Goal: Register for event/course

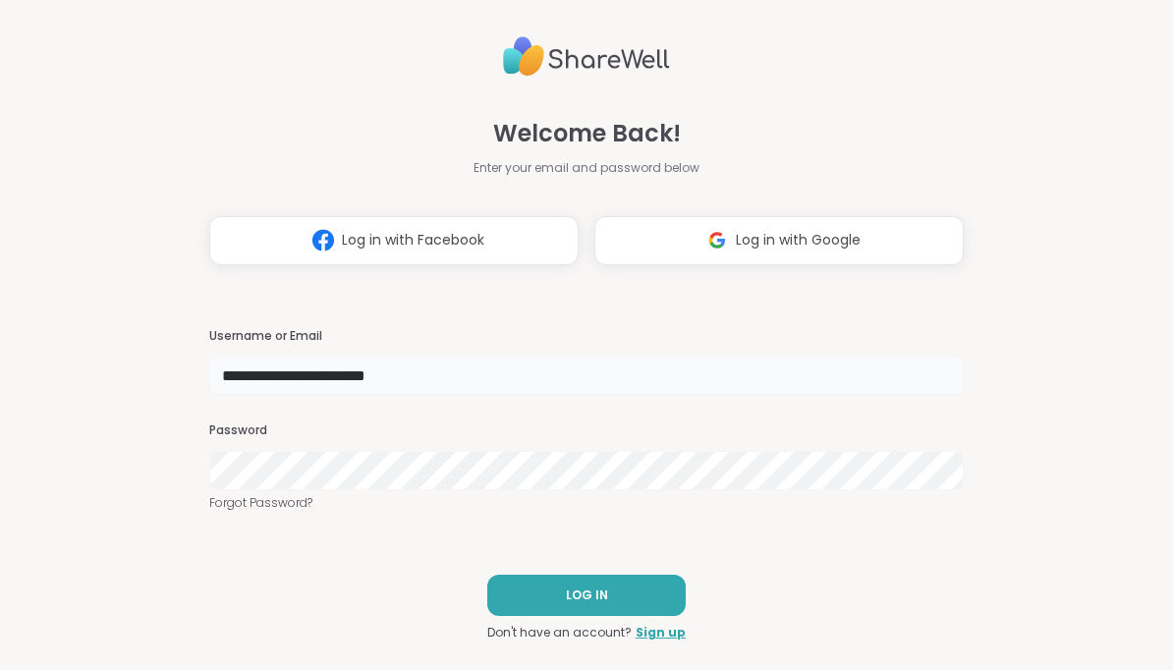
type input "**********"
click at [626, 592] on button "LOG IN" at bounding box center [586, 595] width 198 height 41
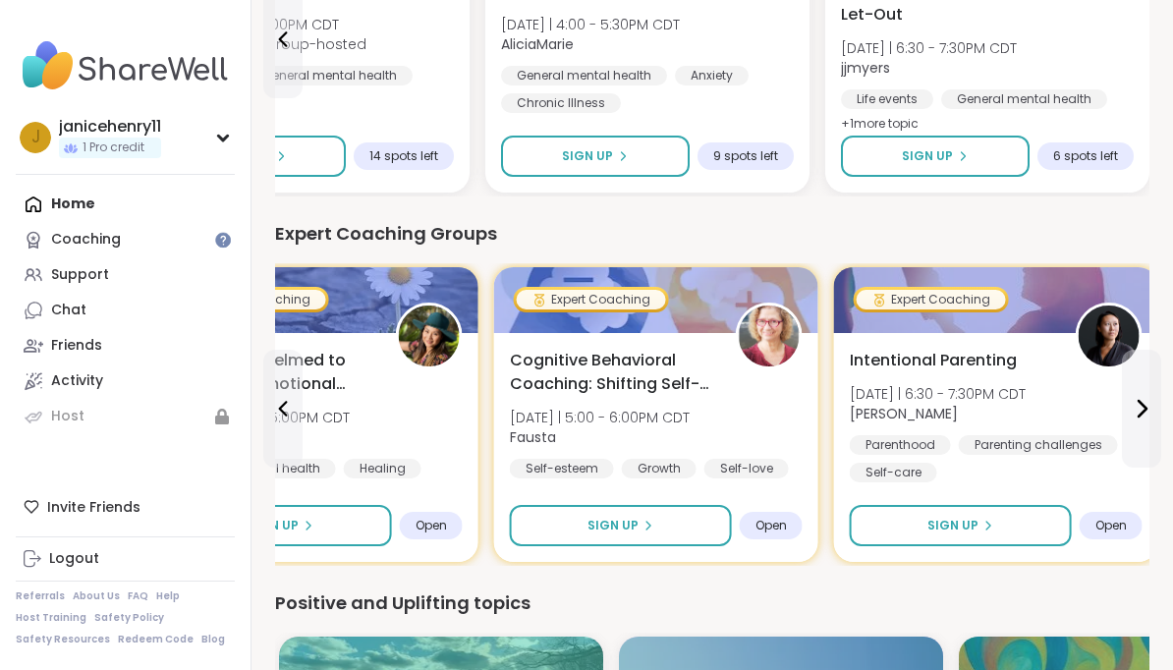
scroll to position [381, 0]
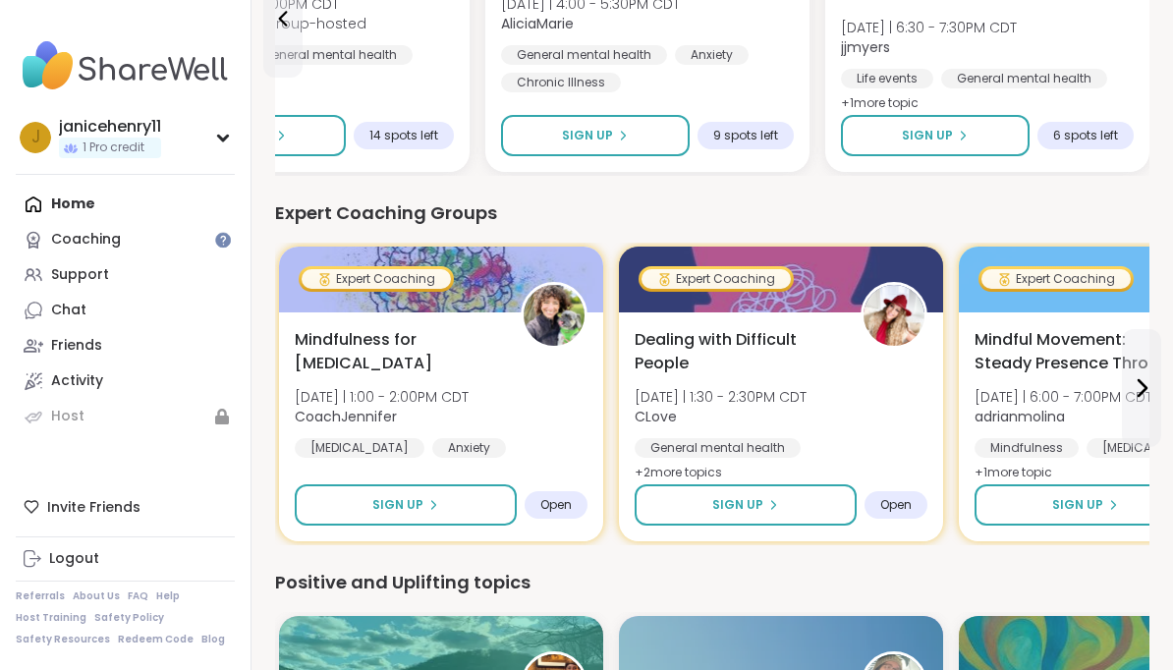
click at [94, 280] on div "Support" at bounding box center [80, 275] width 58 height 20
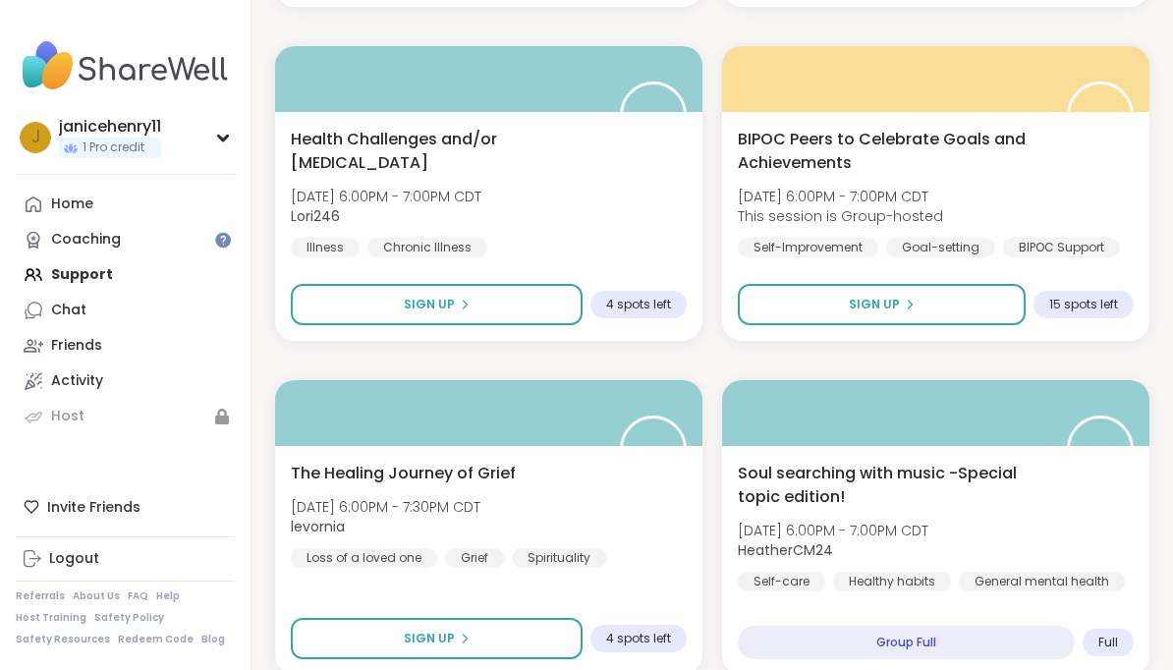
scroll to position [5679, 0]
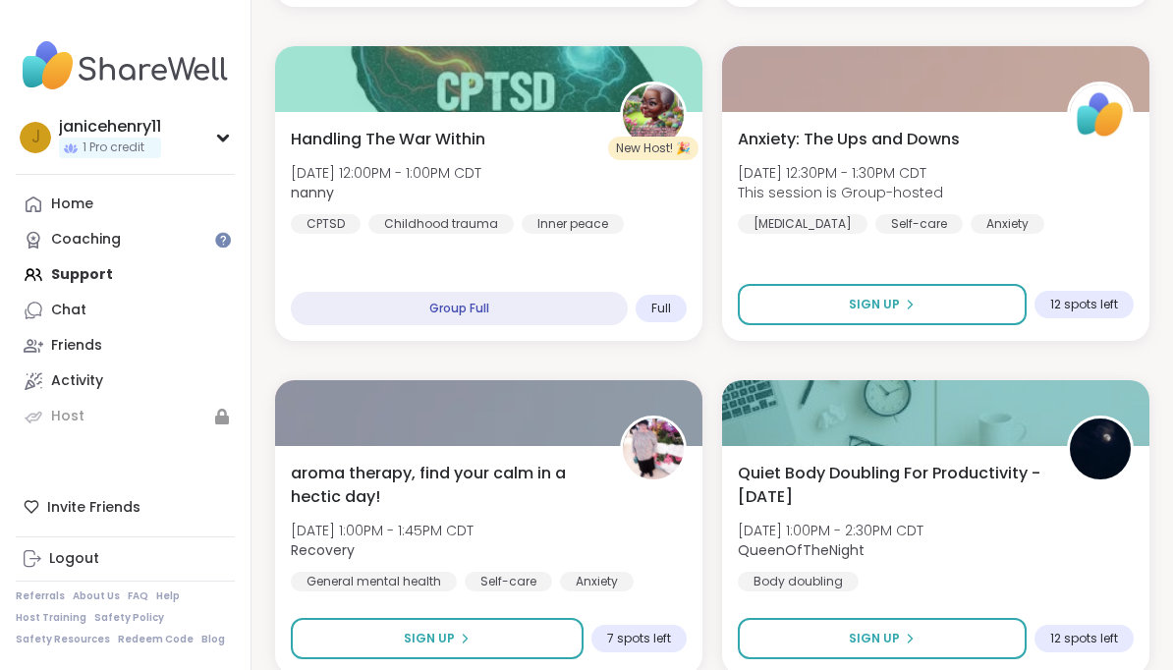
scroll to position [11693, 0]
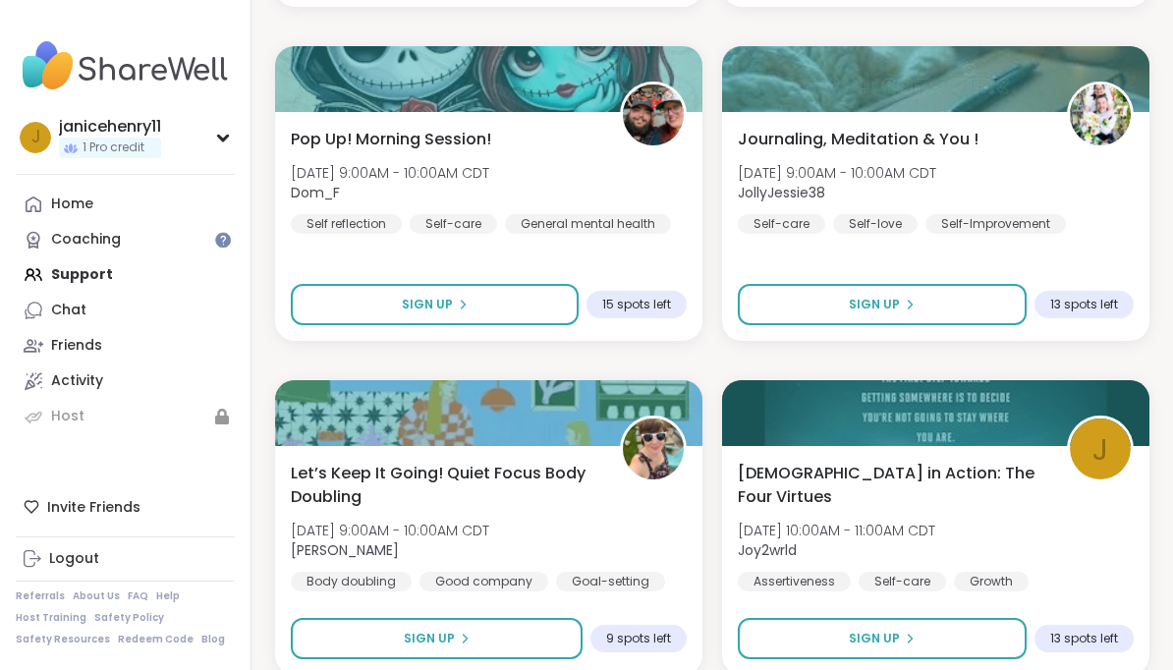
scroll to position [17707, 0]
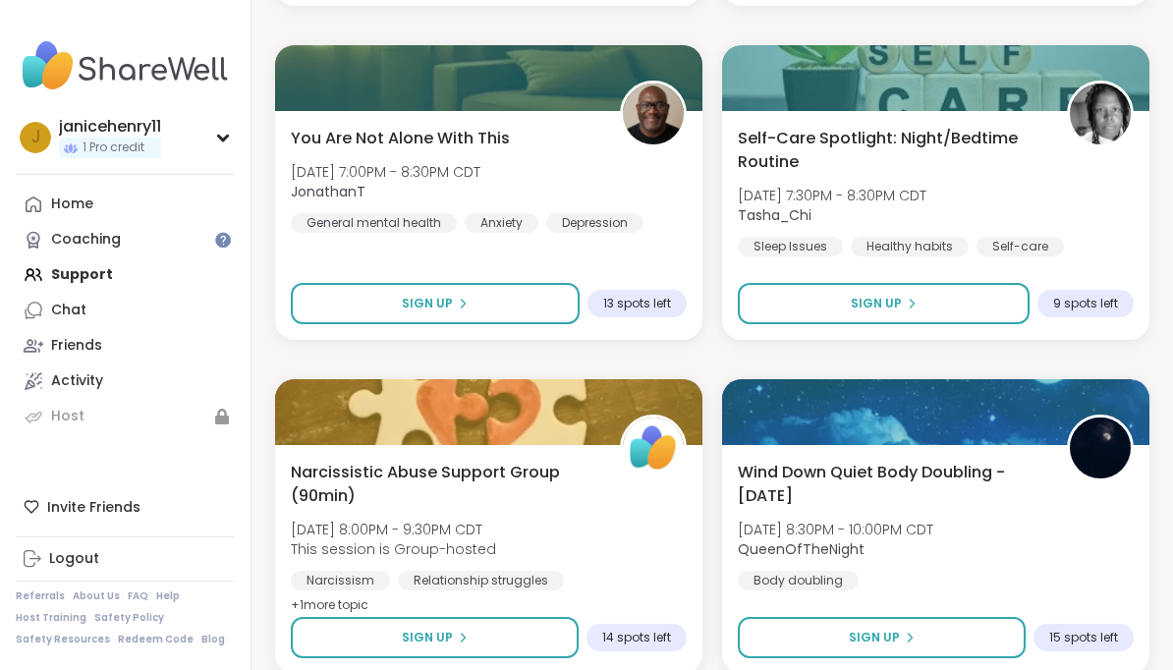
scroll to position [23720, 0]
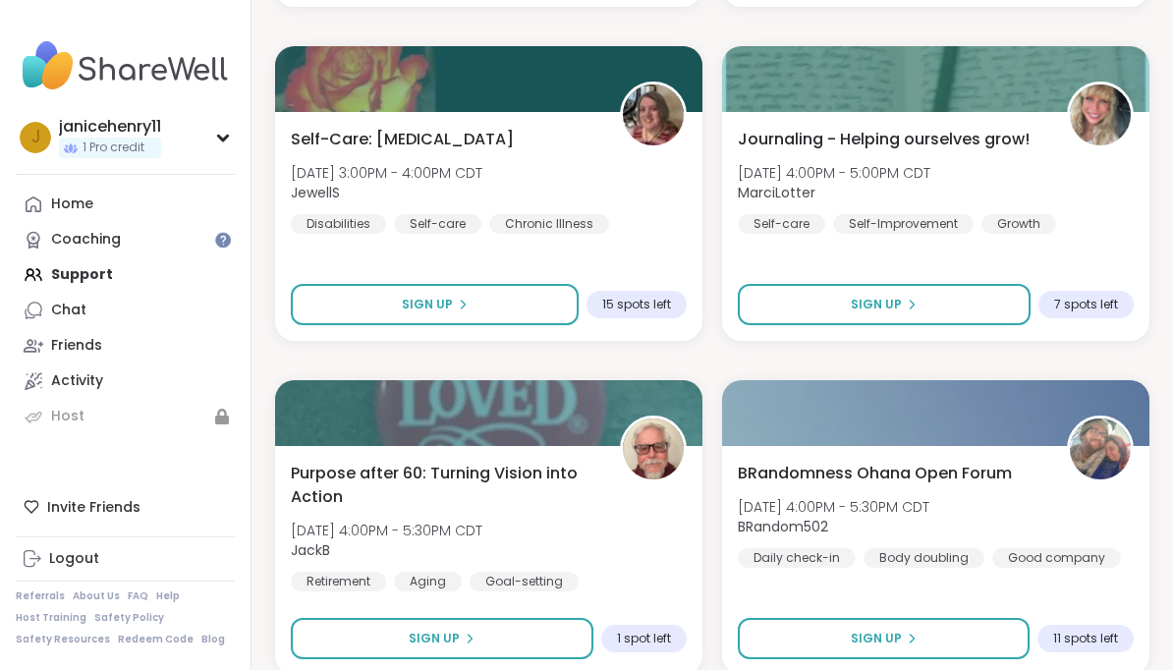
scroll to position [29734, 0]
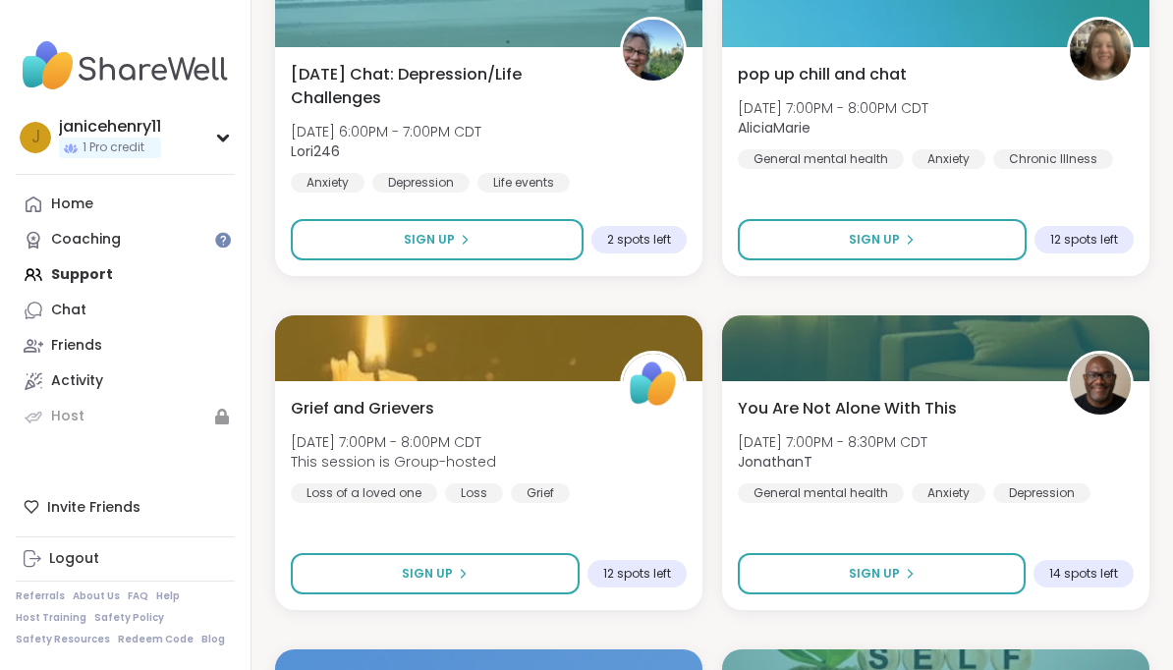
scroll to position [30804, 0]
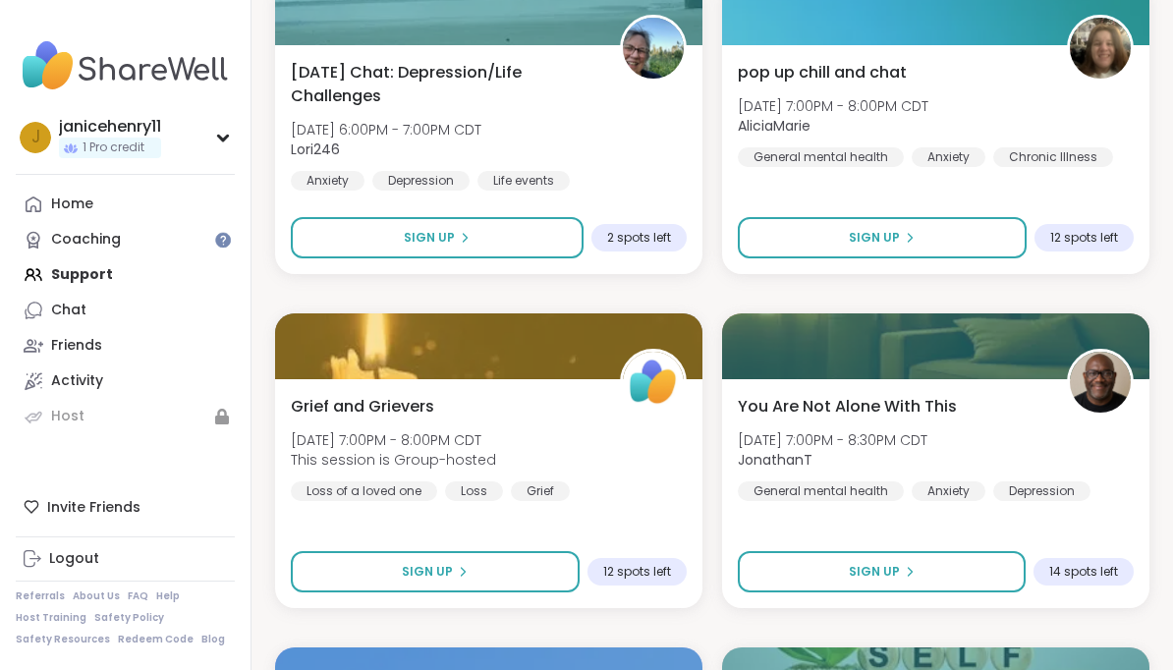
click at [529, 233] on button "Sign Up" at bounding box center [437, 237] width 293 height 41
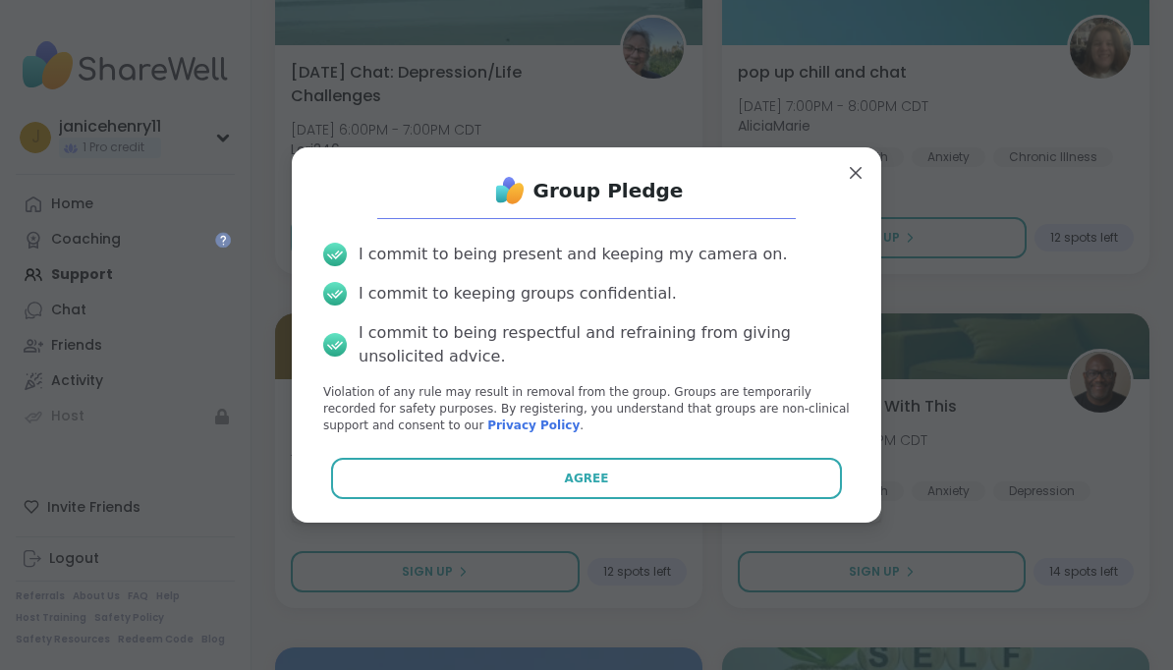
click at [689, 499] on button "Agree" at bounding box center [587, 478] width 512 height 41
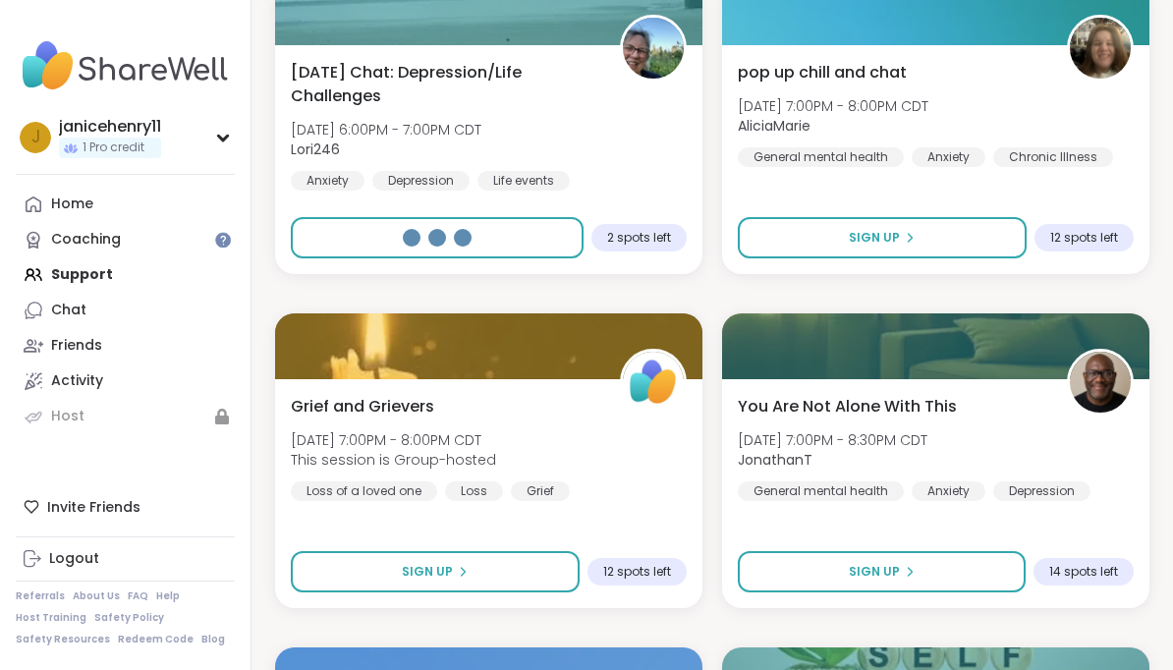
select select "**"
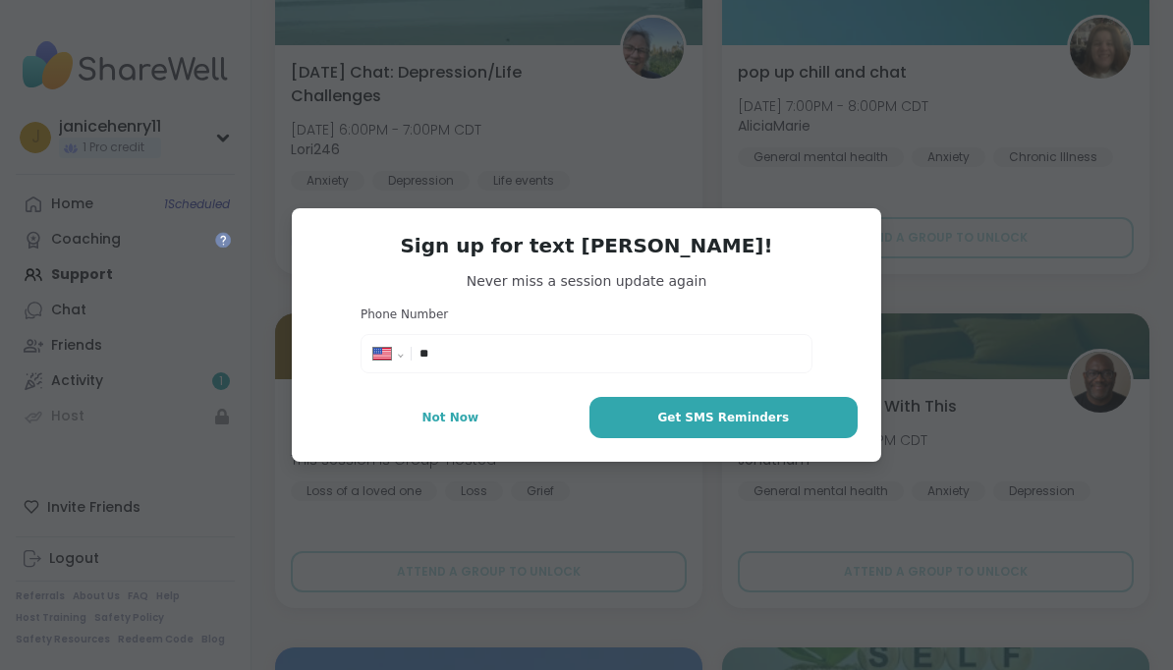
click at [563, 364] on input "**" at bounding box center [610, 354] width 380 height 20
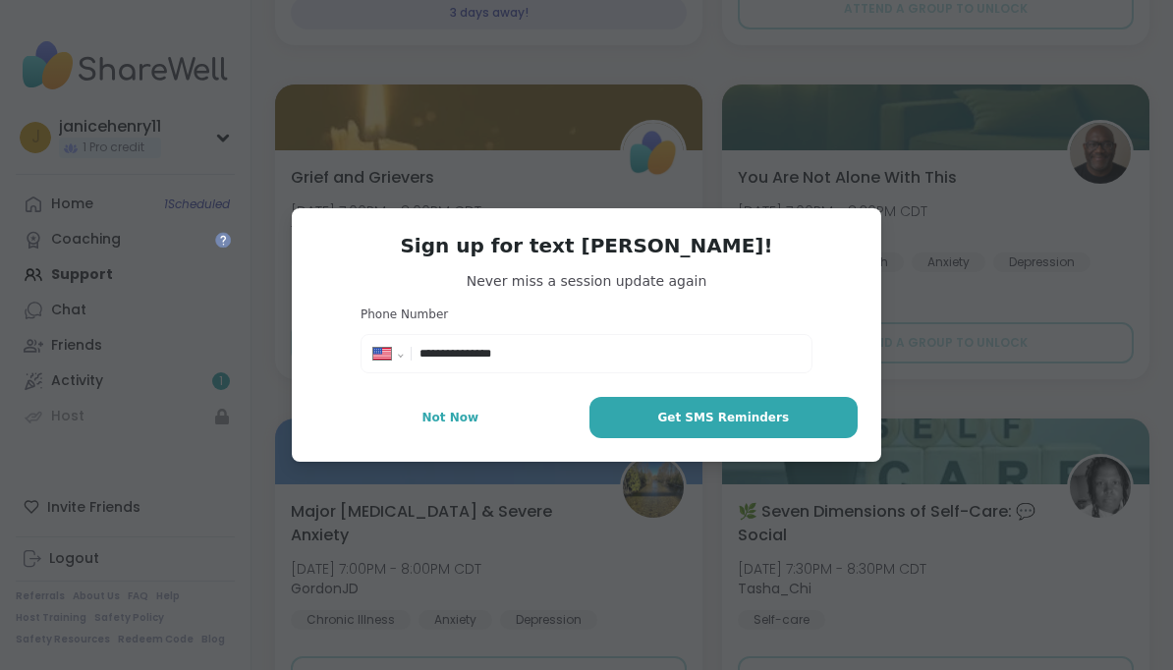
type input "**********"
click at [799, 242] on div "**********" at bounding box center [587, 335] width 1150 height 670
click at [797, 438] on button "Get SMS Reminders" at bounding box center [724, 417] width 268 height 41
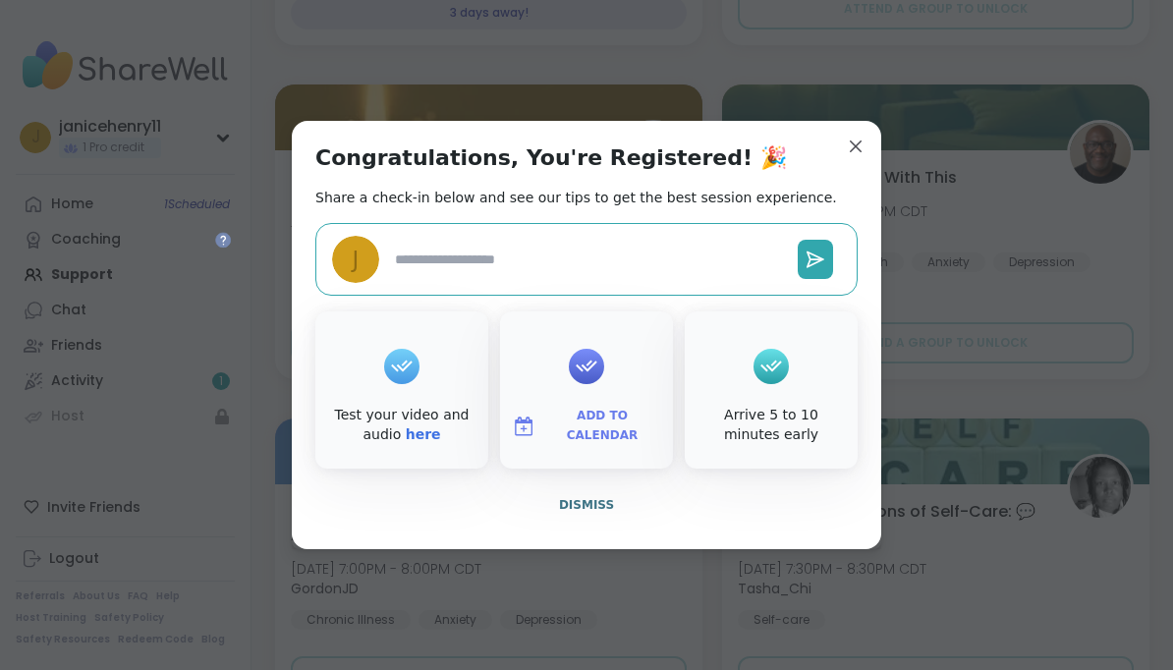
click at [442, 278] on textarea at bounding box center [588, 260] width 403 height 36
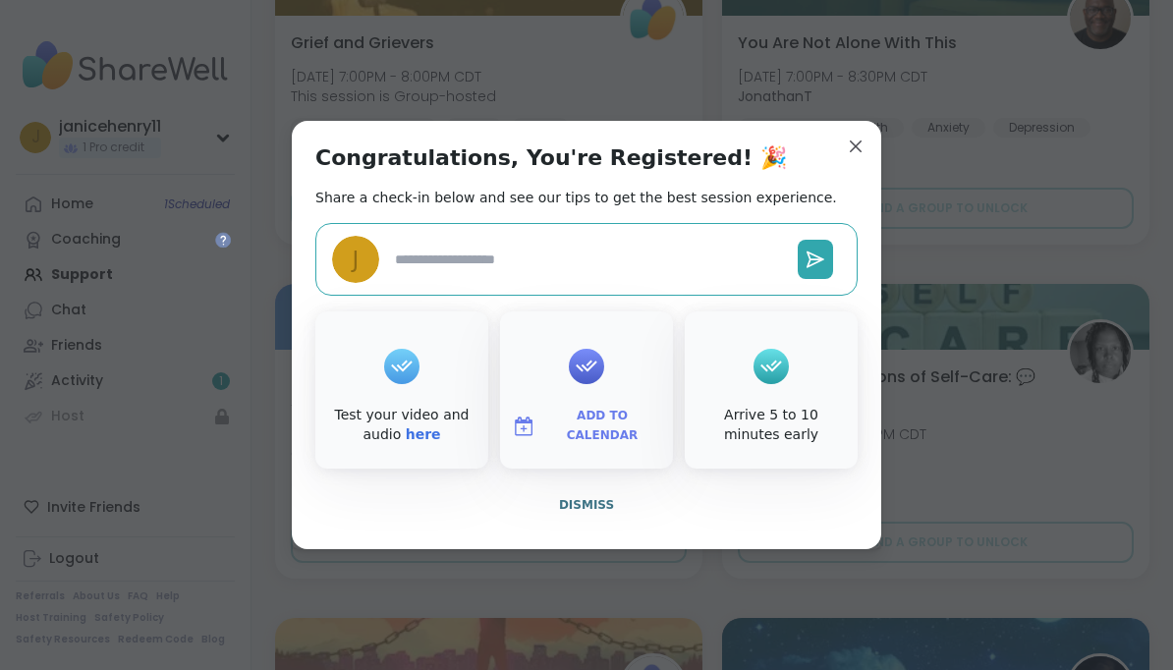
click at [450, 163] on div "Congratulations, You're Registered! 🎉 Share a check-in below and see our tips t…" at bounding box center [587, 335] width 590 height 428
click at [873, 180] on div "Congratulations, You're Registered! 🎉 Share a check-in below and see our tips t…" at bounding box center [587, 335] width 590 height 428
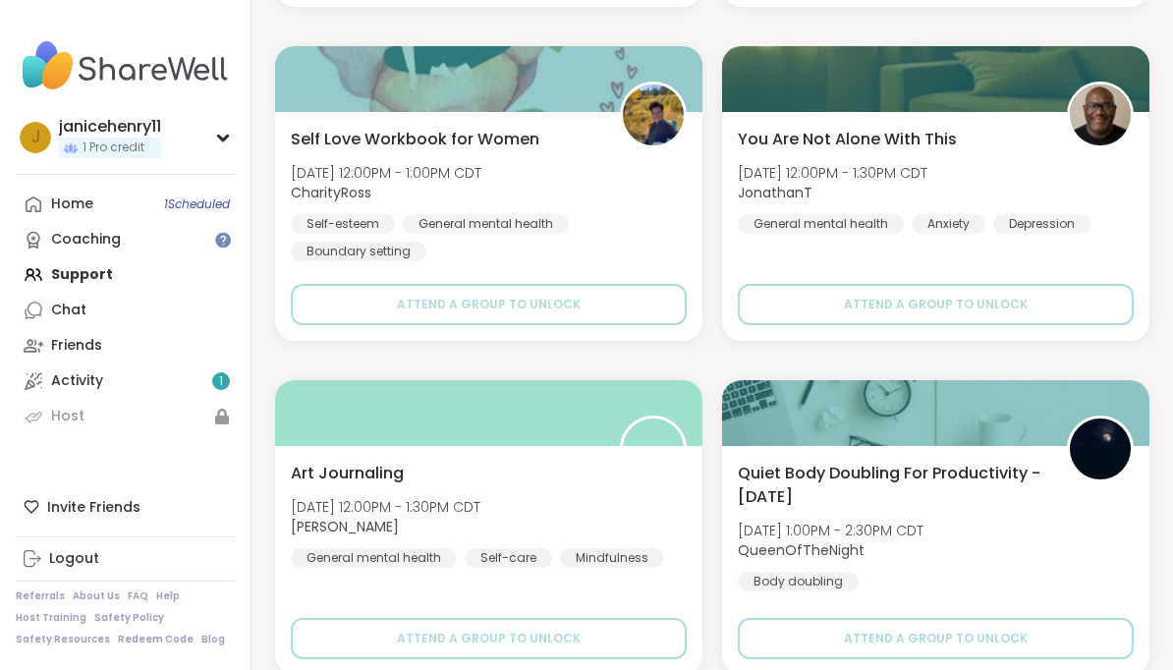
scroll to position [35748, 0]
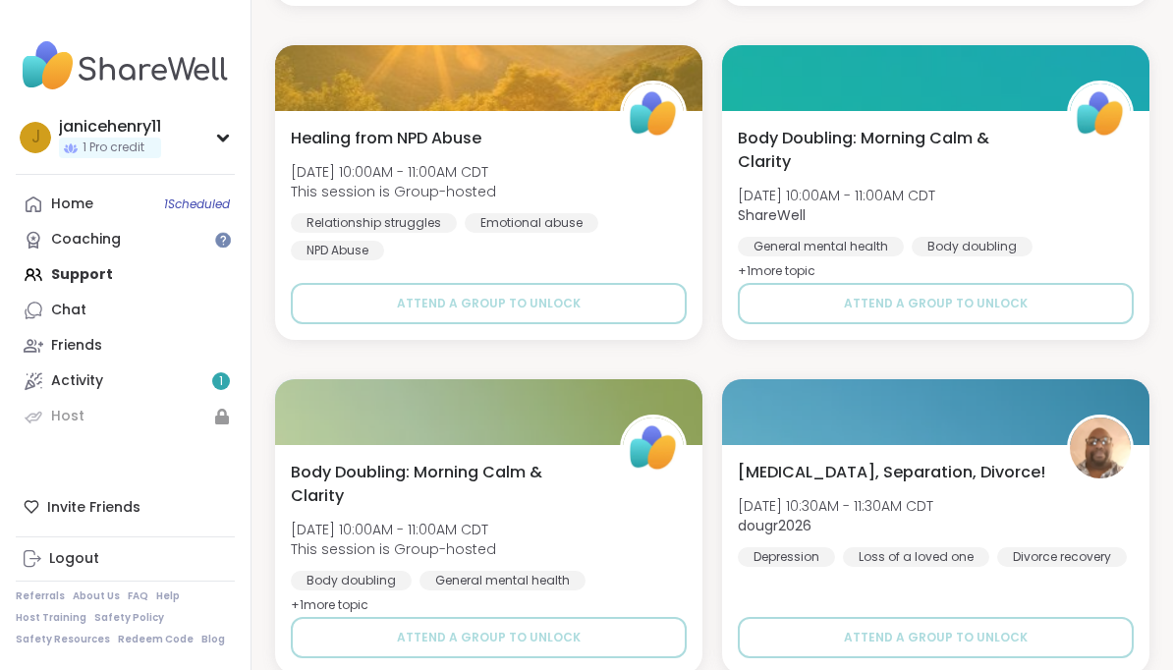
scroll to position [41762, 0]
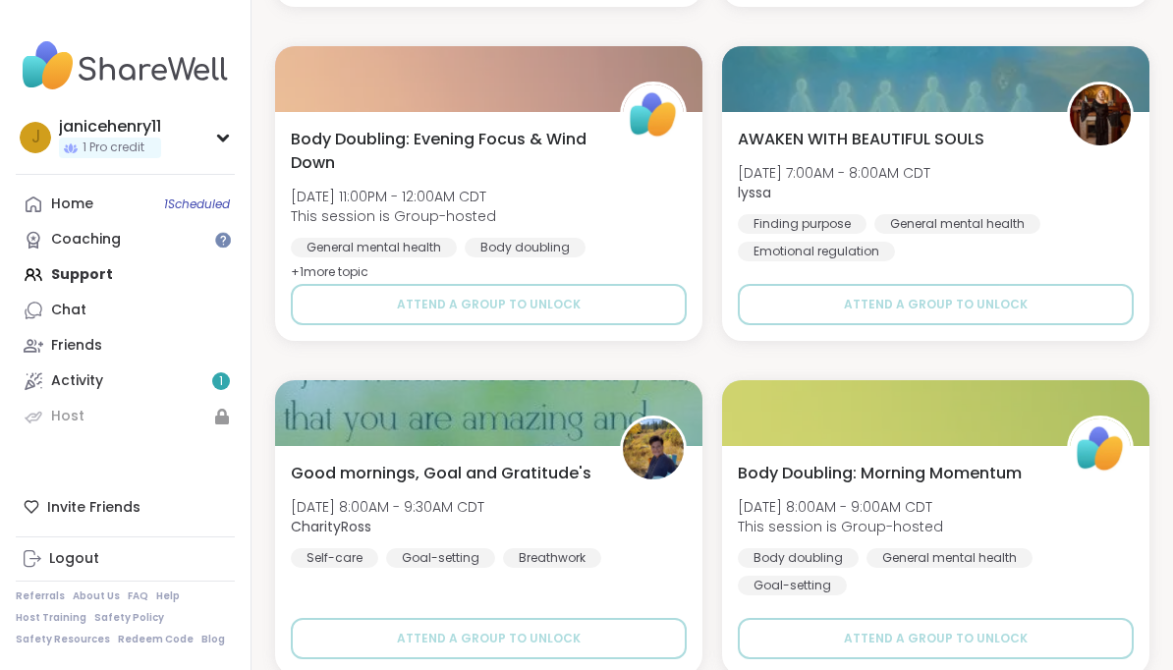
scroll to position [47776, 0]
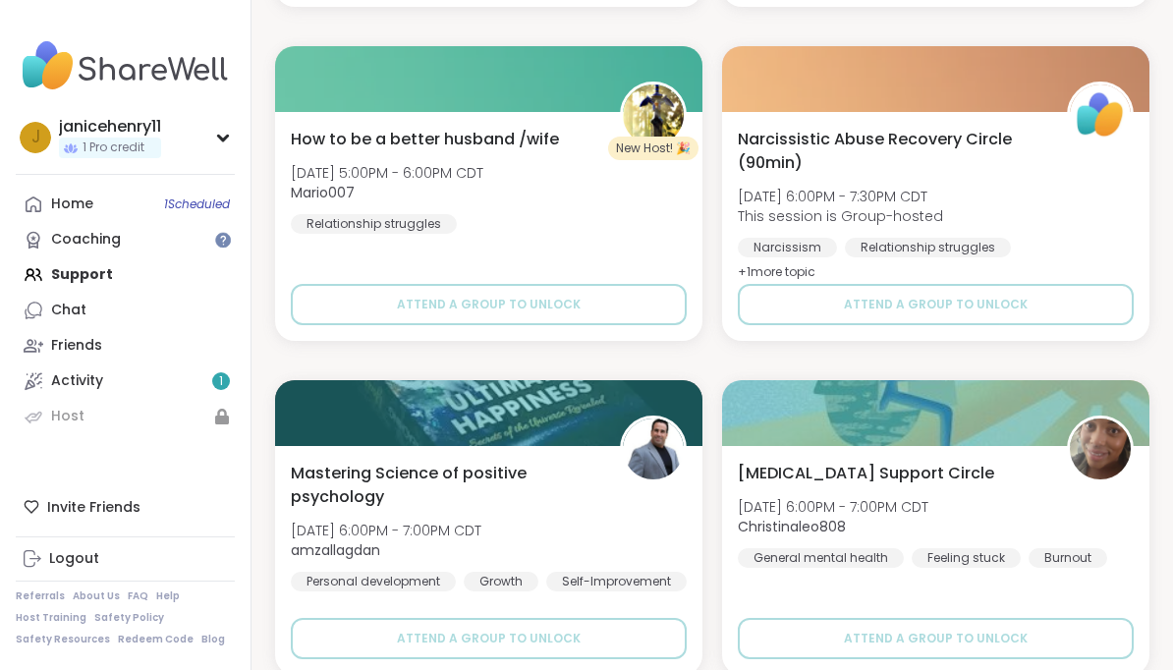
scroll to position [53790, 0]
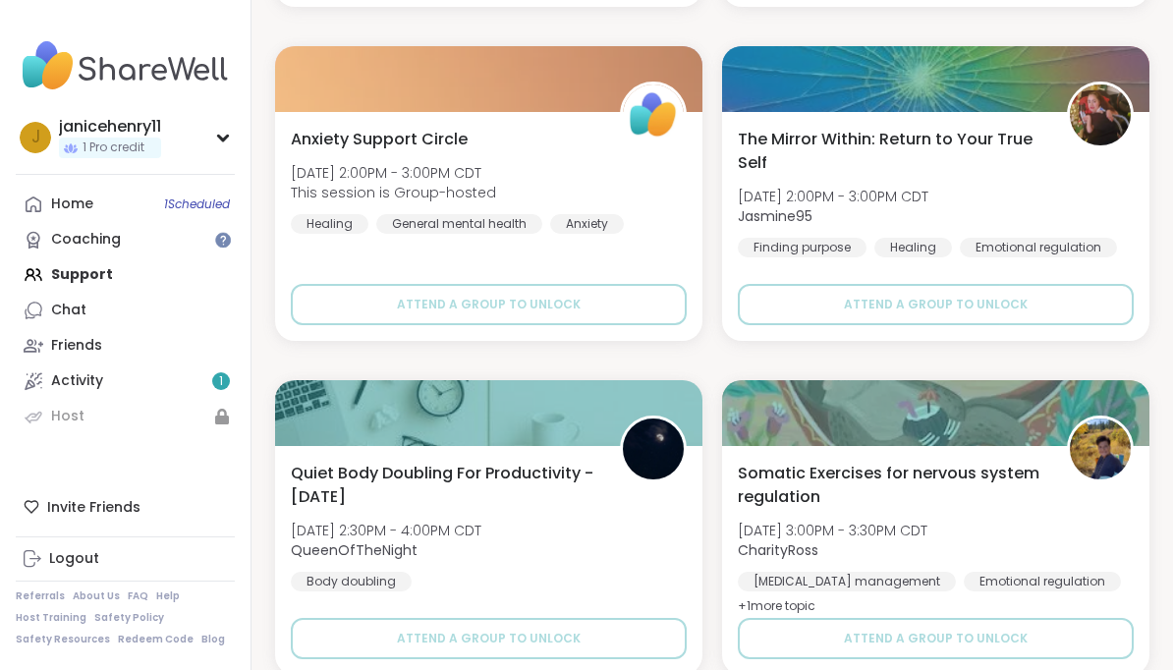
scroll to position [59804, 0]
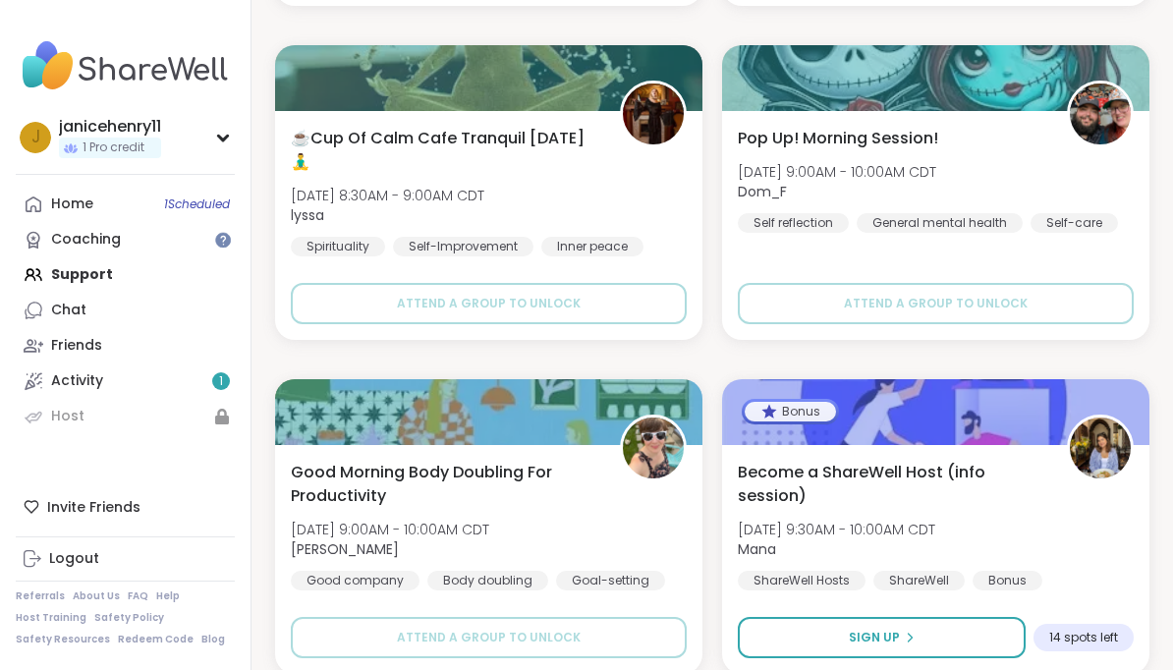
scroll to position [65818, 0]
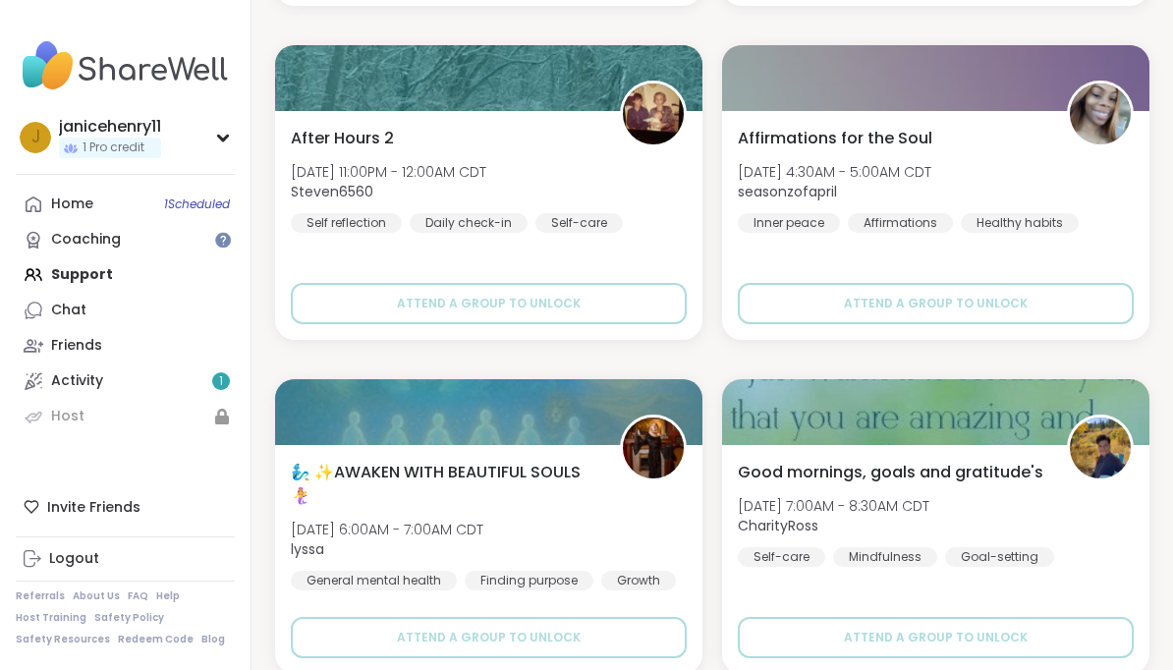
scroll to position [71831, 0]
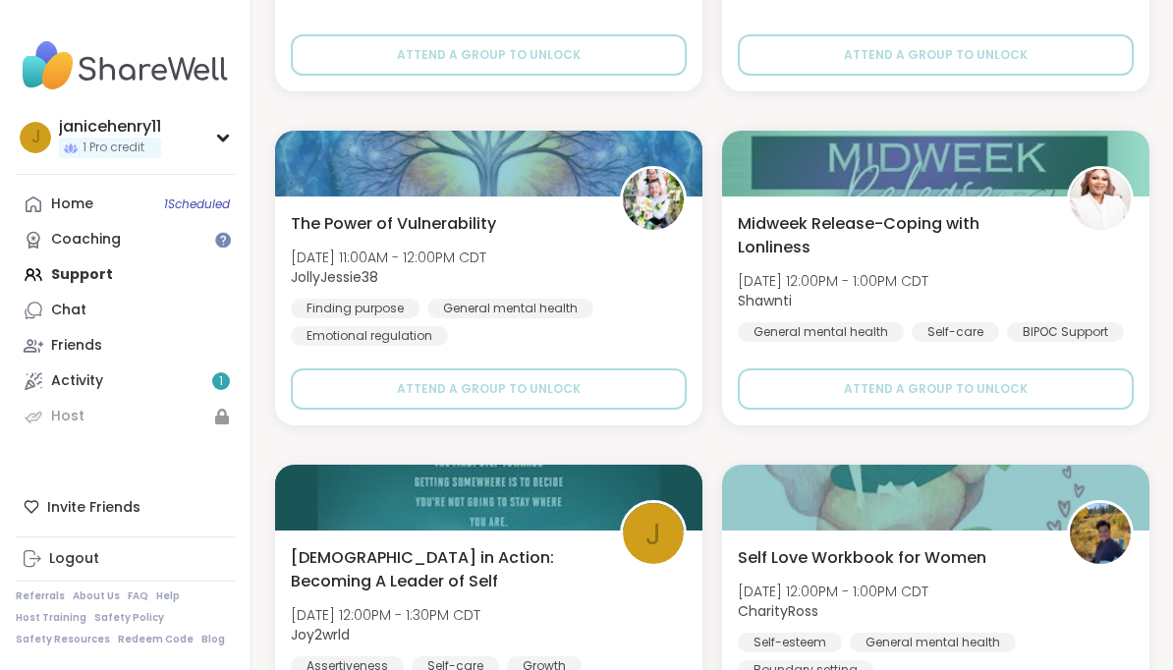
scroll to position [74445, 0]
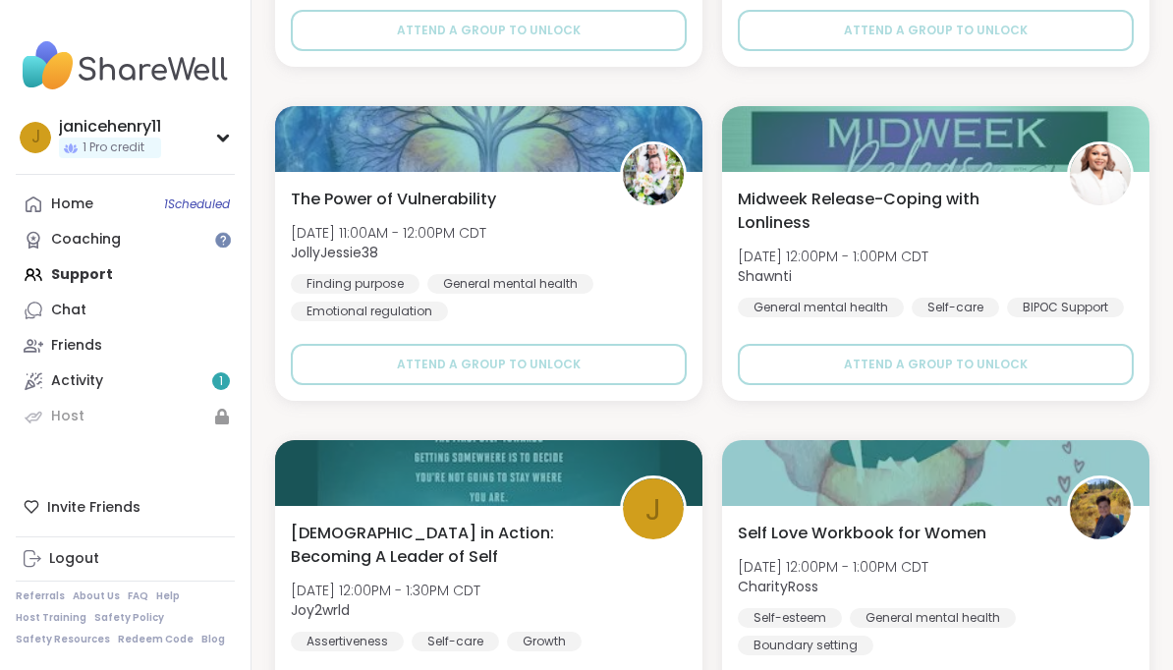
click at [1081, 606] on div "Self Love Workbook for Women [DATE] 12:00PM - 1:00PM CDT CharityRoss Self-estee…" at bounding box center [936, 589] width 396 height 134
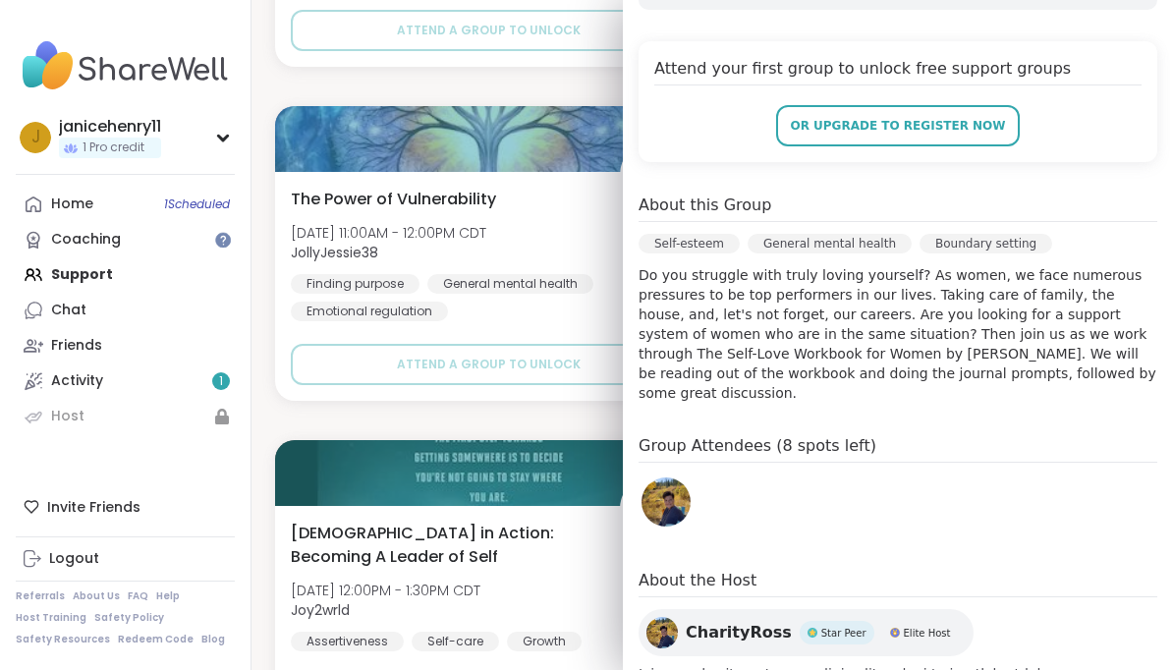
scroll to position [408, 0]
click at [558, 398] on div "The Power of Vulnerability [DATE] 11:00AM - 12:00PM CDT JollyJessie38 Finding p…" at bounding box center [488, 286] width 427 height 229
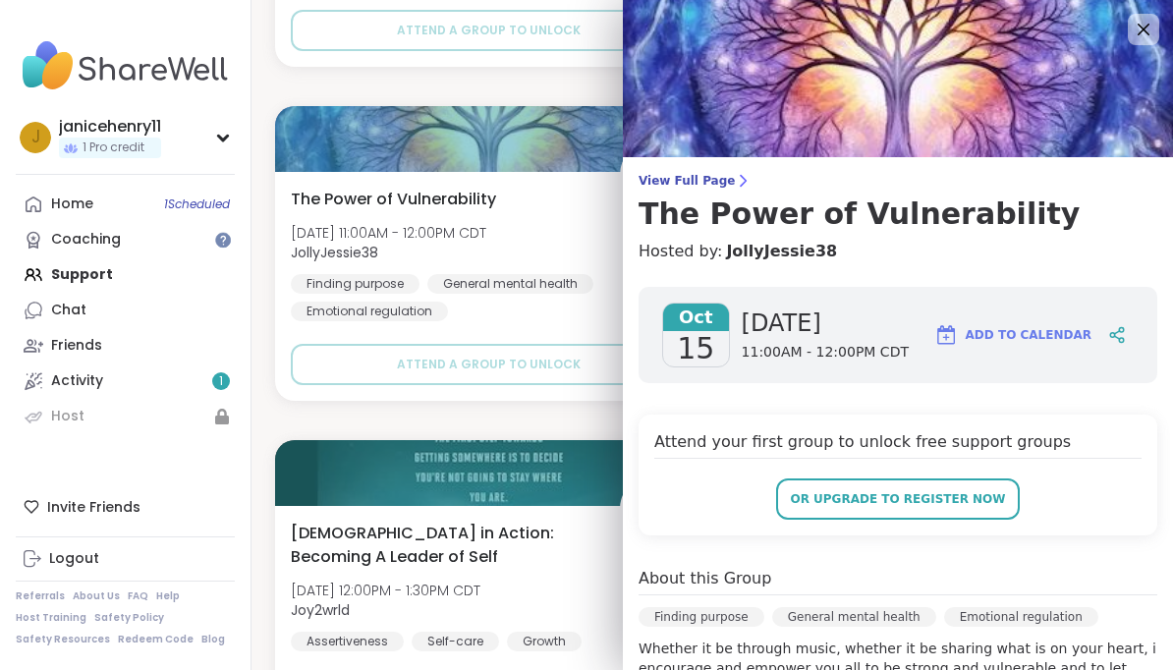
scroll to position [0, 0]
click at [1149, 34] on icon at bounding box center [1144, 30] width 12 height 12
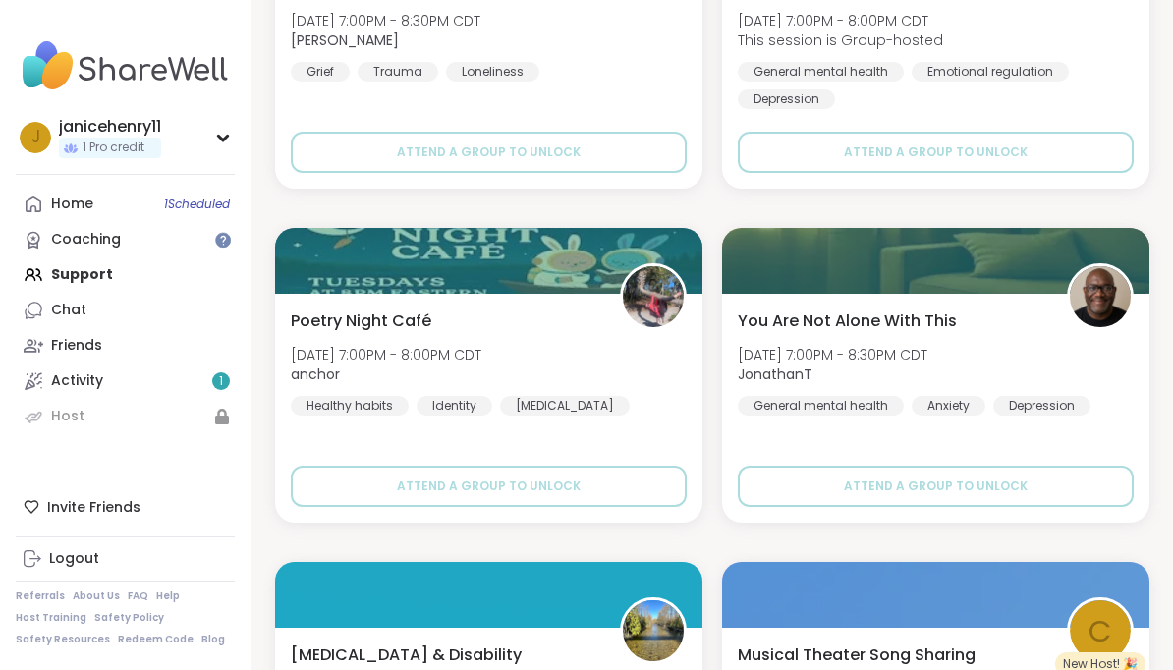
scroll to position [69309, 0]
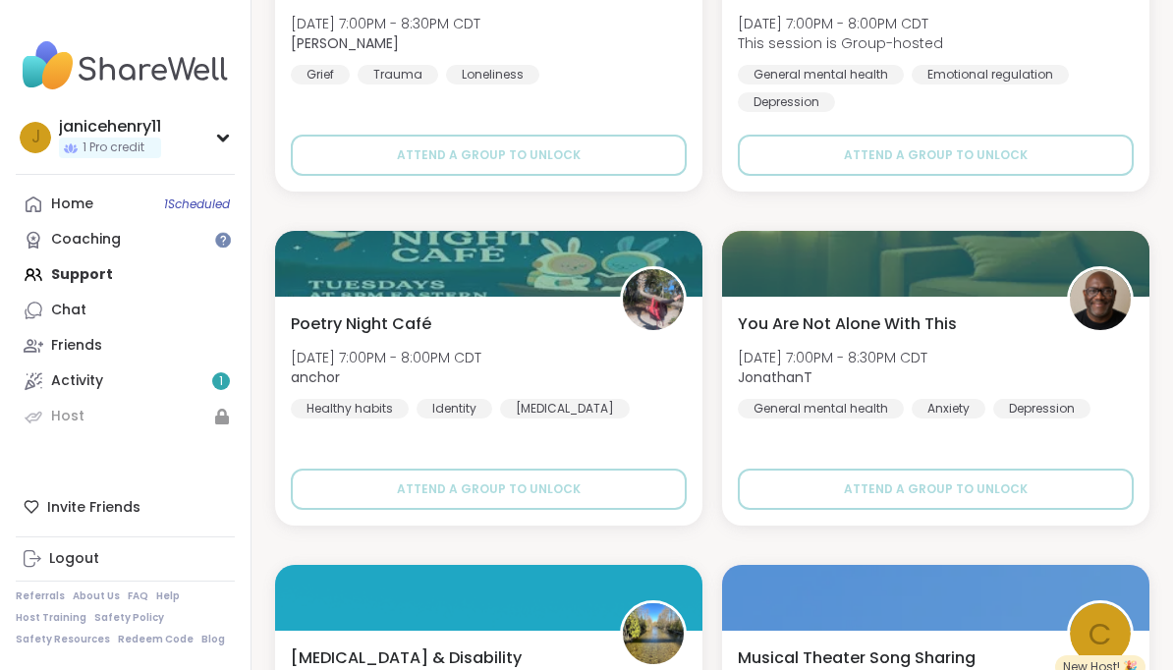
click at [1105, 312] on img at bounding box center [1100, 299] width 61 height 61
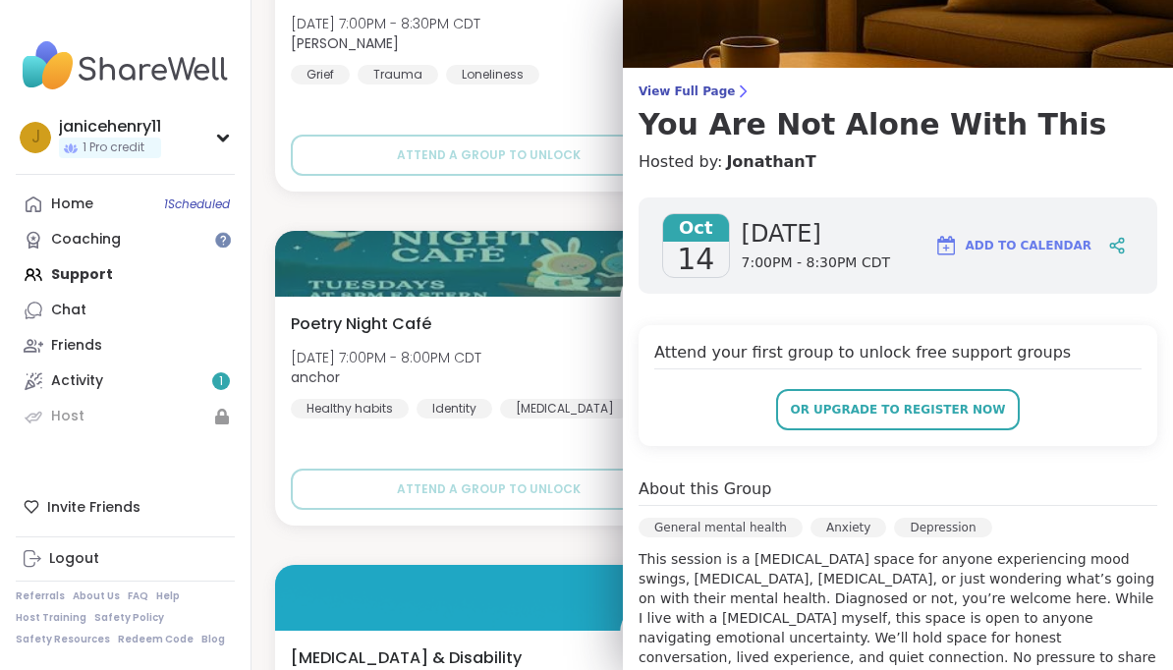
scroll to position [85, 0]
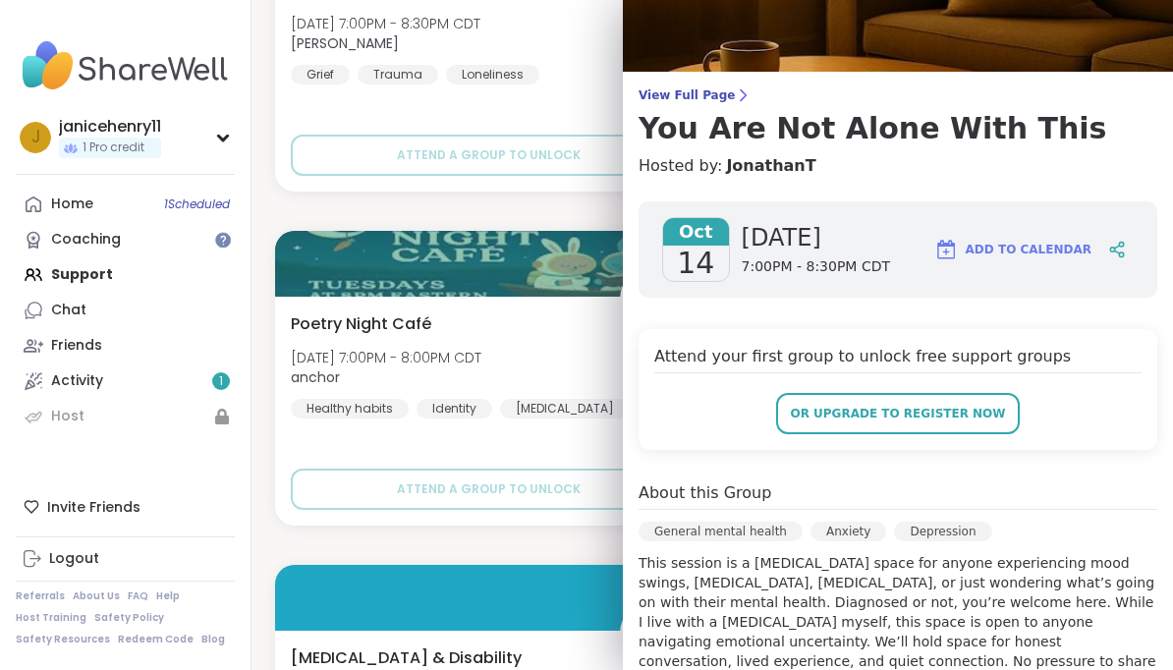
click at [1048, 263] on button "Add to Calendar" at bounding box center [1013, 249] width 175 height 47
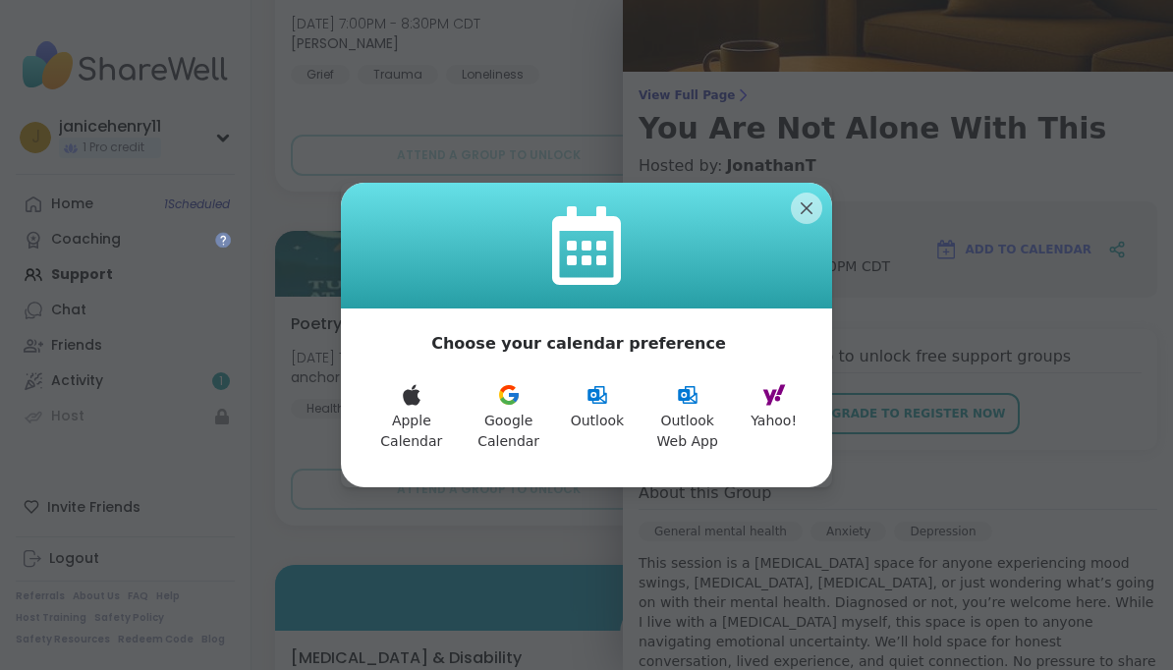
click at [799, 411] on button "Yahoo!" at bounding box center [774, 417] width 70 height 92
click at [773, 401] on icon at bounding box center [774, 395] width 23 height 21
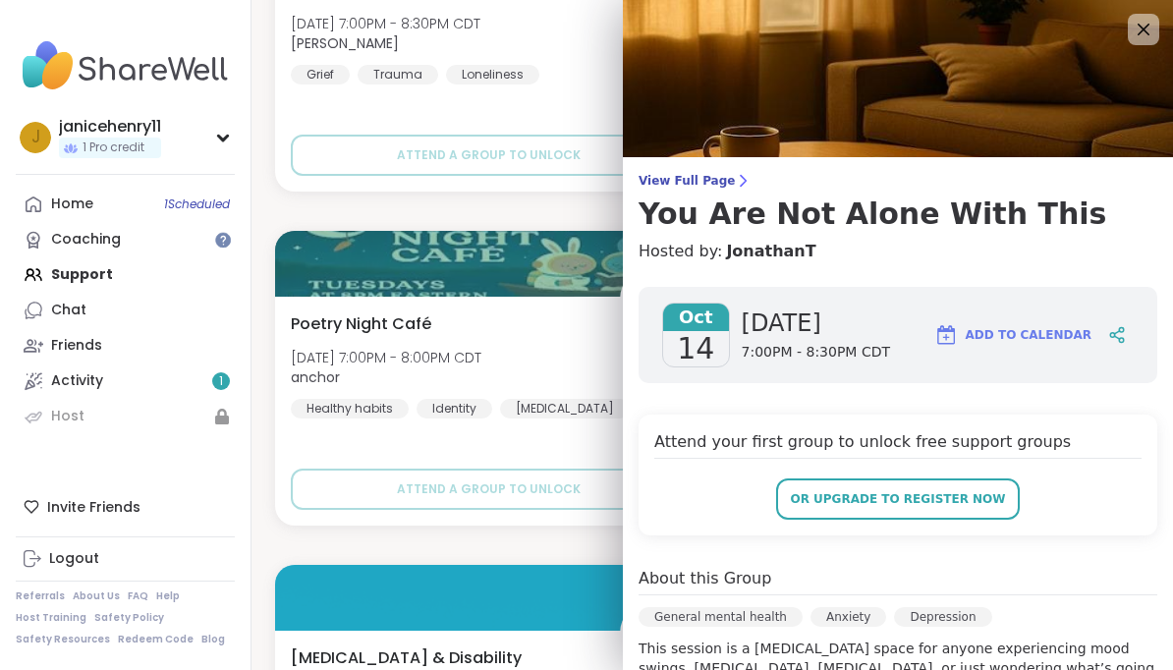
scroll to position [0, 0]
click at [1149, 38] on icon at bounding box center [1144, 30] width 24 height 24
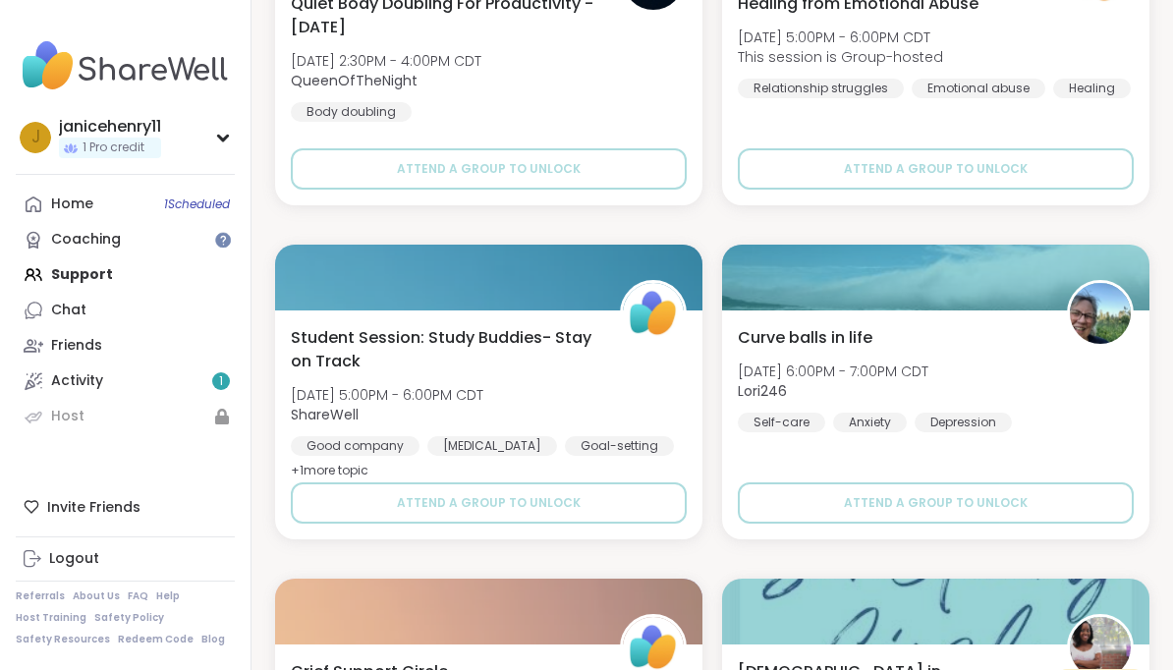
scroll to position [68299, 0]
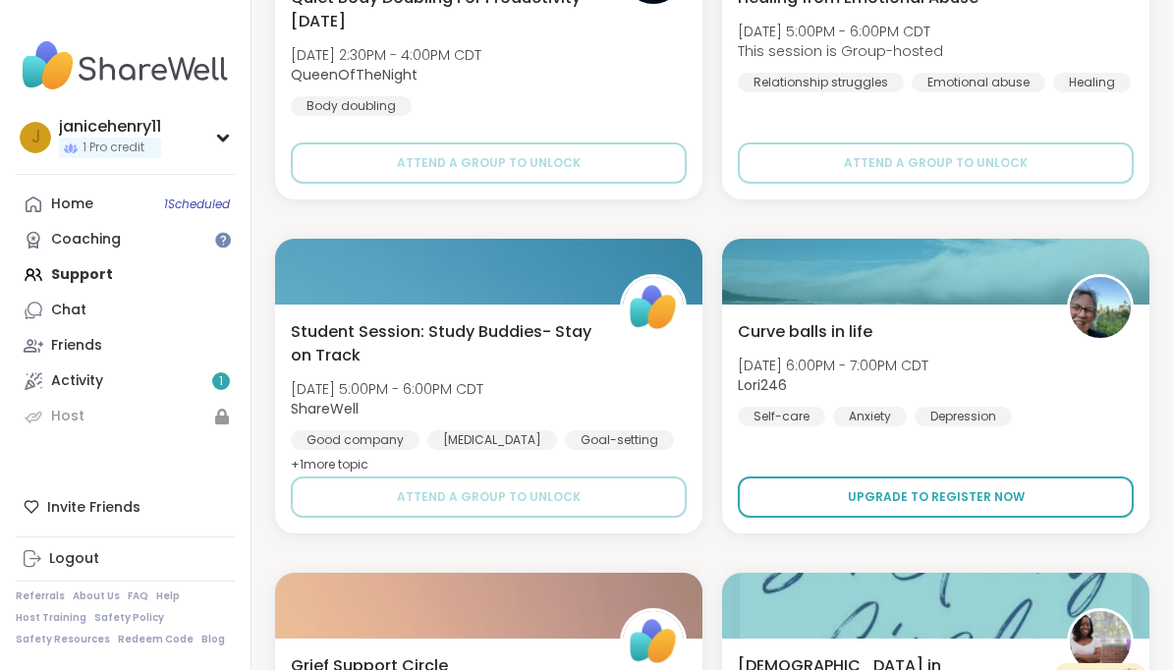
click at [1056, 507] on button "Upgrade to register now" at bounding box center [936, 497] width 396 height 41
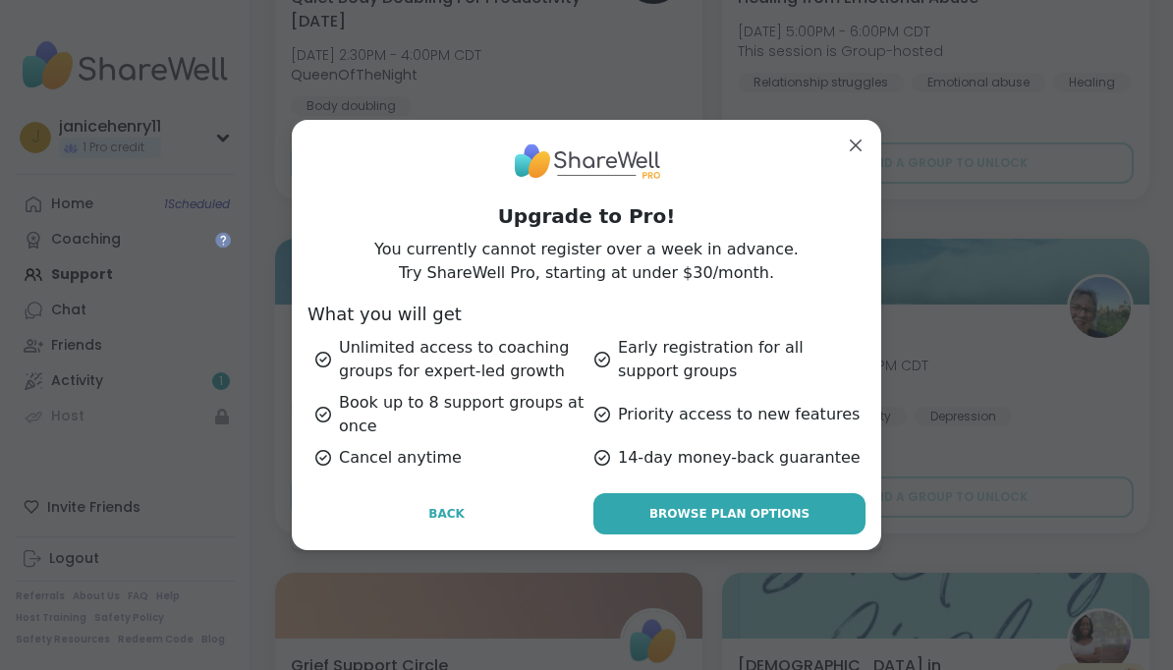
click at [871, 182] on div "Upgrade to Pro! You currently cannot register over a week in advance. Try Share…" at bounding box center [587, 334] width 590 height 429
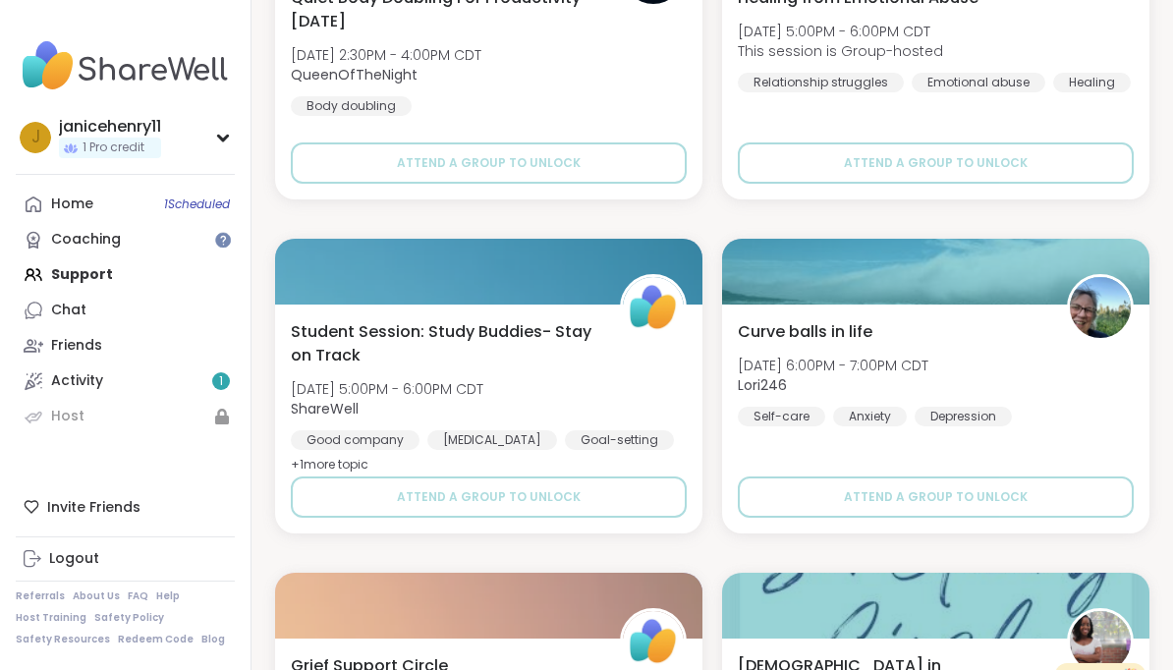
click at [1097, 312] on img at bounding box center [1100, 307] width 61 height 61
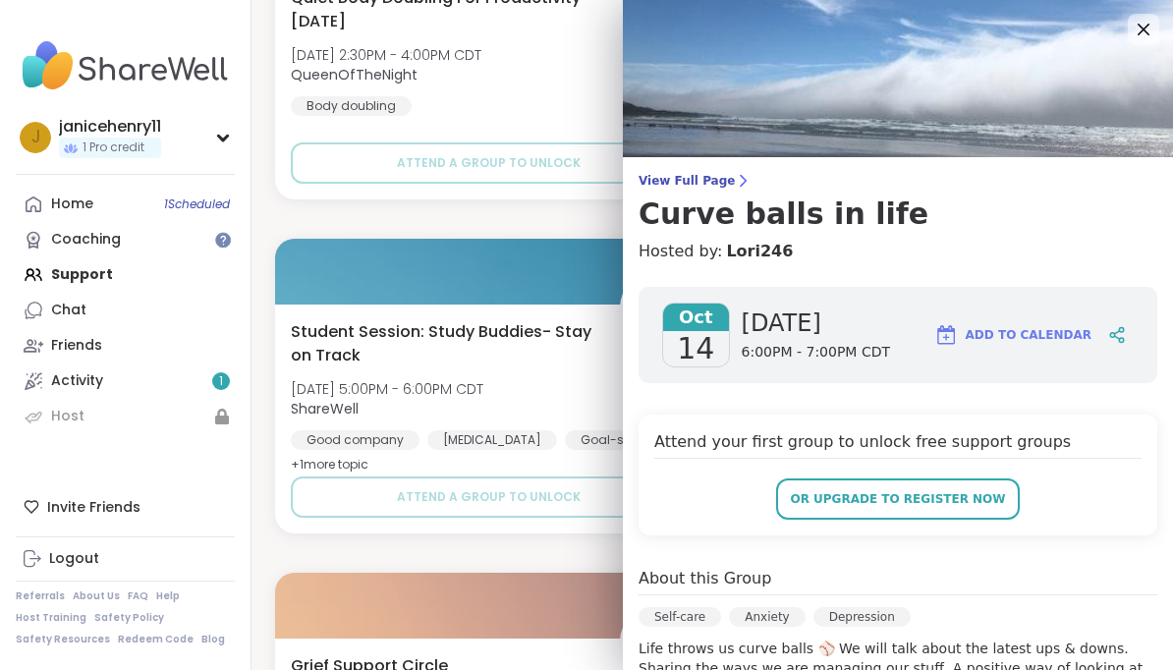
click at [1065, 332] on span "Add to Calendar" at bounding box center [1029, 335] width 126 height 18
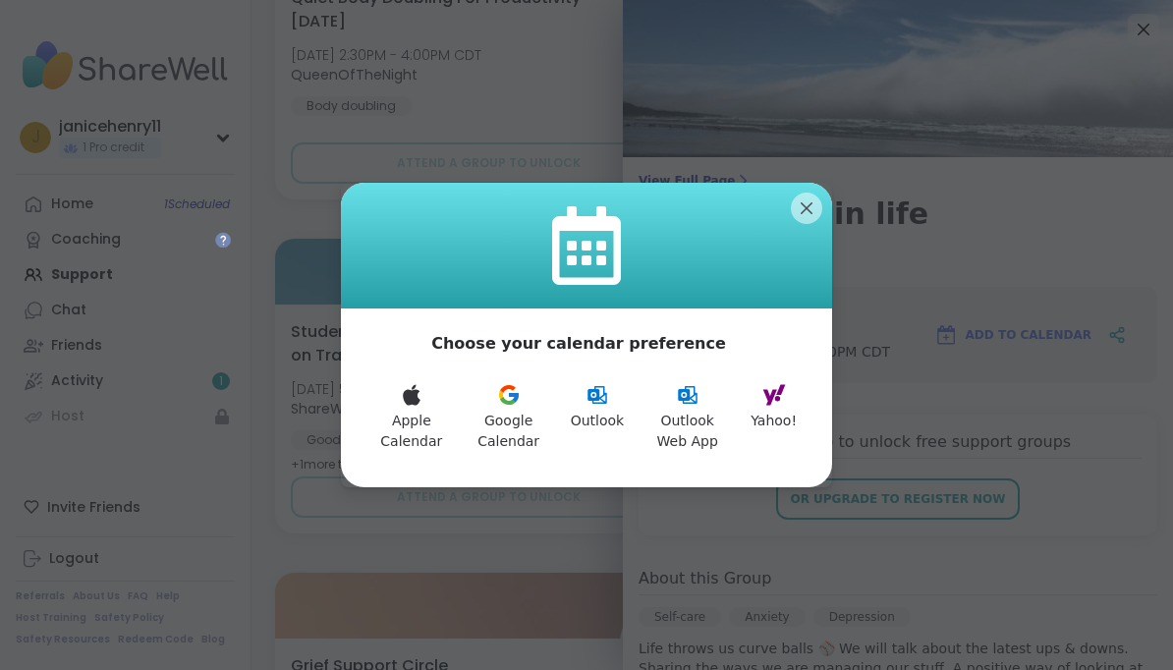
click at [788, 435] on button "Yahoo!" at bounding box center [774, 417] width 70 height 92
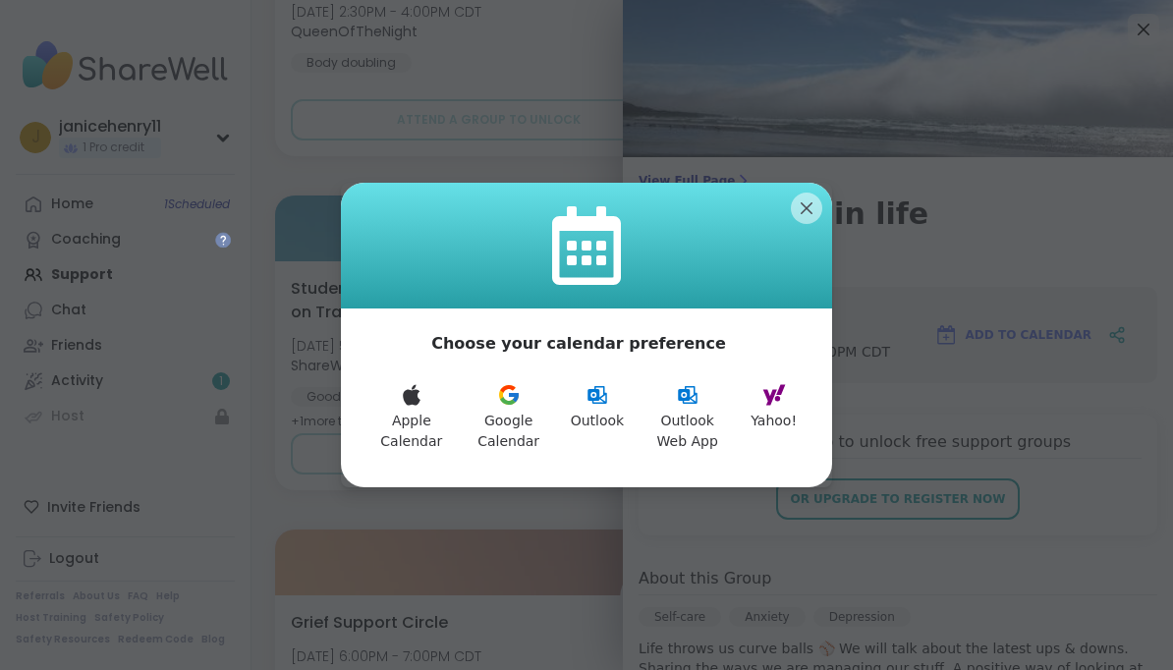
click at [822, 198] on div at bounding box center [586, 246] width 491 height 126
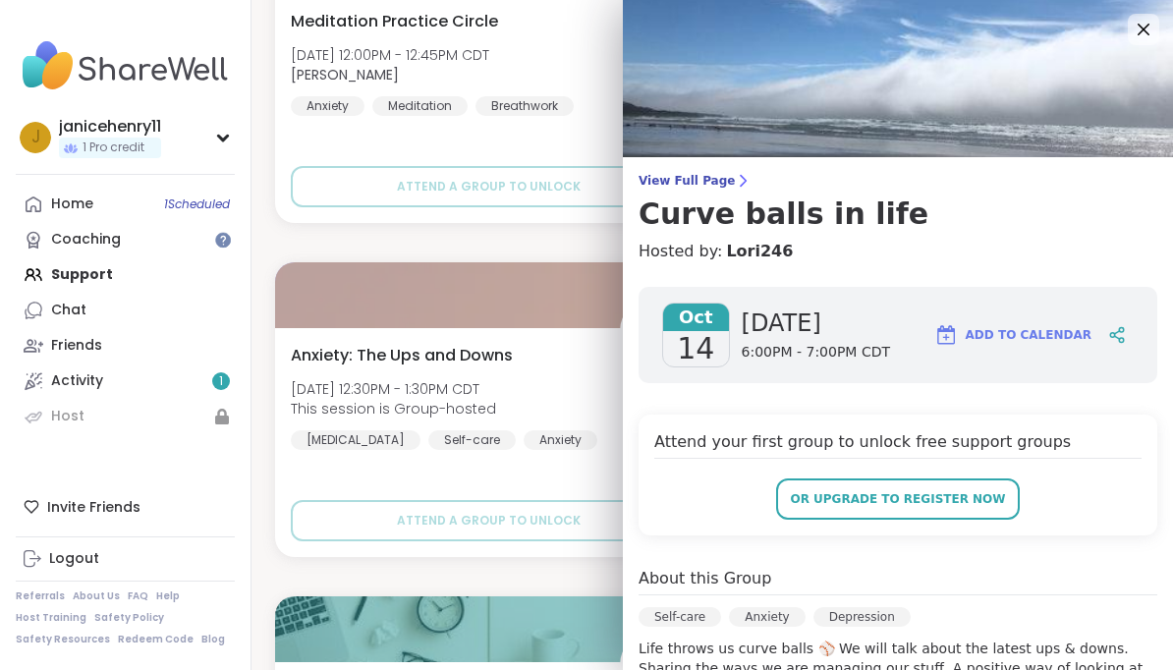
scroll to position [67220, 0]
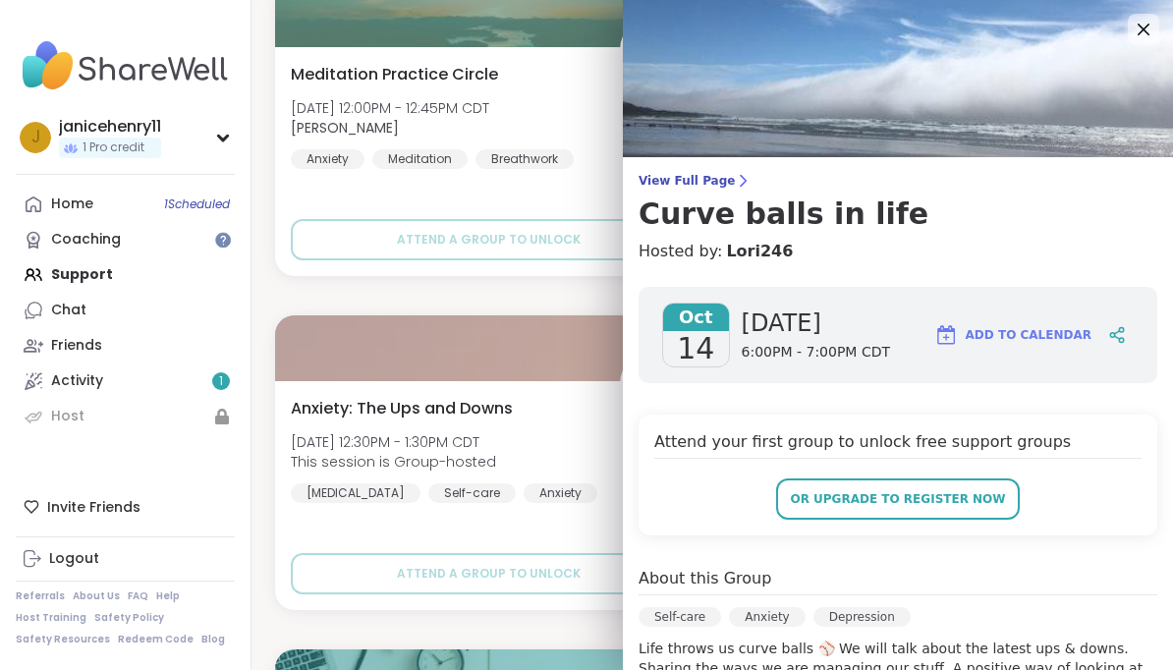
click at [1135, 31] on icon at bounding box center [1144, 30] width 24 height 24
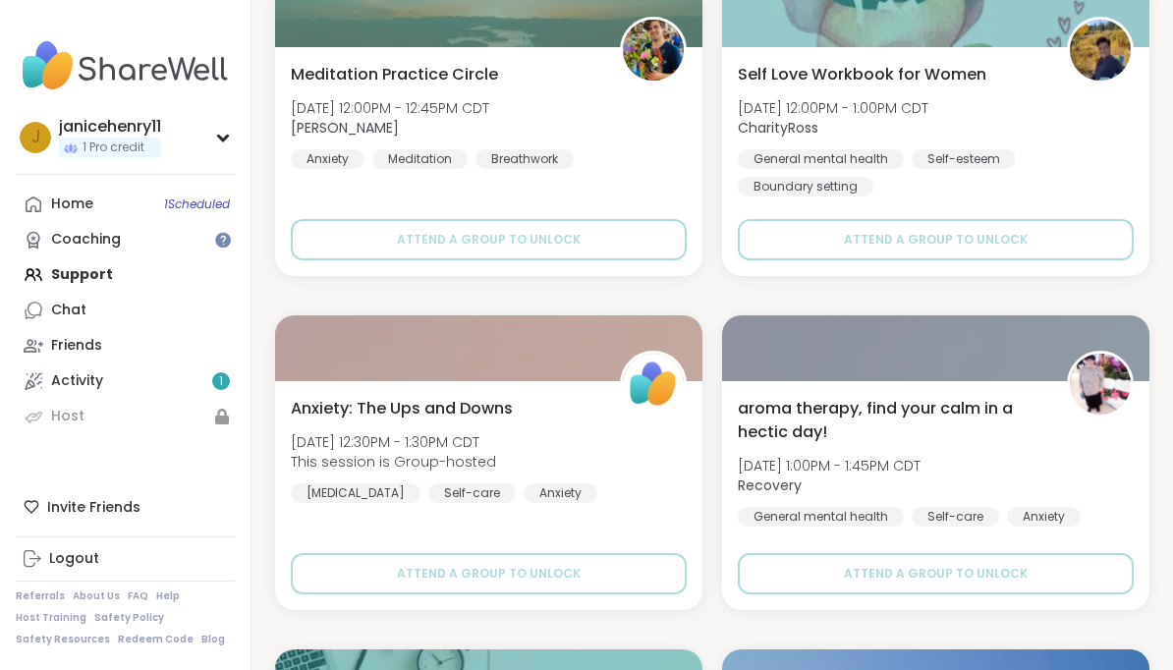
click at [1020, 346] on div at bounding box center [935, 348] width 427 height 66
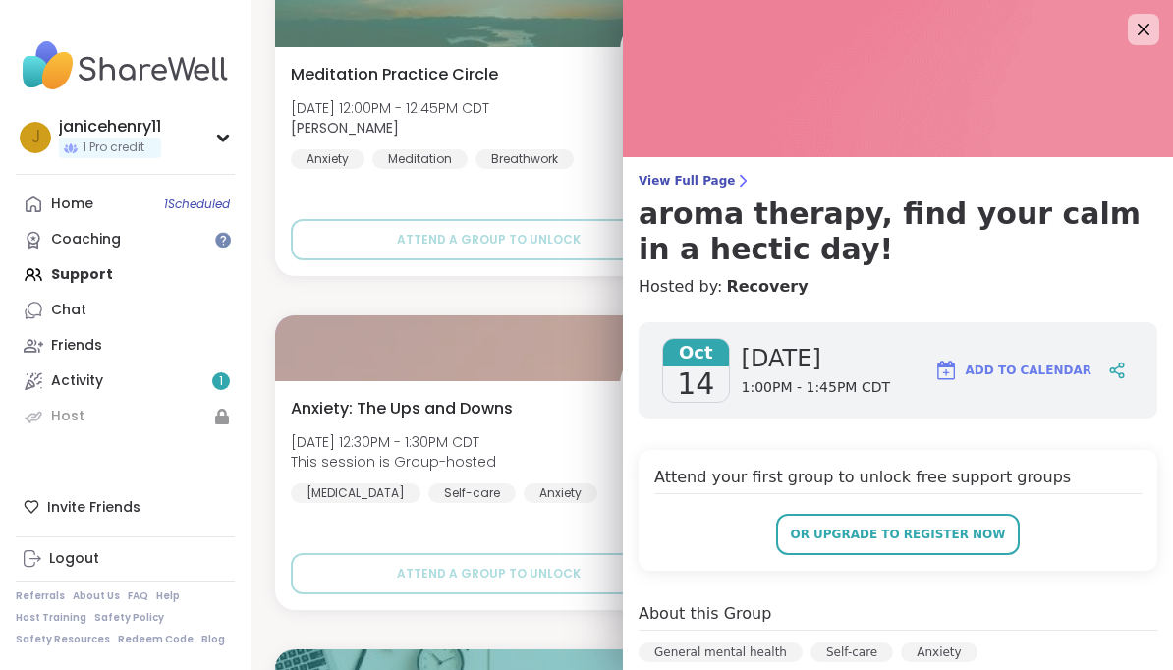
scroll to position [0, 0]
click at [1139, 36] on icon at bounding box center [1144, 30] width 24 height 24
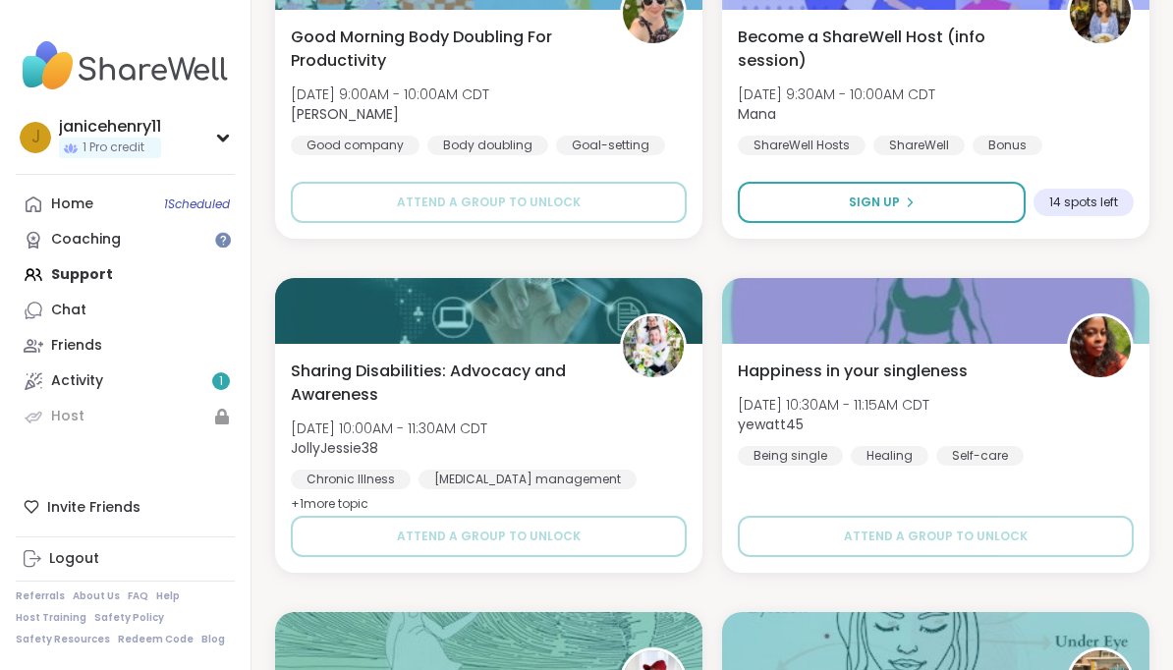
scroll to position [66260, 0]
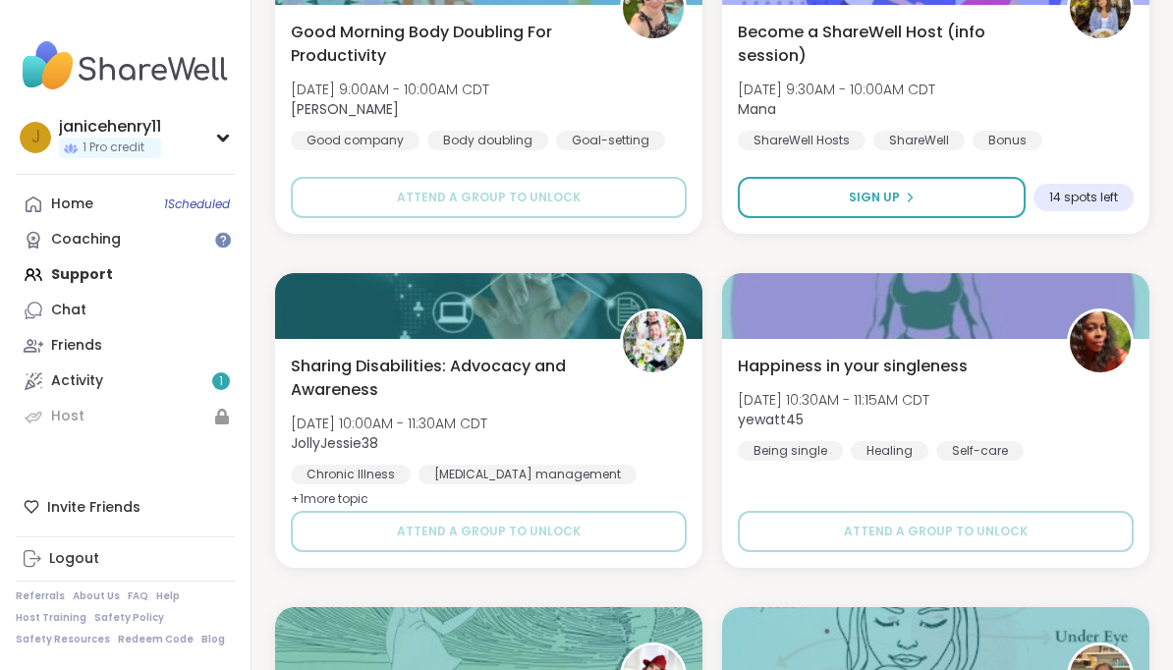
click at [666, 363] on img at bounding box center [653, 342] width 61 height 61
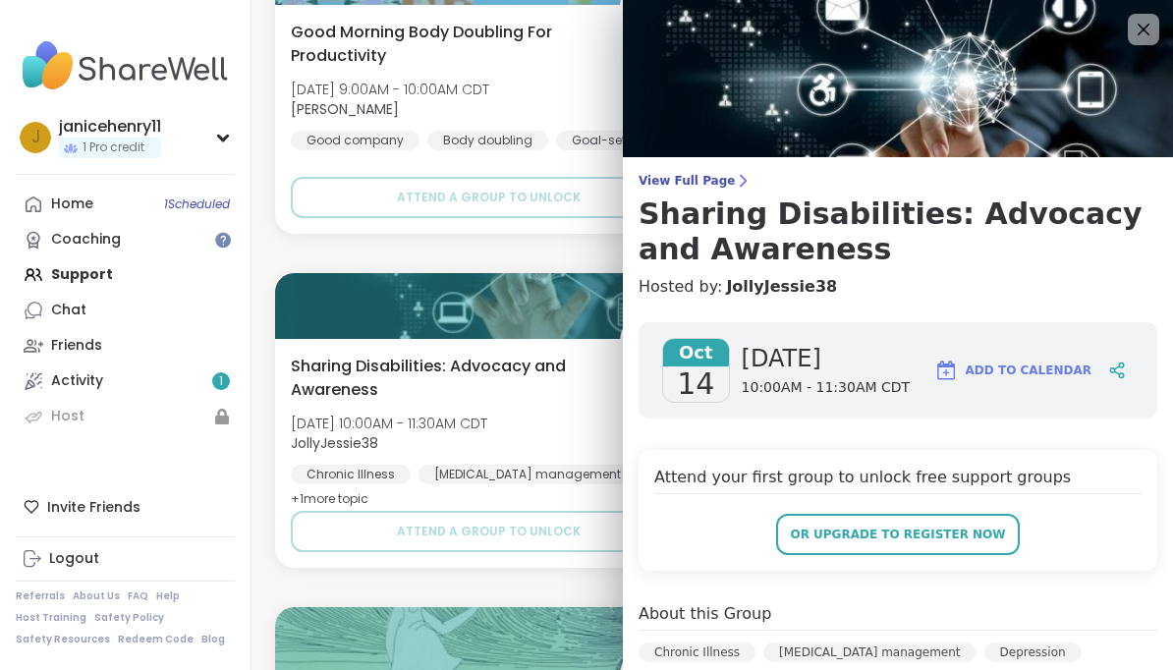
click at [1089, 364] on span "Add to Calendar" at bounding box center [1029, 371] width 126 height 18
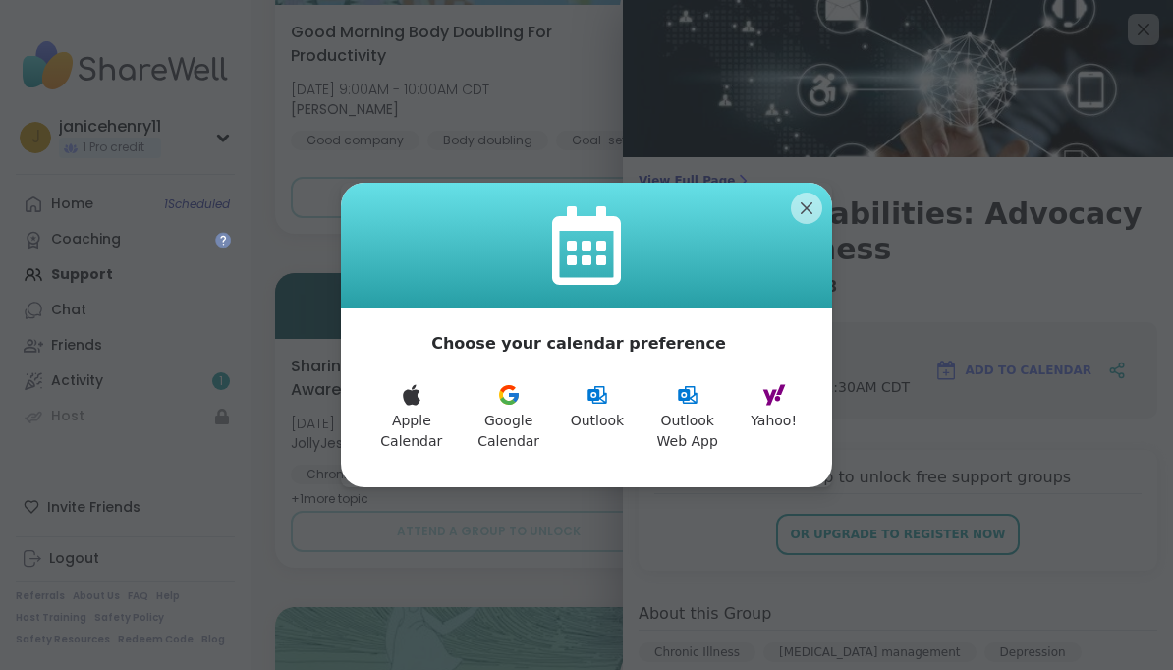
click at [788, 454] on button "Yahoo!" at bounding box center [774, 417] width 70 height 92
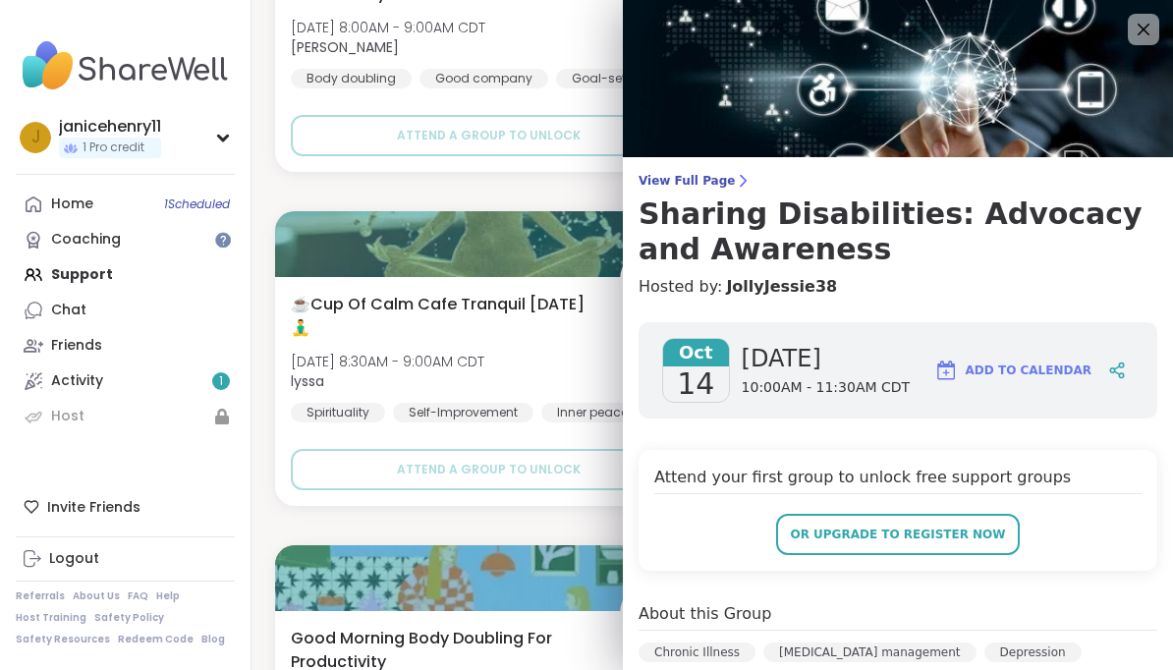
scroll to position [65633, 0]
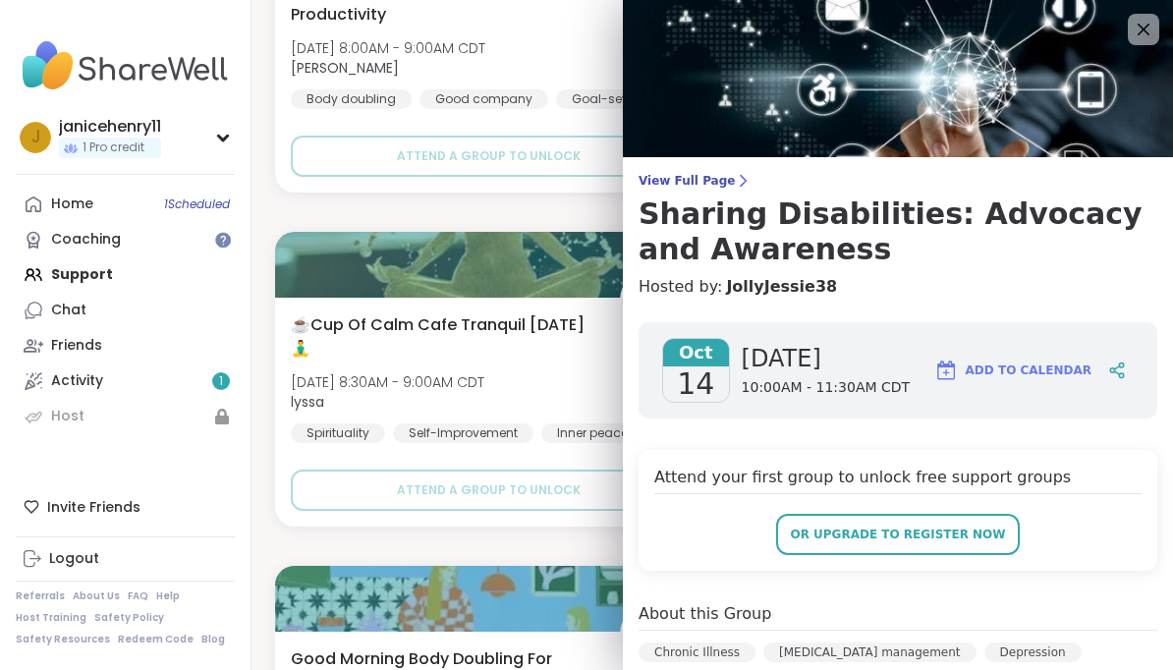
click at [1153, 30] on icon at bounding box center [1144, 30] width 24 height 24
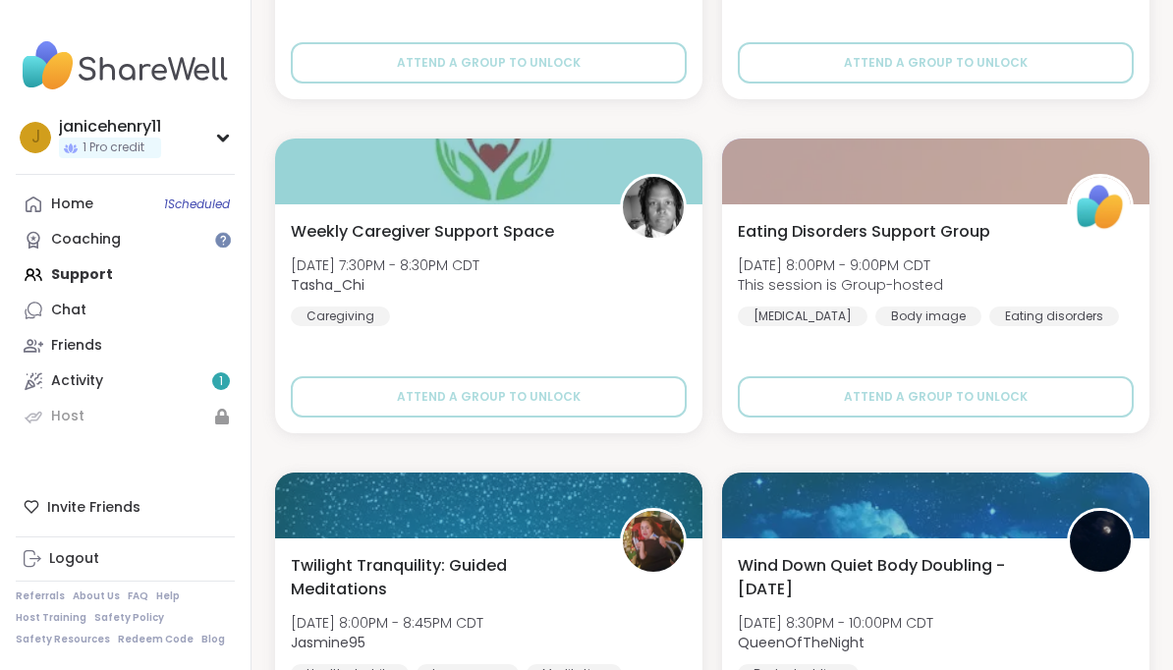
scroll to position [63052, 0]
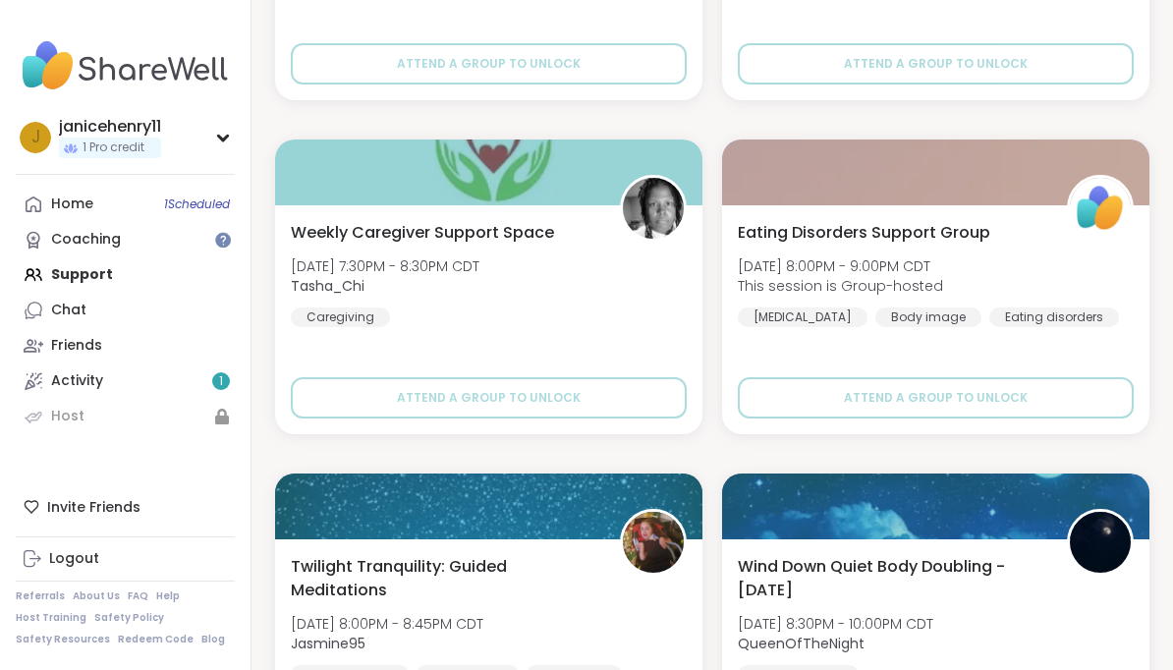
click at [674, 217] on img at bounding box center [653, 208] width 61 height 61
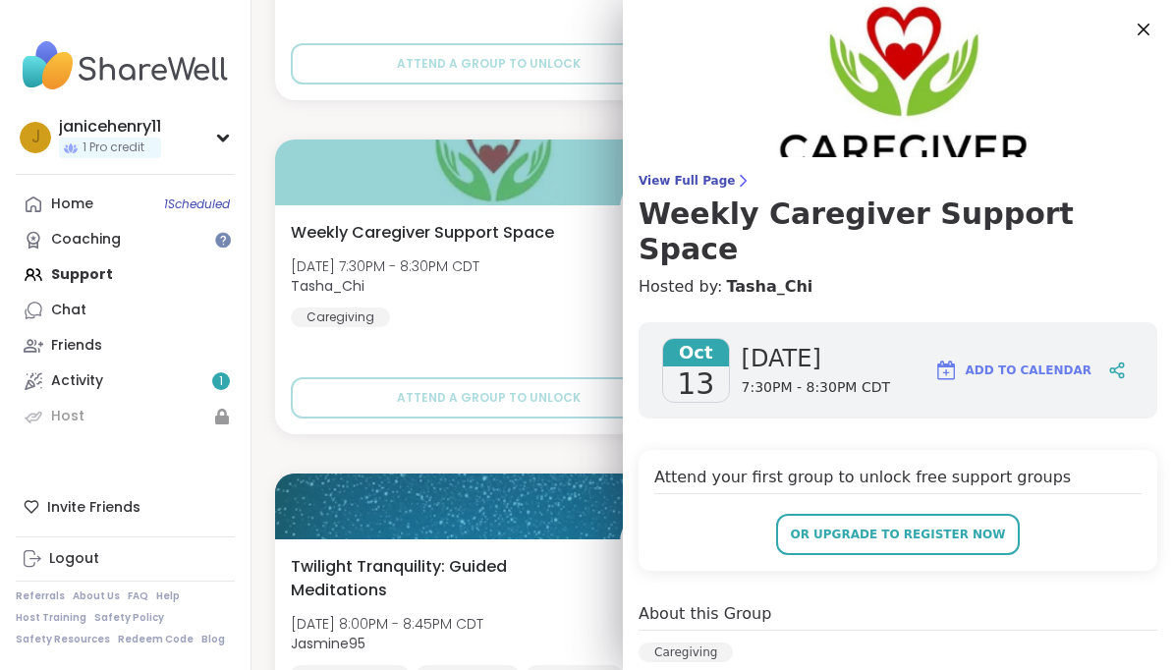
click at [1054, 362] on span "Add to Calendar" at bounding box center [1029, 371] width 126 height 18
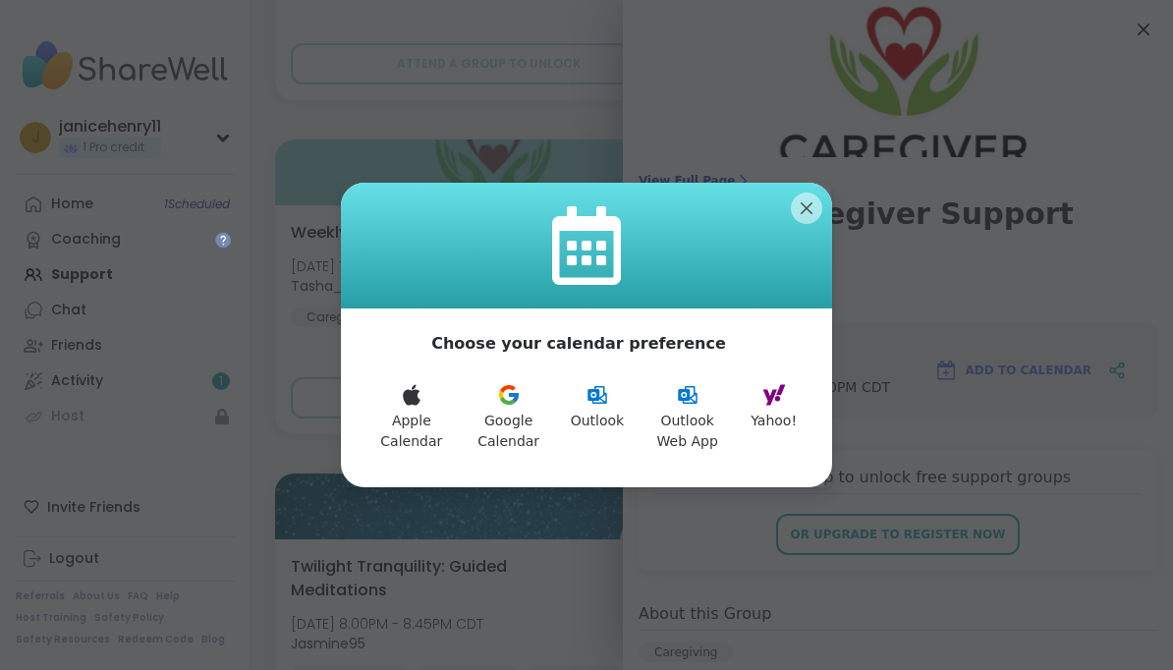
click at [787, 413] on button "Yahoo!" at bounding box center [774, 417] width 70 height 92
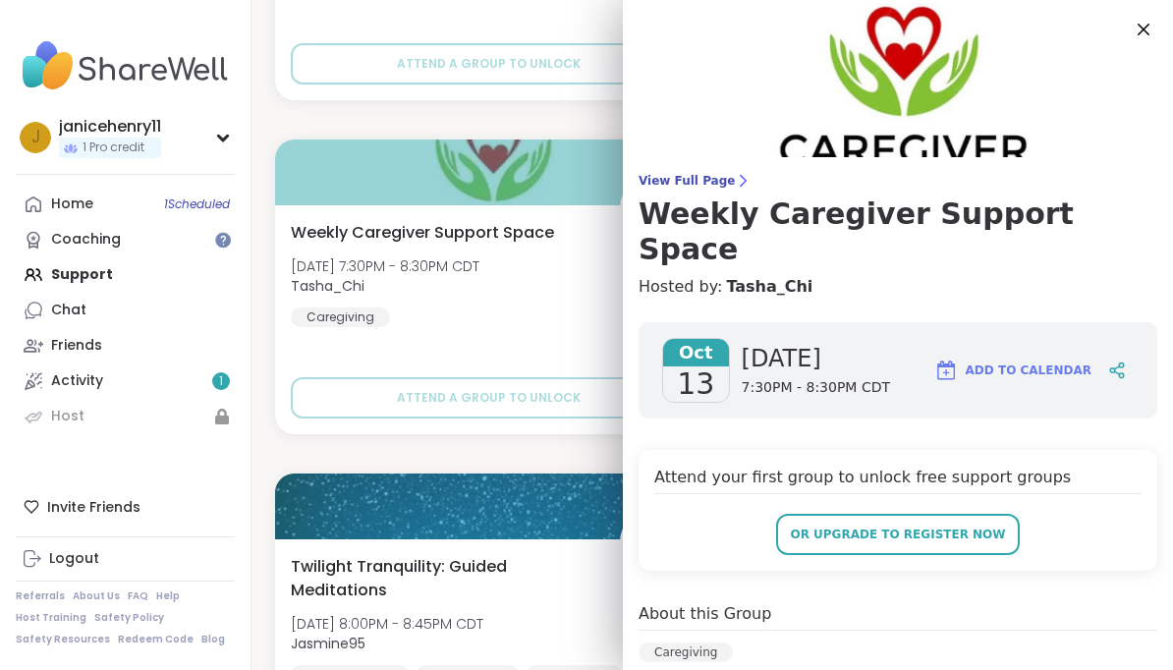
click at [1149, 32] on icon at bounding box center [1144, 30] width 24 height 24
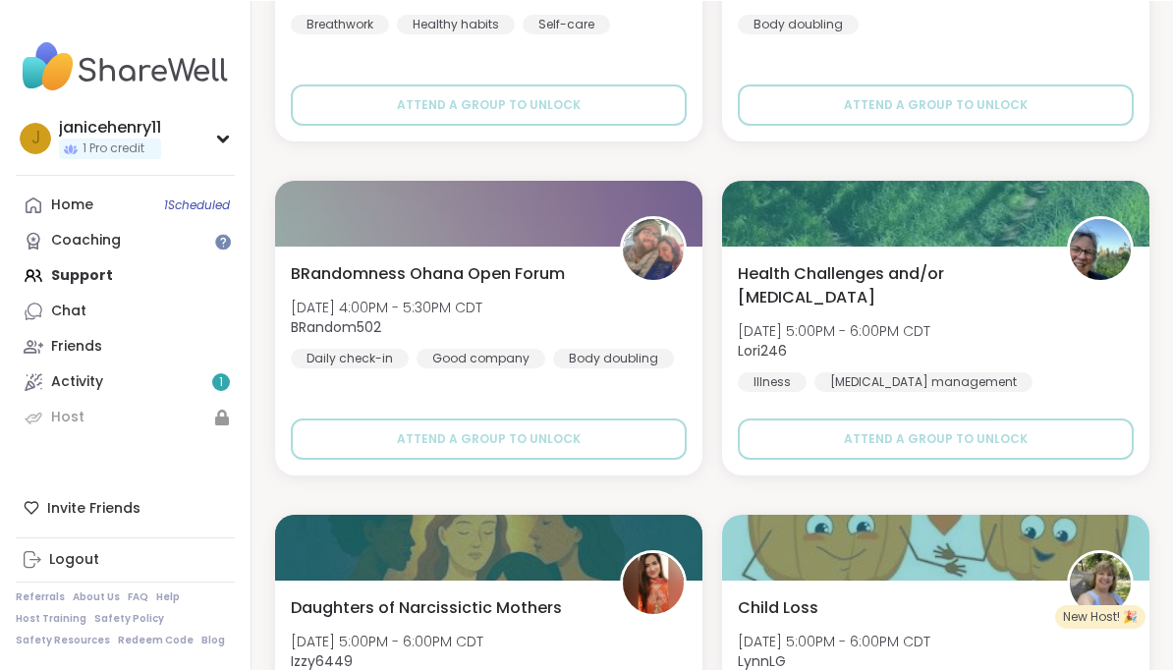
scroll to position [60672, 0]
click at [1112, 246] on img at bounding box center [1100, 249] width 61 height 61
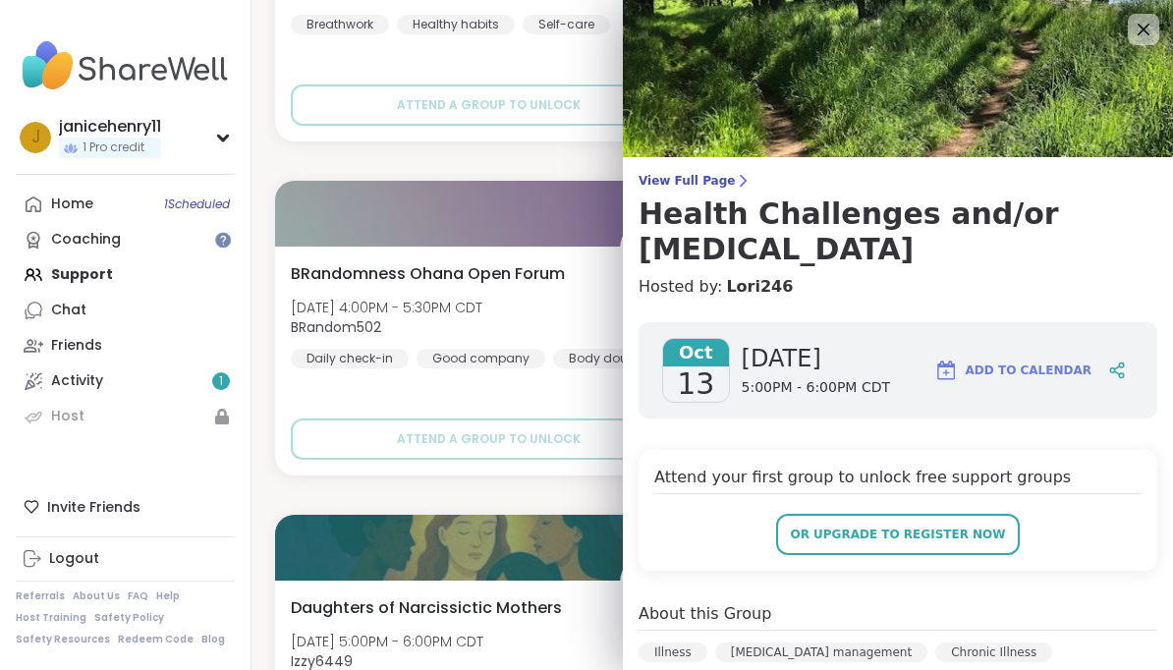
click at [1071, 362] on span "Add to Calendar" at bounding box center [1029, 371] width 126 height 18
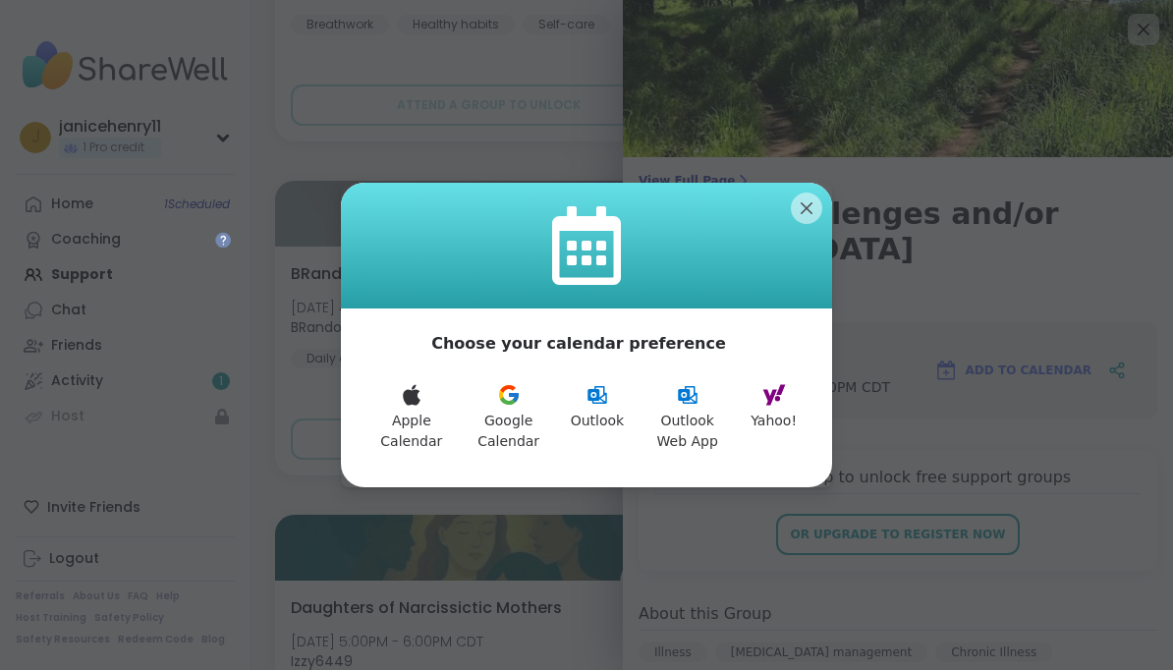
click at [790, 399] on button "Yahoo!" at bounding box center [774, 417] width 70 height 92
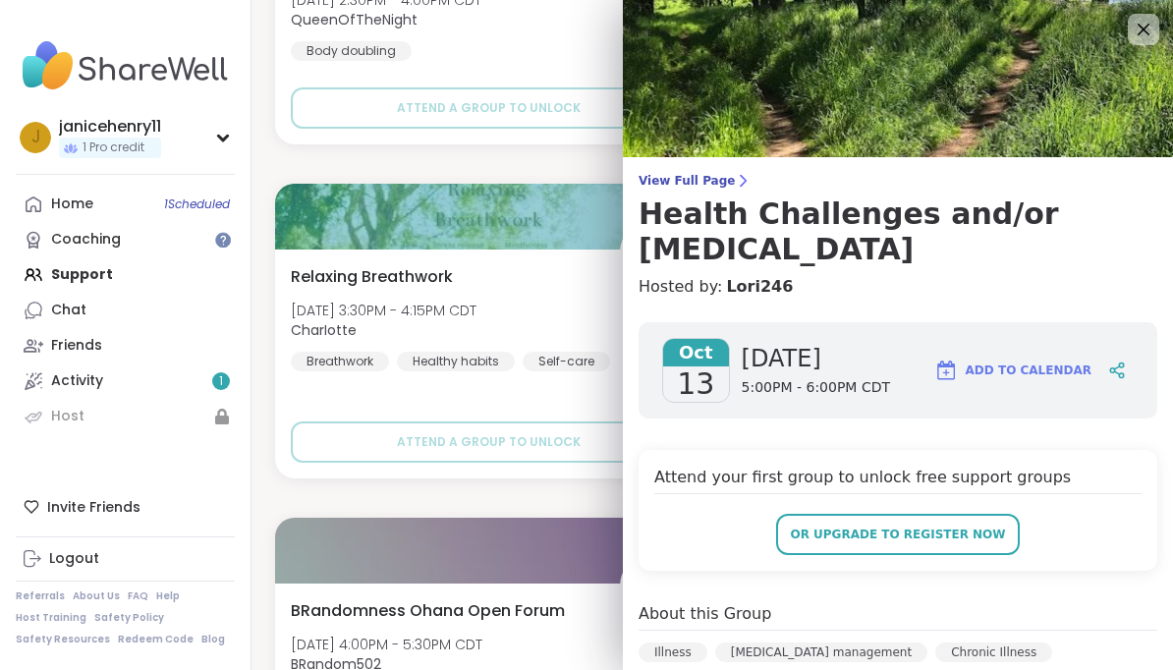
scroll to position [60322, 0]
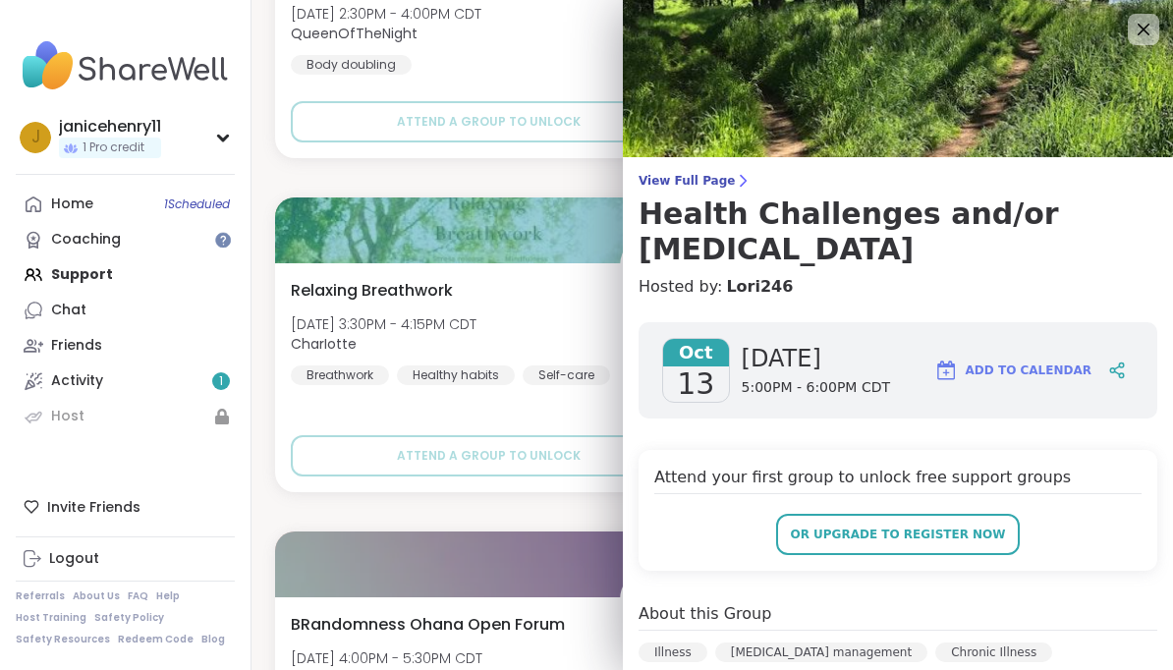
click at [1153, 29] on icon at bounding box center [1144, 30] width 24 height 24
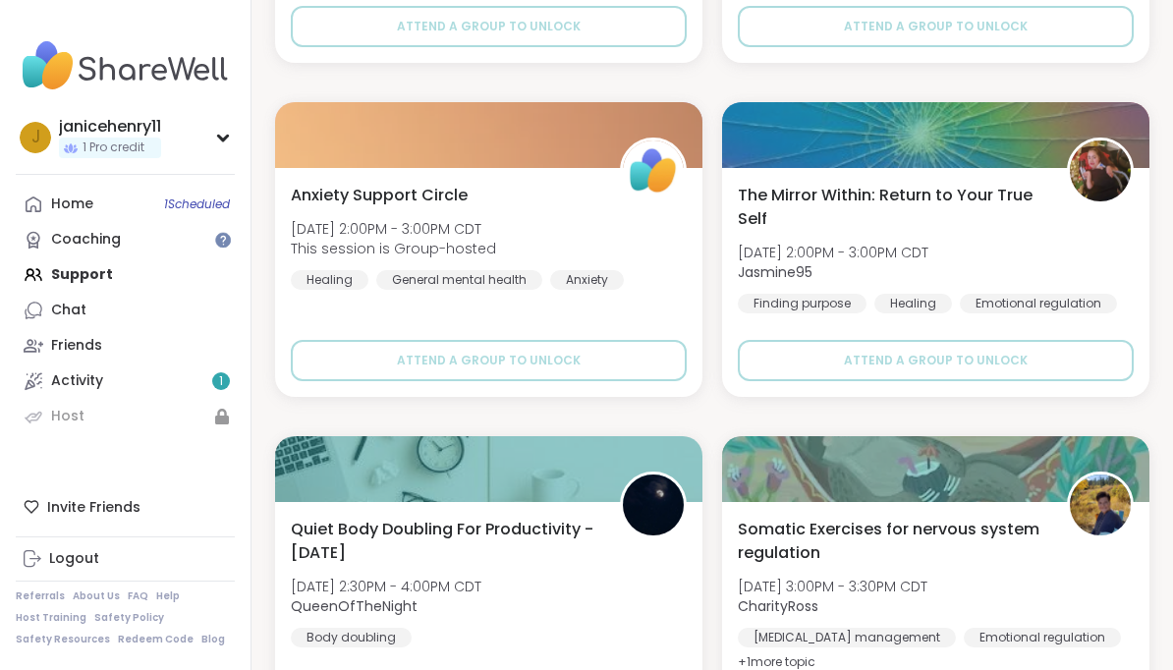
scroll to position [59747, 0]
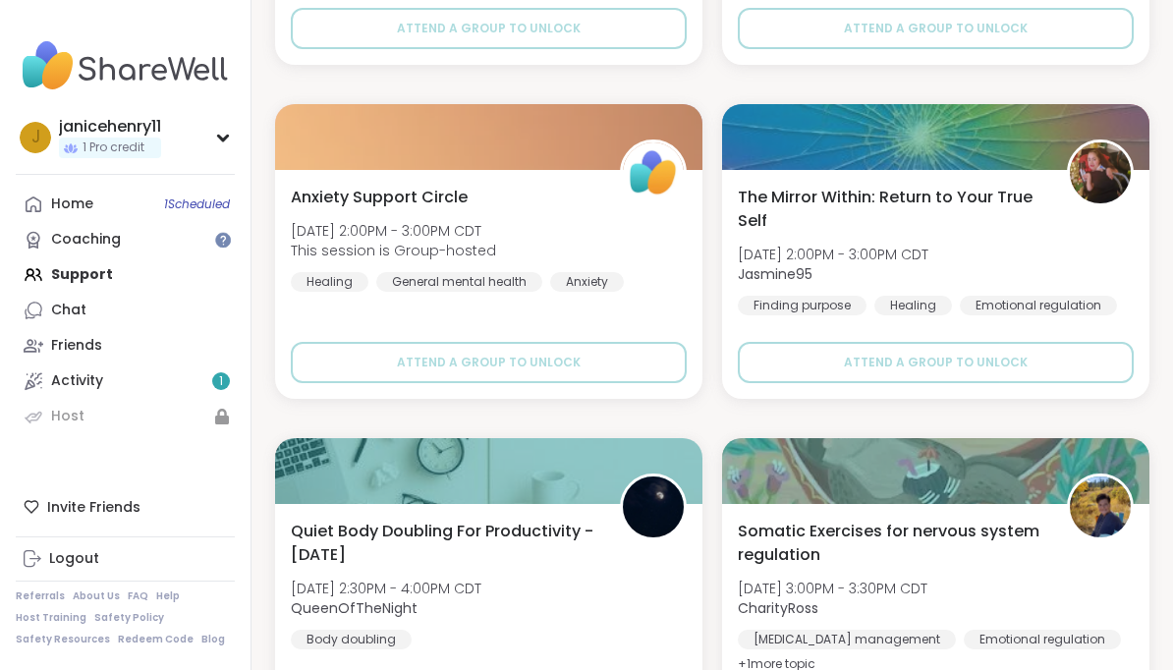
click at [668, 178] on img at bounding box center [653, 172] width 61 height 61
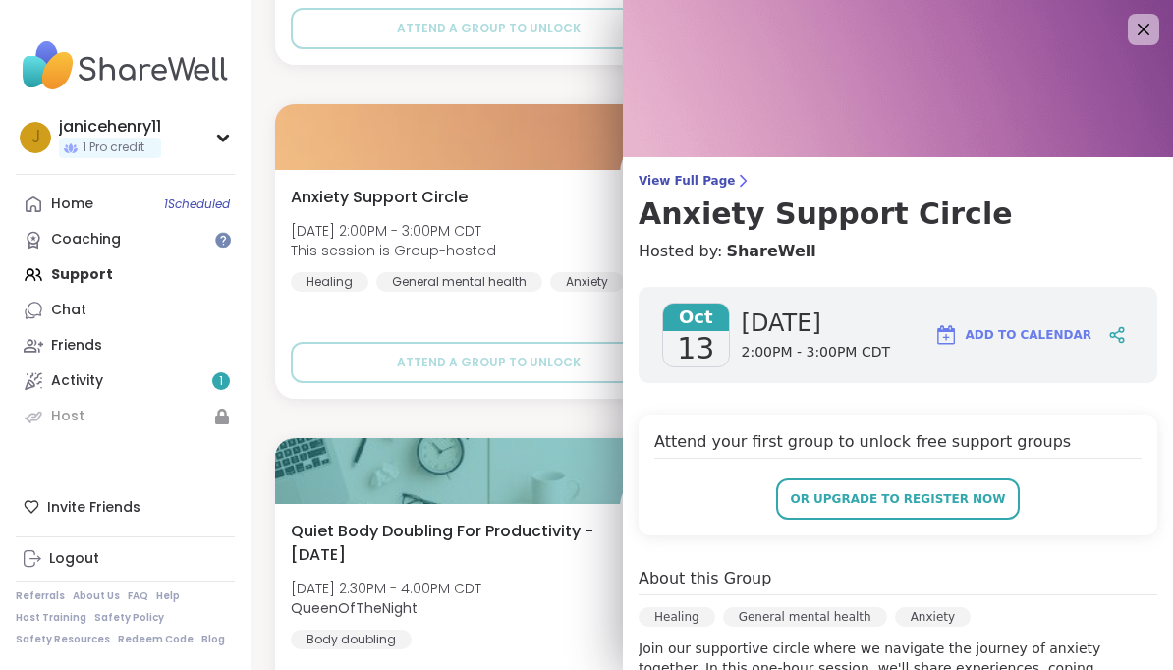
click at [1048, 343] on span "Add to Calendar" at bounding box center [1029, 335] width 126 height 18
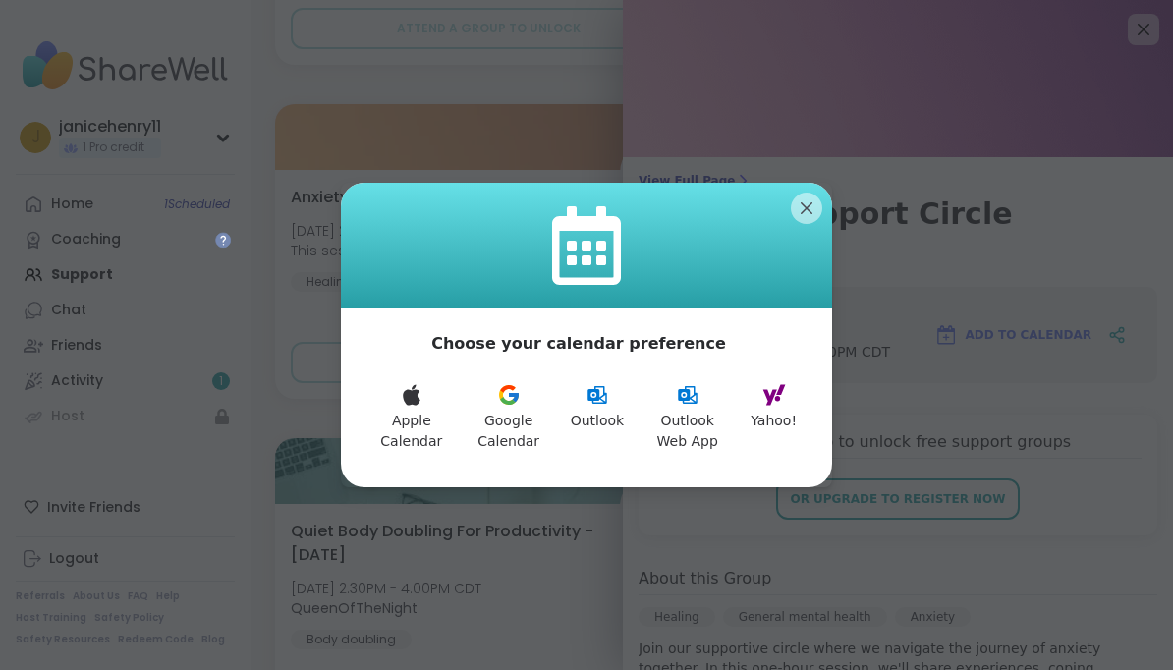
click at [780, 401] on icon at bounding box center [774, 395] width 23 height 21
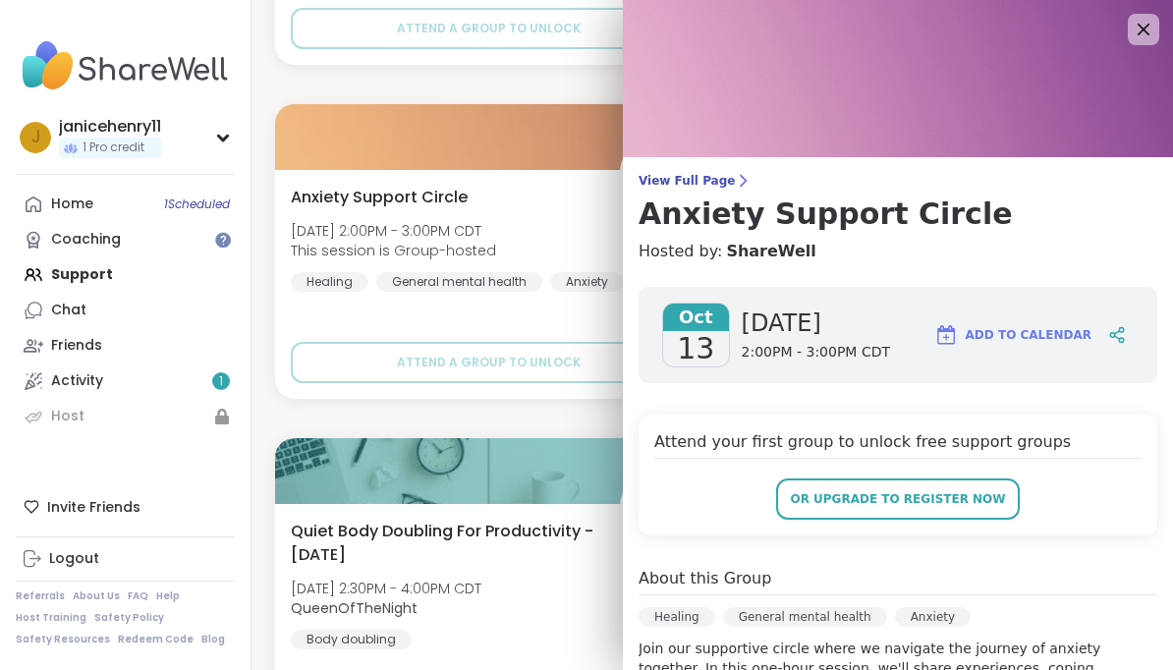
click at [1143, 41] on icon at bounding box center [1144, 30] width 24 height 24
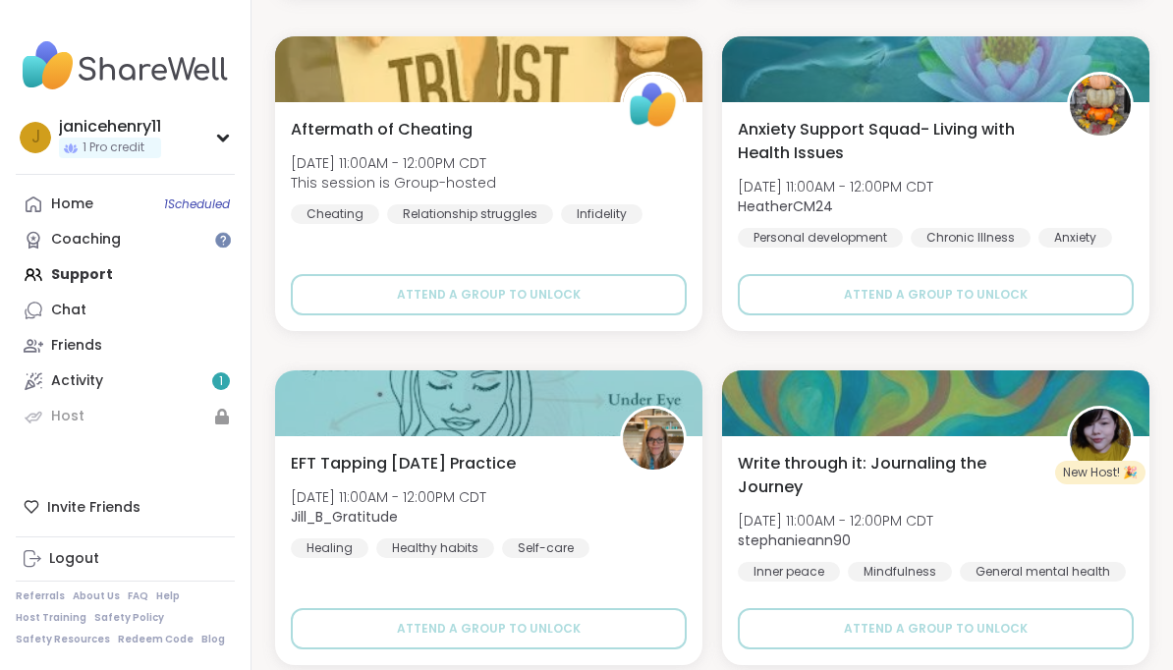
scroll to position [58476, 0]
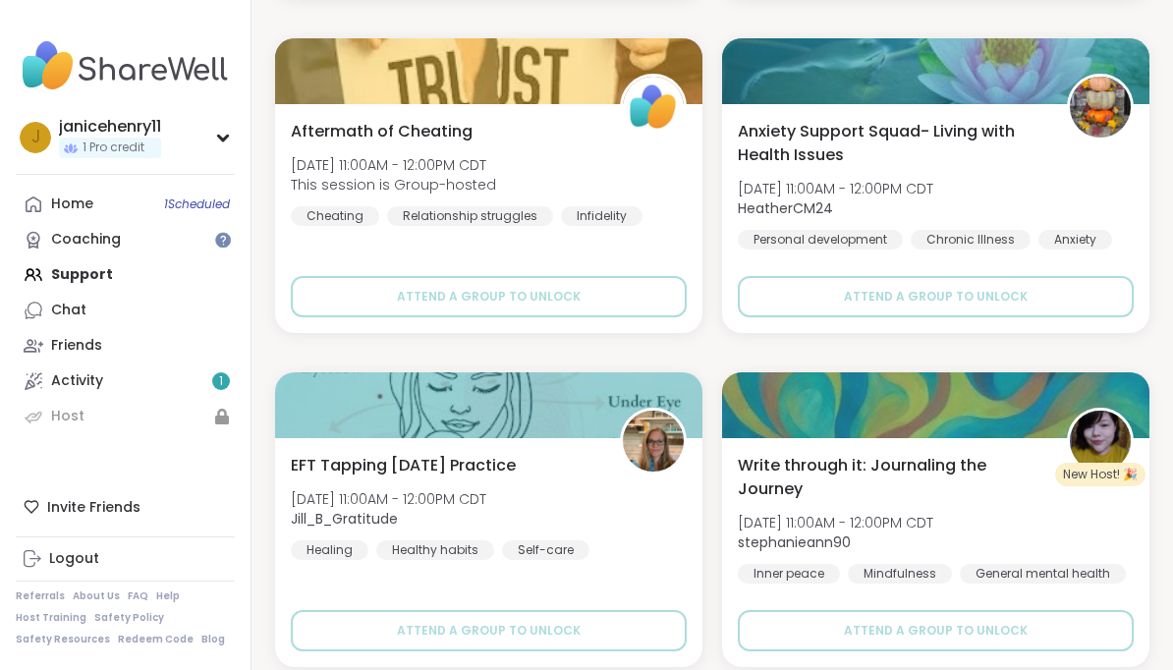
click at [1113, 96] on img at bounding box center [1100, 107] width 61 height 61
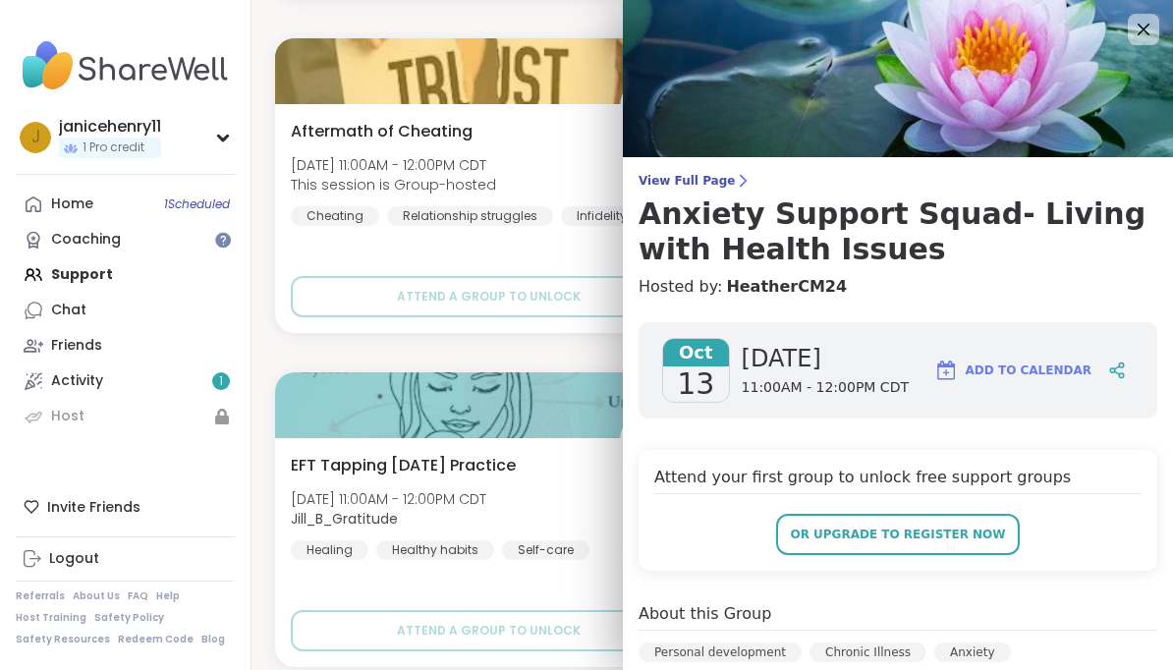
click at [1077, 369] on span "Add to Calendar" at bounding box center [1029, 371] width 126 height 18
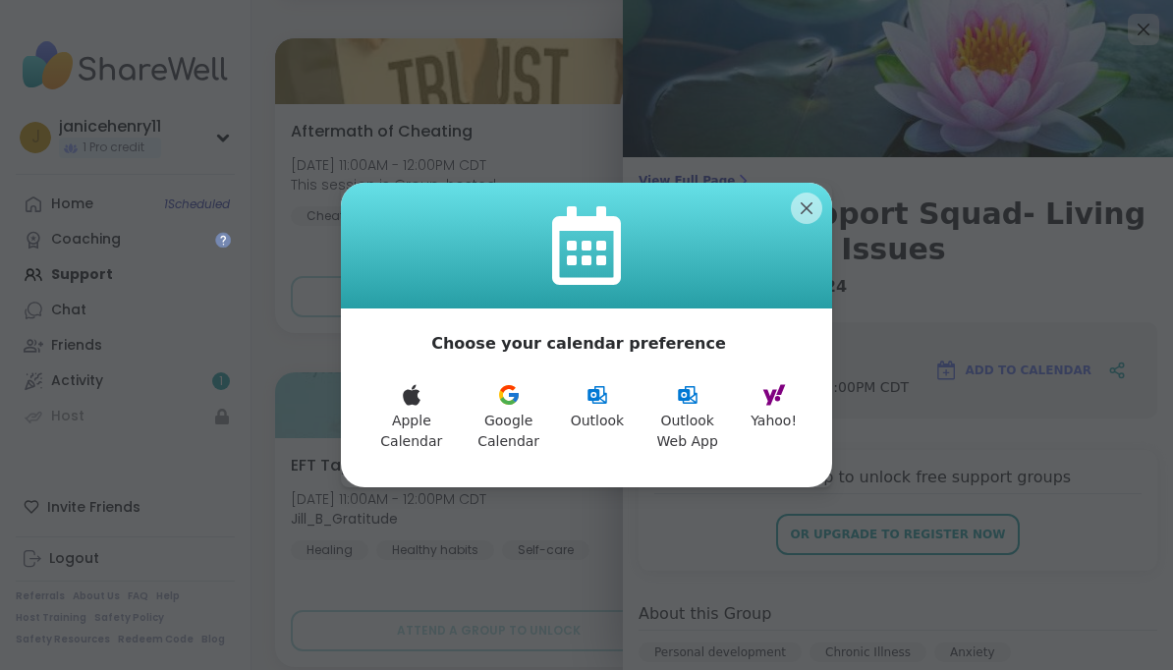
click at [790, 407] on button "Yahoo!" at bounding box center [774, 417] width 70 height 92
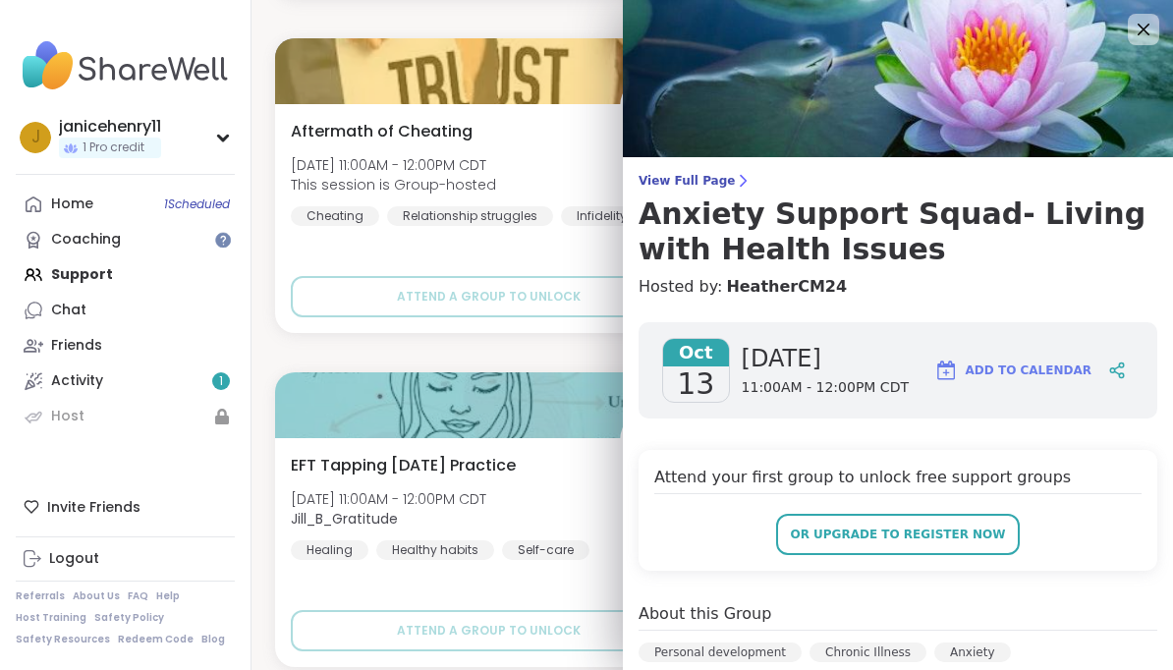
click at [1151, 38] on icon at bounding box center [1144, 30] width 24 height 24
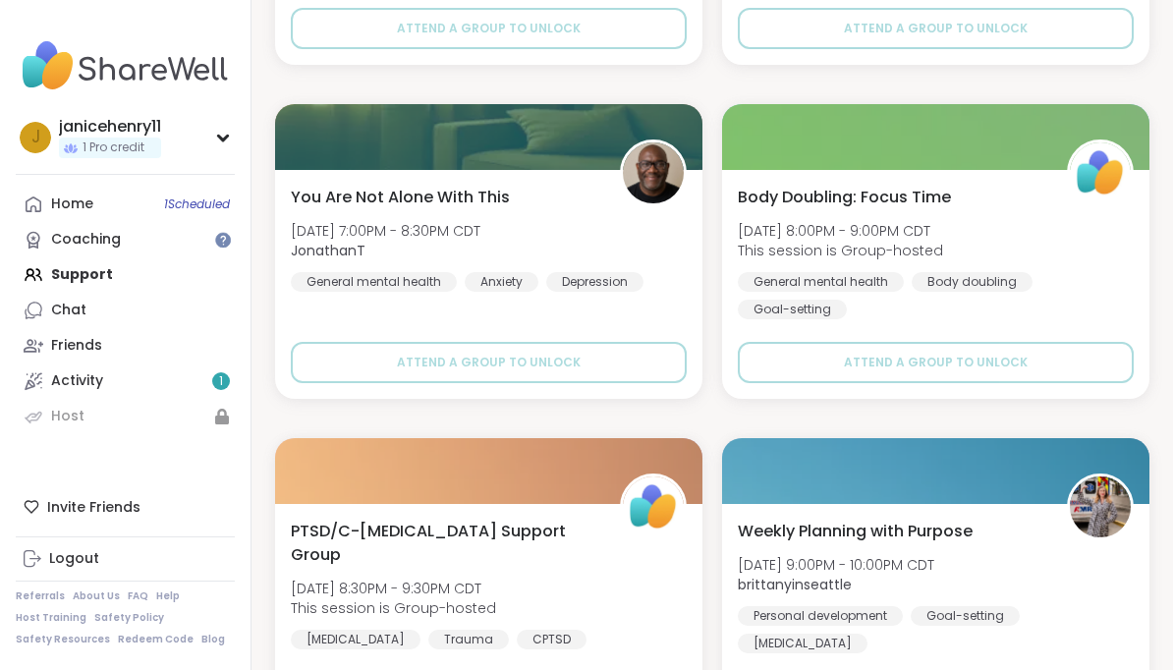
scroll to position [55068, 0]
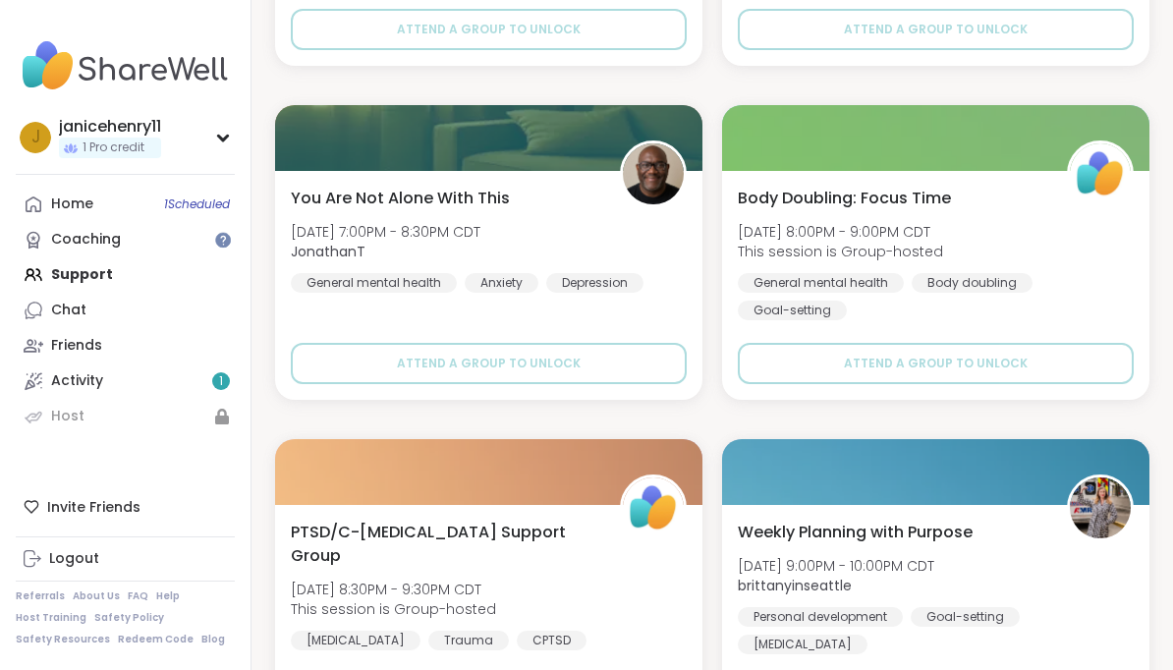
click at [673, 180] on img at bounding box center [653, 173] width 61 height 61
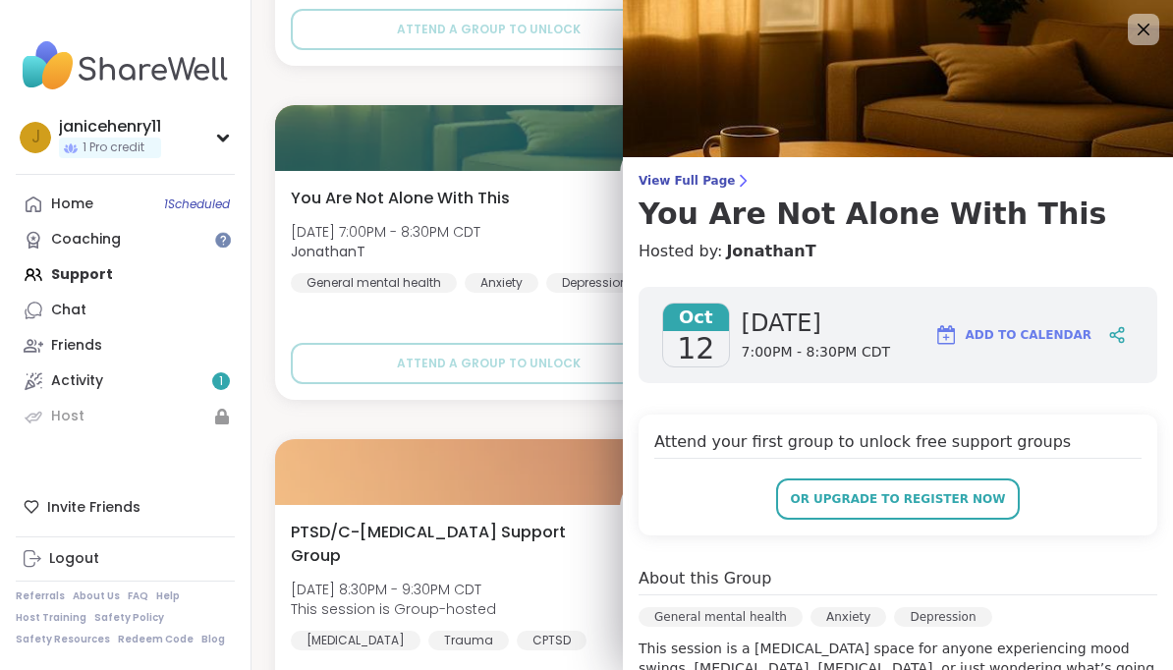
click at [1070, 332] on span "Add to Calendar" at bounding box center [1029, 335] width 126 height 18
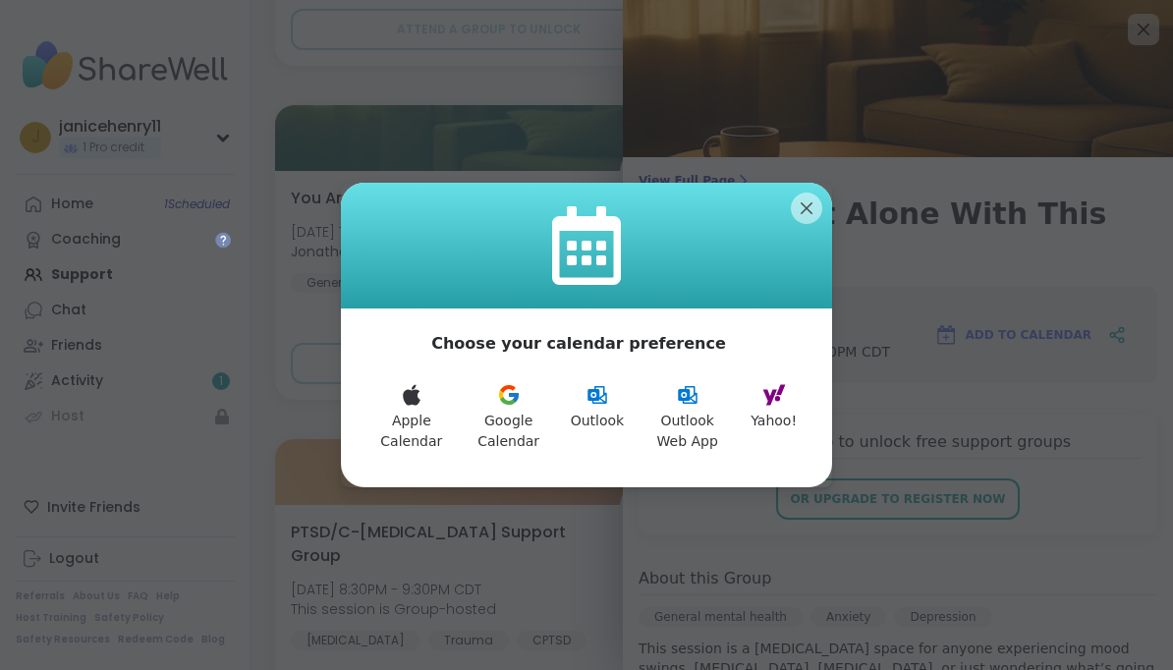
click at [790, 402] on button "Yahoo!" at bounding box center [774, 417] width 70 height 92
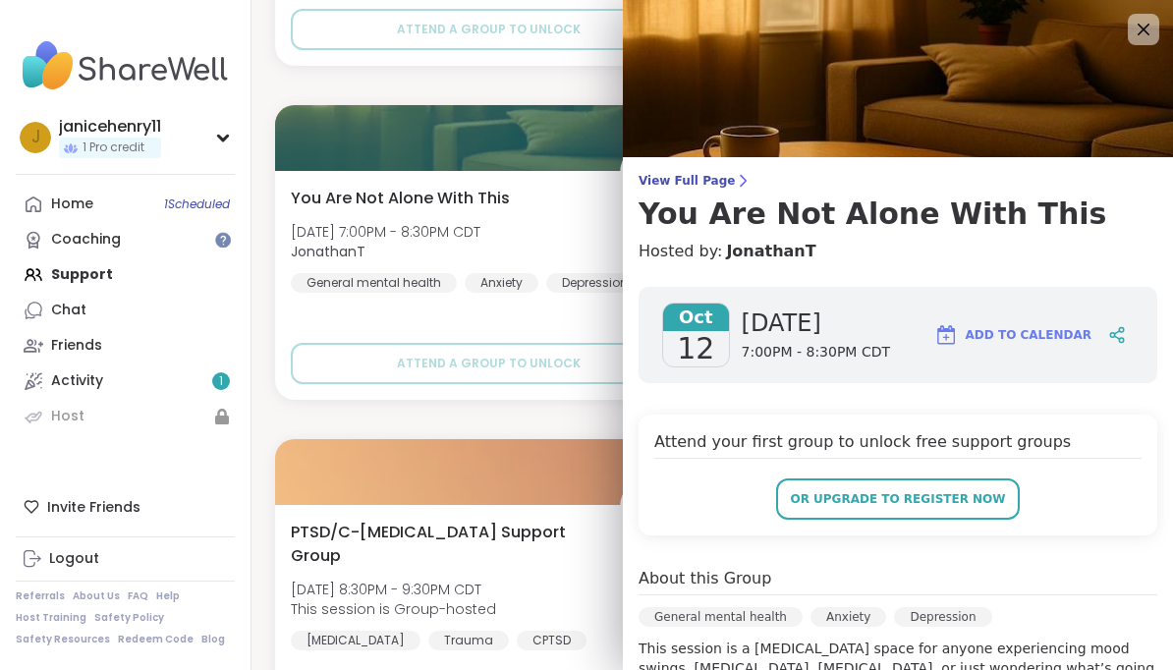
click at [1142, 30] on icon at bounding box center [1144, 30] width 12 height 12
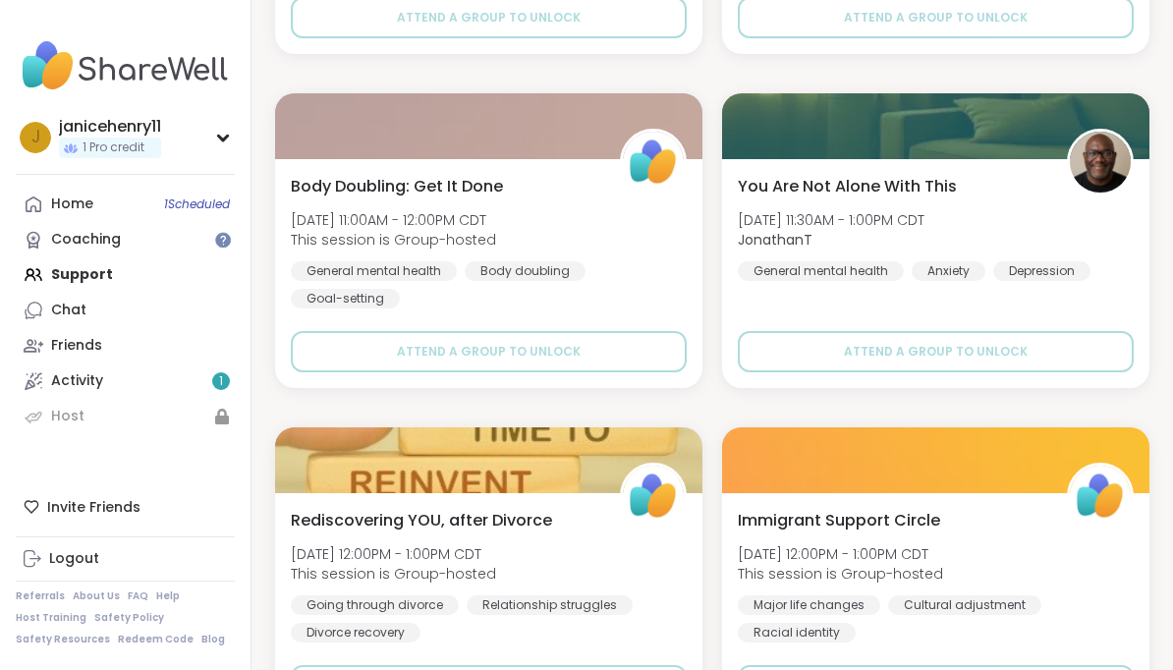
scroll to position [49733, 0]
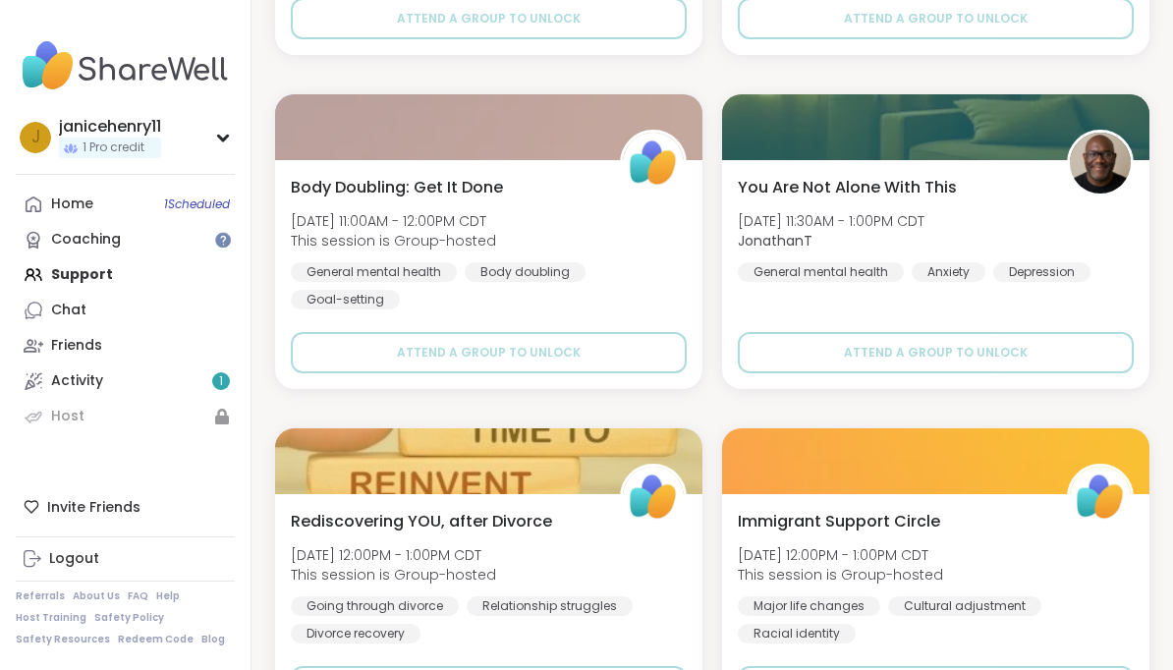
click at [1108, 174] on img at bounding box center [1100, 163] width 61 height 61
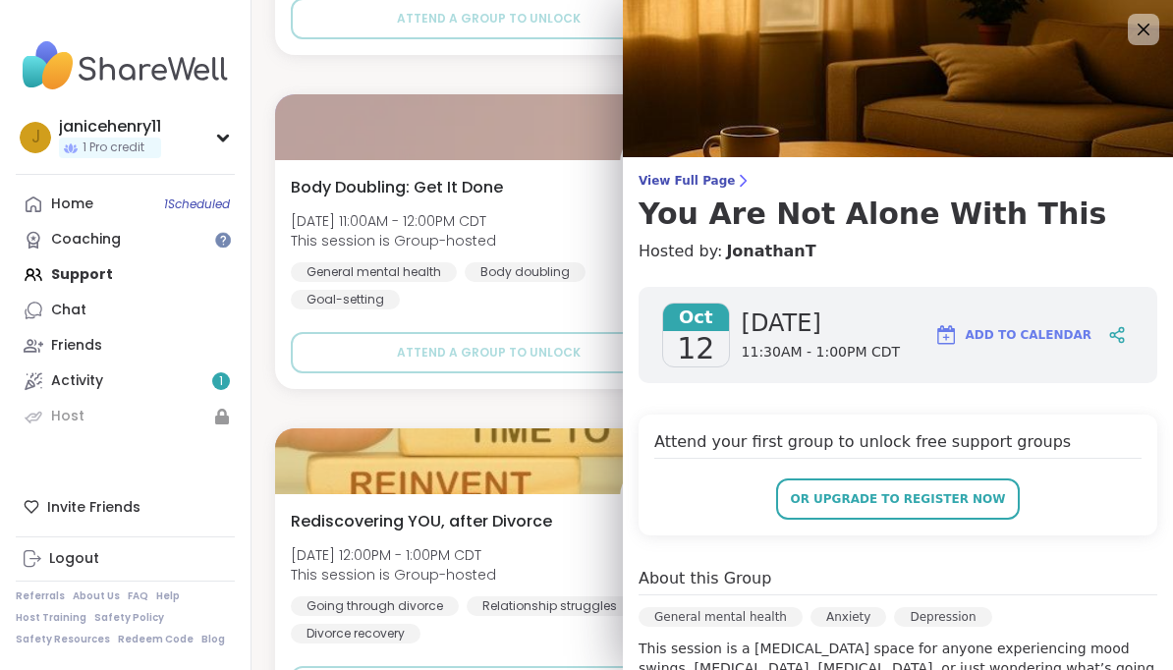
click at [1088, 335] on span "Add to Calendar" at bounding box center [1029, 335] width 126 height 18
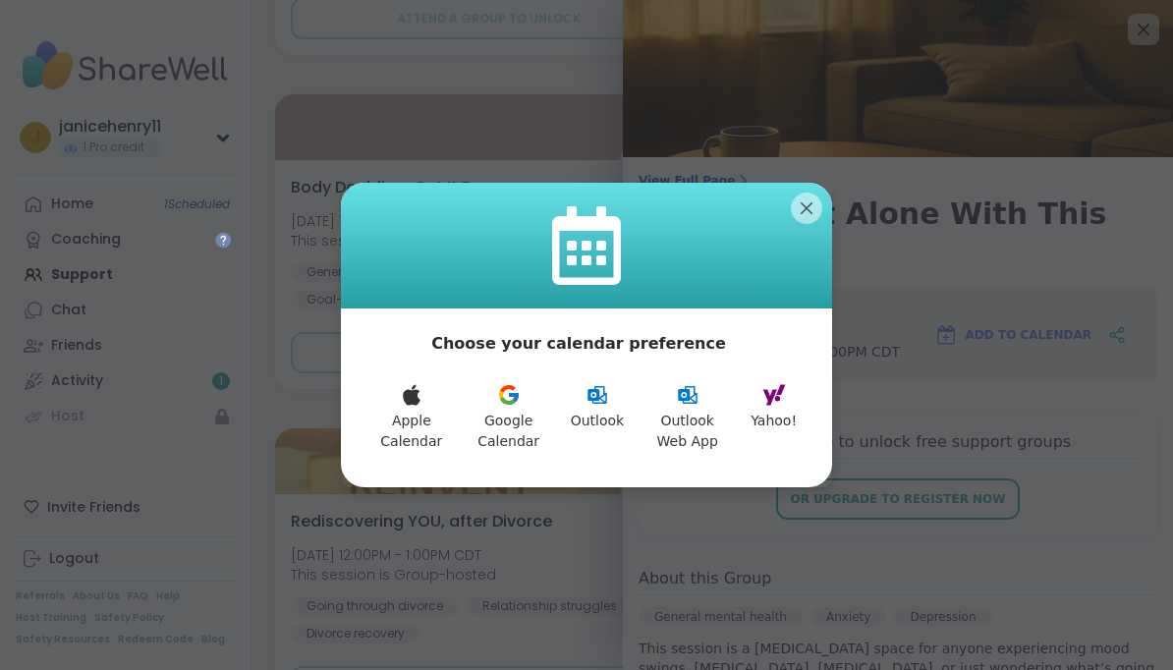
click at [799, 391] on button "Yahoo!" at bounding box center [774, 417] width 70 height 92
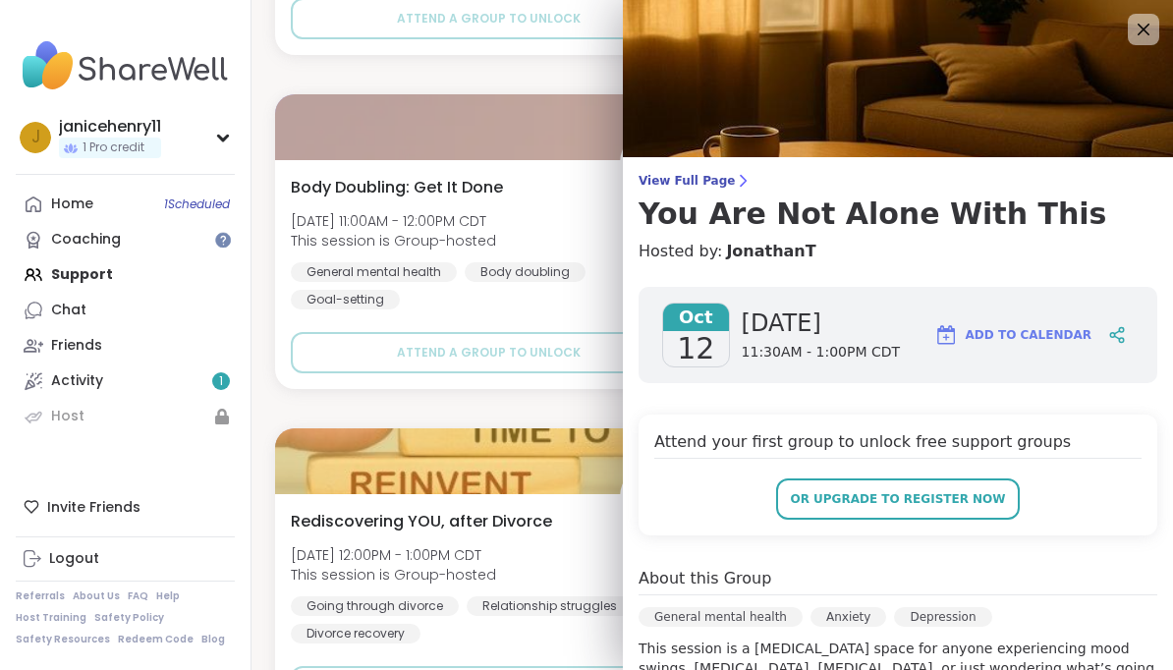
click at [1149, 28] on icon at bounding box center [1144, 30] width 24 height 24
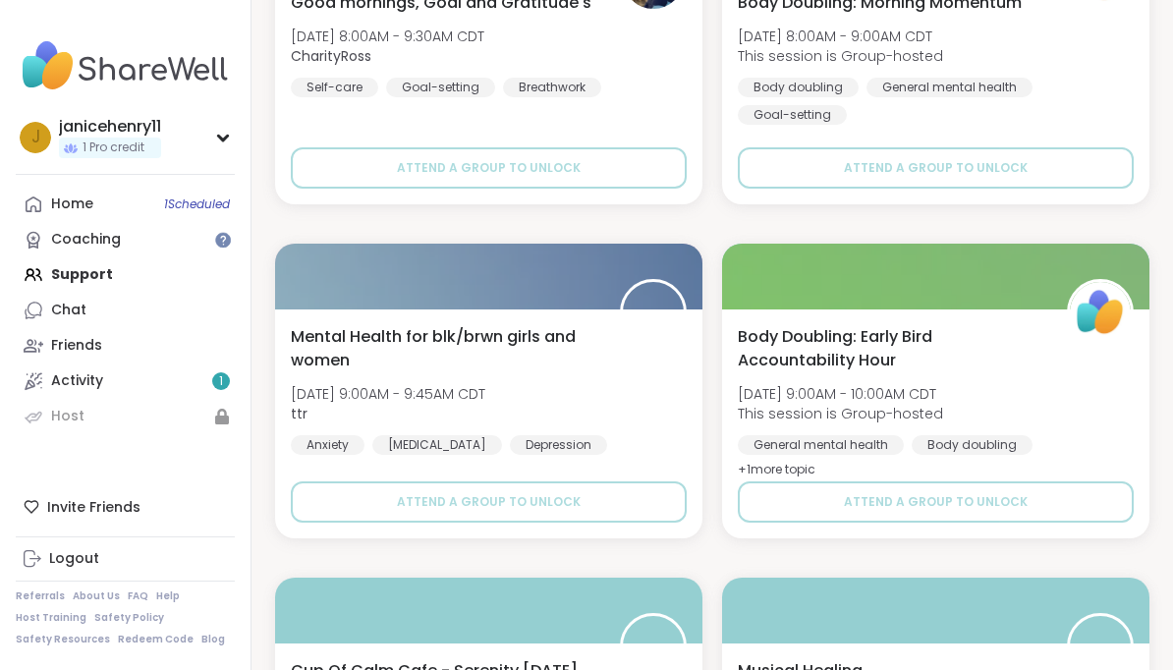
scroll to position [48246, 0]
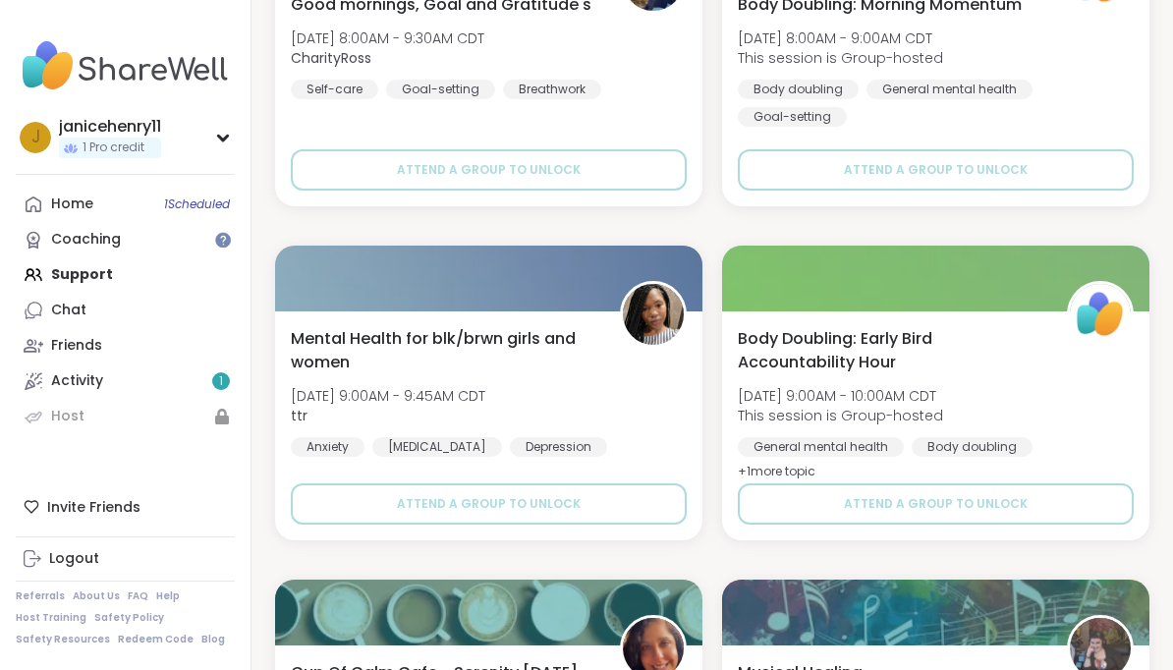
click at [655, 317] on img at bounding box center [653, 314] width 61 height 61
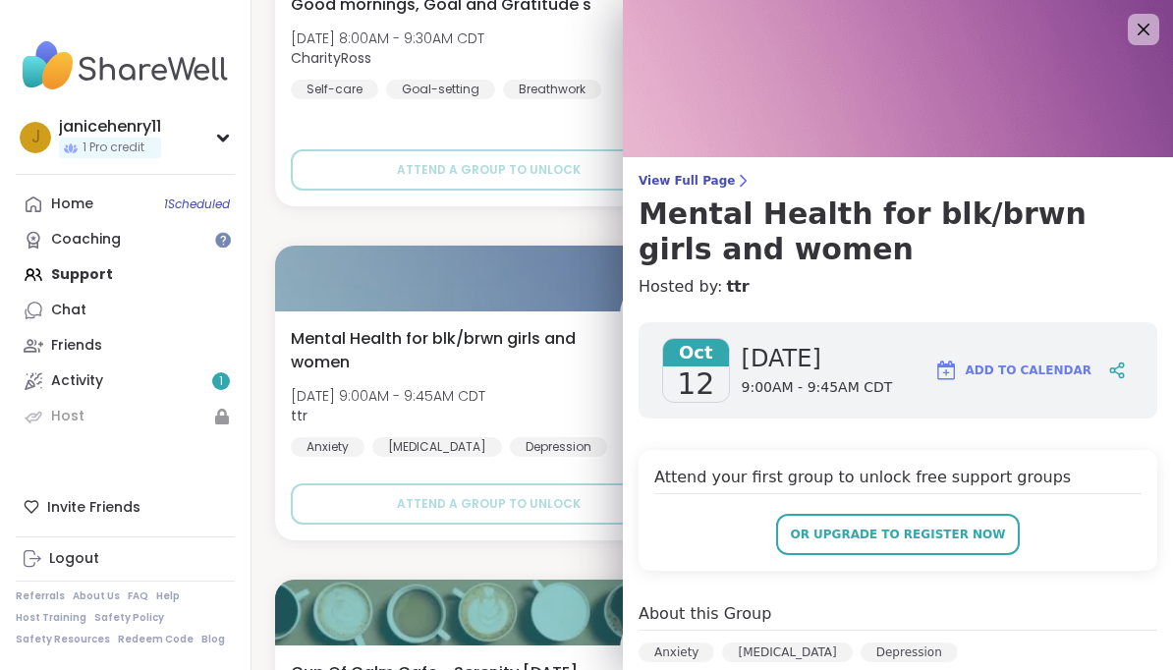
click at [1049, 357] on button "Add to Calendar" at bounding box center [1013, 370] width 175 height 47
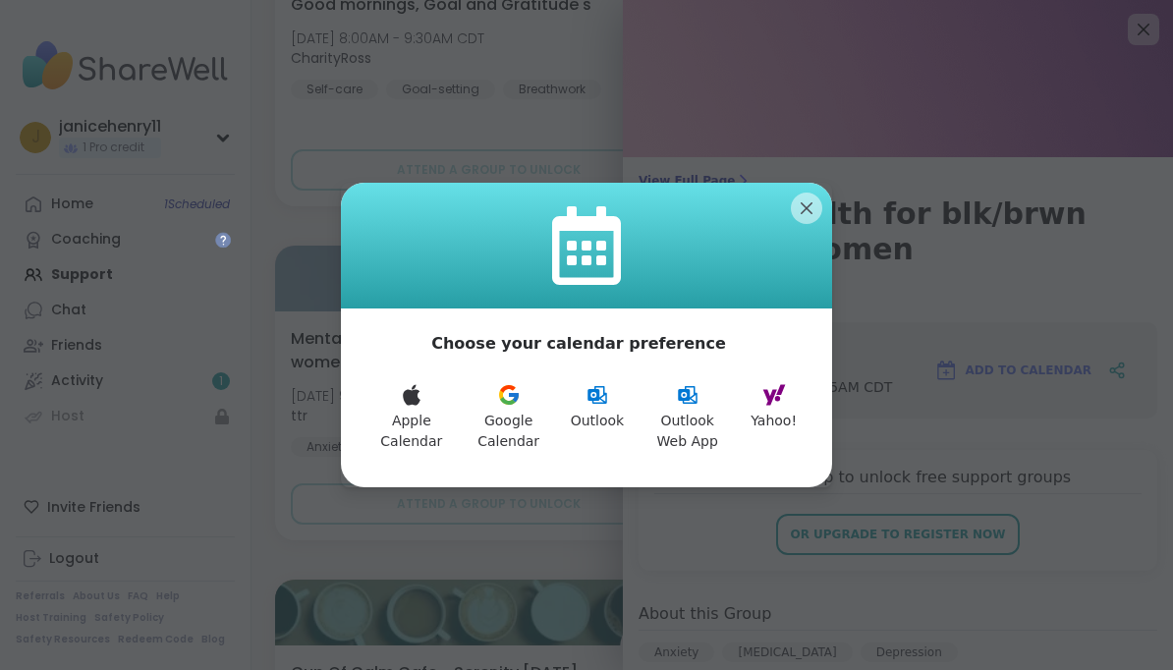
click at [801, 410] on button "Yahoo!" at bounding box center [774, 417] width 70 height 92
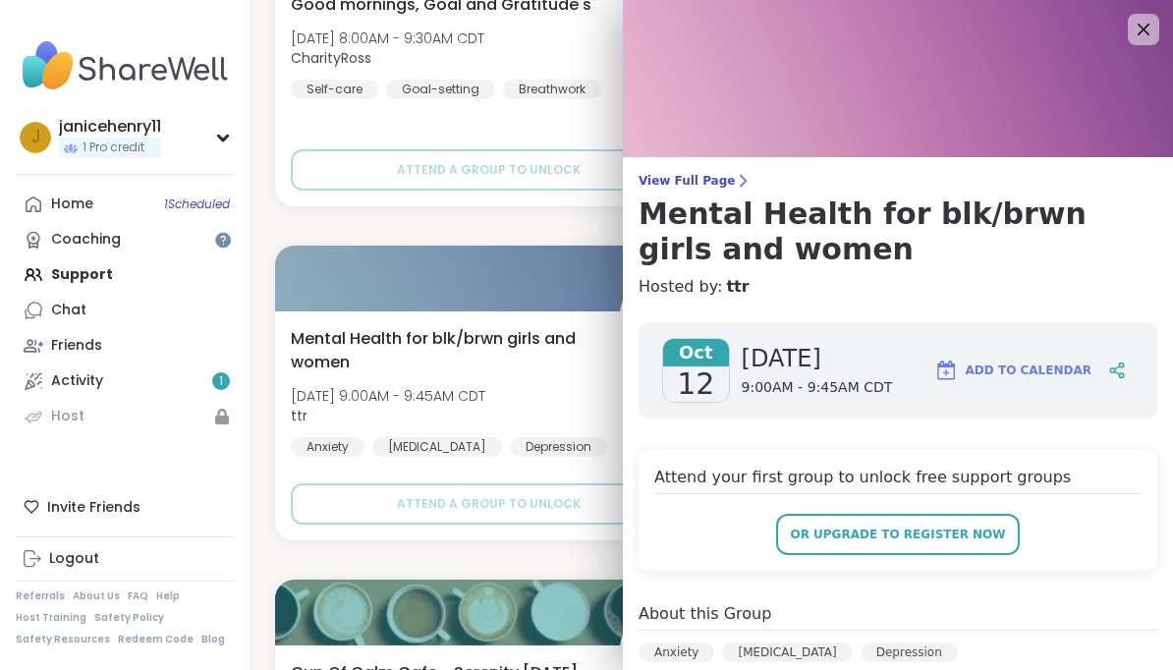
click at [1139, 40] on icon at bounding box center [1144, 30] width 24 height 24
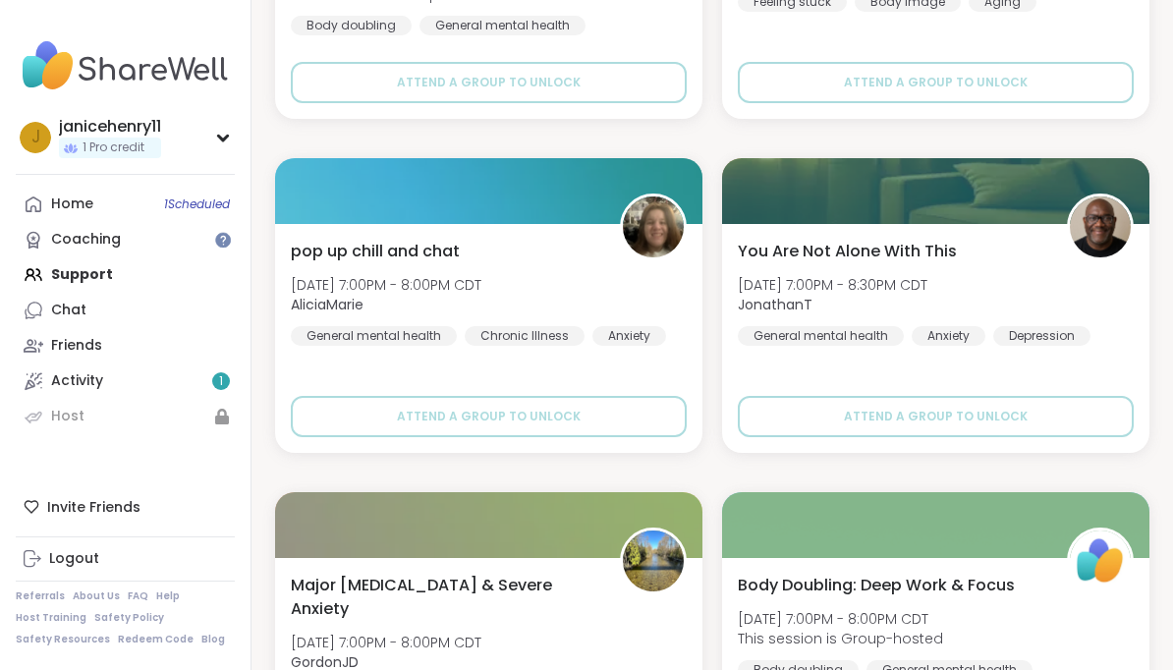
scroll to position [45659, 0]
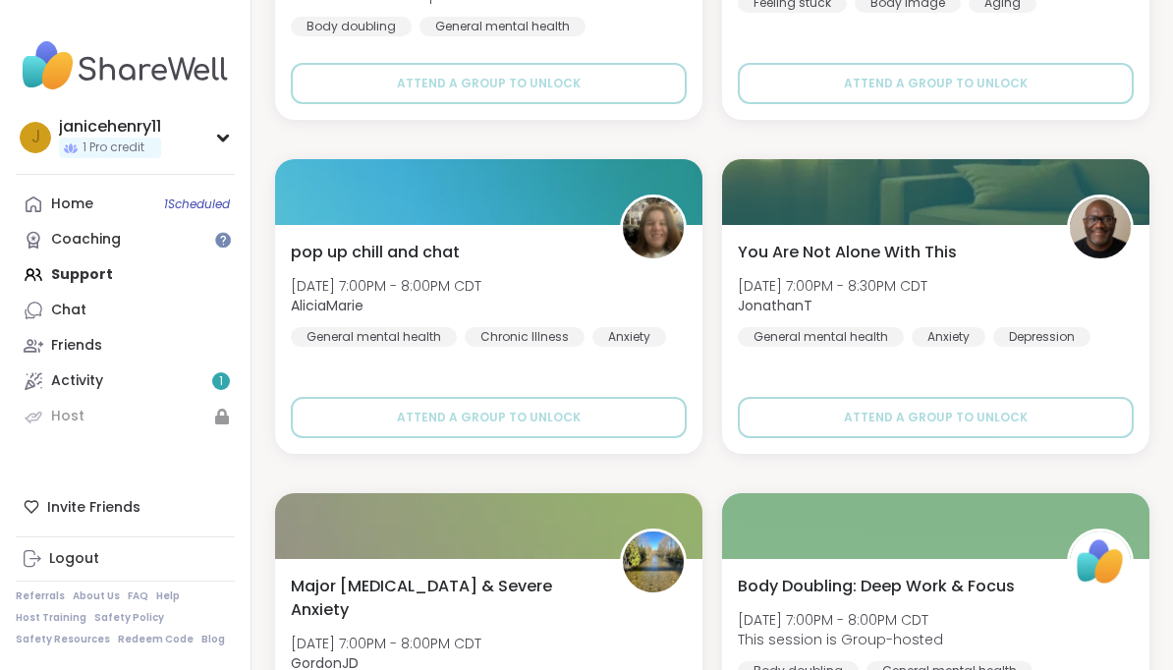
click at [1112, 228] on img at bounding box center [1100, 228] width 61 height 61
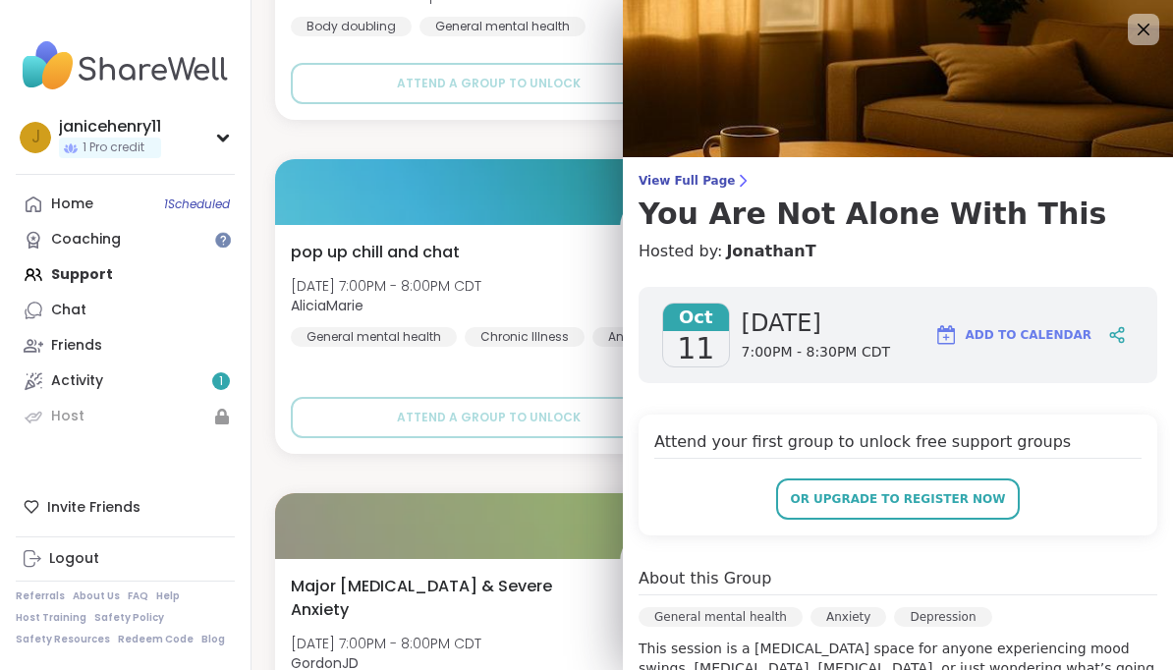
click at [1087, 334] on span "Add to Calendar" at bounding box center [1029, 335] width 126 height 18
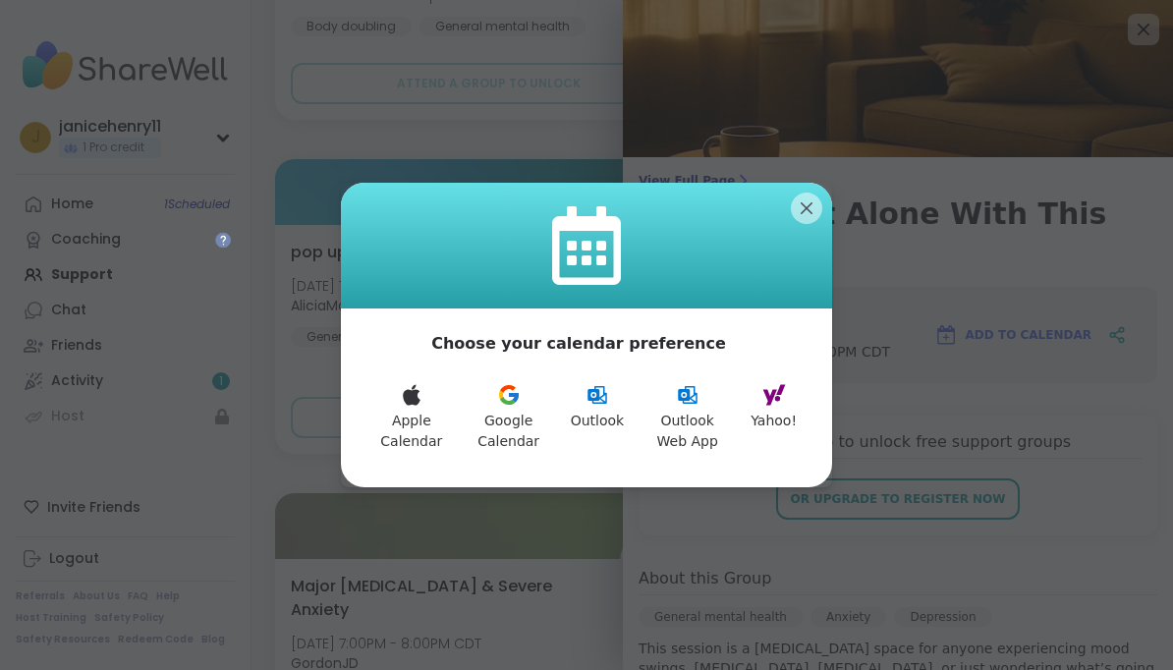
click at [787, 414] on button "Yahoo!" at bounding box center [774, 417] width 70 height 92
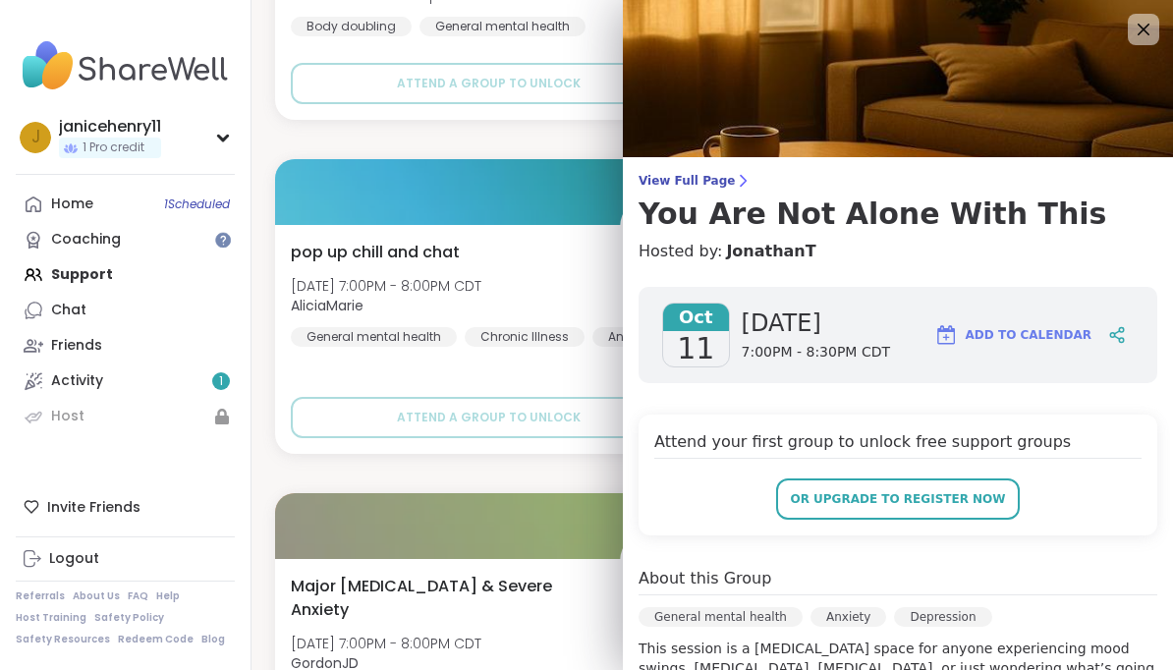
click at [1145, 31] on icon at bounding box center [1144, 30] width 12 height 12
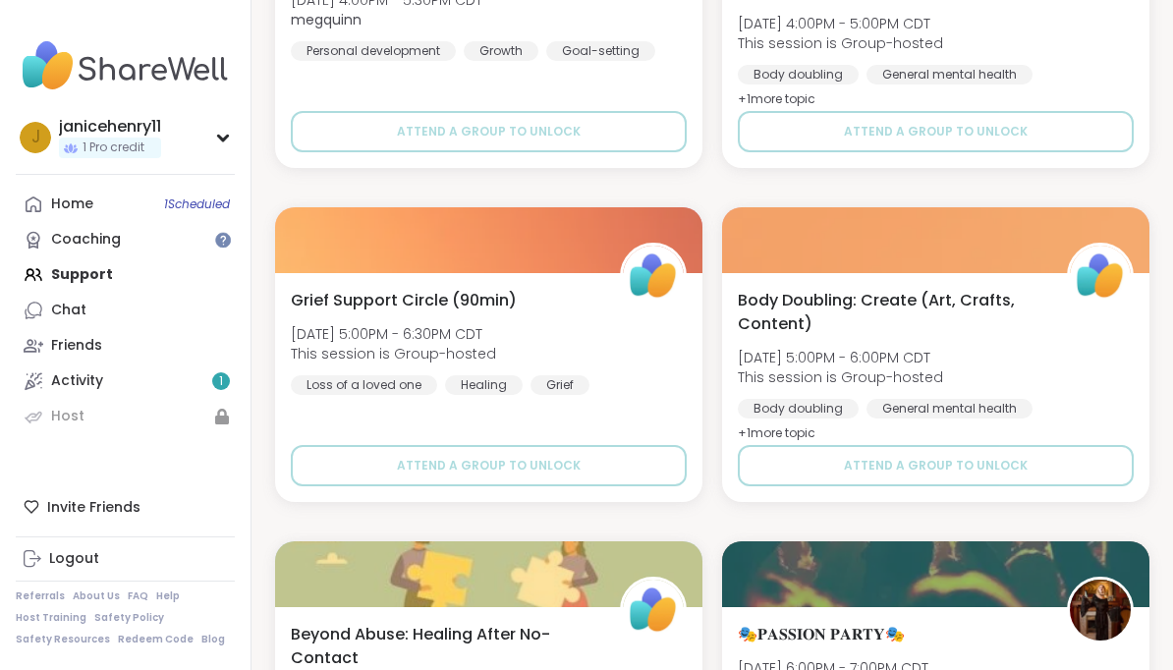
scroll to position [44611, 0]
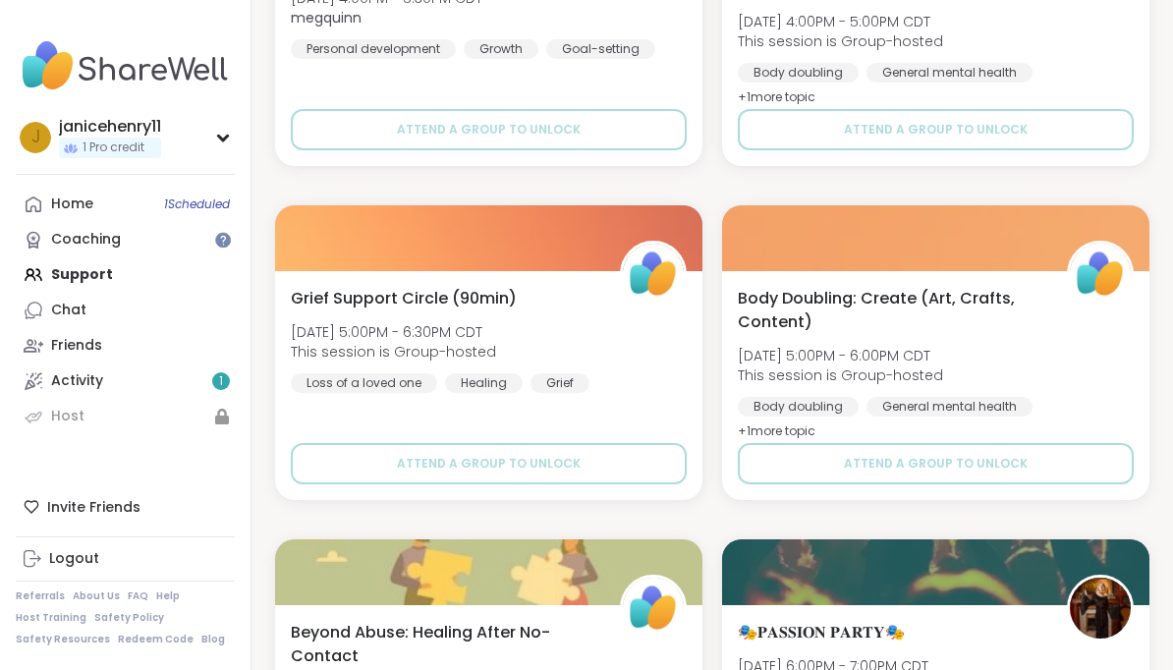
click at [662, 266] on img at bounding box center [653, 274] width 61 height 61
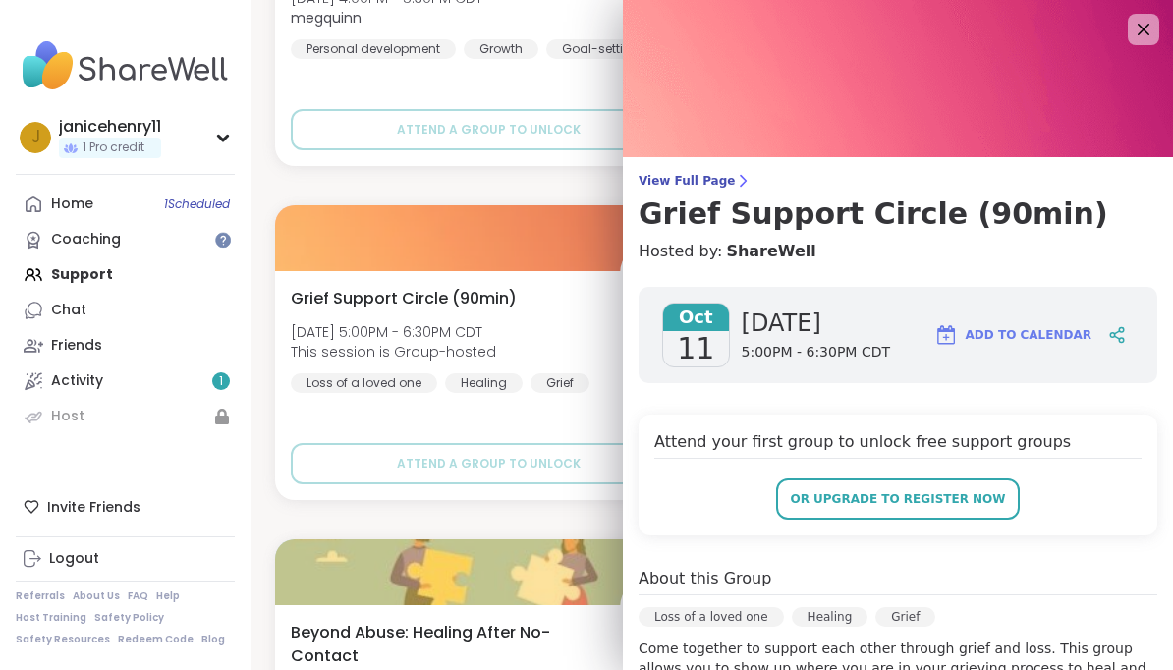
click at [1062, 337] on span "Add to Calendar" at bounding box center [1029, 335] width 126 height 18
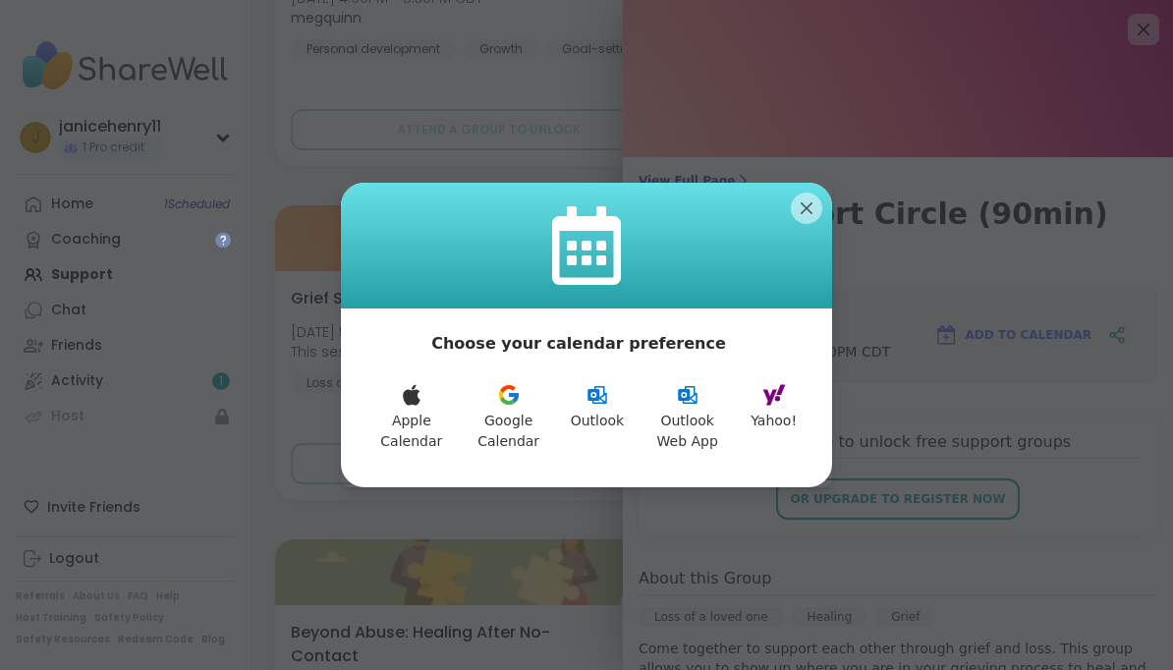
click at [790, 450] on button "Yahoo!" at bounding box center [774, 417] width 70 height 92
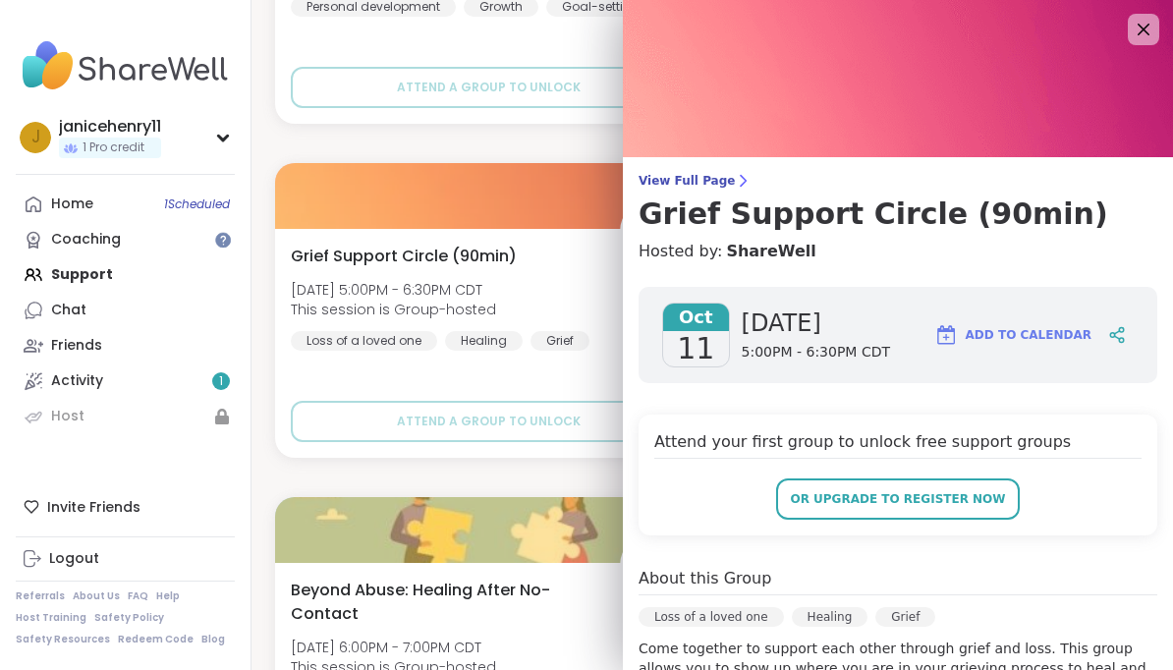
click at [1142, 32] on icon at bounding box center [1144, 30] width 12 height 12
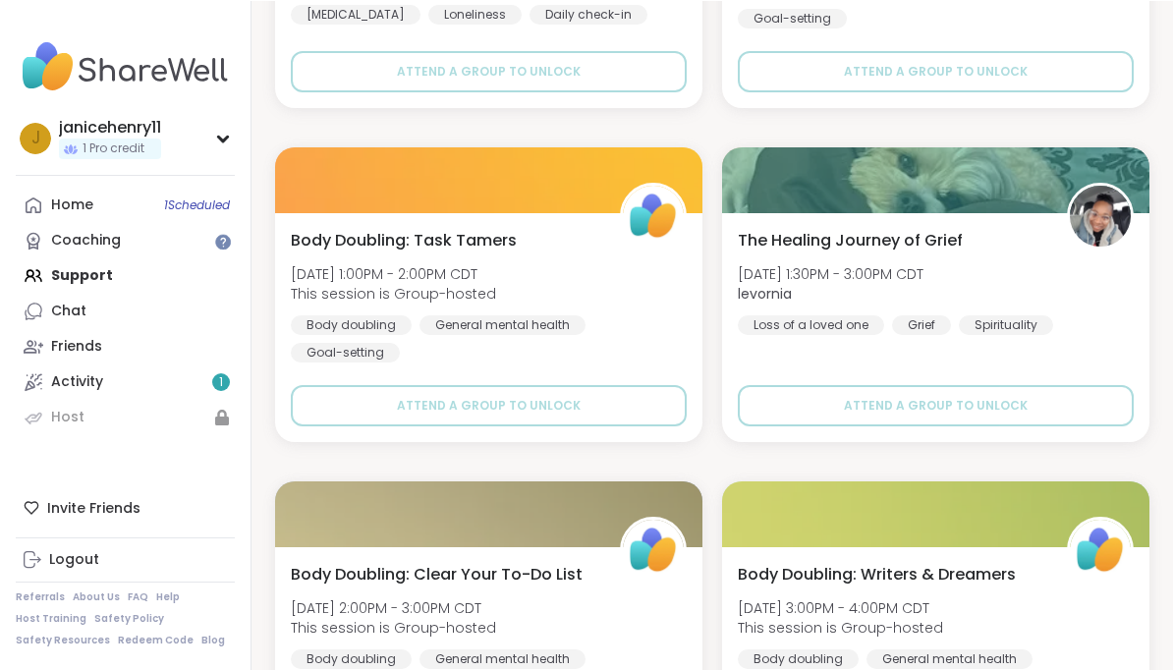
scroll to position [43666, 0]
click at [1115, 211] on img at bounding box center [1100, 216] width 61 height 61
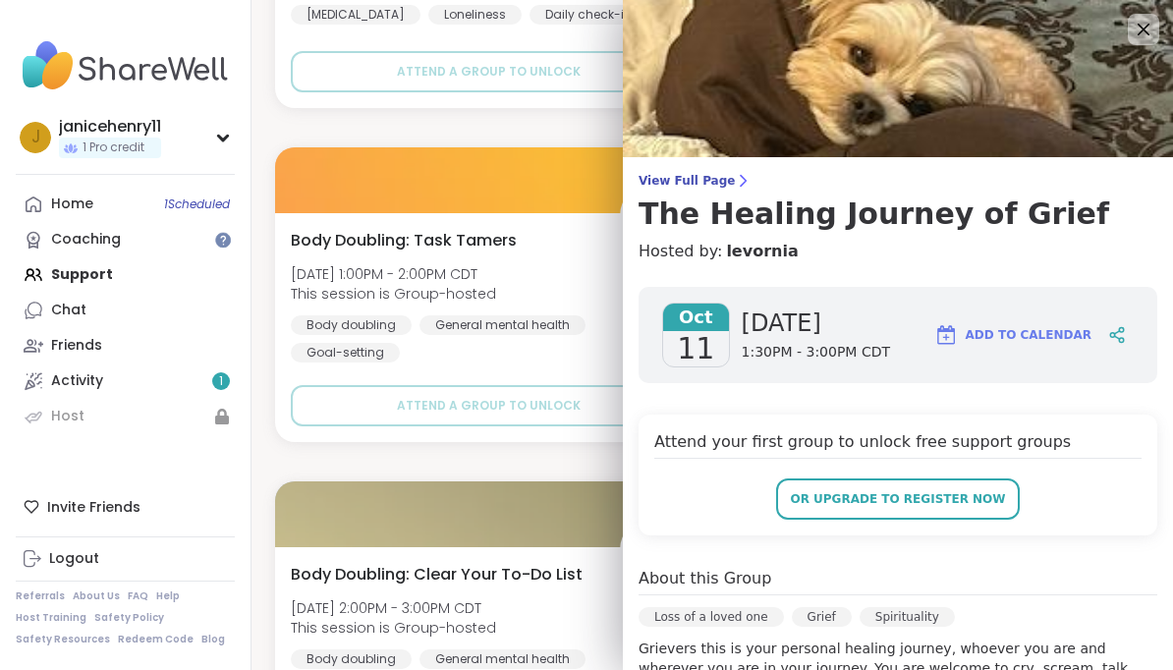
click at [1079, 333] on span "Add to Calendar" at bounding box center [1029, 335] width 126 height 18
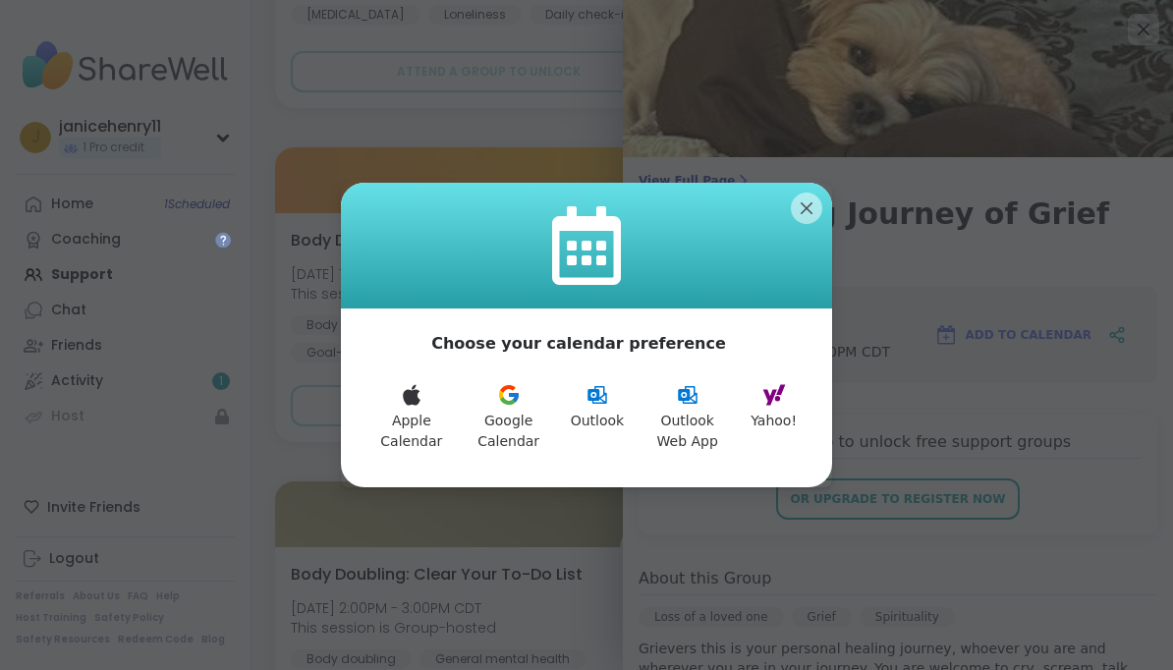
click at [791, 411] on button "Yahoo!" at bounding box center [774, 417] width 70 height 92
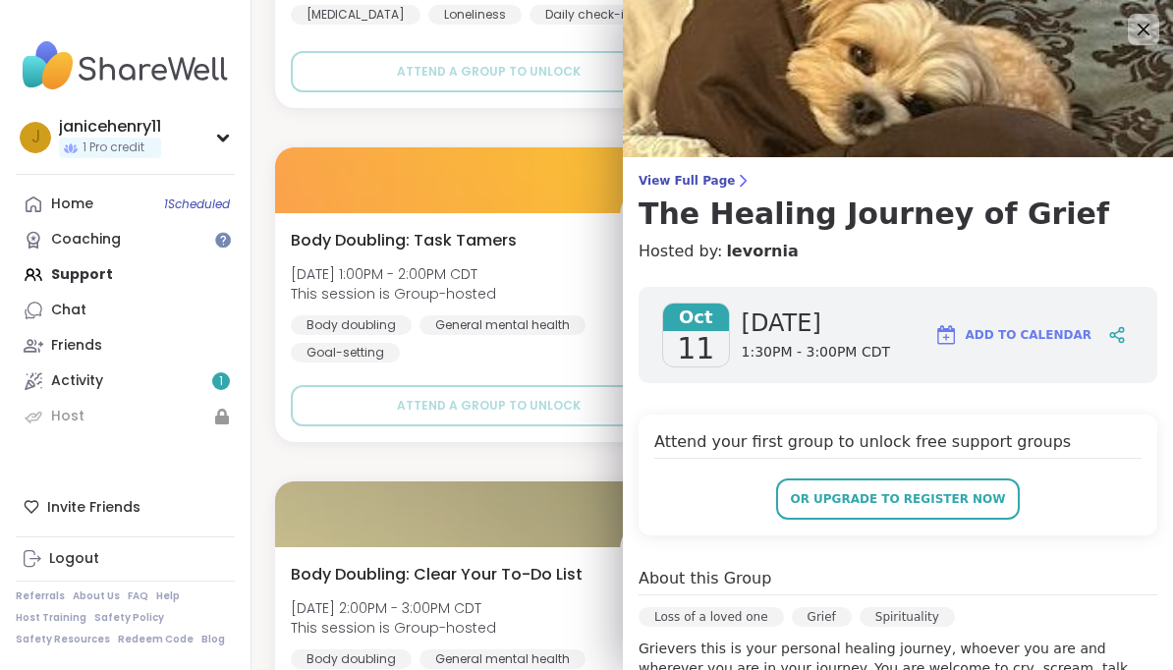
click at [1135, 28] on icon at bounding box center [1144, 30] width 24 height 24
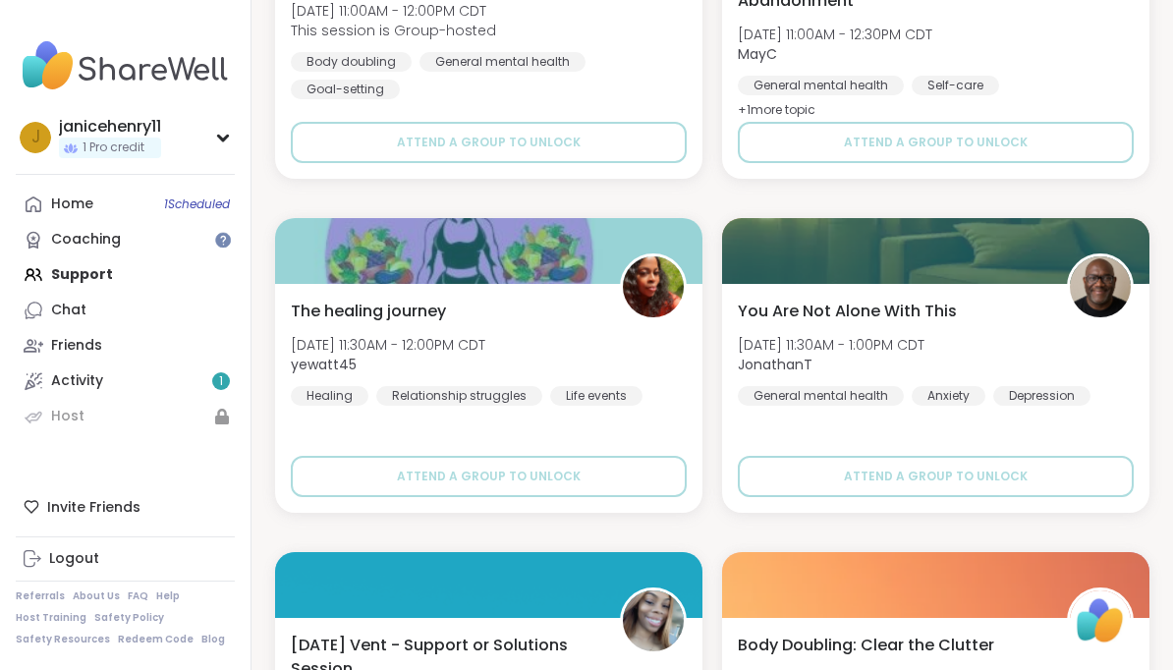
scroll to position [42924, 0]
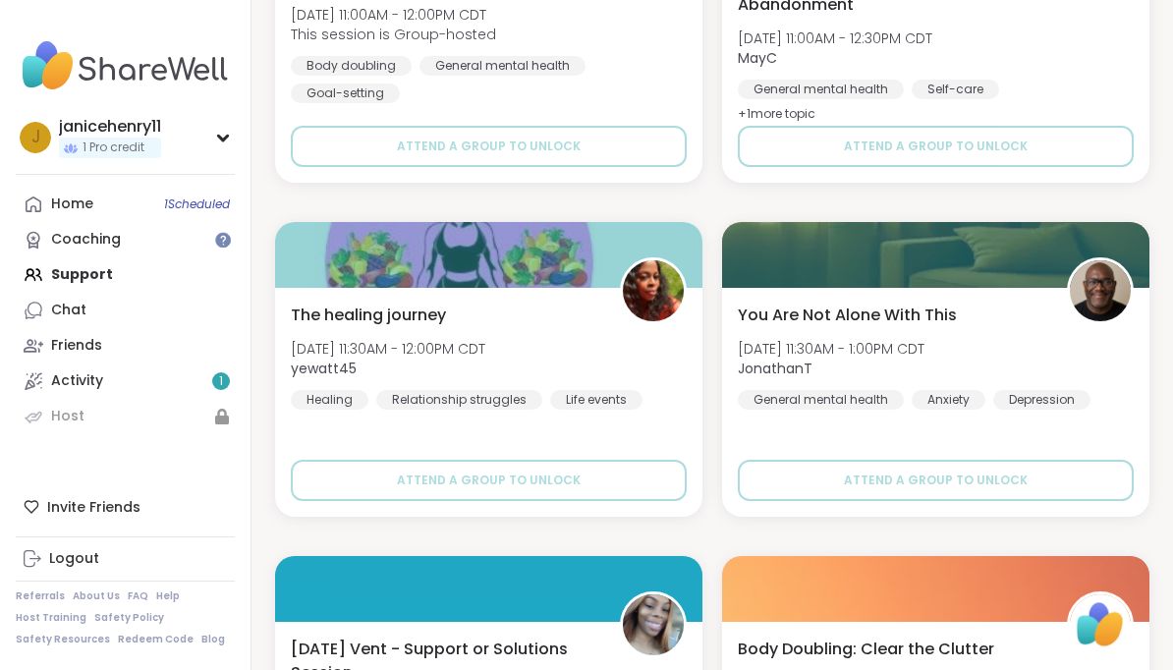
click at [1113, 283] on img at bounding box center [1100, 290] width 61 height 61
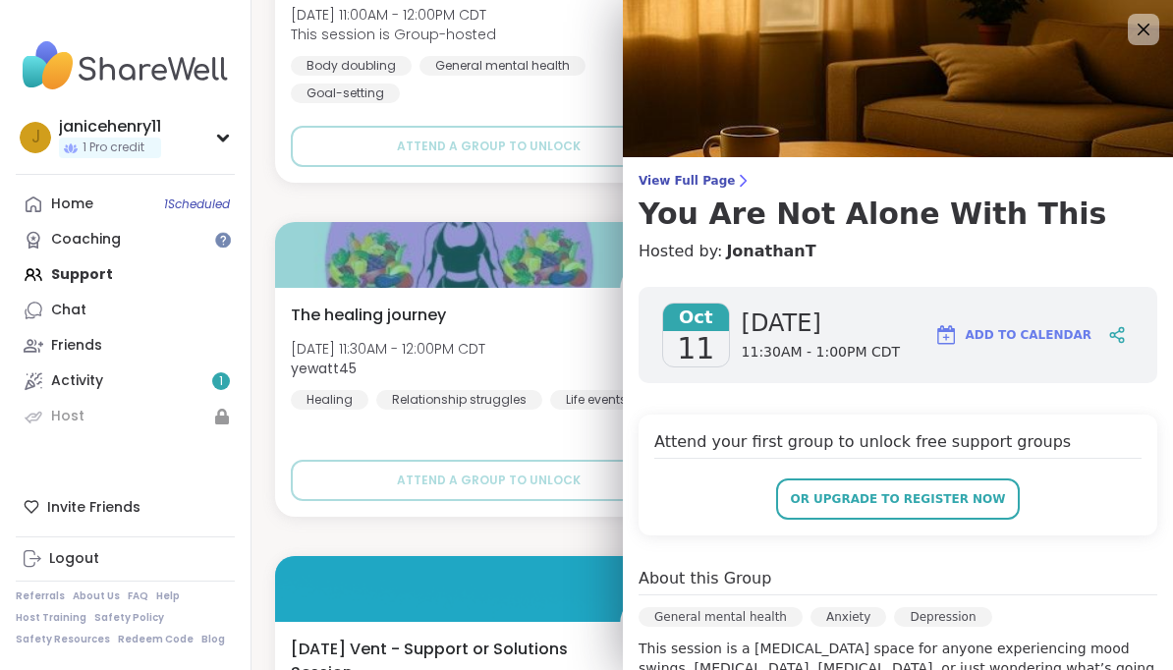
click at [1078, 338] on span "Add to Calendar" at bounding box center [1029, 335] width 126 height 18
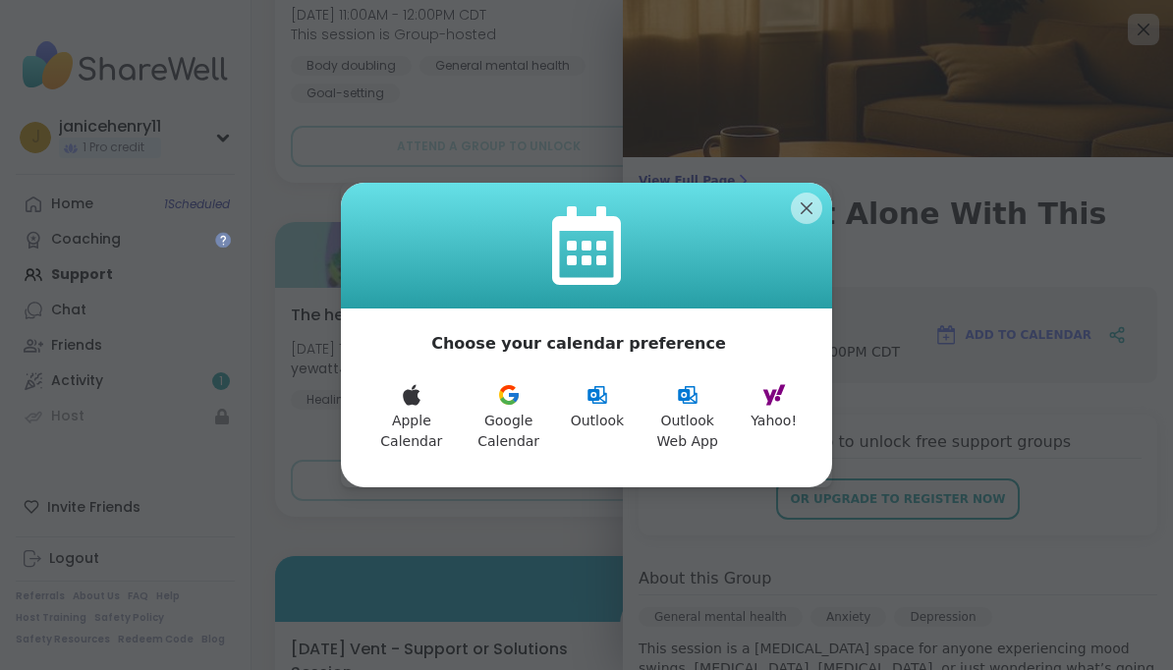
click at [789, 419] on button "Yahoo!" at bounding box center [774, 417] width 70 height 92
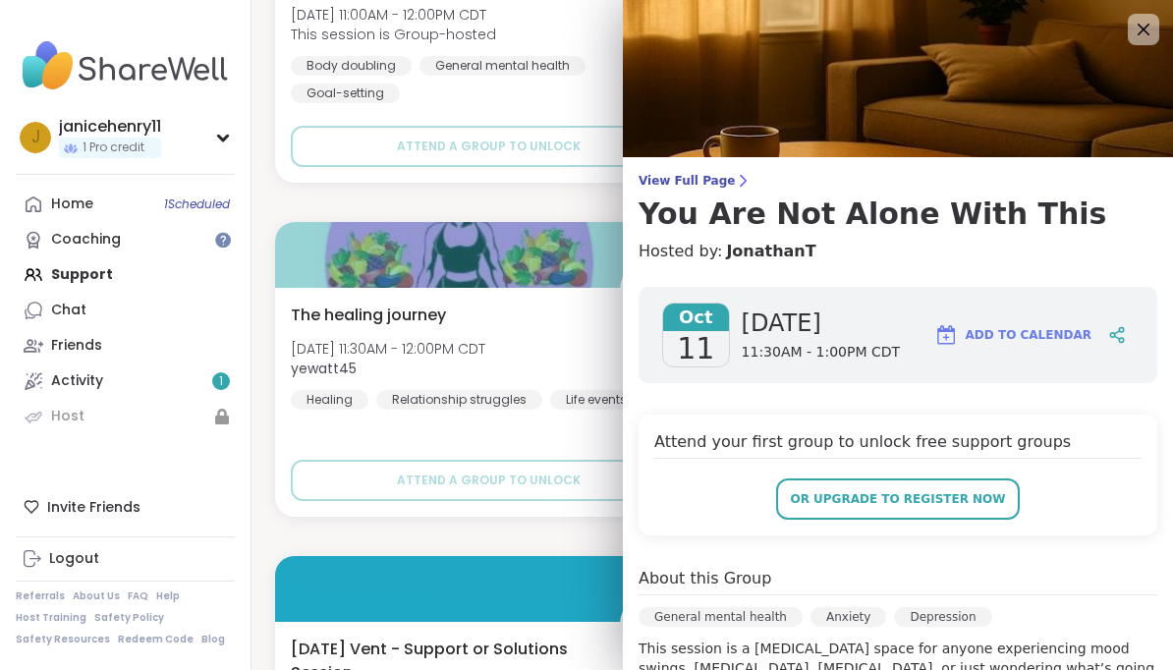
click at [1149, 28] on icon at bounding box center [1144, 30] width 24 height 24
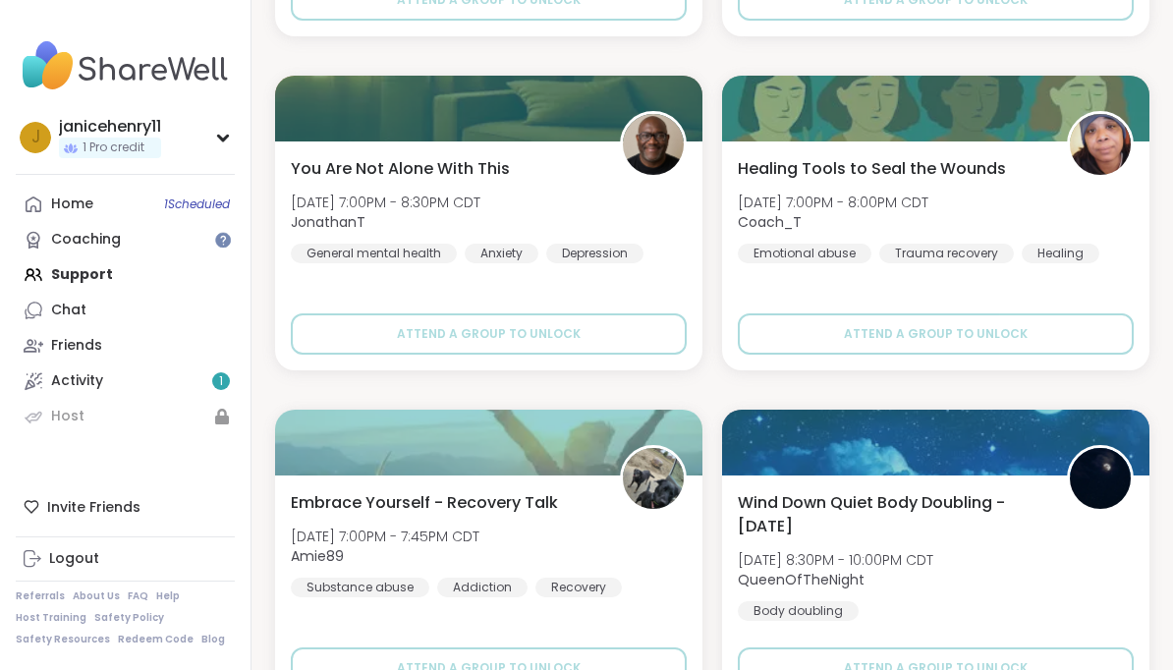
scroll to position [38391, 0]
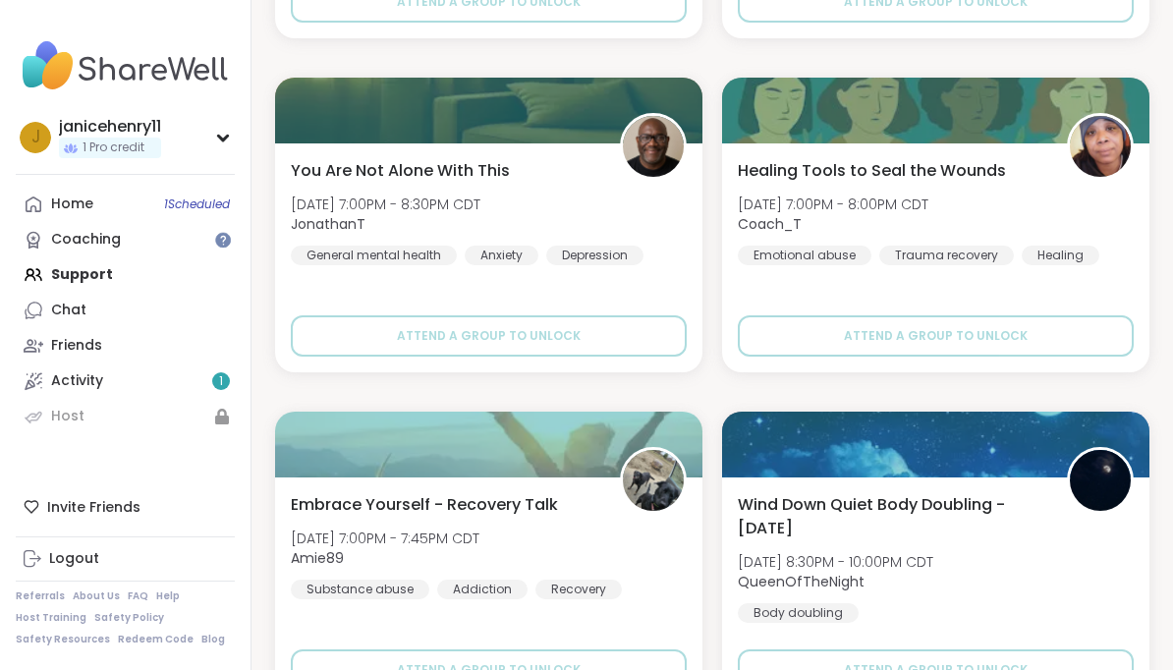
click at [678, 149] on img at bounding box center [653, 146] width 61 height 61
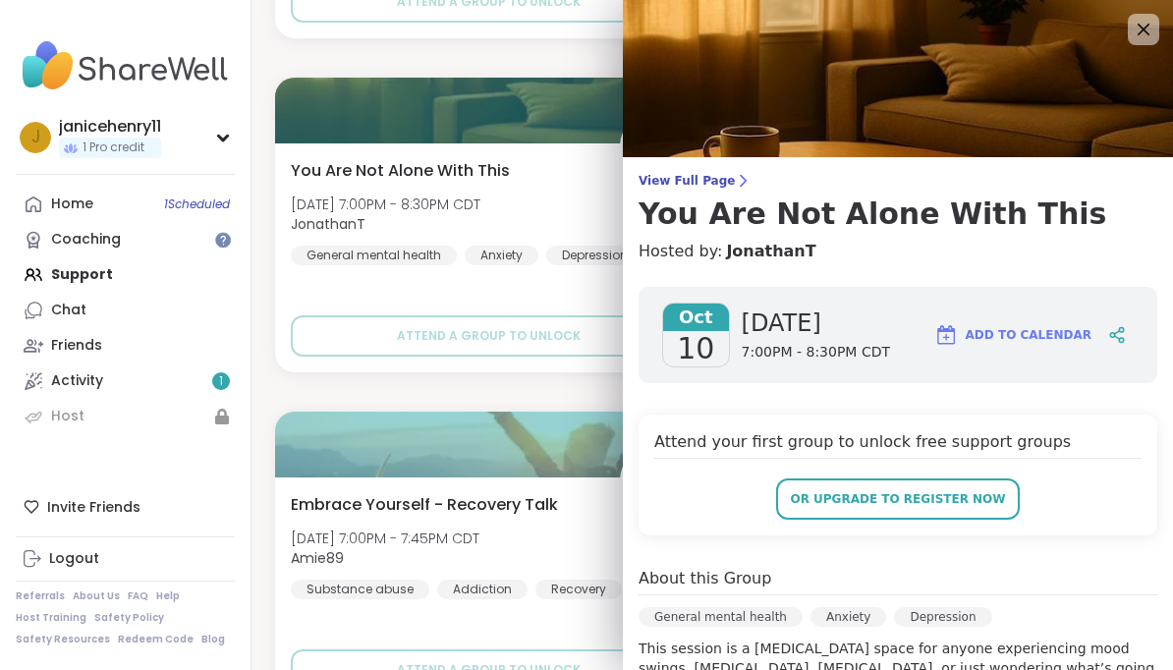
click at [1058, 339] on span "Add to Calendar" at bounding box center [1029, 335] width 126 height 18
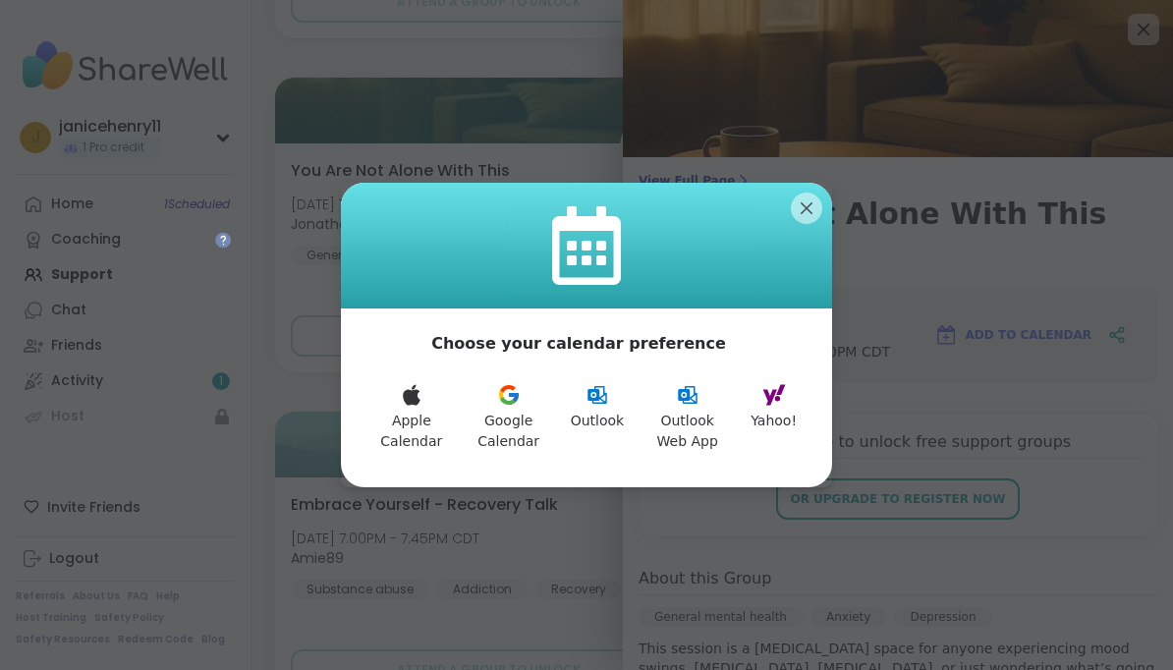
click at [789, 399] on button "Yahoo!" at bounding box center [774, 417] width 70 height 92
click at [786, 405] on icon at bounding box center [775, 395] width 24 height 24
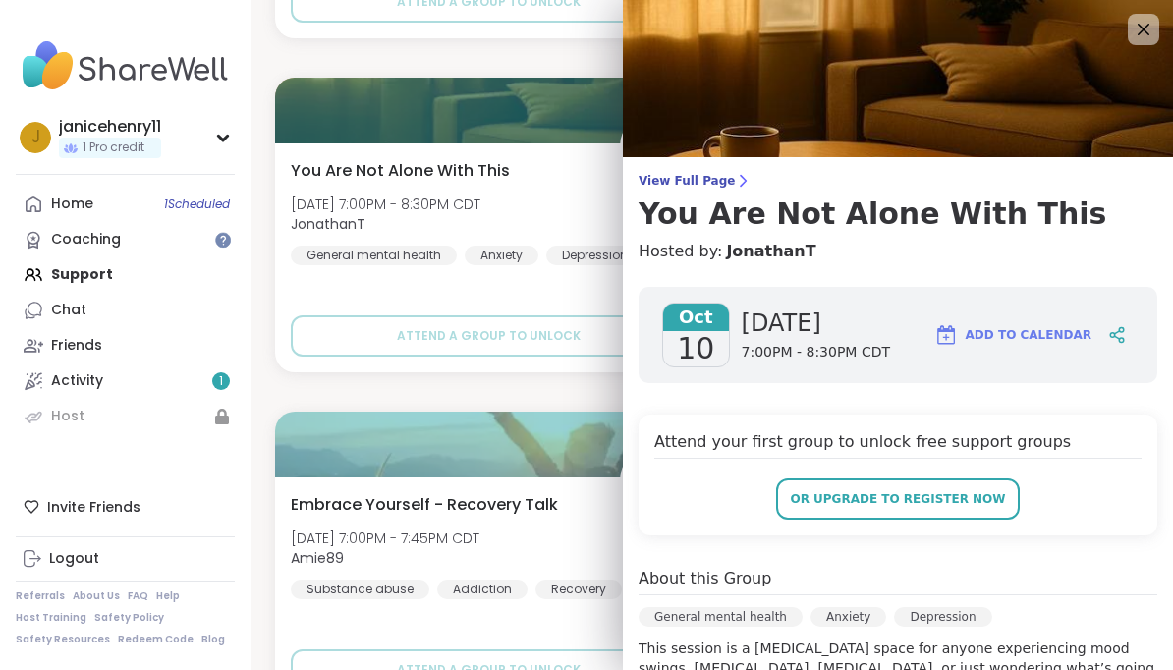
click at [1143, 37] on icon at bounding box center [1144, 30] width 24 height 24
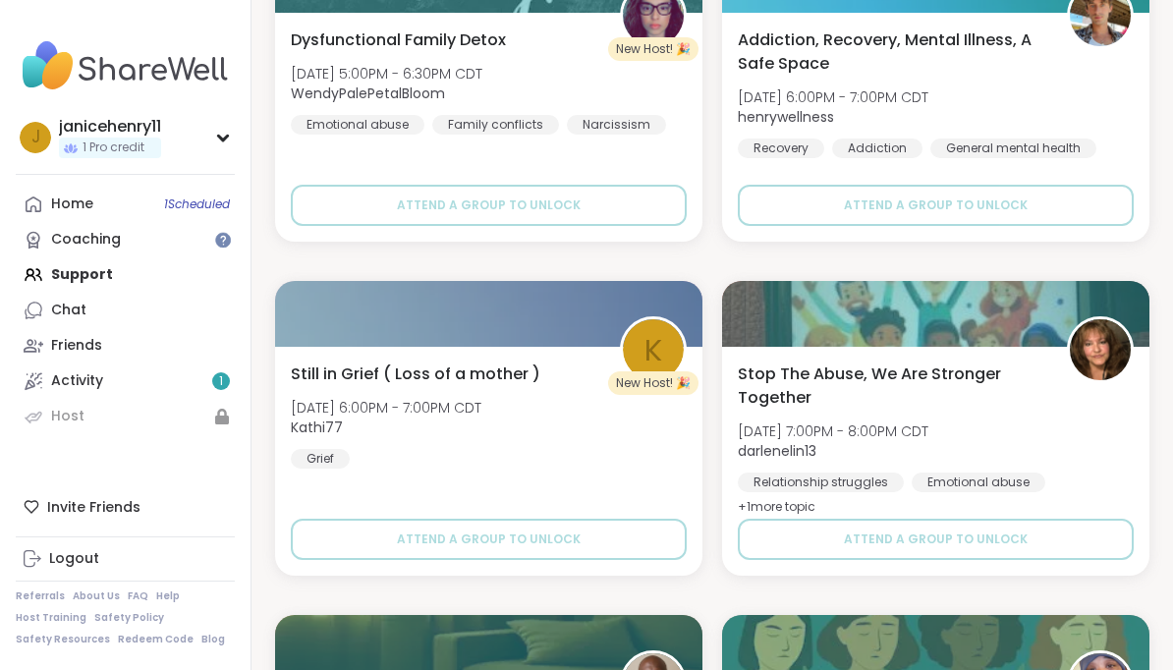
scroll to position [37852, 0]
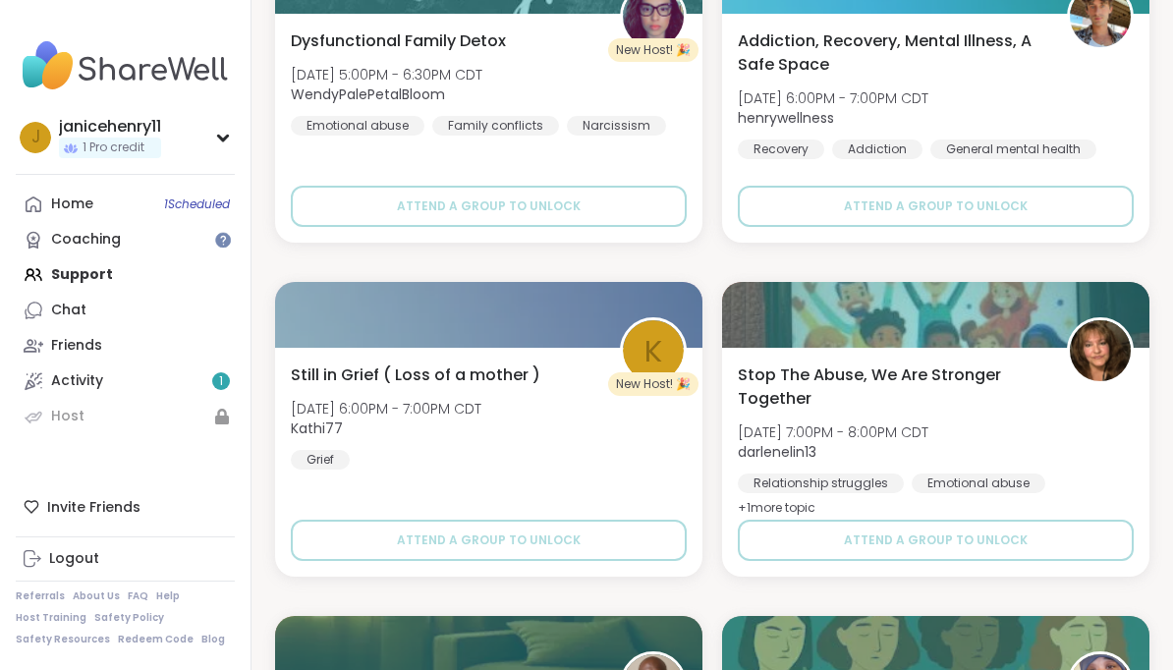
click at [661, 351] on span "K" at bounding box center [654, 351] width 18 height 46
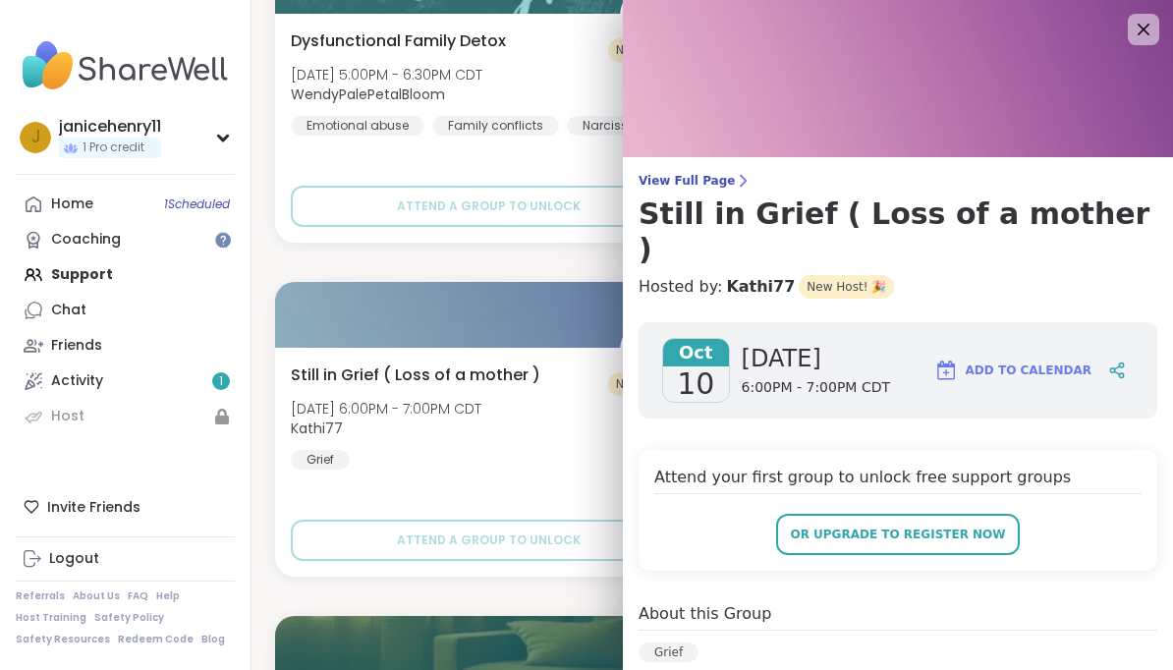
click at [1071, 362] on span "Add to Calendar" at bounding box center [1029, 371] width 126 height 18
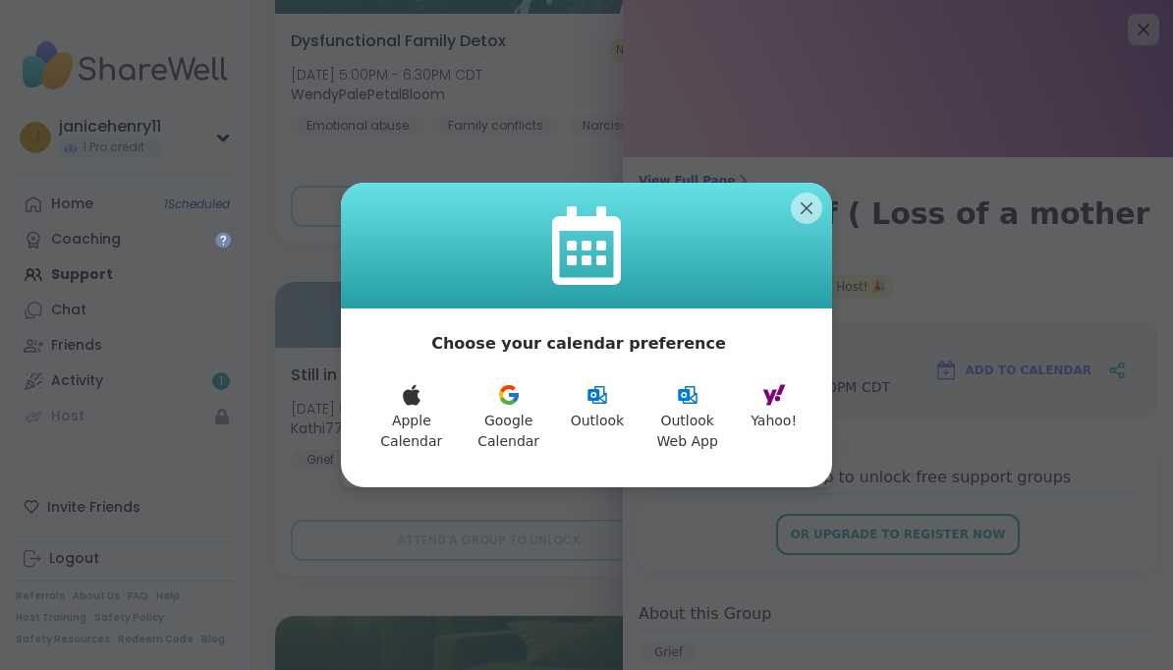
click at [793, 400] on button "Yahoo!" at bounding box center [774, 417] width 70 height 92
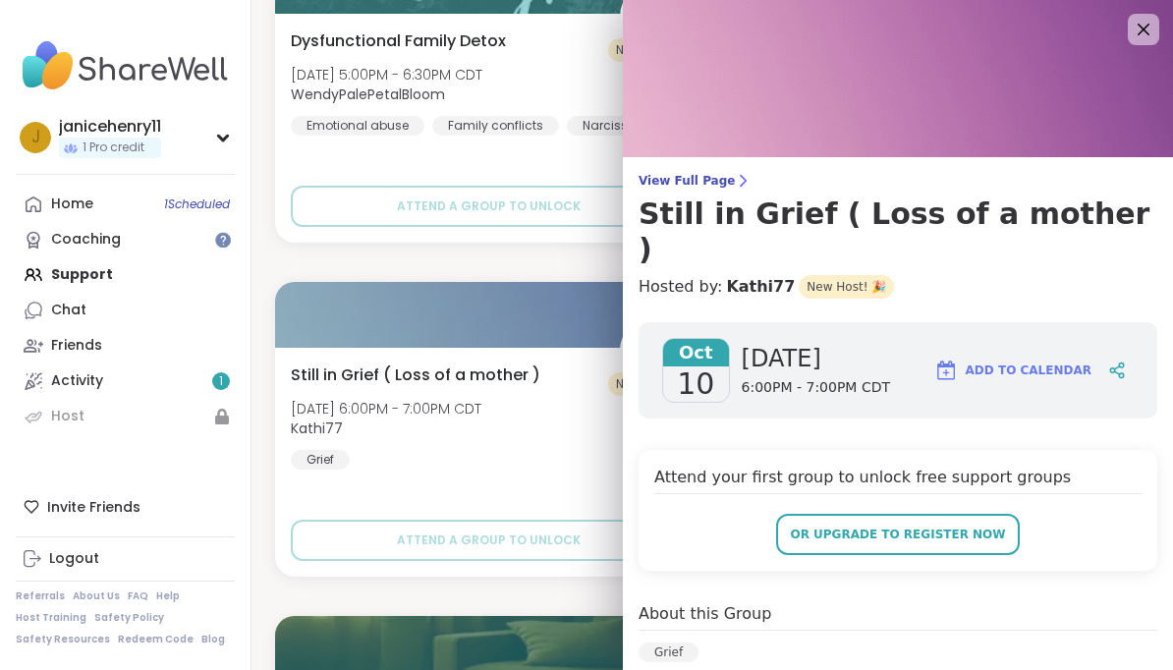
click at [1162, 37] on img at bounding box center [898, 78] width 550 height 157
click at [1148, 37] on icon at bounding box center [1144, 30] width 24 height 24
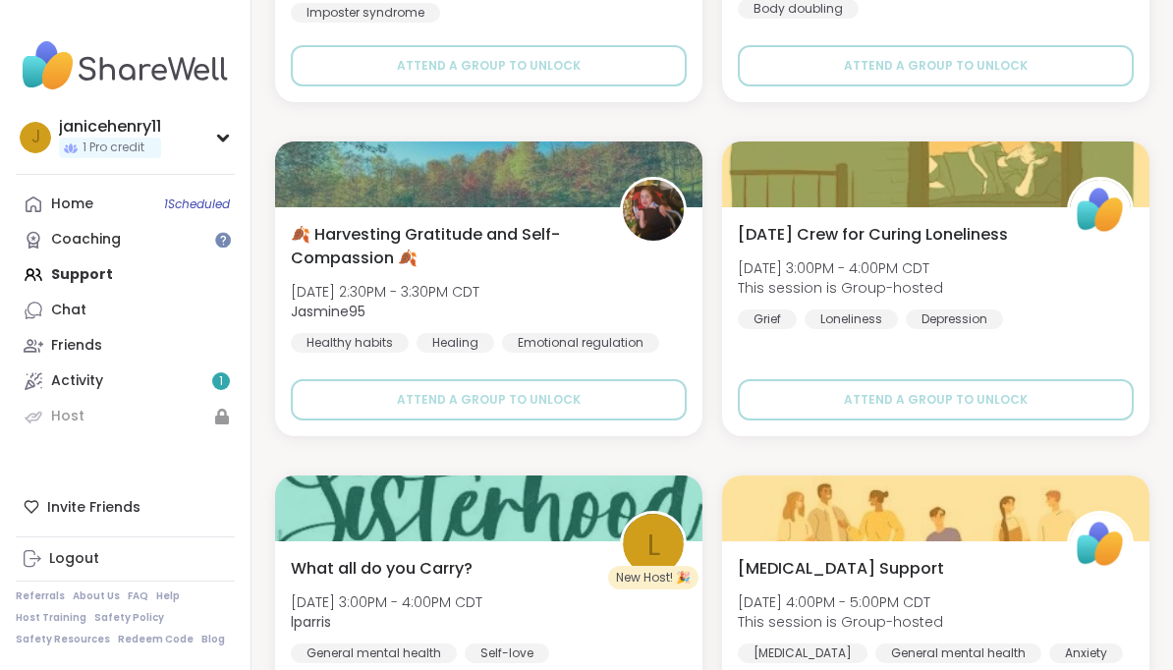
scroll to position [36655, 0]
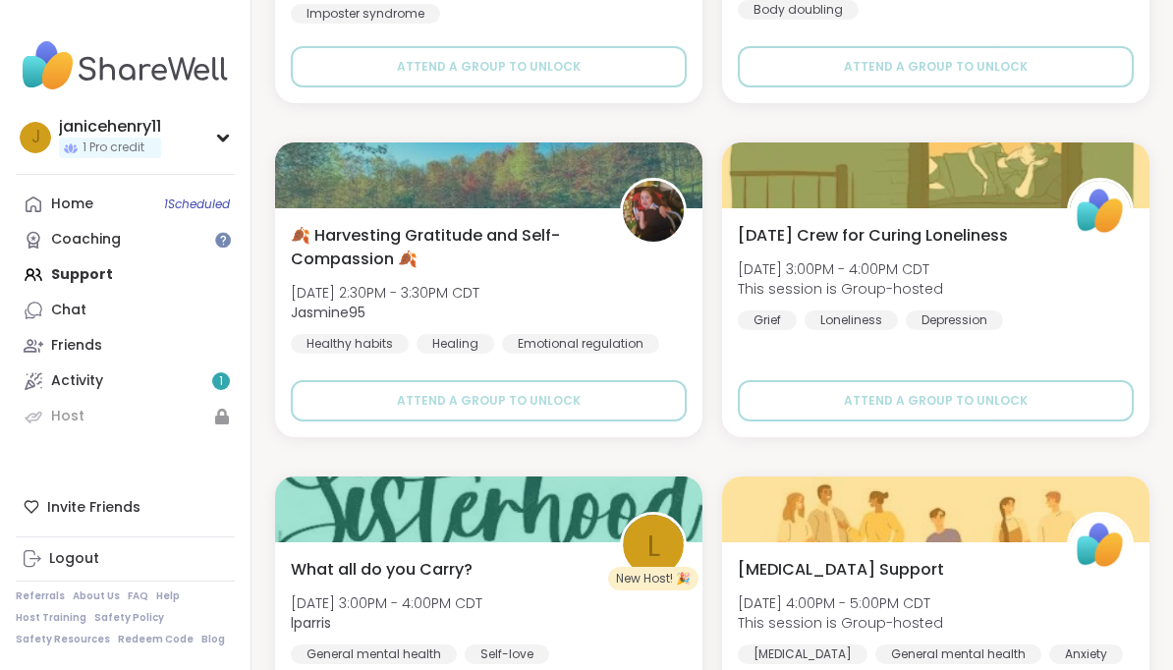
click at [674, 546] on div "l" at bounding box center [653, 545] width 61 height 61
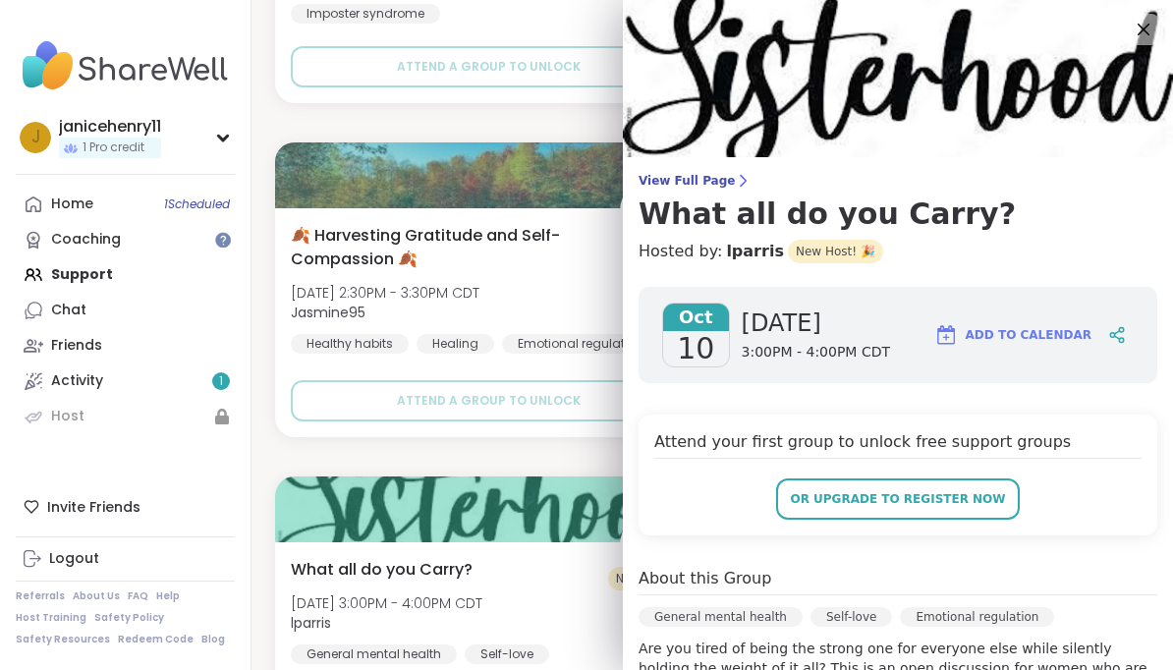
click at [1070, 332] on span "Add to Calendar" at bounding box center [1029, 335] width 126 height 18
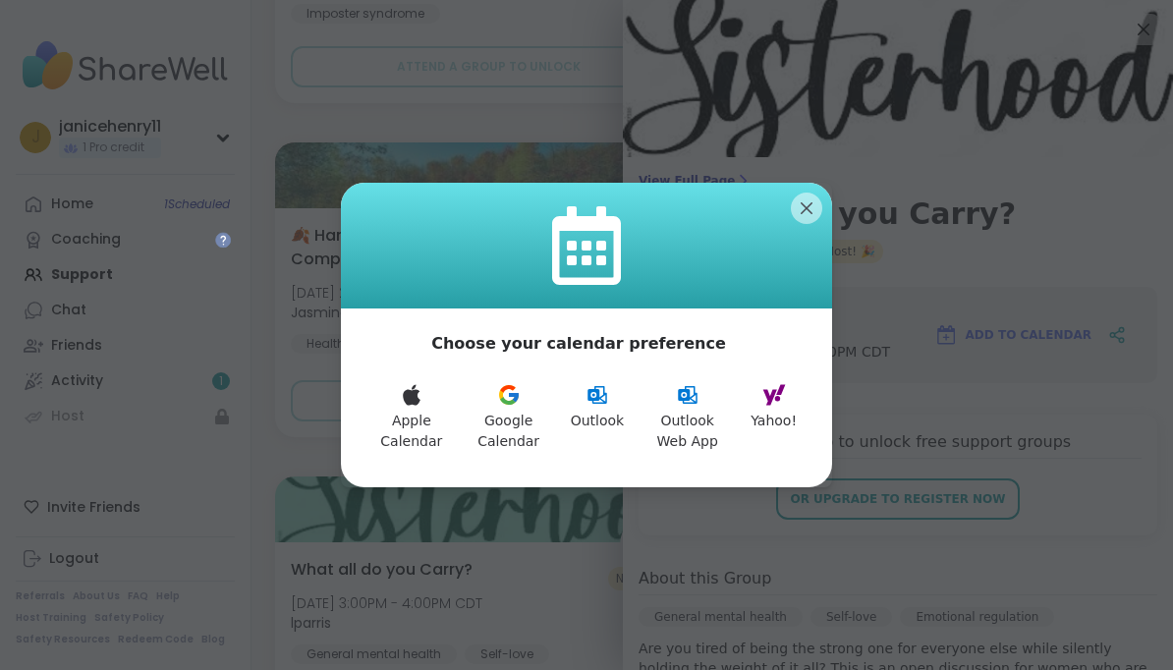
click at [792, 449] on button "Yahoo!" at bounding box center [774, 417] width 70 height 92
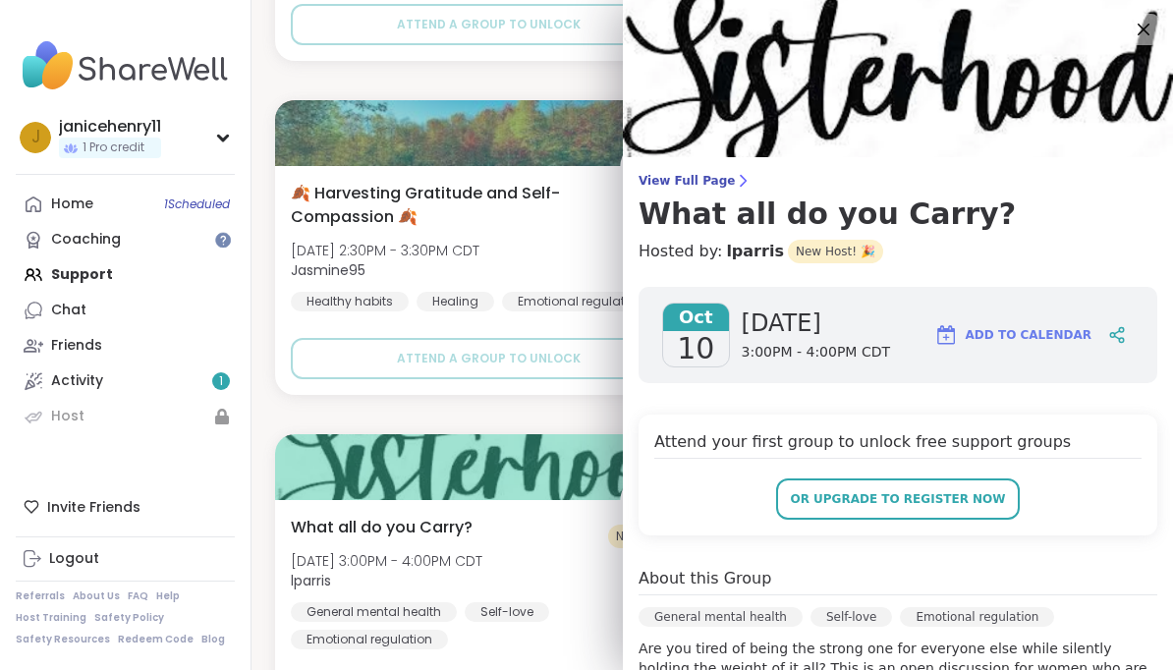
click at [1143, 34] on icon at bounding box center [1144, 30] width 24 height 24
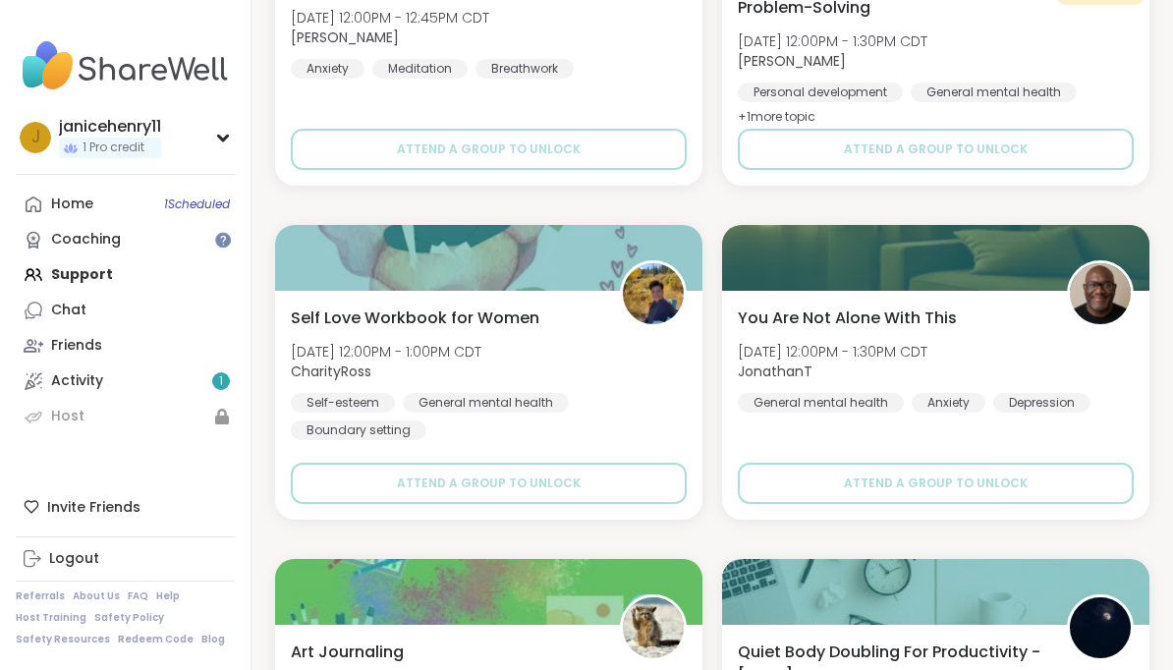
scroll to position [35569, 0]
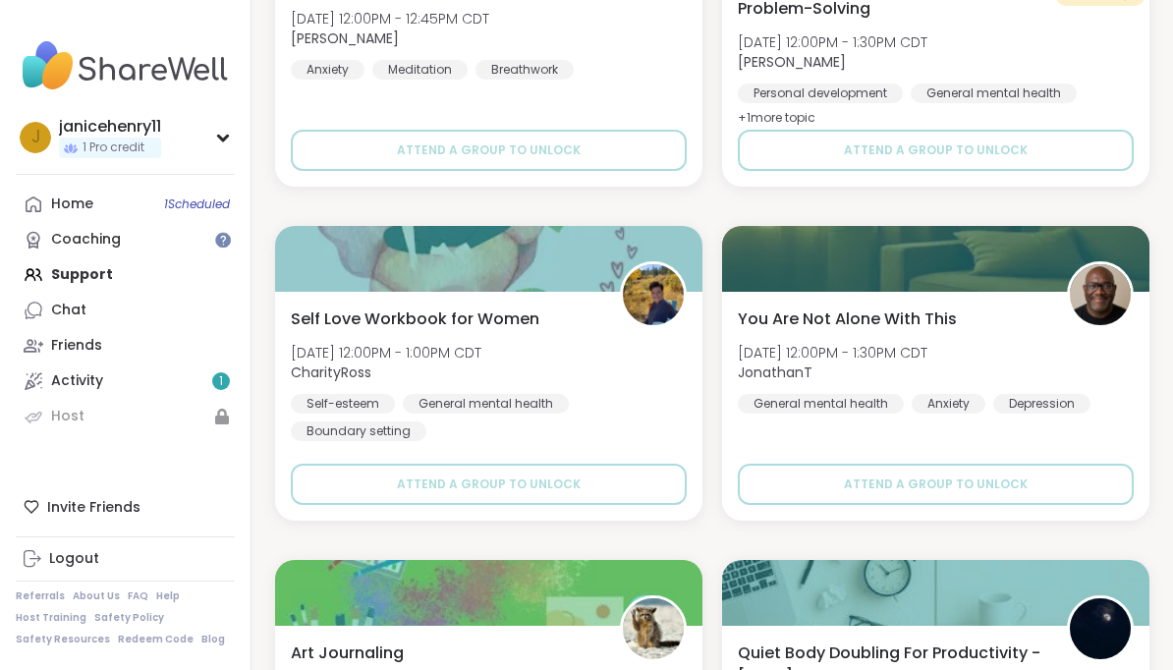
click at [1104, 306] on img at bounding box center [1100, 294] width 61 height 61
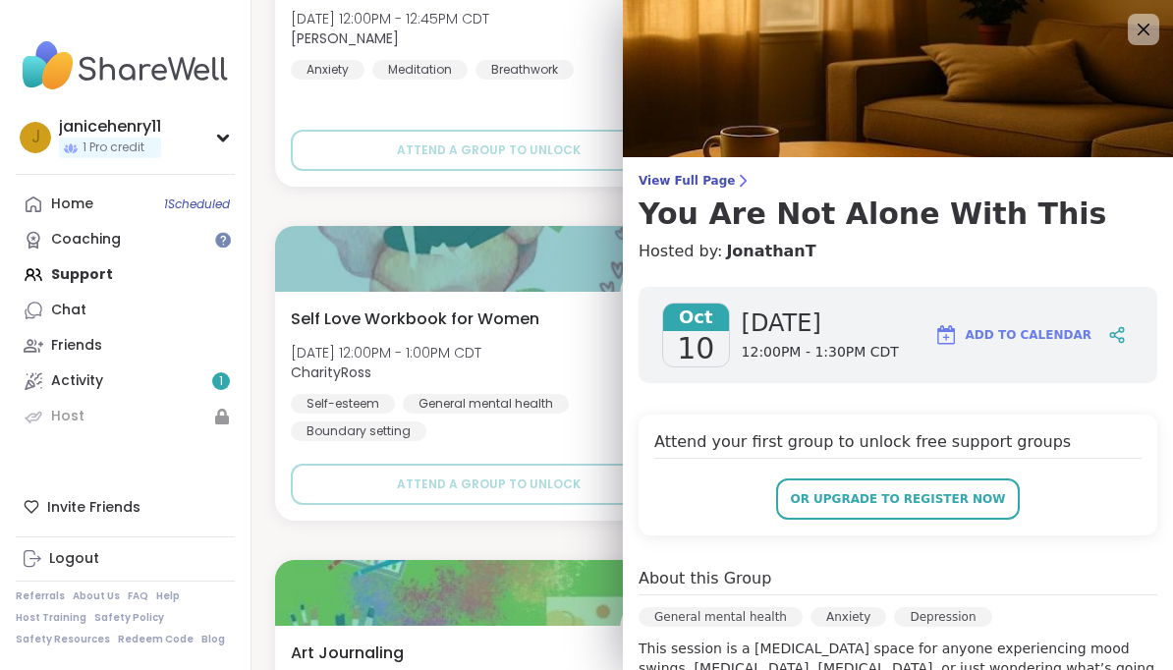
click at [1097, 331] on button "Add to Calendar" at bounding box center [1013, 335] width 175 height 47
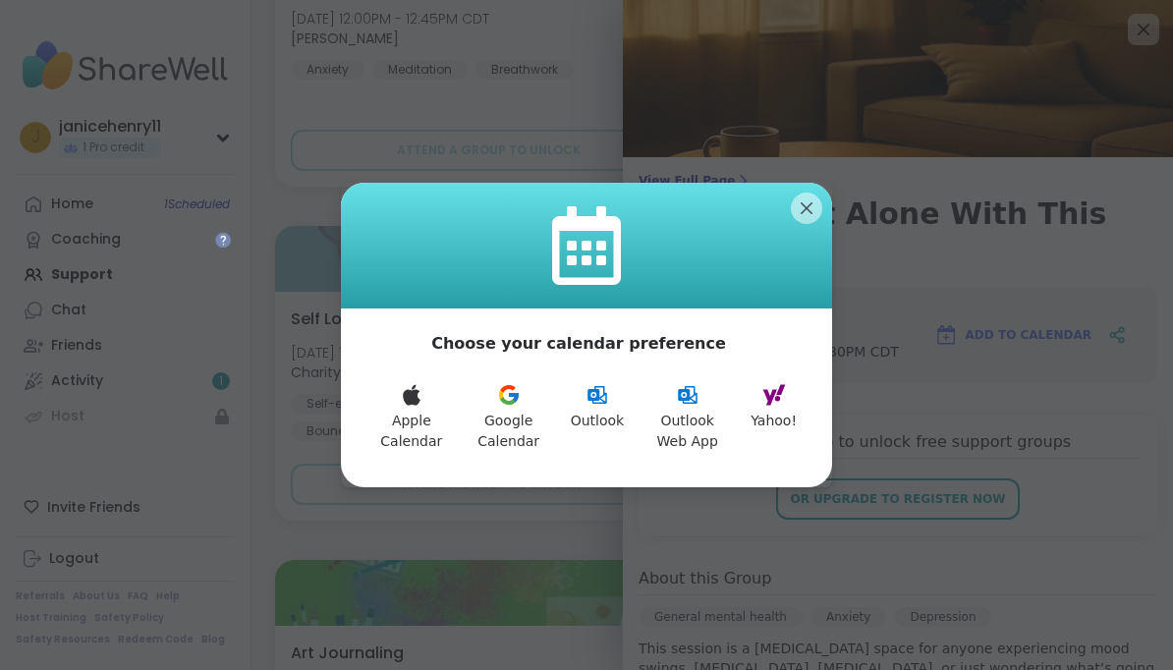
click at [785, 419] on button "Yahoo!" at bounding box center [774, 417] width 70 height 92
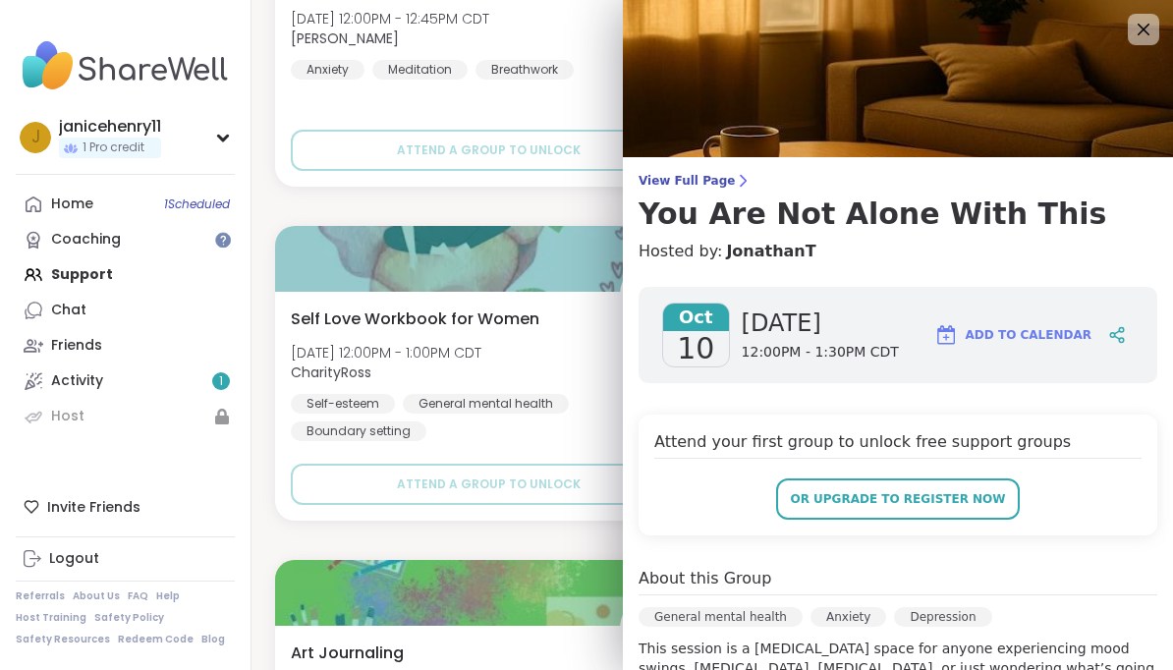
click at [1144, 29] on icon at bounding box center [1144, 30] width 12 height 12
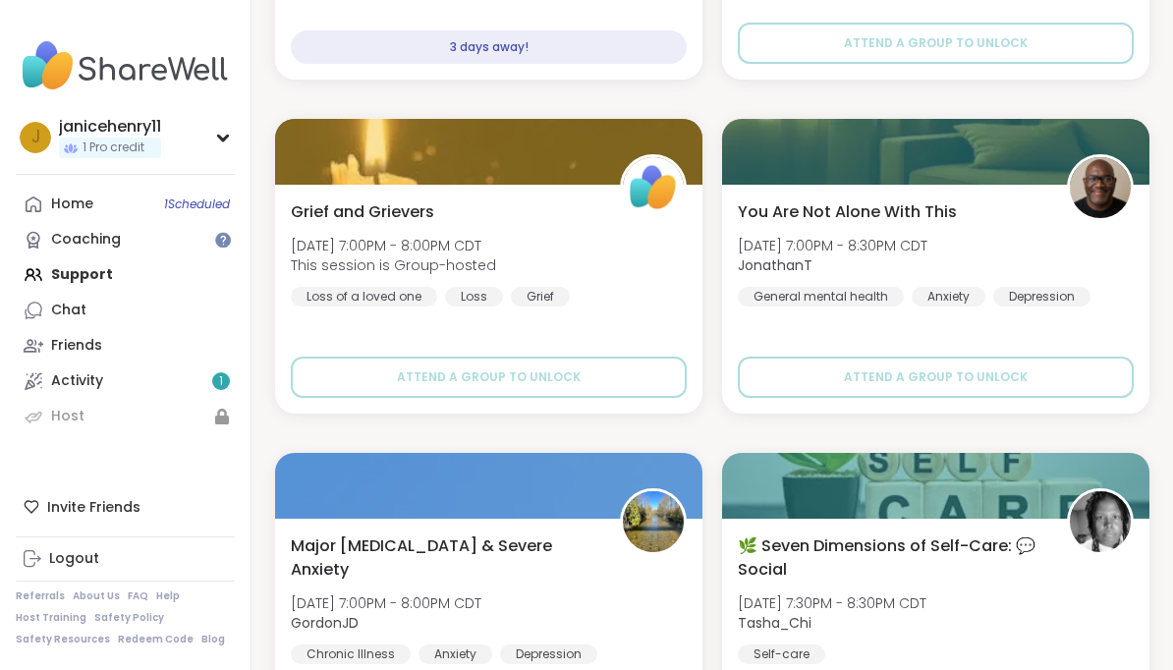
scroll to position [30995, 0]
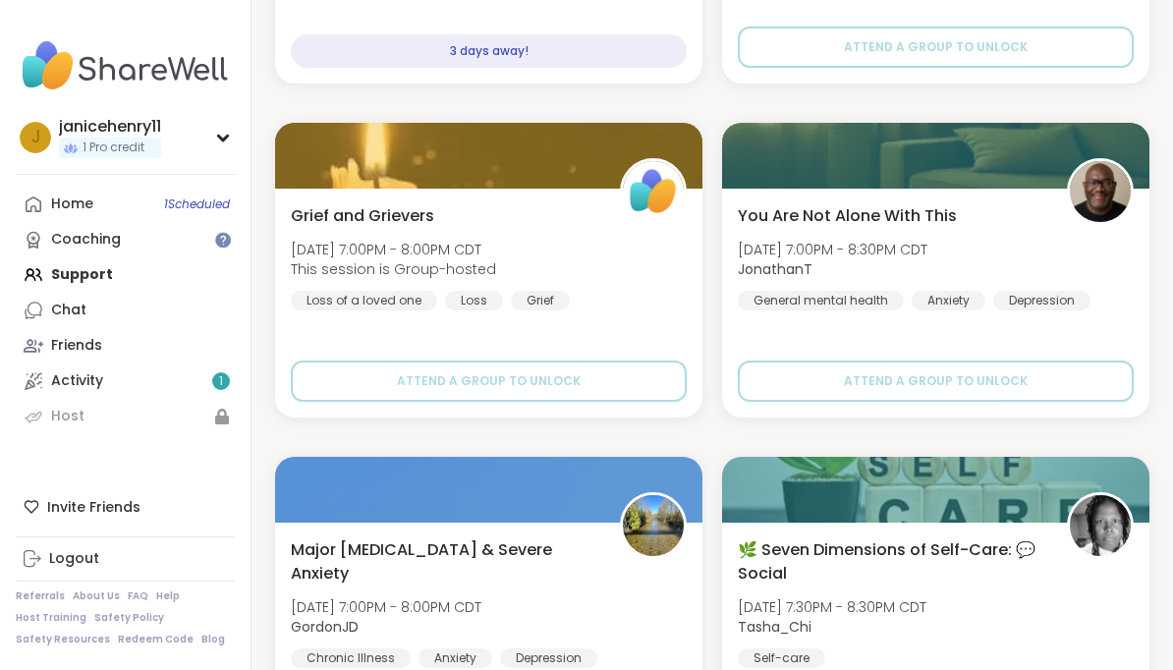
click at [663, 183] on img at bounding box center [653, 191] width 61 height 61
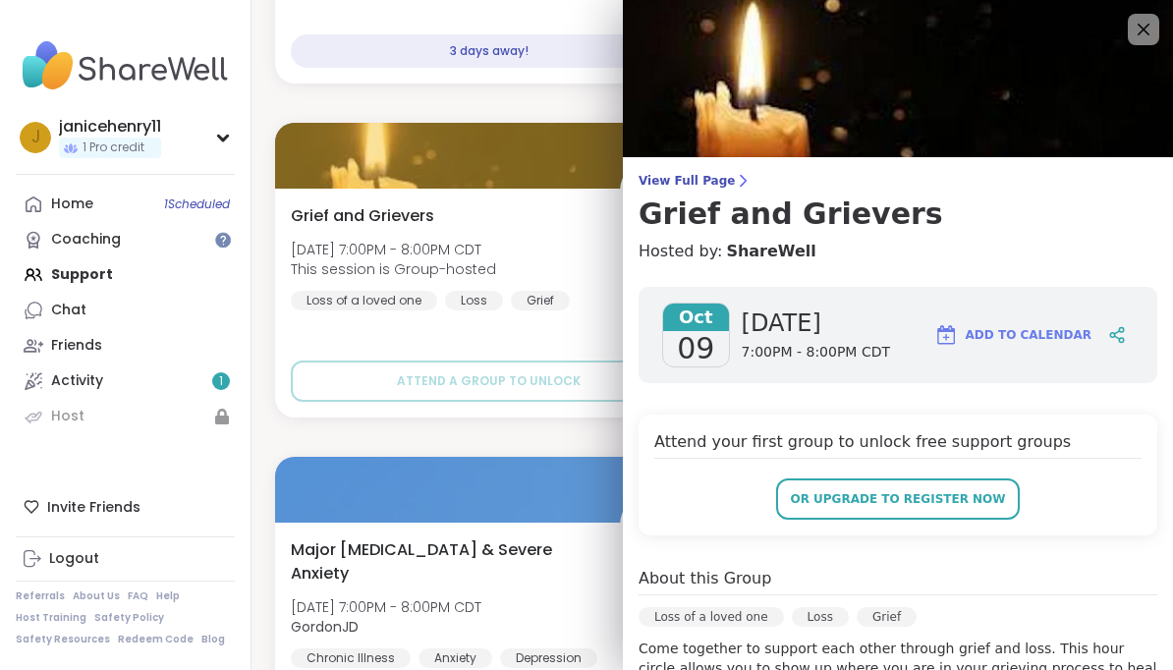
click at [1105, 337] on div at bounding box center [1117, 334] width 33 height 35
click at [1049, 331] on span "Add to Calendar" at bounding box center [1029, 335] width 126 height 18
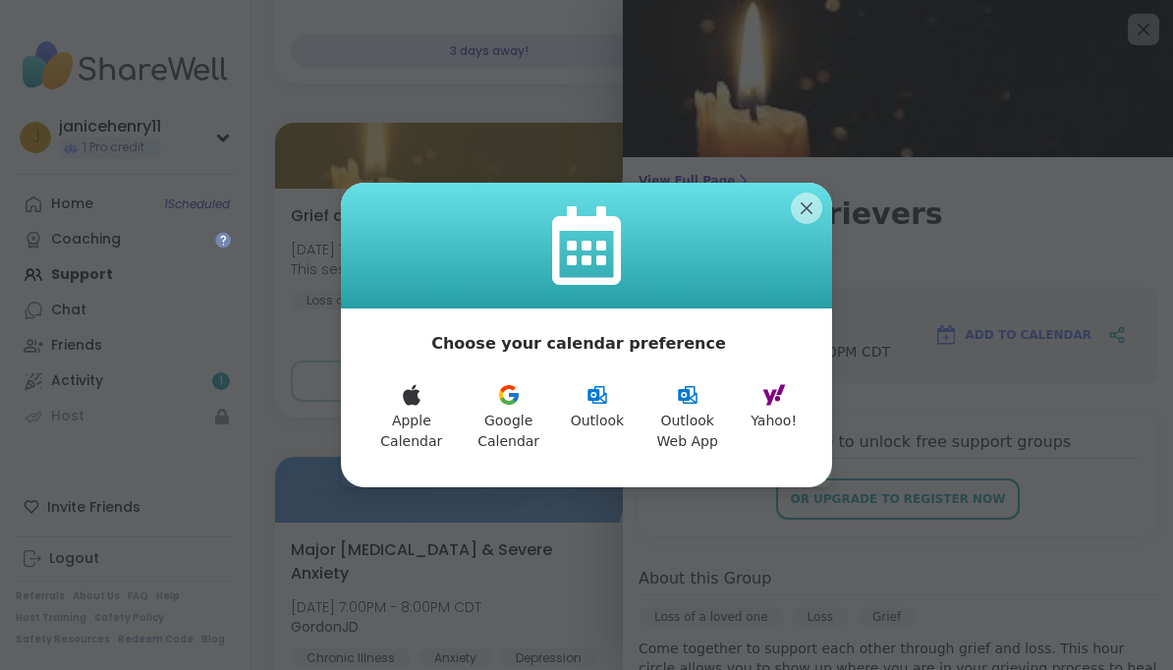
click at [794, 416] on button "Yahoo!" at bounding box center [774, 417] width 70 height 92
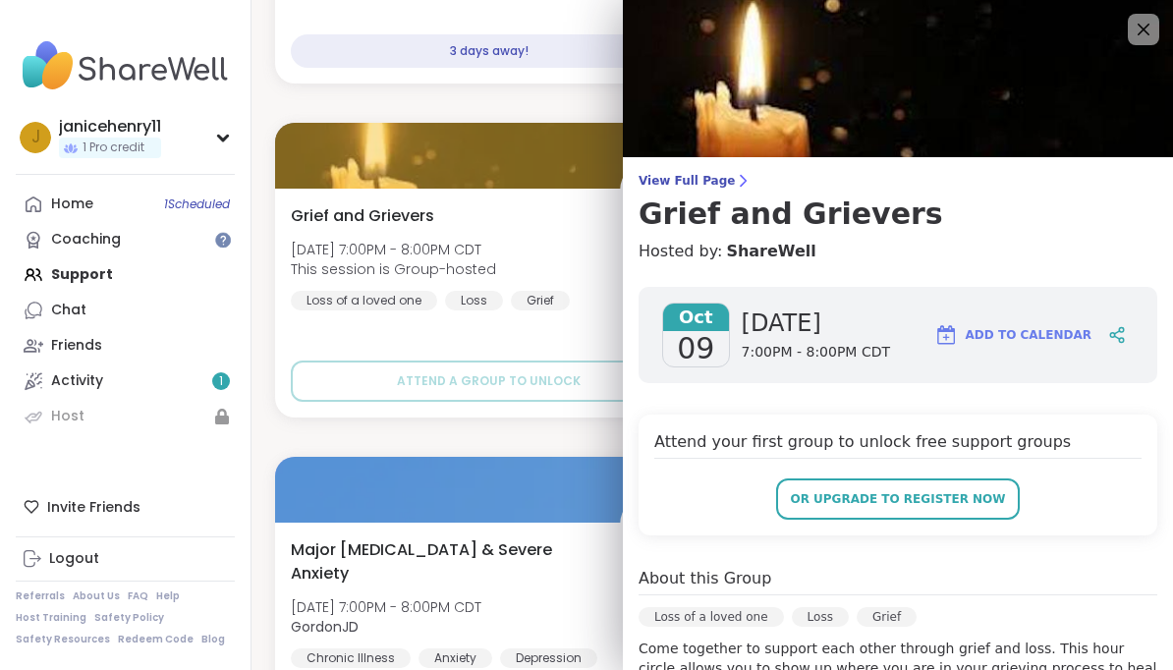
click at [1136, 36] on icon at bounding box center [1144, 30] width 24 height 24
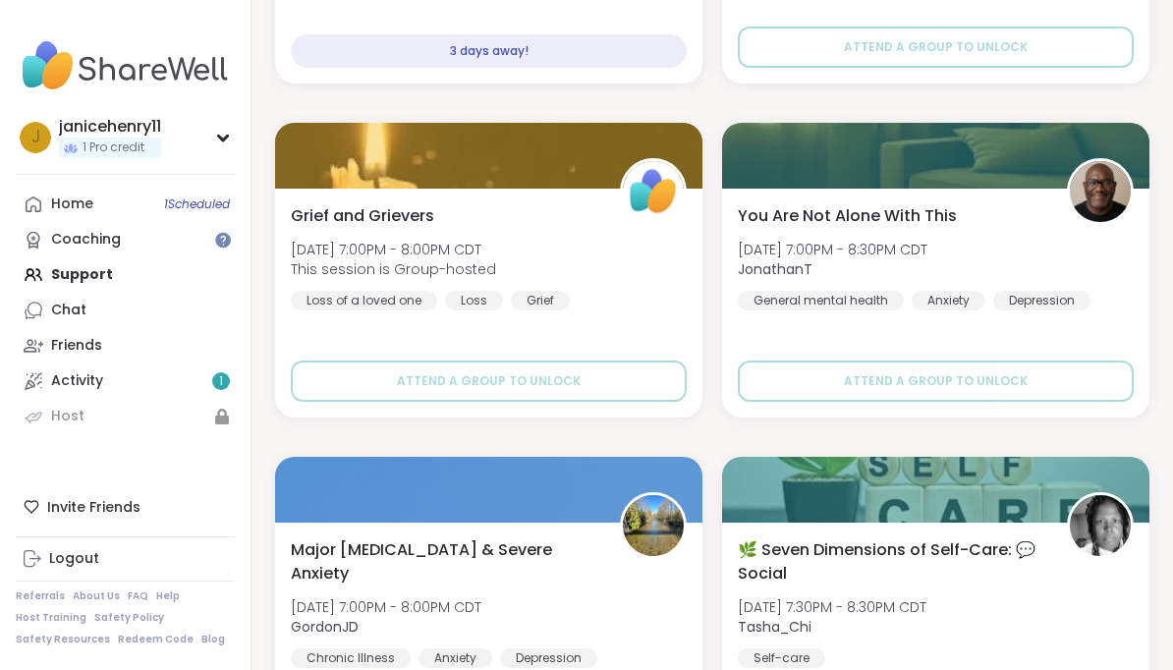
click at [1107, 172] on img at bounding box center [1100, 191] width 61 height 61
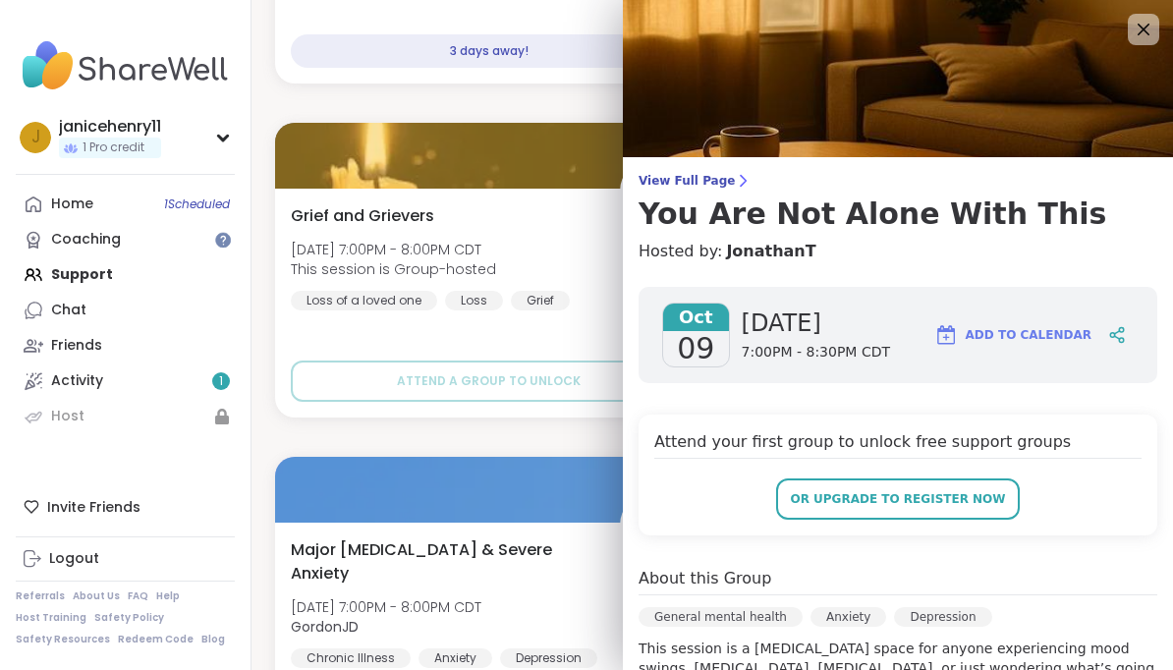
click at [1066, 328] on span "Add to Calendar" at bounding box center [1029, 335] width 126 height 18
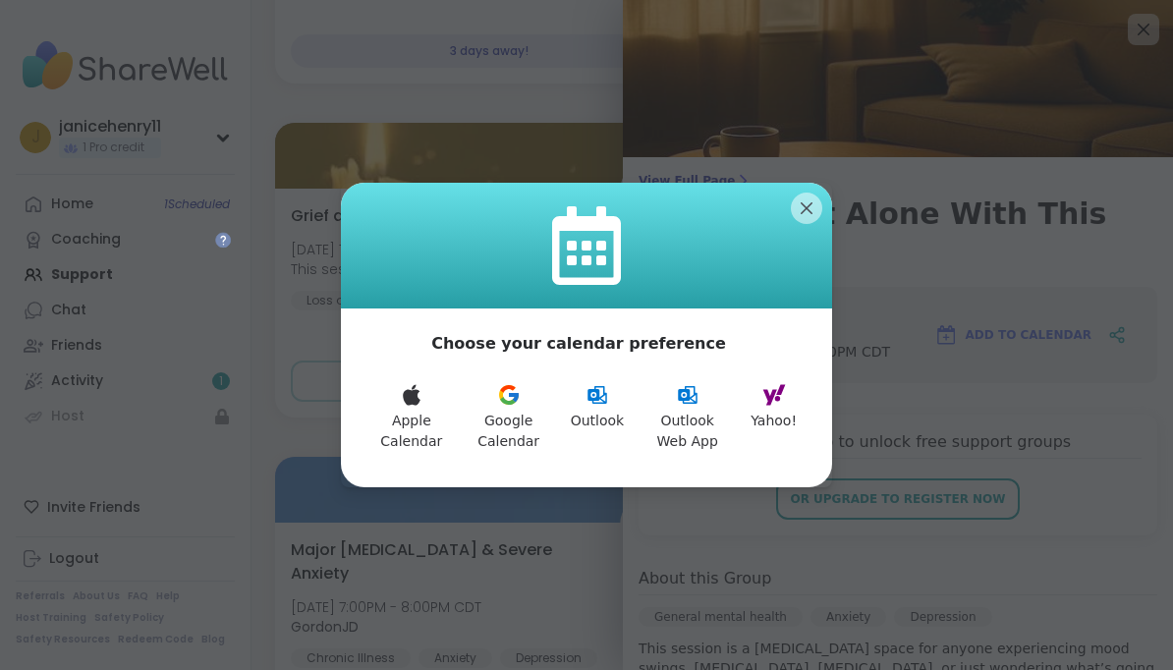
click at [778, 425] on button "Yahoo!" at bounding box center [774, 417] width 70 height 92
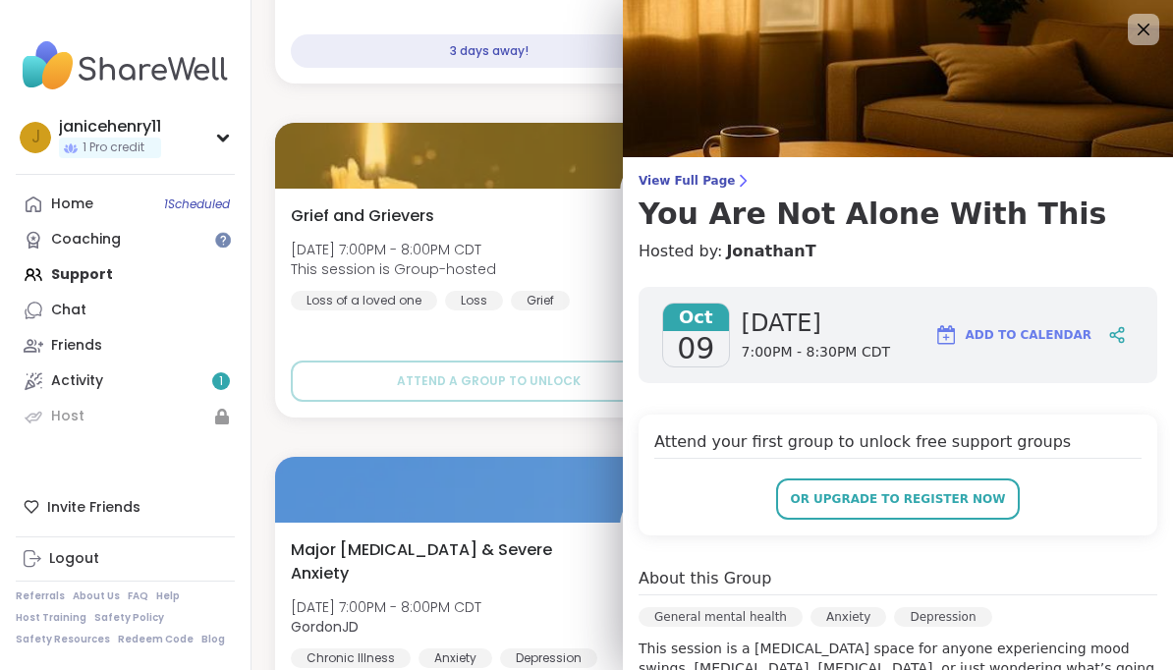
click at [1126, 29] on img at bounding box center [898, 78] width 550 height 157
click at [1147, 34] on icon at bounding box center [1144, 30] width 24 height 24
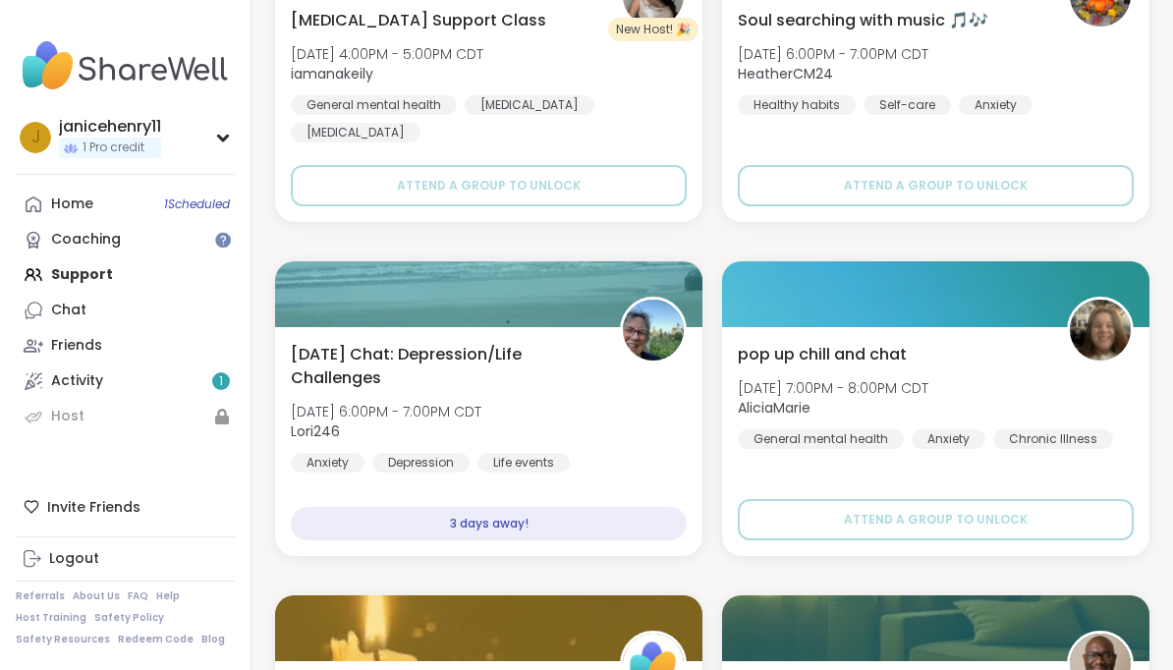
scroll to position [30520, 0]
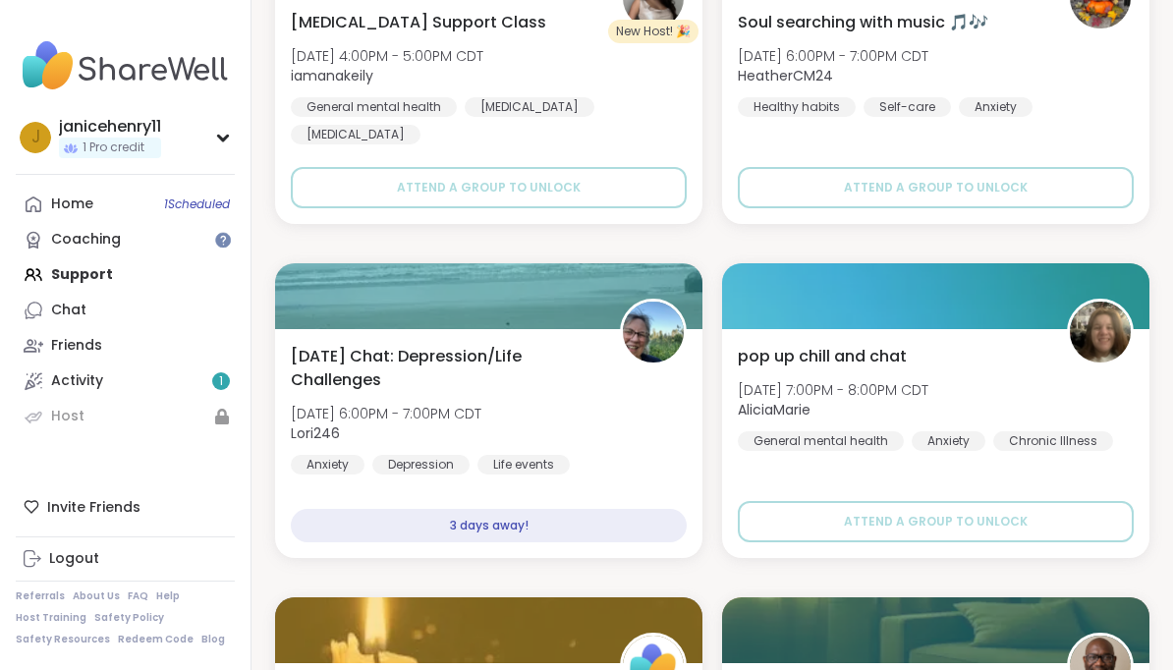
click at [655, 329] on img at bounding box center [653, 332] width 61 height 61
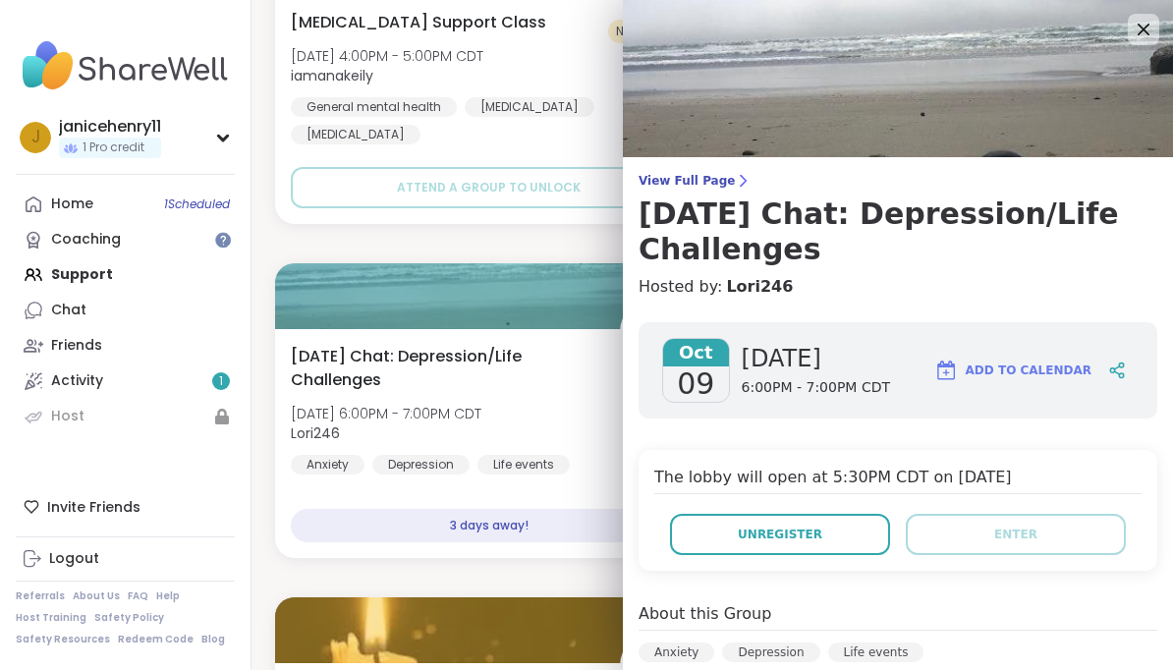
click at [1068, 367] on span "Add to Calendar" at bounding box center [1029, 371] width 126 height 18
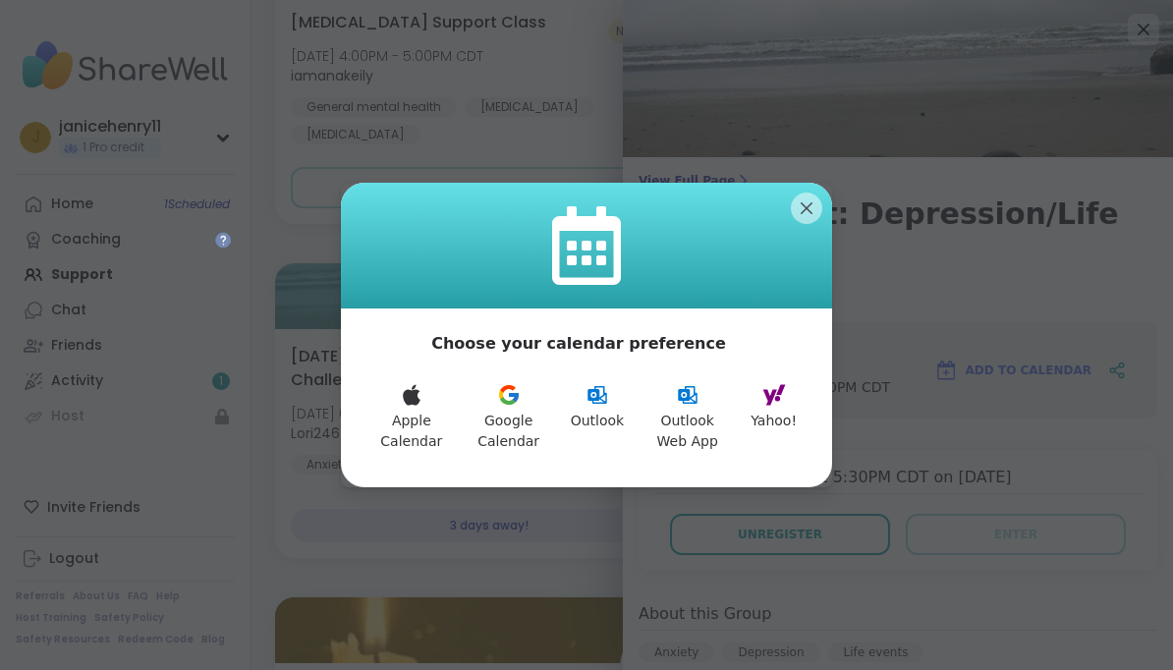
click at [786, 409] on button "Yahoo!" at bounding box center [774, 417] width 70 height 92
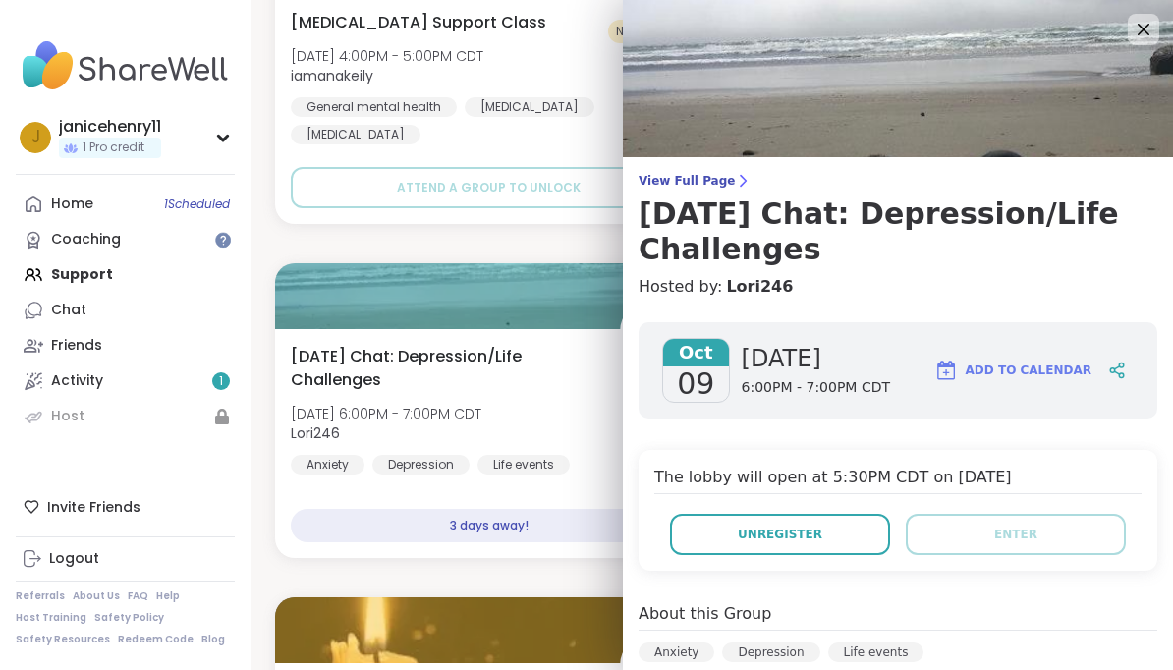
click at [1146, 39] on icon at bounding box center [1144, 30] width 24 height 24
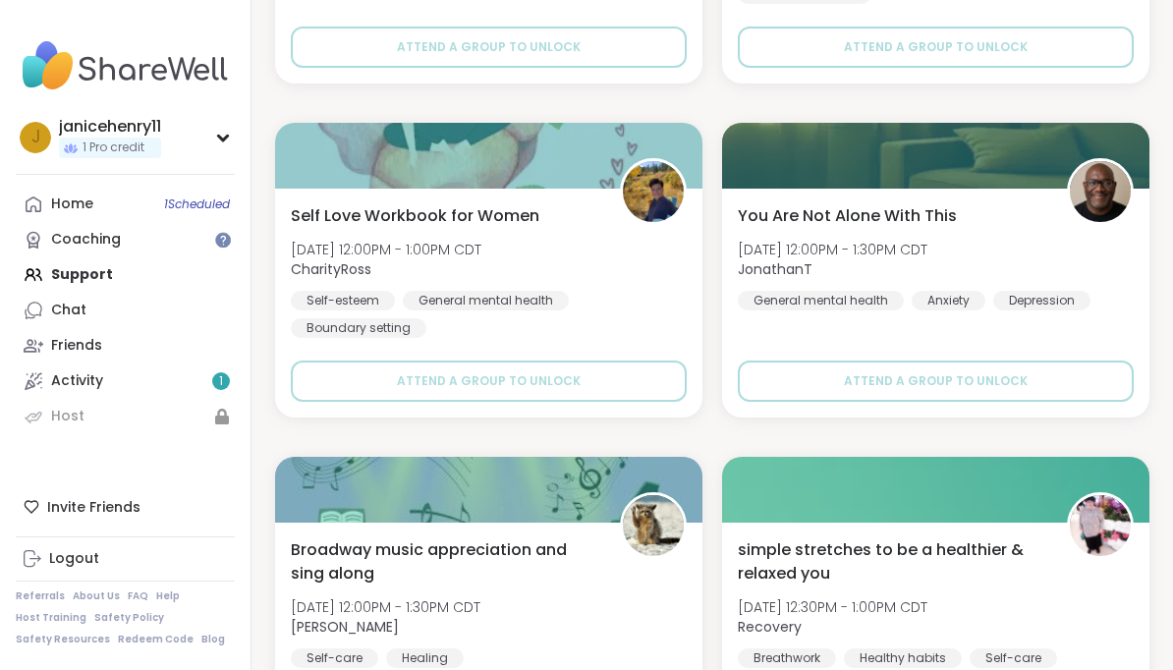
scroll to position [27986, 0]
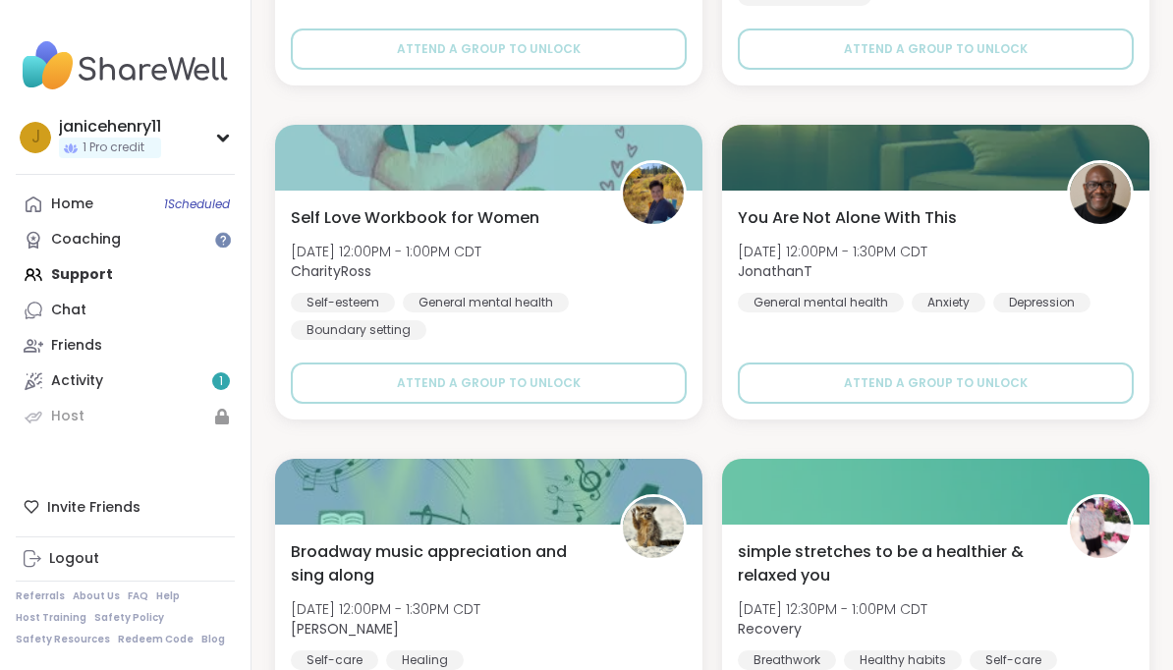
click at [1106, 186] on img at bounding box center [1100, 193] width 61 height 61
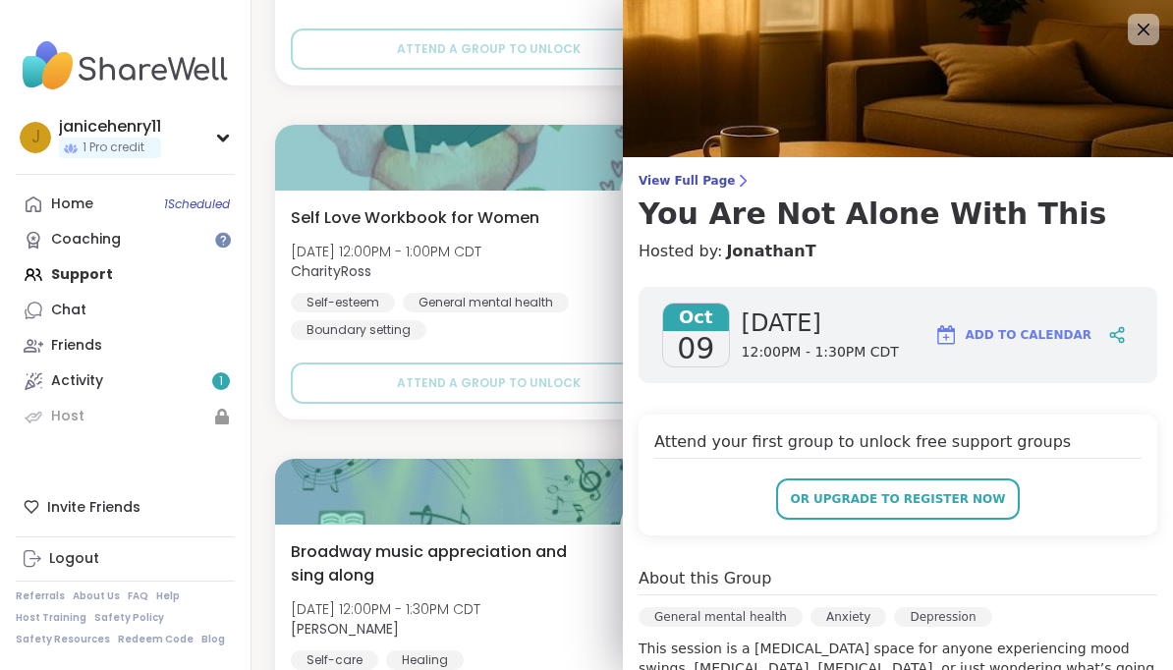
click at [1088, 327] on span "Add to Calendar" at bounding box center [1029, 335] width 126 height 18
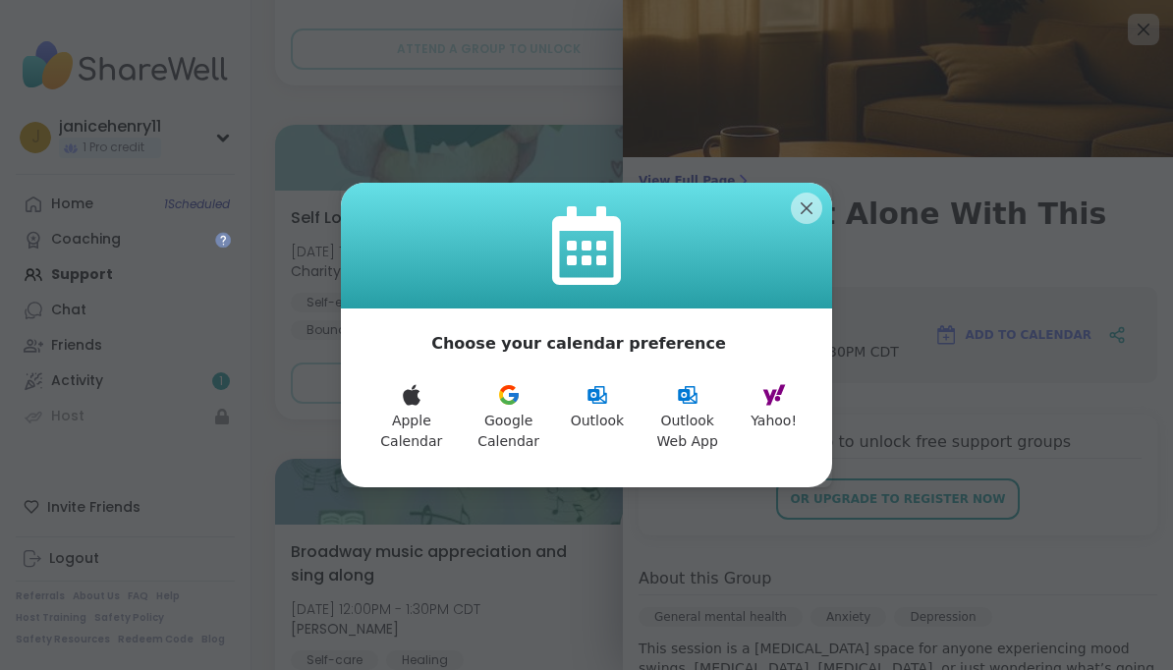
click at [782, 416] on button "Yahoo!" at bounding box center [774, 417] width 70 height 92
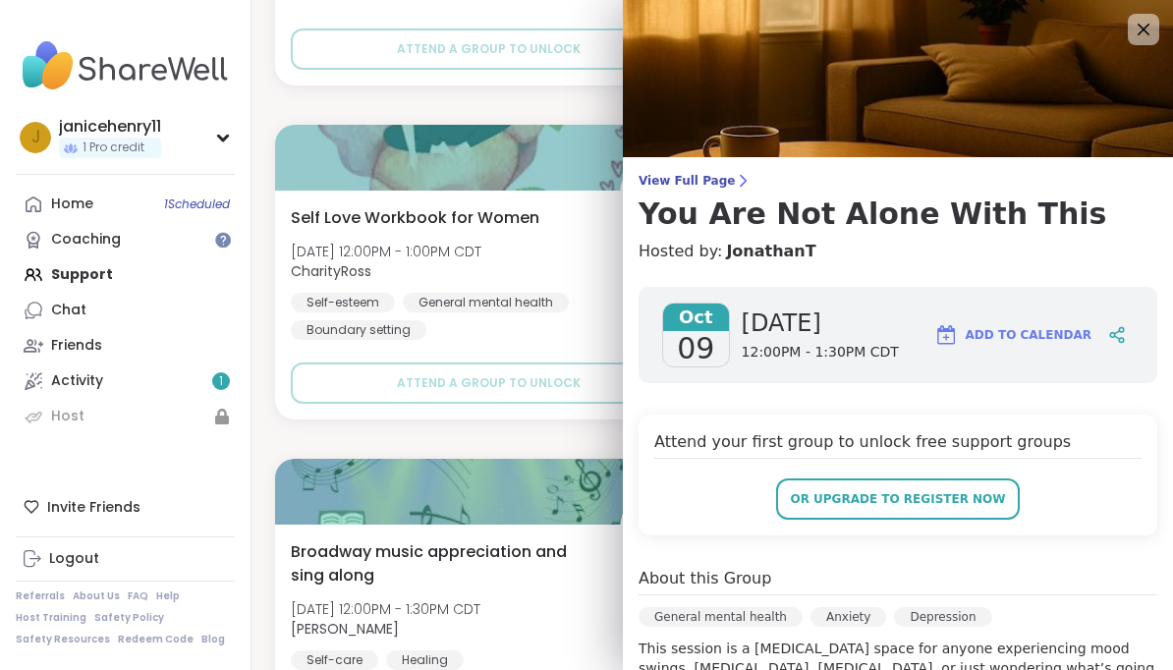
click at [1144, 38] on icon at bounding box center [1144, 30] width 24 height 24
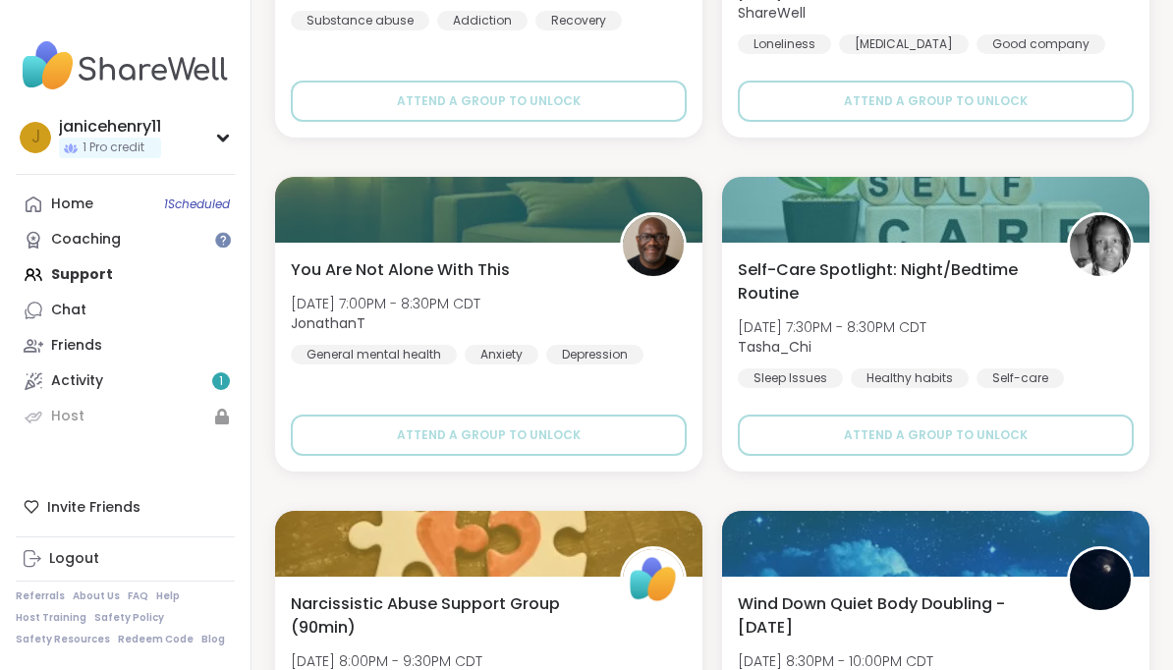
scroll to position [23590, 0]
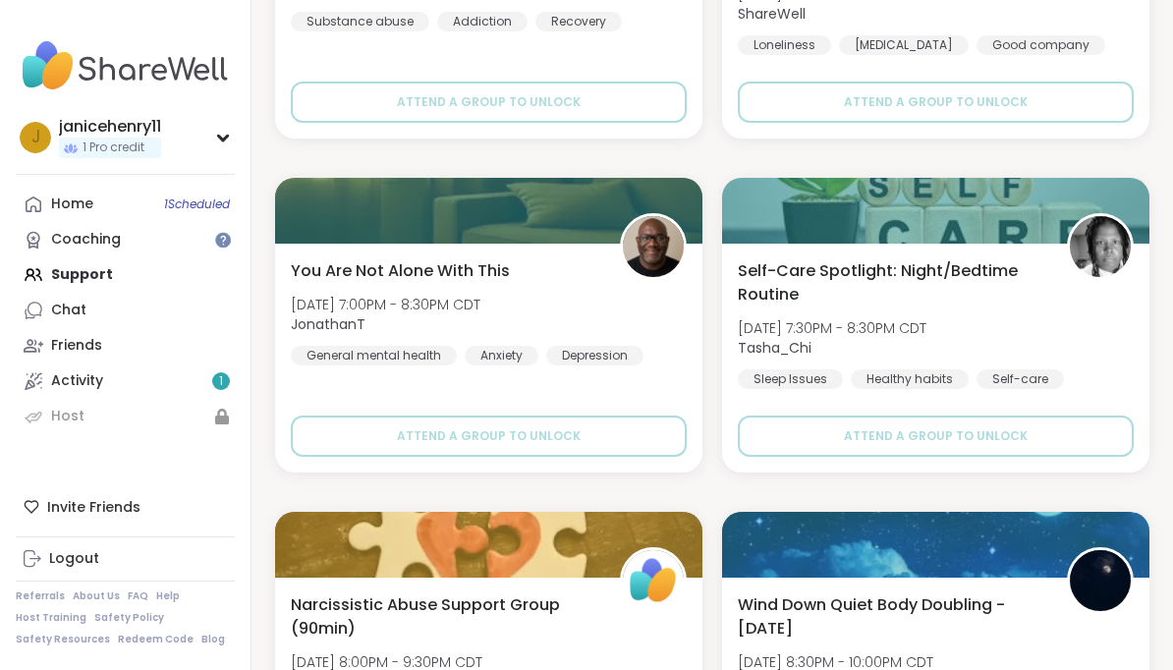
click at [671, 244] on img at bounding box center [653, 246] width 61 height 61
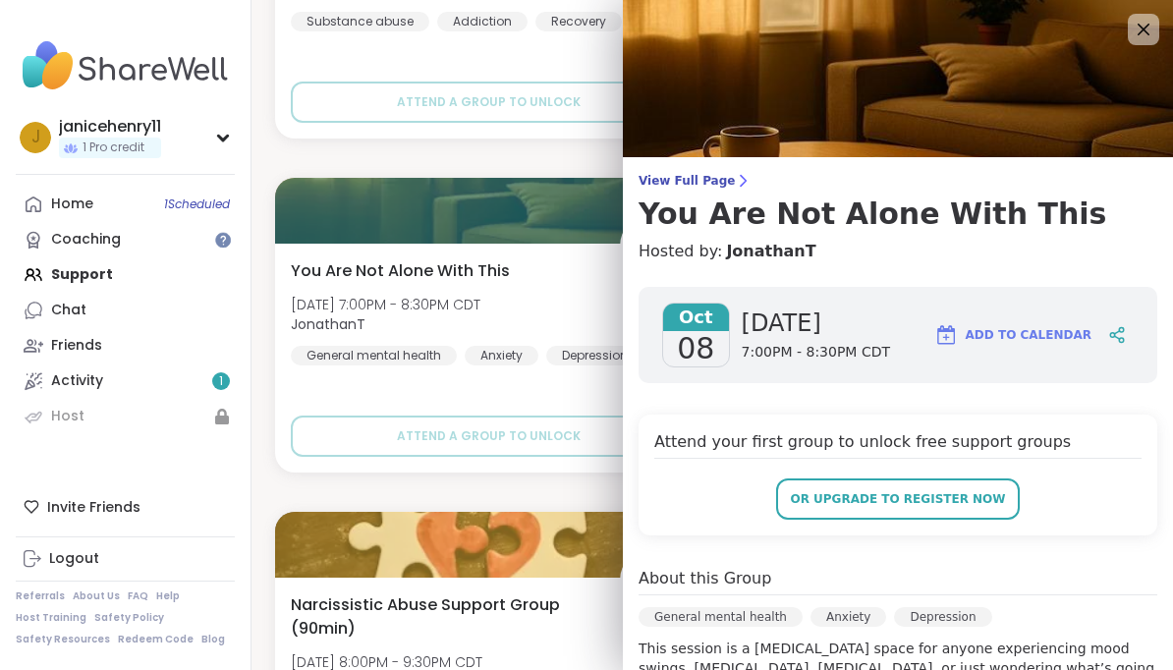
click at [1095, 340] on button "Add to Calendar" at bounding box center [1013, 335] width 175 height 47
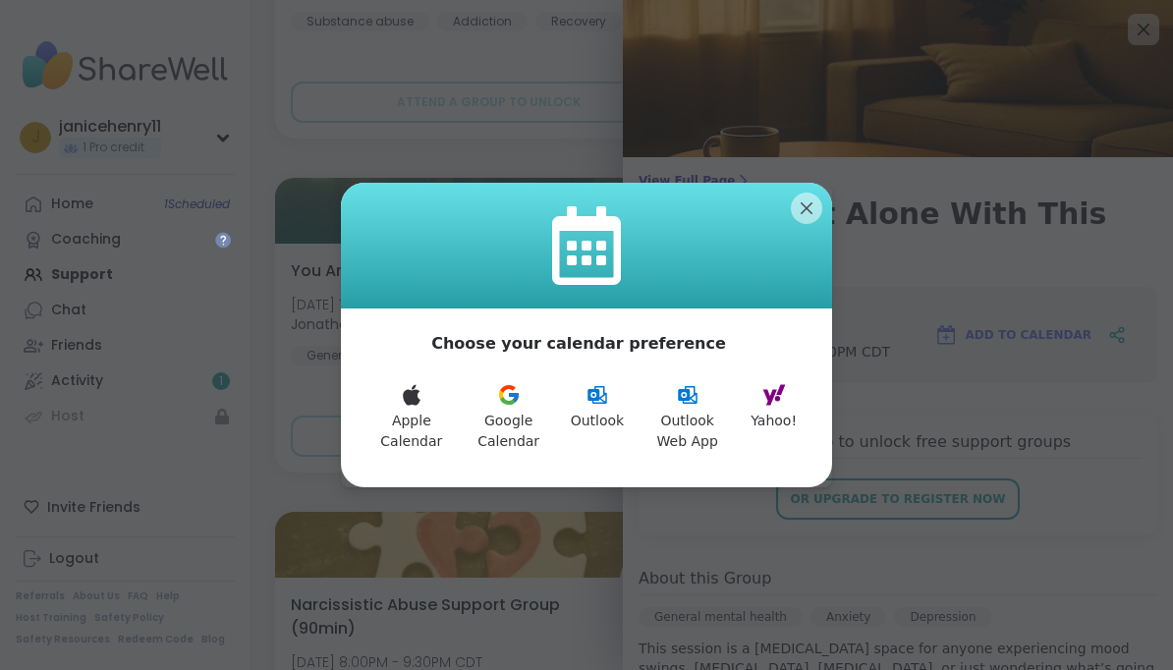
click at [797, 407] on button "Yahoo!" at bounding box center [774, 417] width 70 height 92
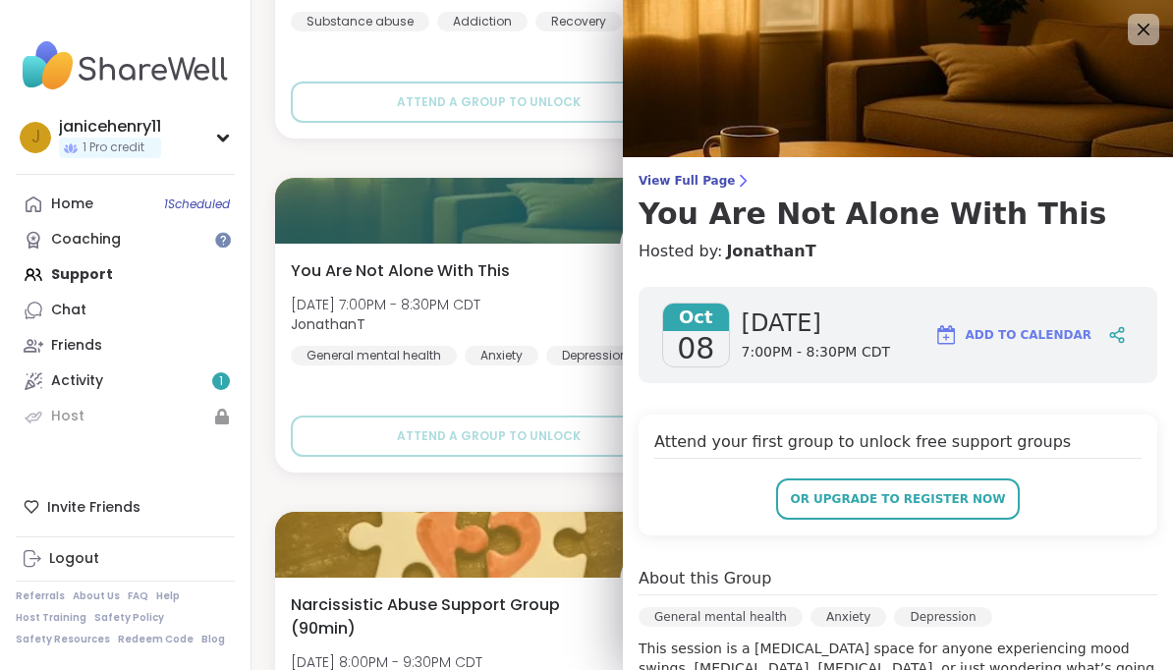
click at [1141, 41] on icon at bounding box center [1144, 30] width 24 height 24
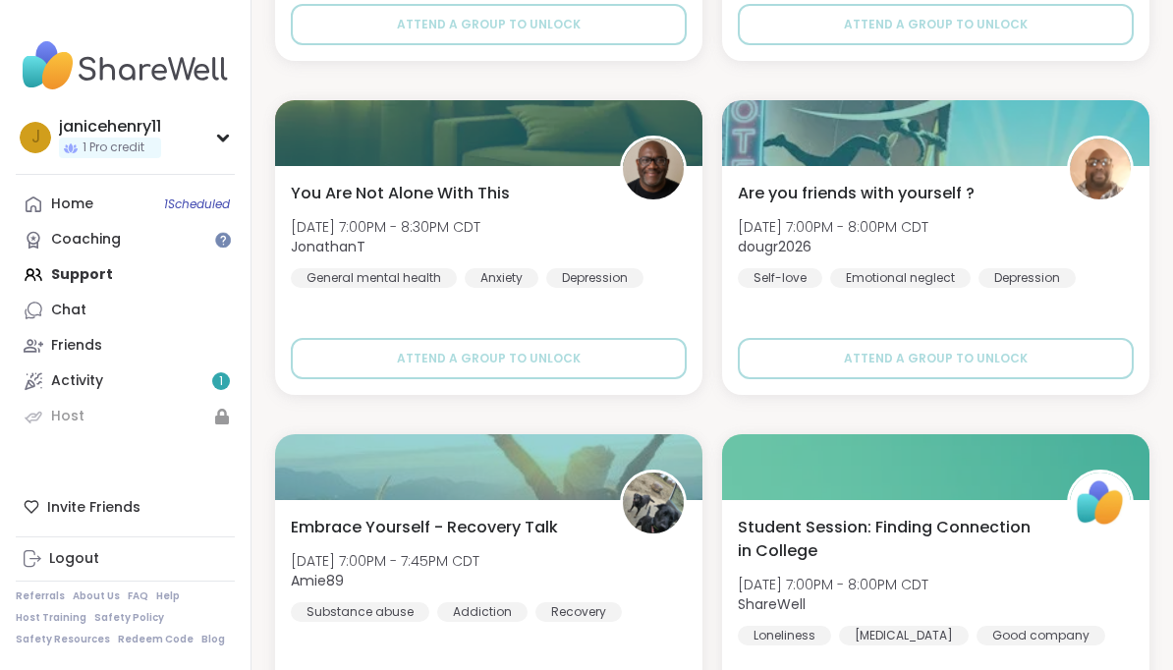
scroll to position [22996, 0]
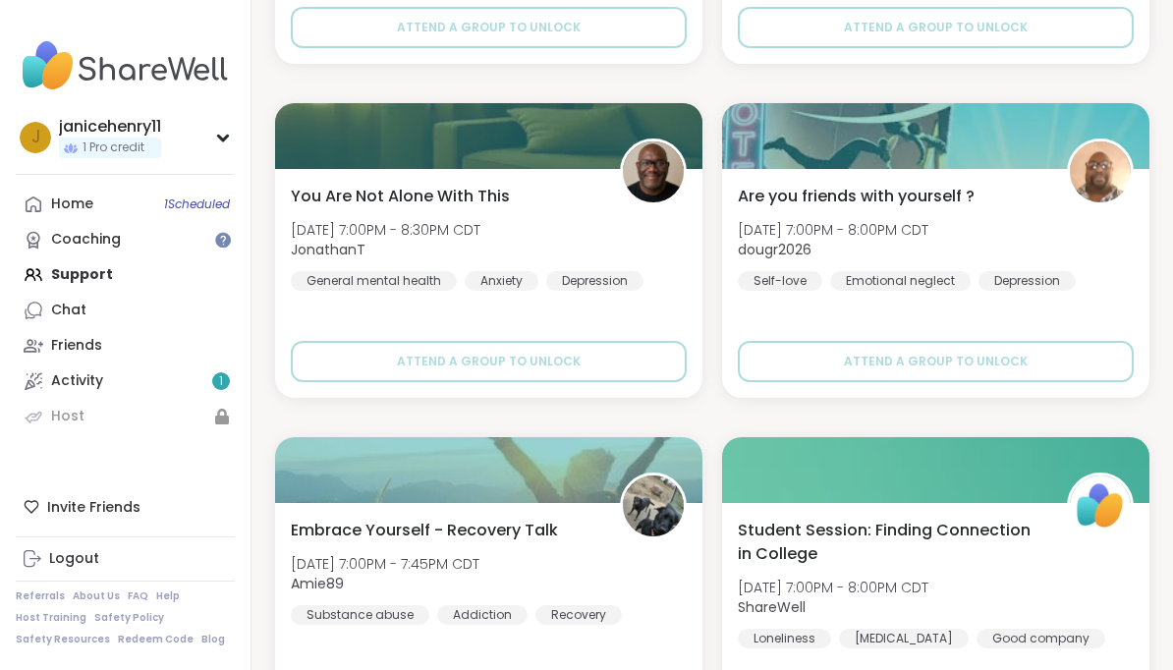
click at [655, 176] on img at bounding box center [653, 172] width 61 height 61
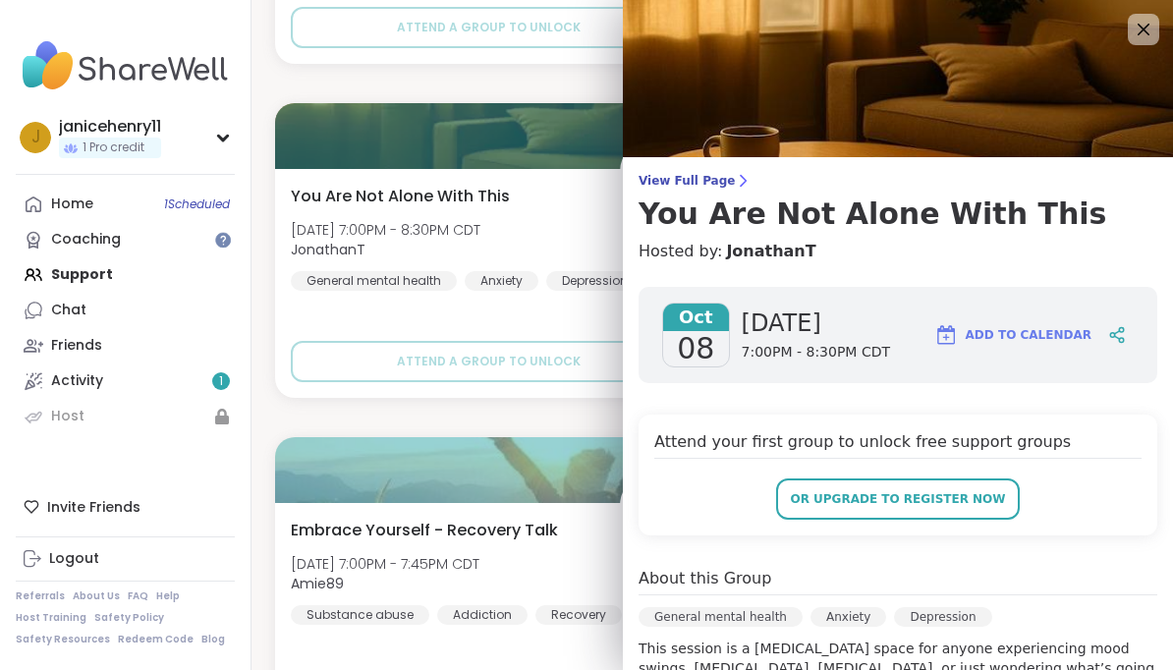
click at [1071, 343] on span "Add to Calendar" at bounding box center [1029, 335] width 126 height 18
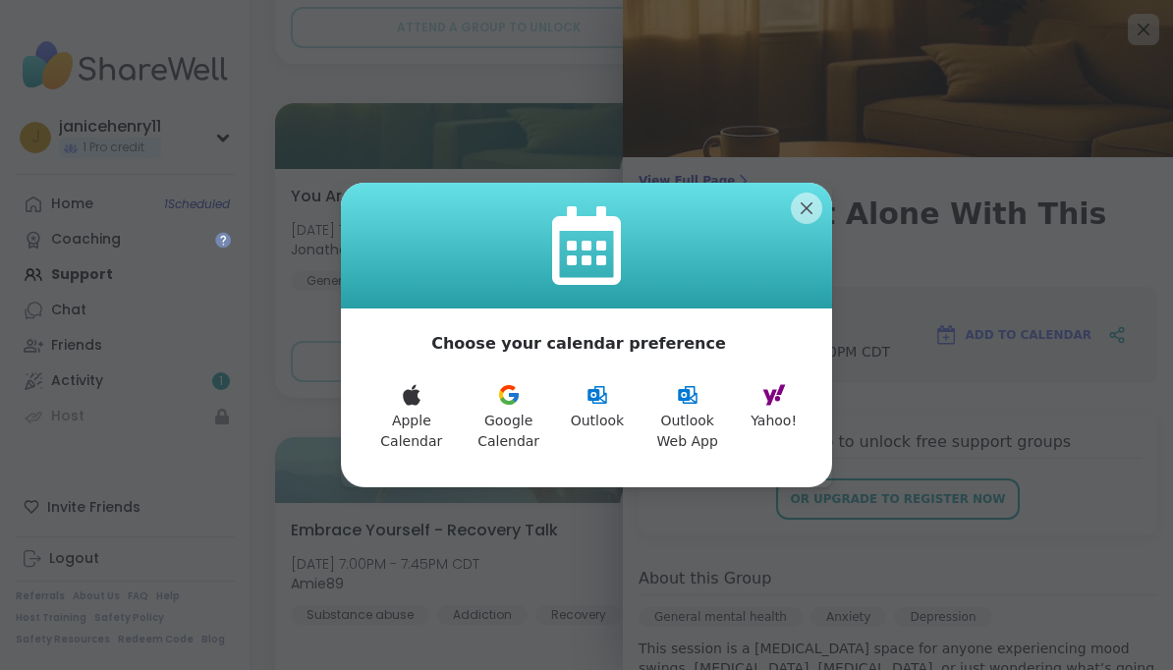
click at [785, 415] on button "Yahoo!" at bounding box center [774, 417] width 70 height 92
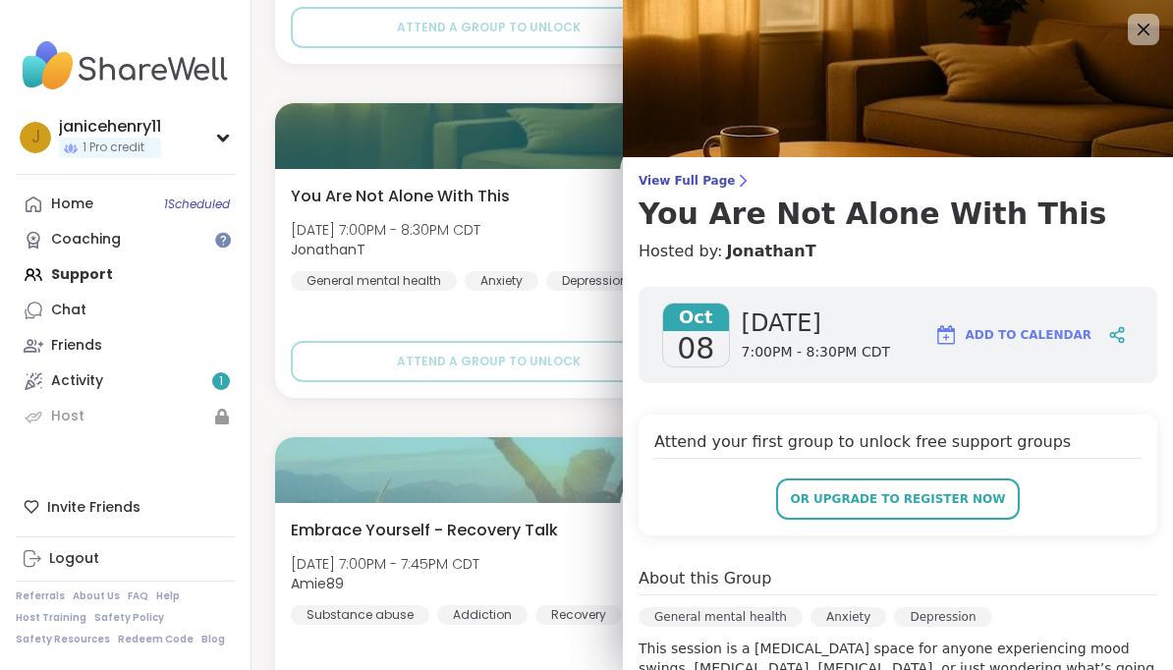
click at [1149, 32] on icon at bounding box center [1144, 30] width 24 height 24
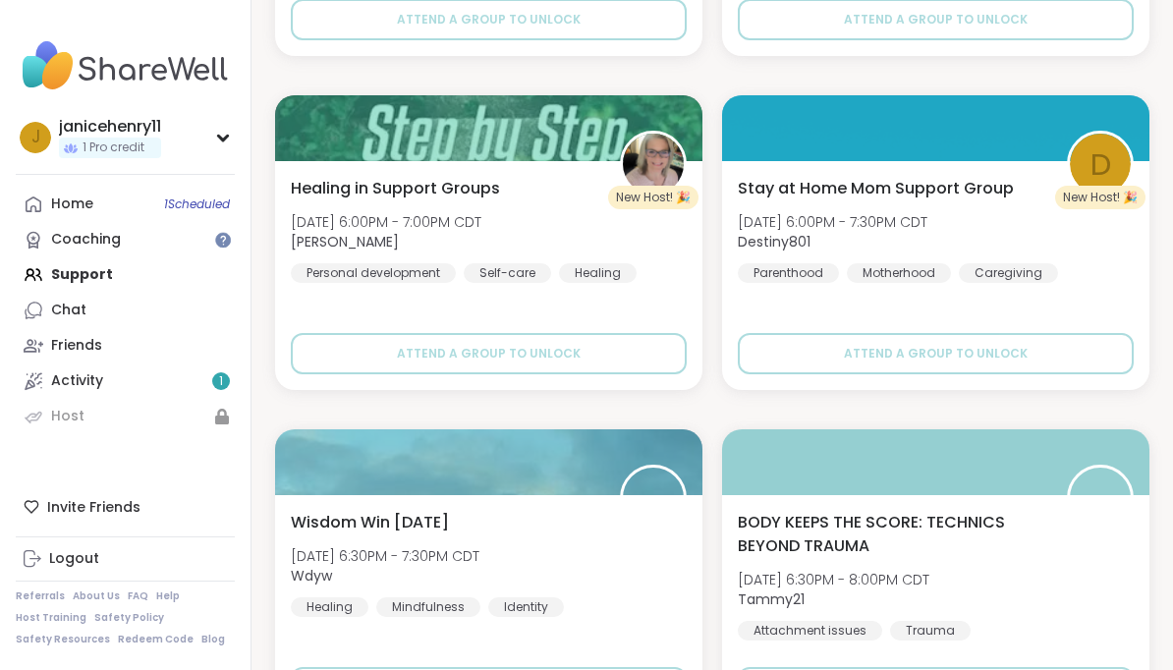
scroll to position [22335, 0]
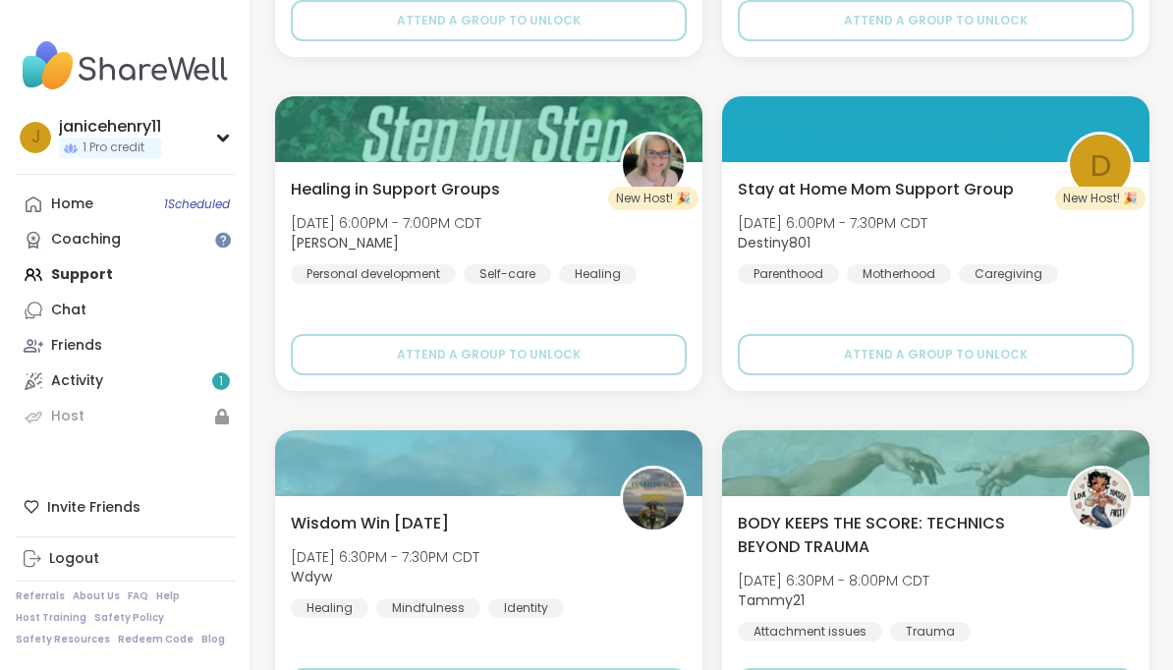
click at [665, 159] on img at bounding box center [653, 165] width 61 height 61
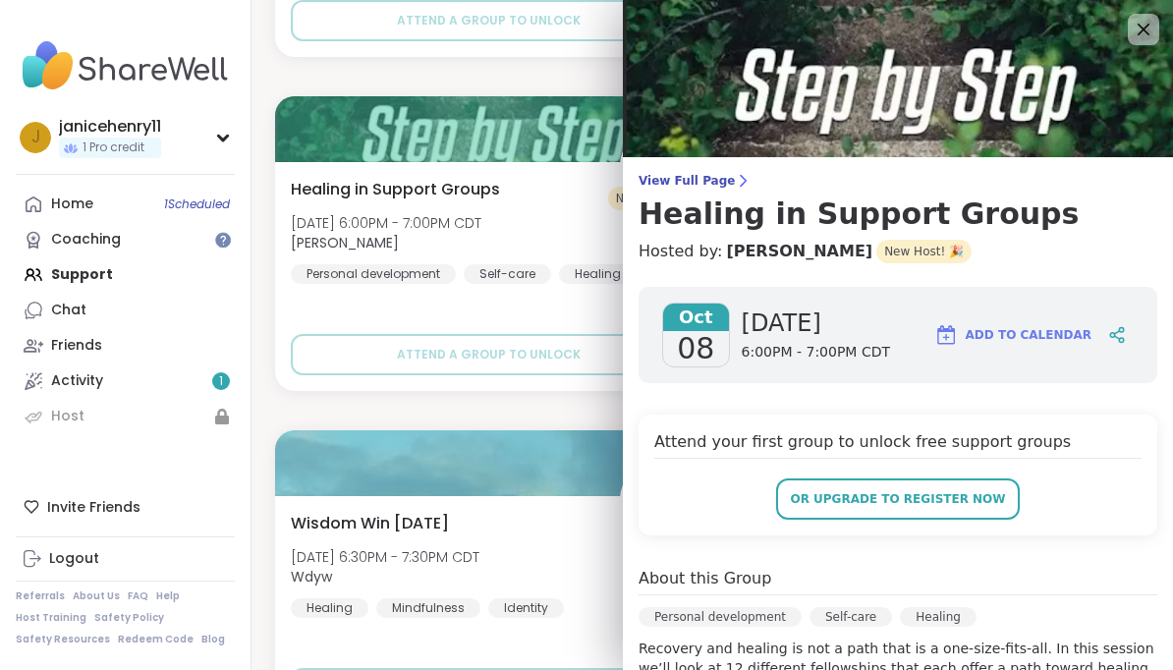
click at [1045, 336] on span "Add to Calendar" at bounding box center [1029, 335] width 126 height 18
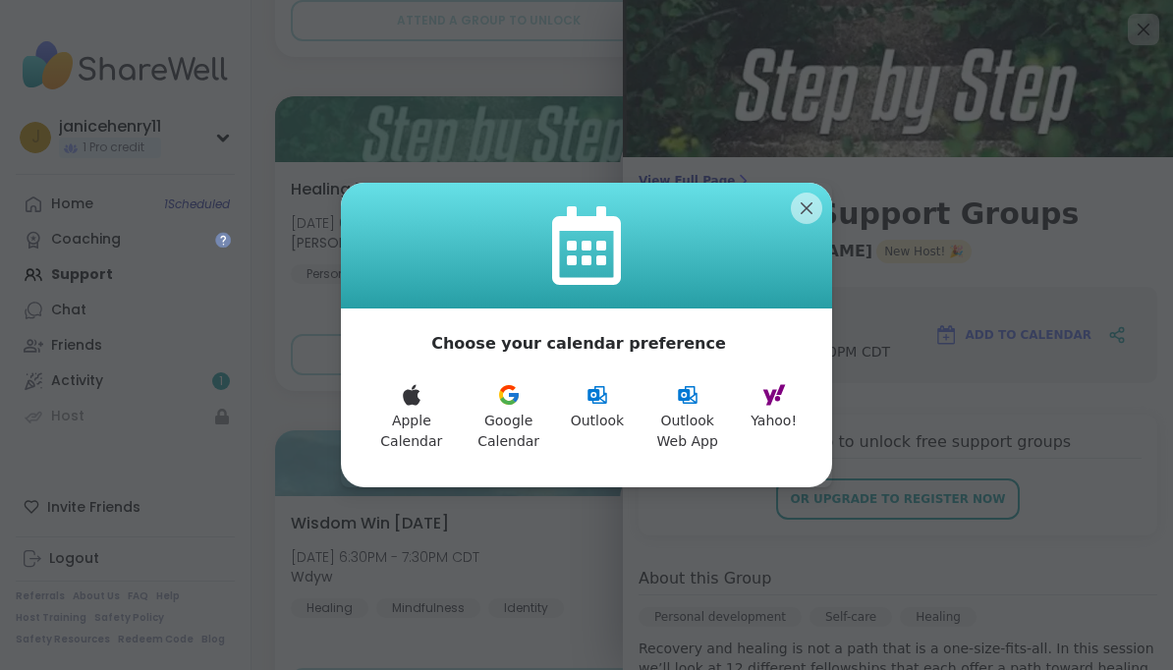
click at [786, 404] on icon at bounding box center [775, 395] width 24 height 24
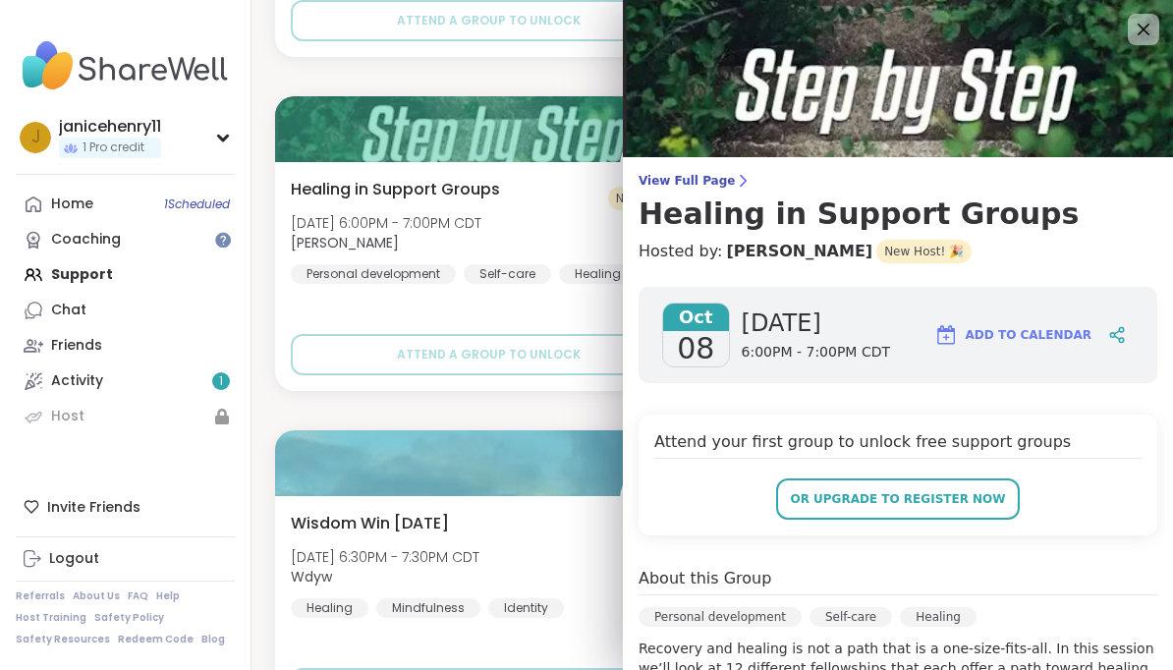
click at [1151, 35] on icon at bounding box center [1144, 30] width 24 height 24
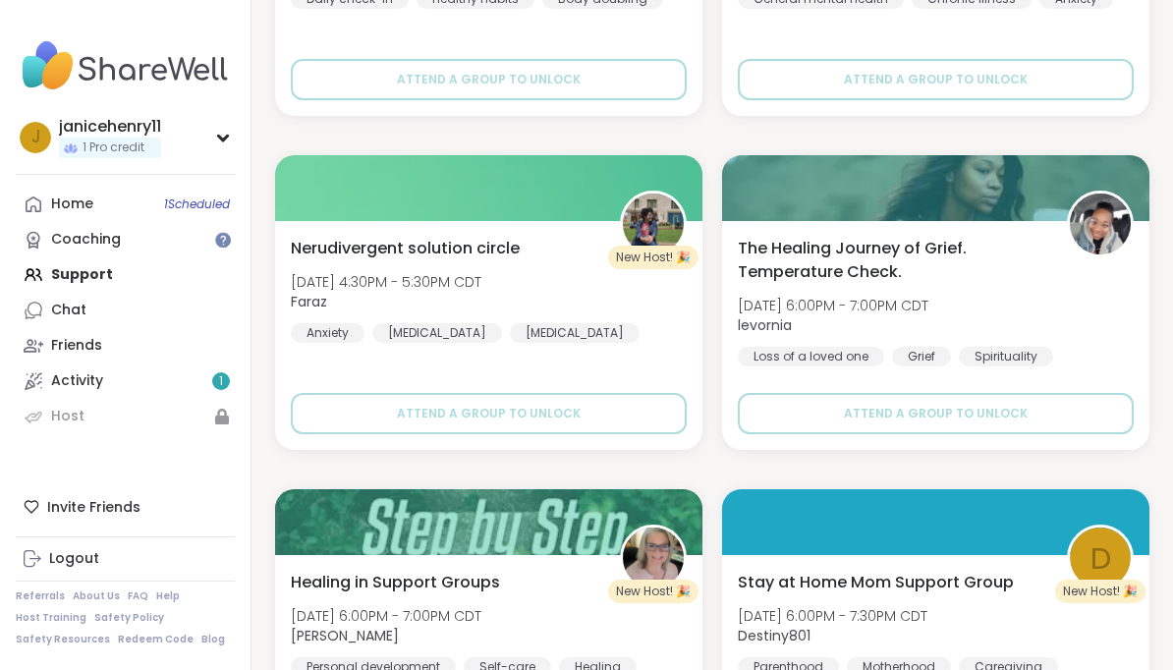
scroll to position [21940, 0]
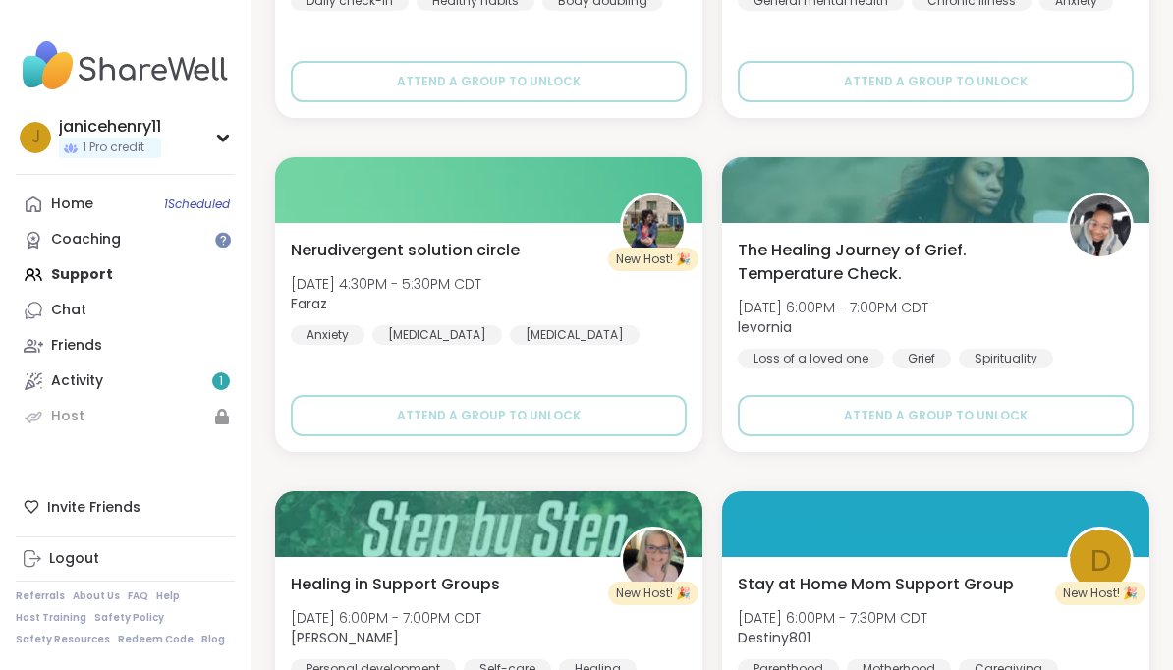
click at [1108, 223] on img at bounding box center [1100, 226] width 61 height 61
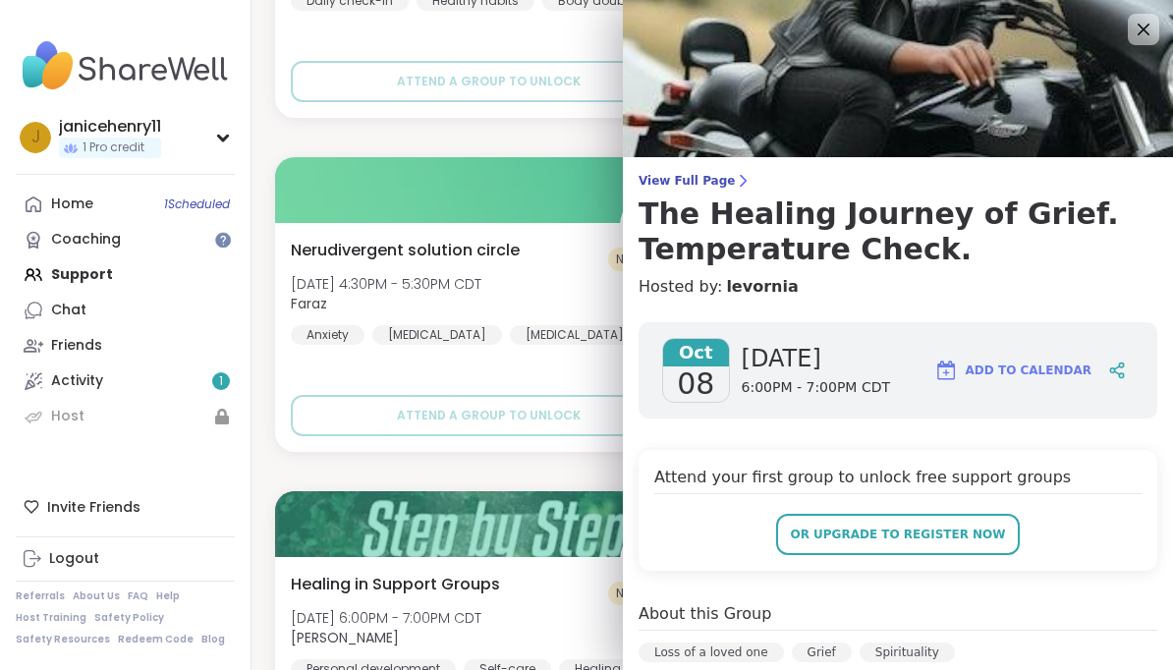
click at [1085, 366] on span "Add to Calendar" at bounding box center [1029, 371] width 126 height 18
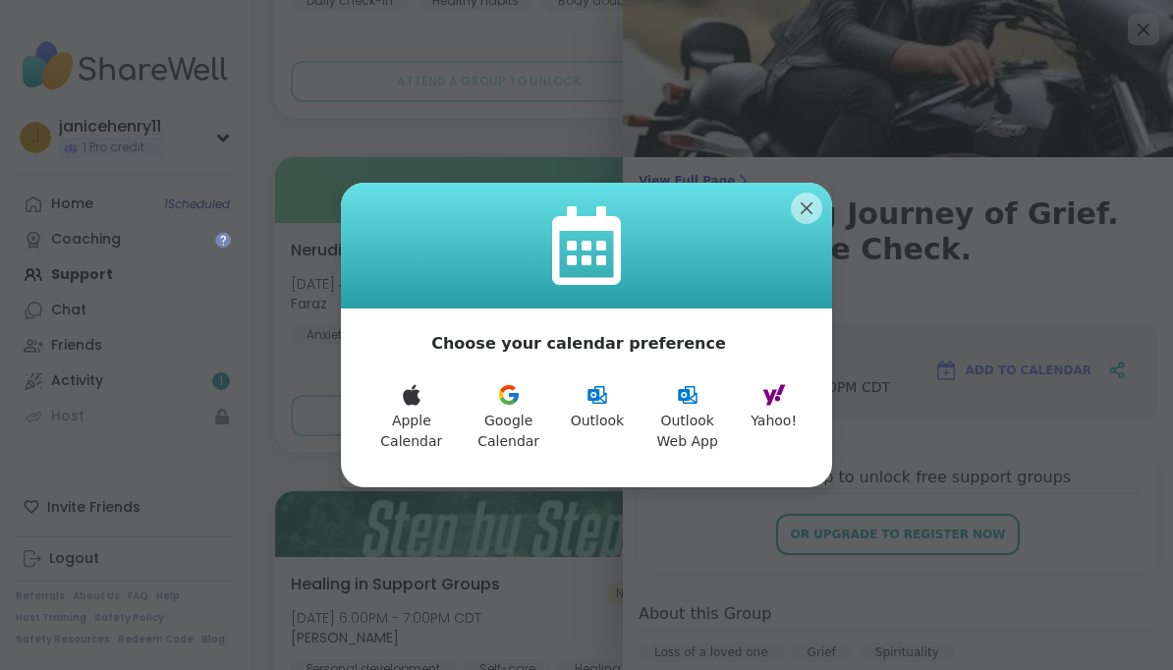
click at [790, 422] on button "Yahoo!" at bounding box center [774, 417] width 70 height 92
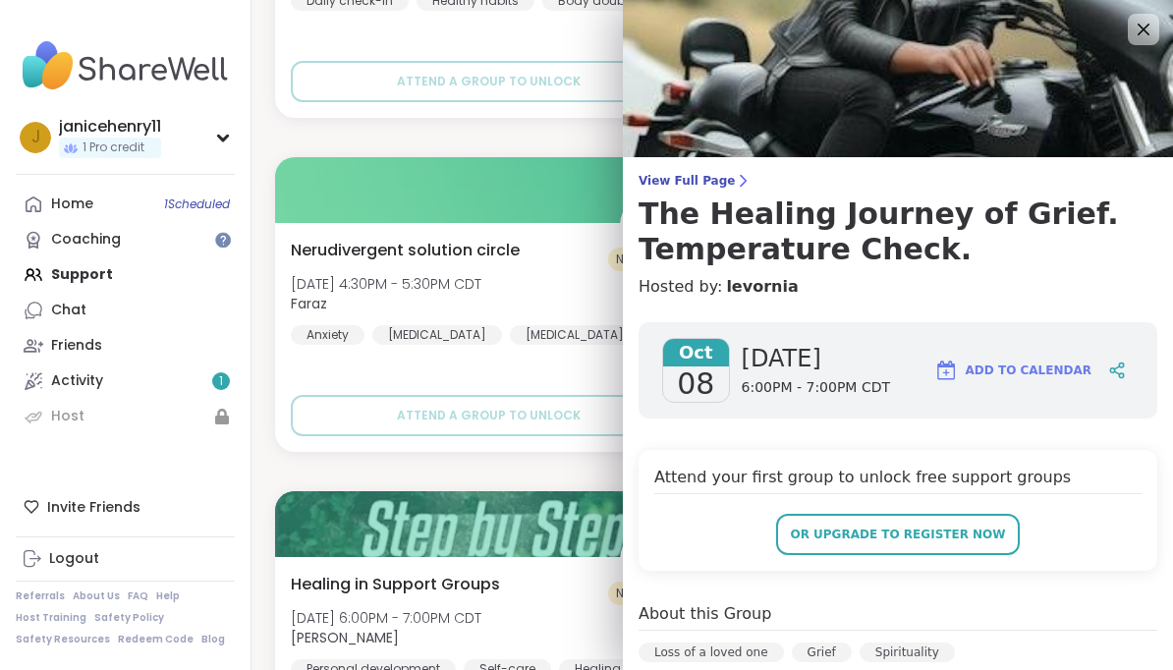
click at [1136, 35] on icon at bounding box center [1144, 30] width 24 height 24
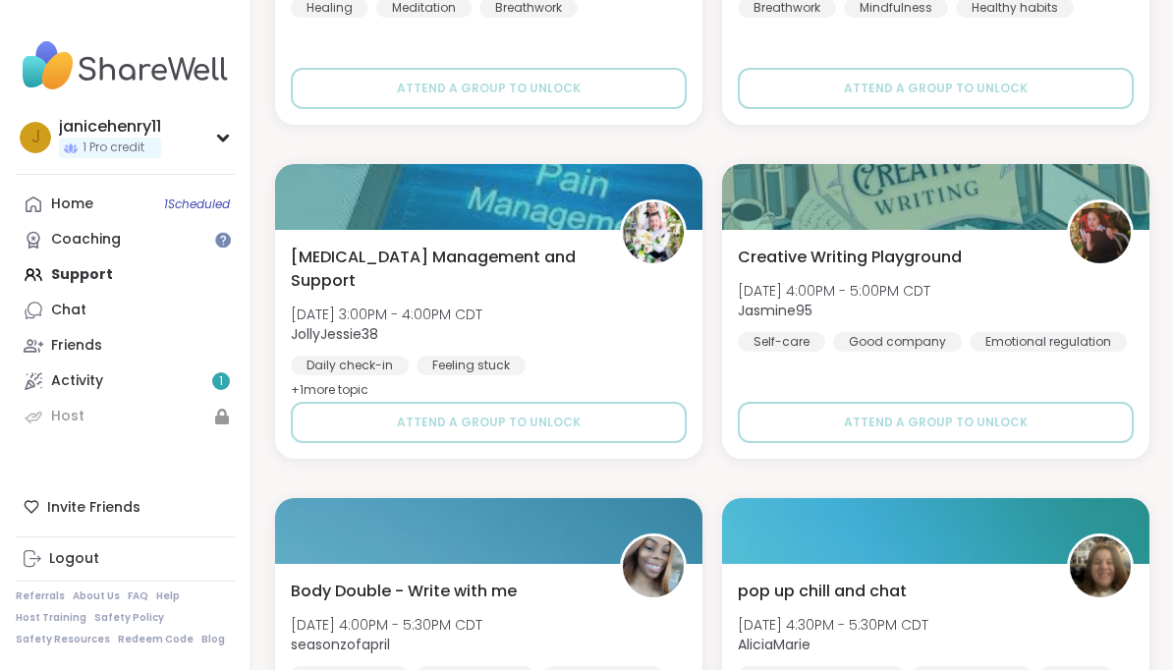
scroll to position [21255, 0]
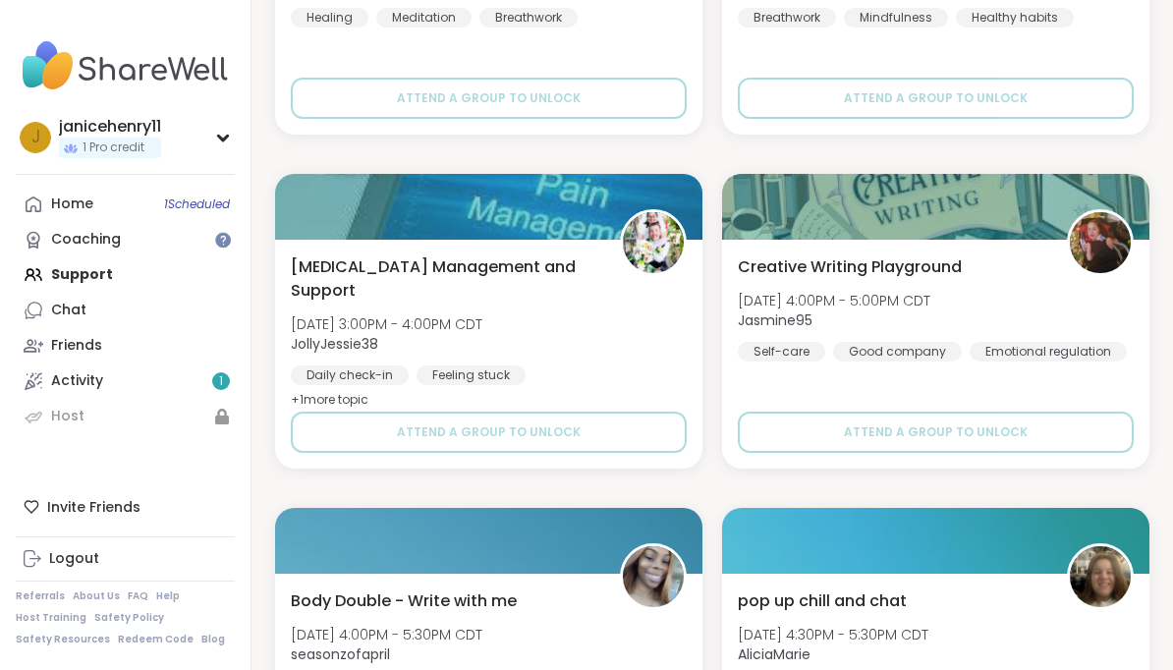
click at [662, 231] on img at bounding box center [653, 242] width 61 height 61
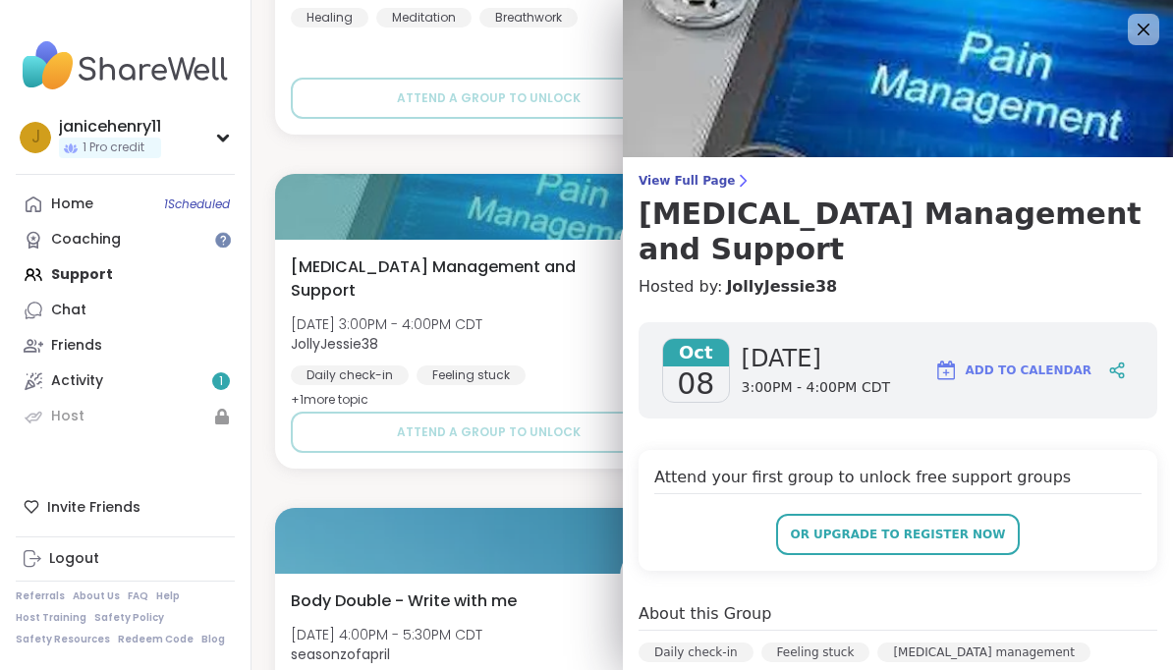
click at [1027, 378] on span "Add to Calendar" at bounding box center [1029, 371] width 126 height 18
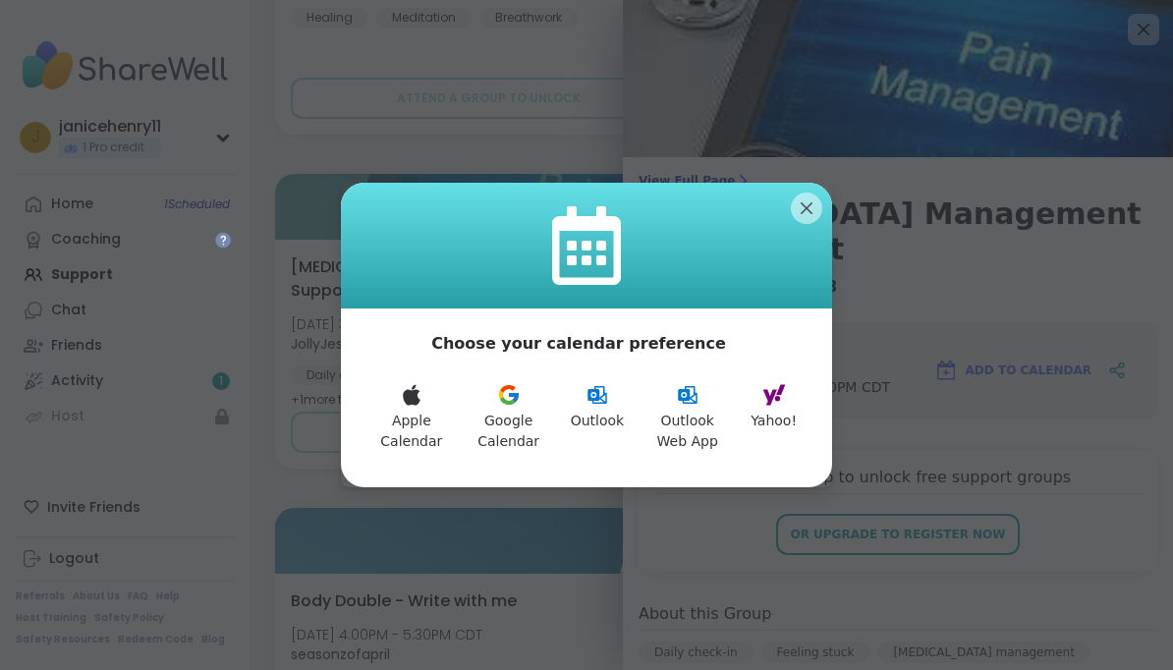
click at [781, 404] on icon at bounding box center [775, 395] width 24 height 24
click at [785, 408] on button "Yahoo!" at bounding box center [774, 417] width 70 height 92
click at [823, 202] on div at bounding box center [586, 246] width 491 height 126
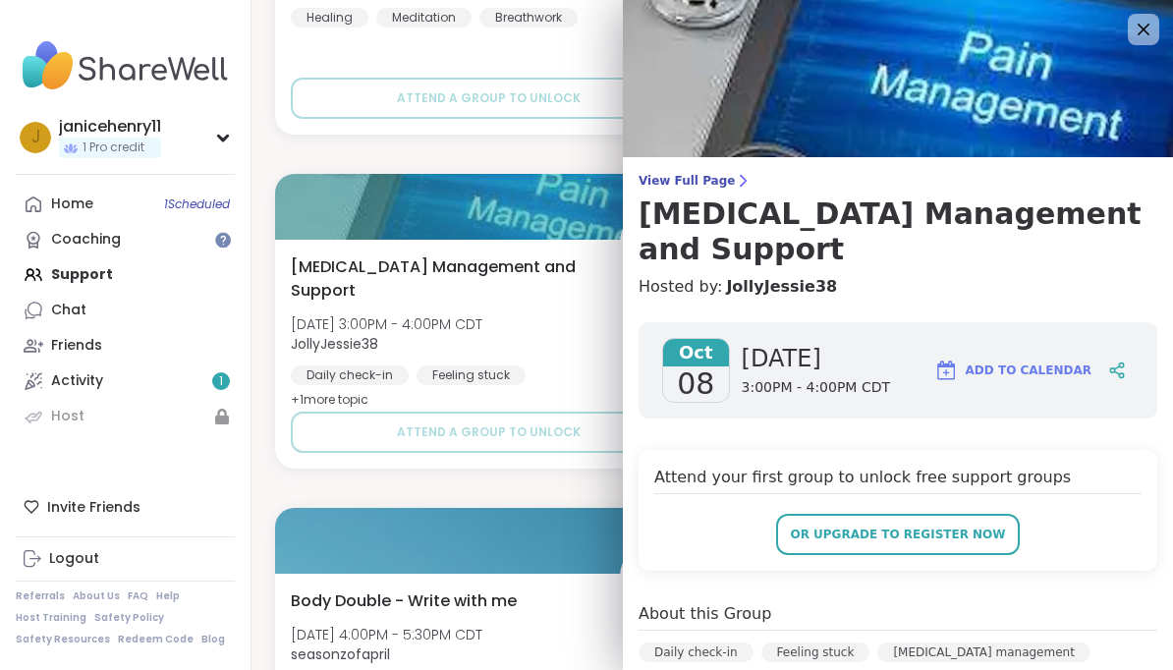
scroll to position [0, 0]
click at [1143, 31] on icon at bounding box center [1144, 30] width 12 height 12
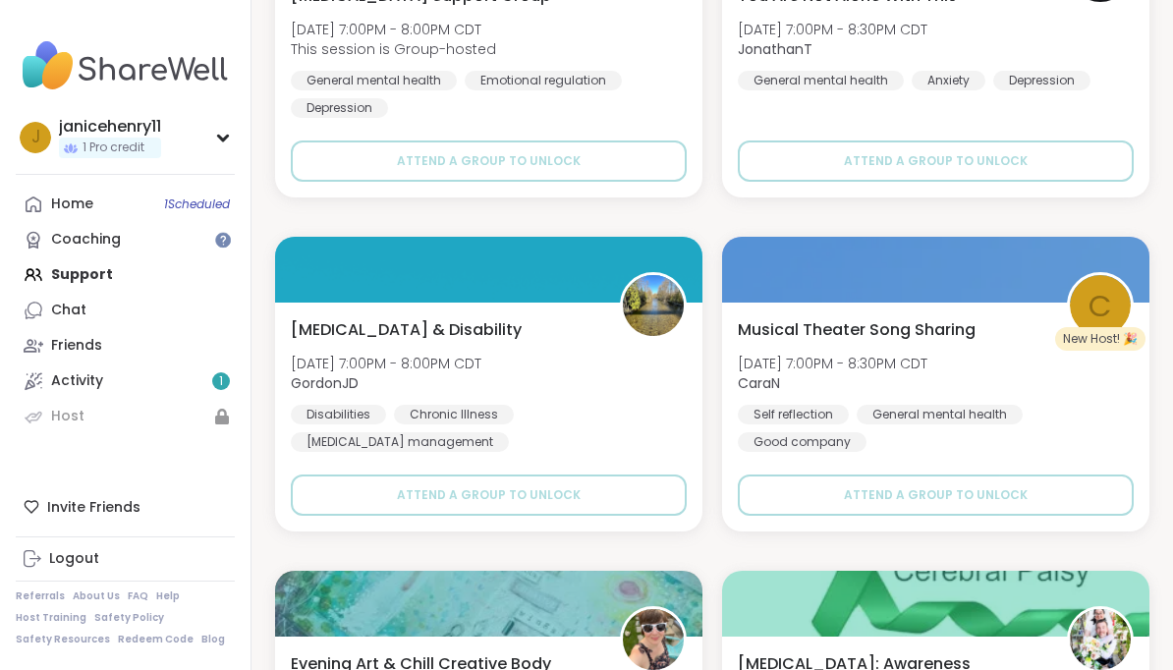
scroll to position [14175, 0]
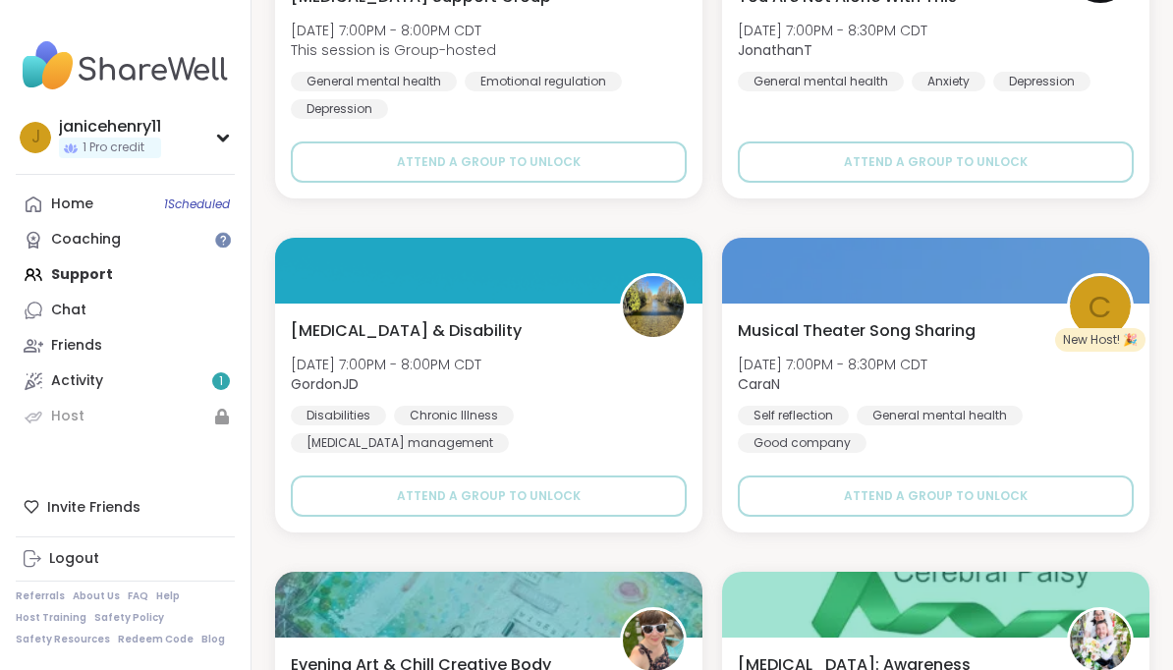
click at [676, 297] on img at bounding box center [653, 306] width 61 height 61
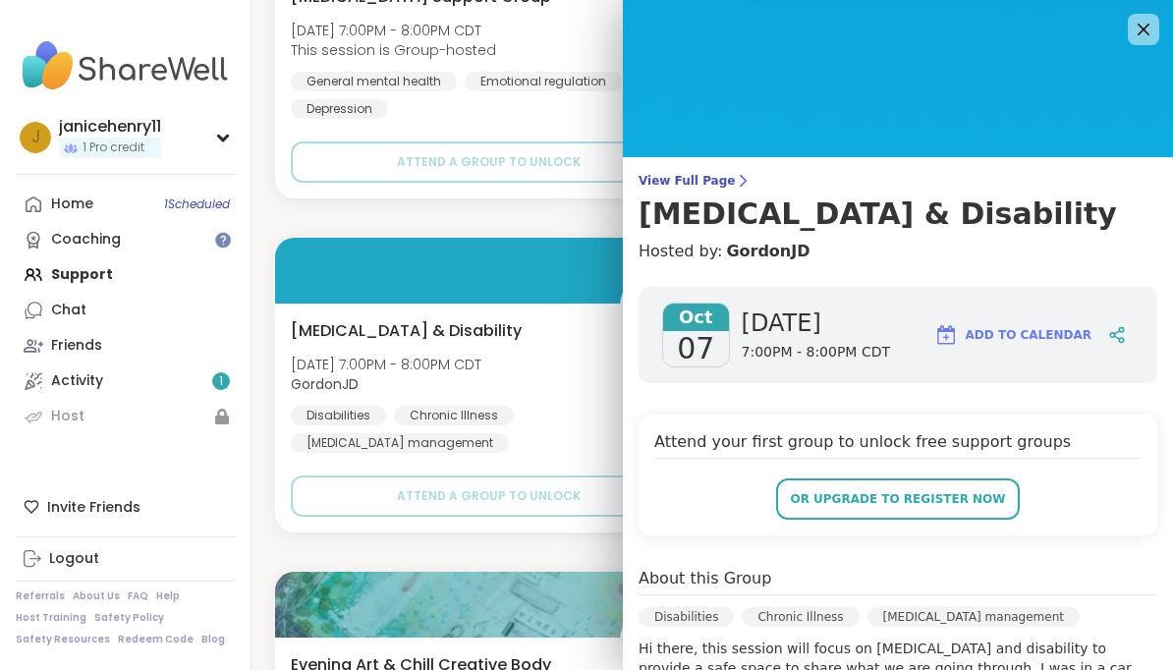
click at [1090, 340] on span "Add to Calendar" at bounding box center [1029, 335] width 126 height 18
click at [1055, 328] on span "Add to Calendar" at bounding box center [1029, 335] width 126 height 18
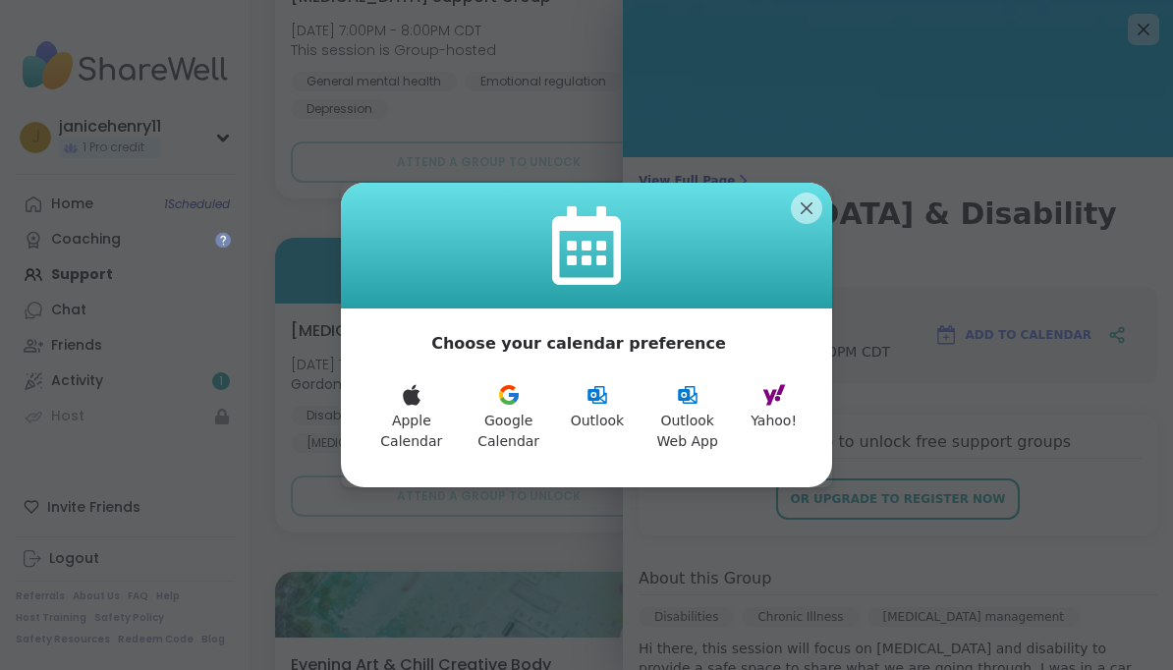
click at [780, 421] on button "Yahoo!" at bounding box center [774, 417] width 70 height 92
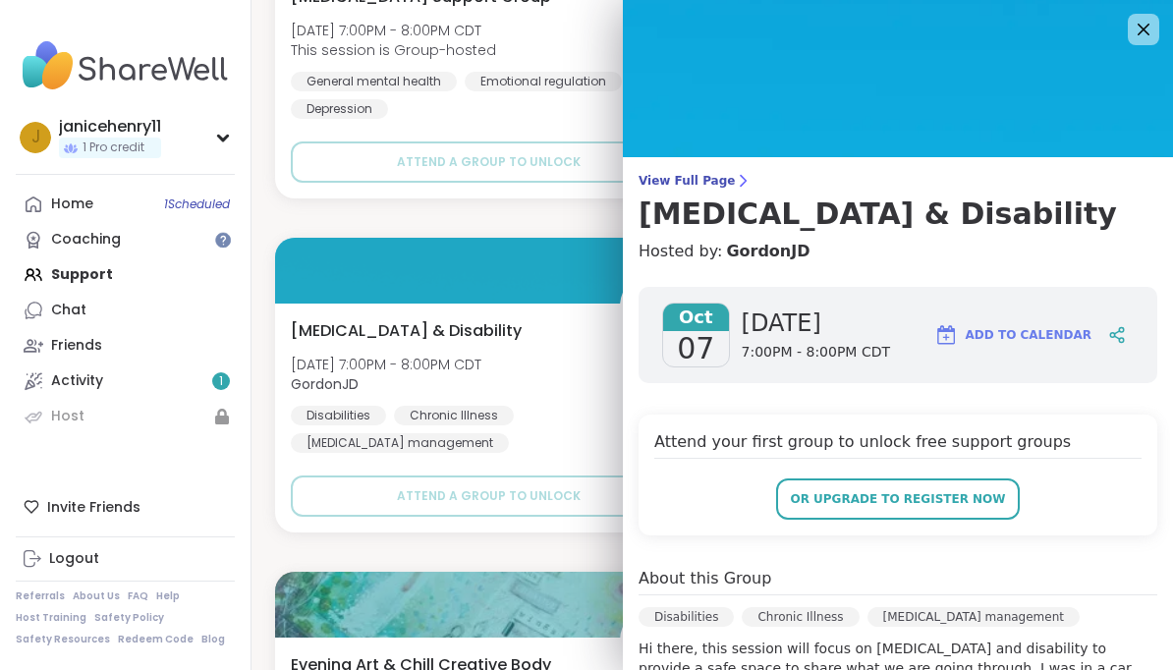
click at [1145, 29] on icon at bounding box center [1144, 30] width 12 height 12
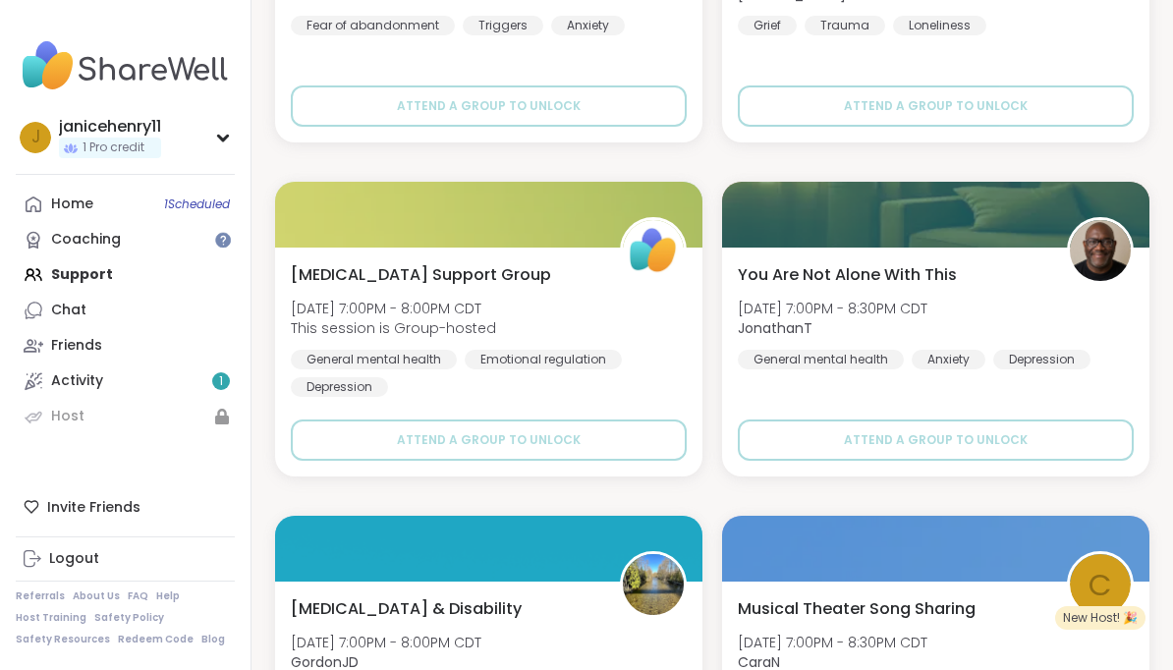
scroll to position [13894, 0]
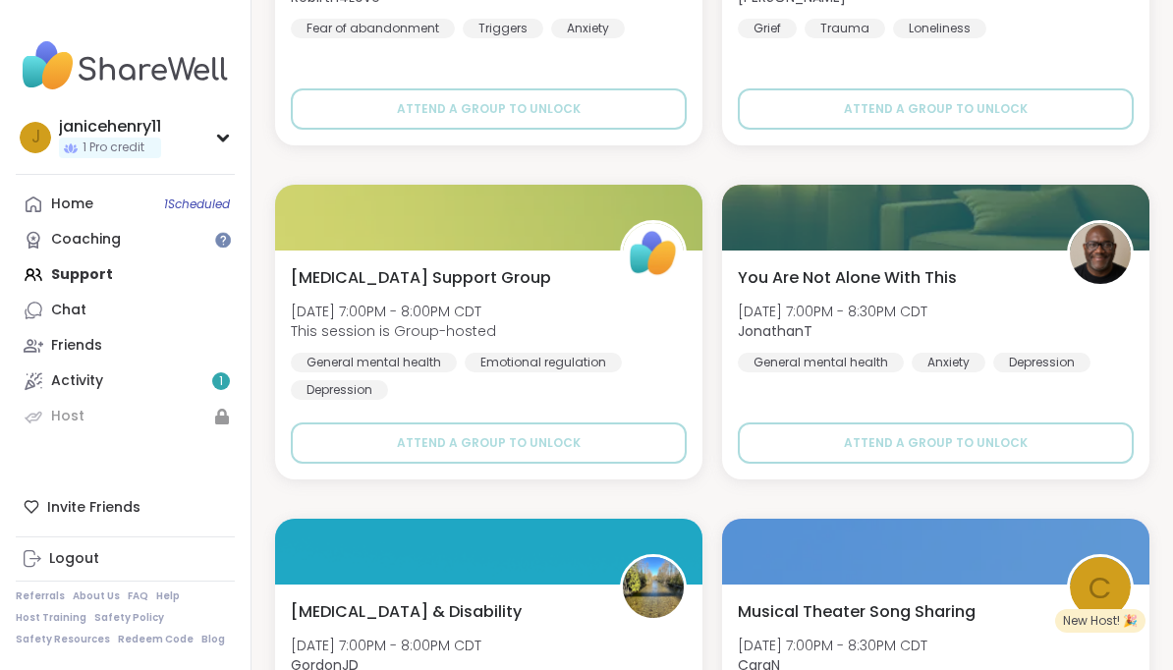
click at [1106, 256] on img at bounding box center [1100, 253] width 61 height 61
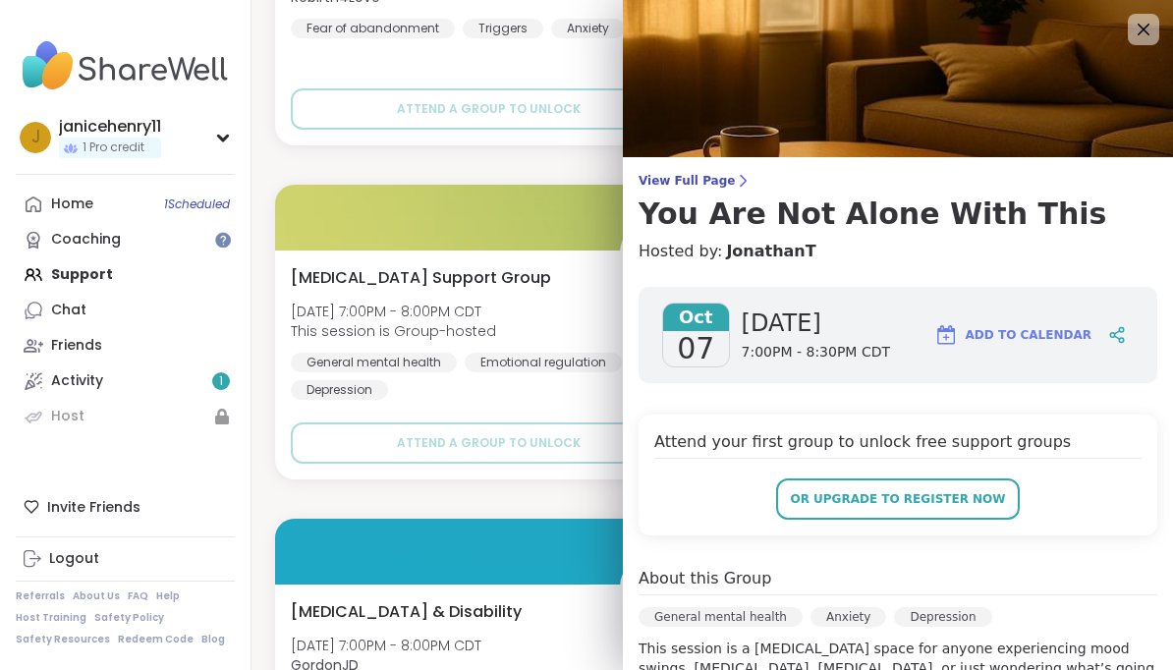
click at [1074, 334] on span "Add to Calendar" at bounding box center [1029, 335] width 126 height 18
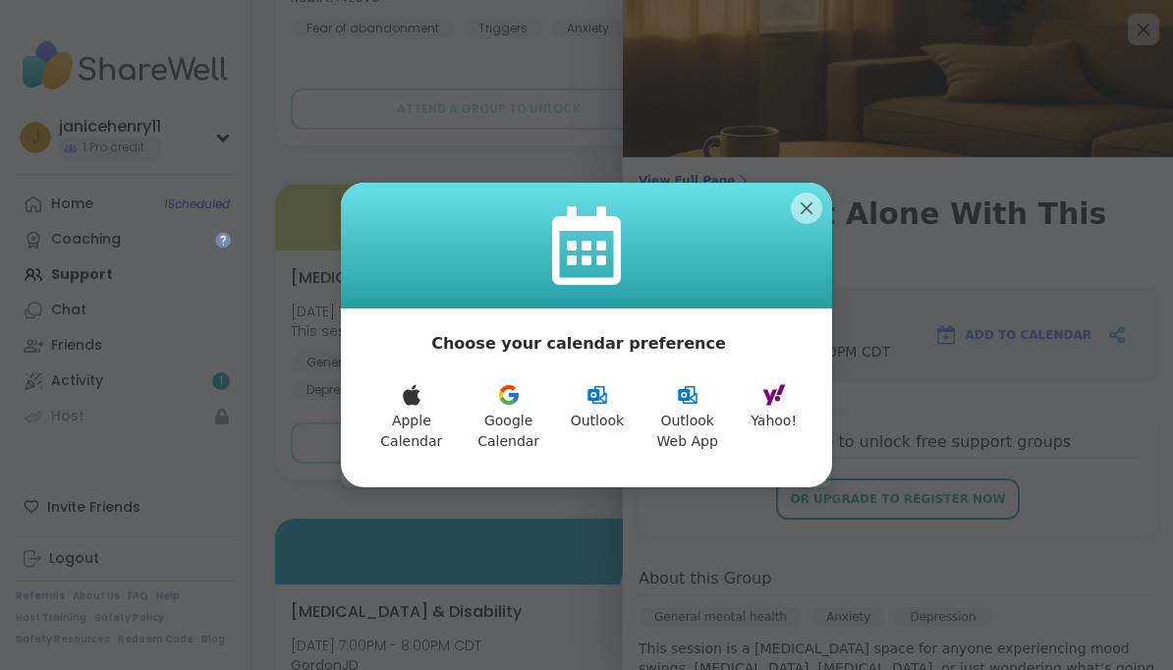
click at [791, 422] on button "Yahoo!" at bounding box center [774, 417] width 70 height 92
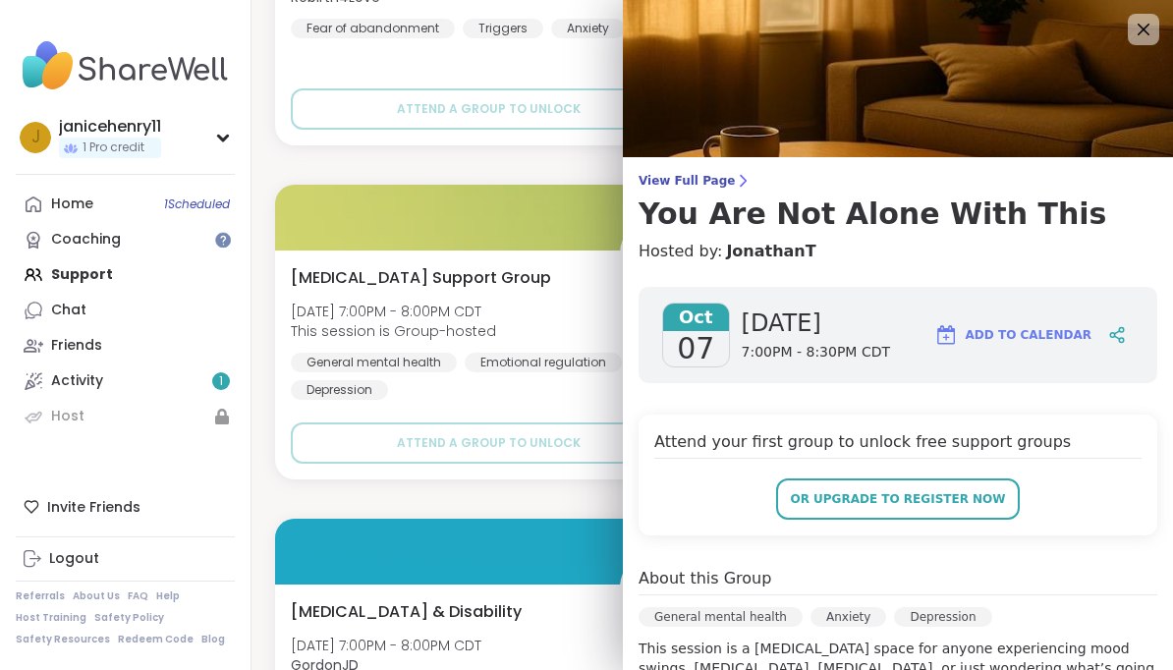
click at [1140, 35] on icon at bounding box center [1144, 30] width 24 height 24
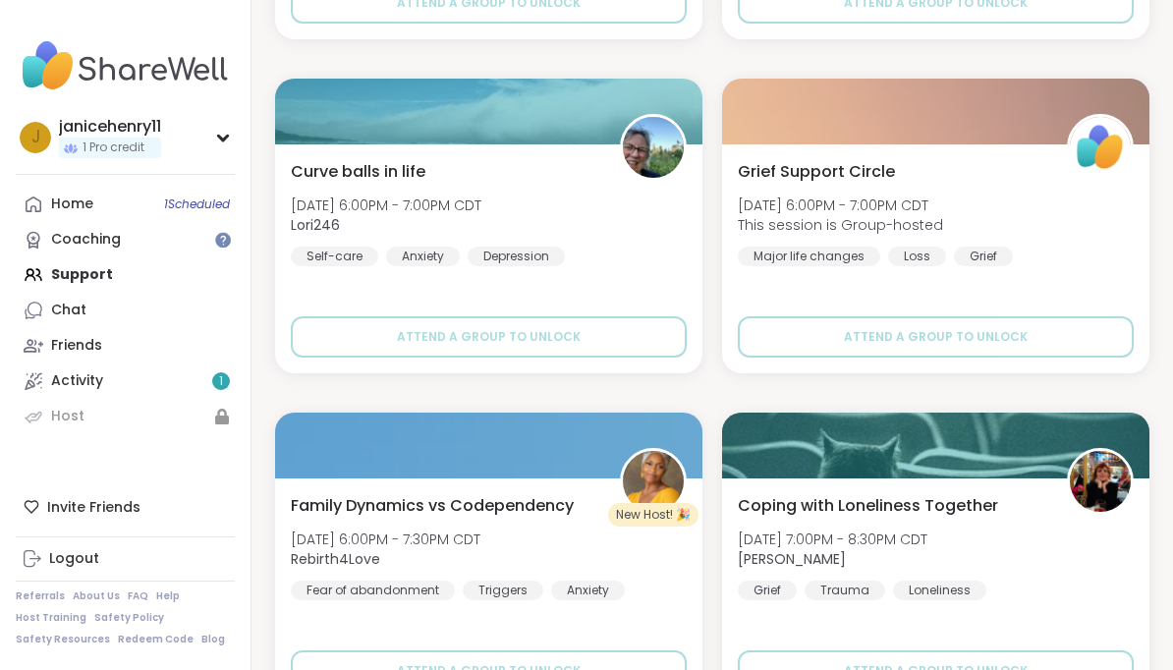
scroll to position [13331, 0]
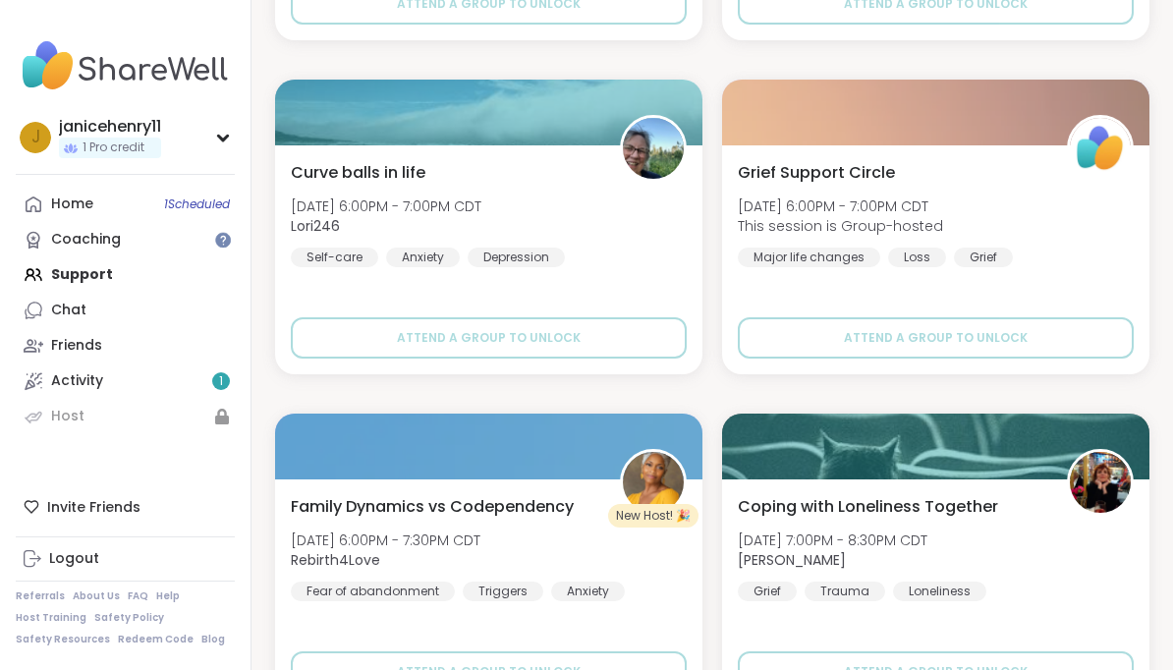
click at [1110, 141] on img at bounding box center [1100, 148] width 61 height 61
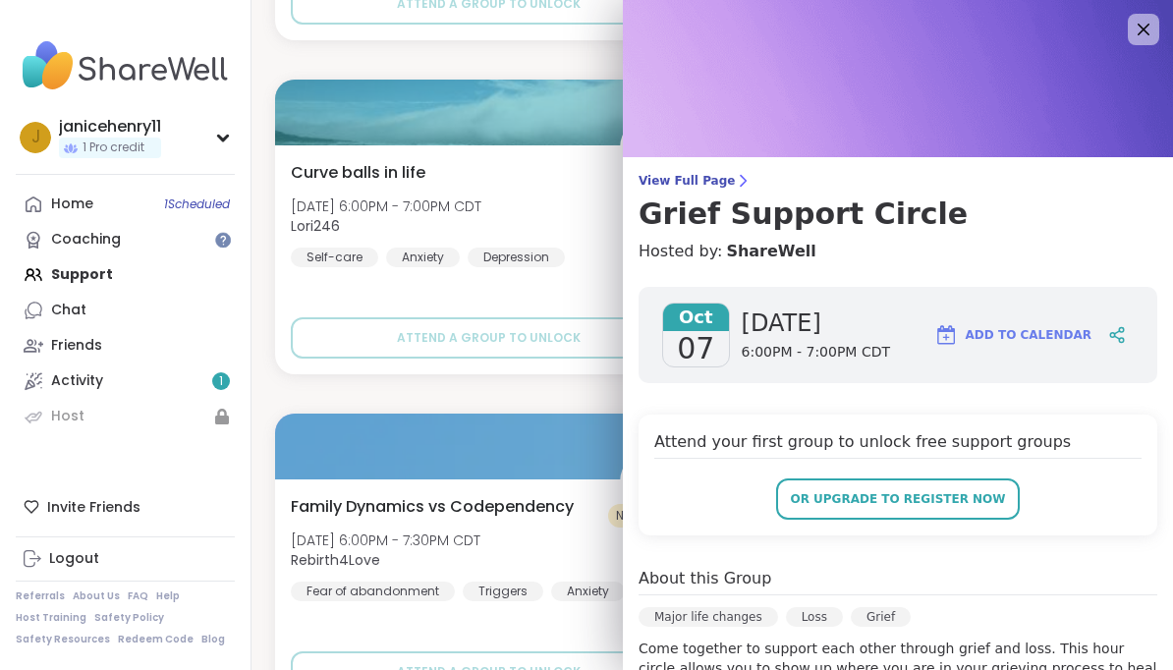
click at [1090, 333] on span "Add to Calendar" at bounding box center [1029, 335] width 126 height 18
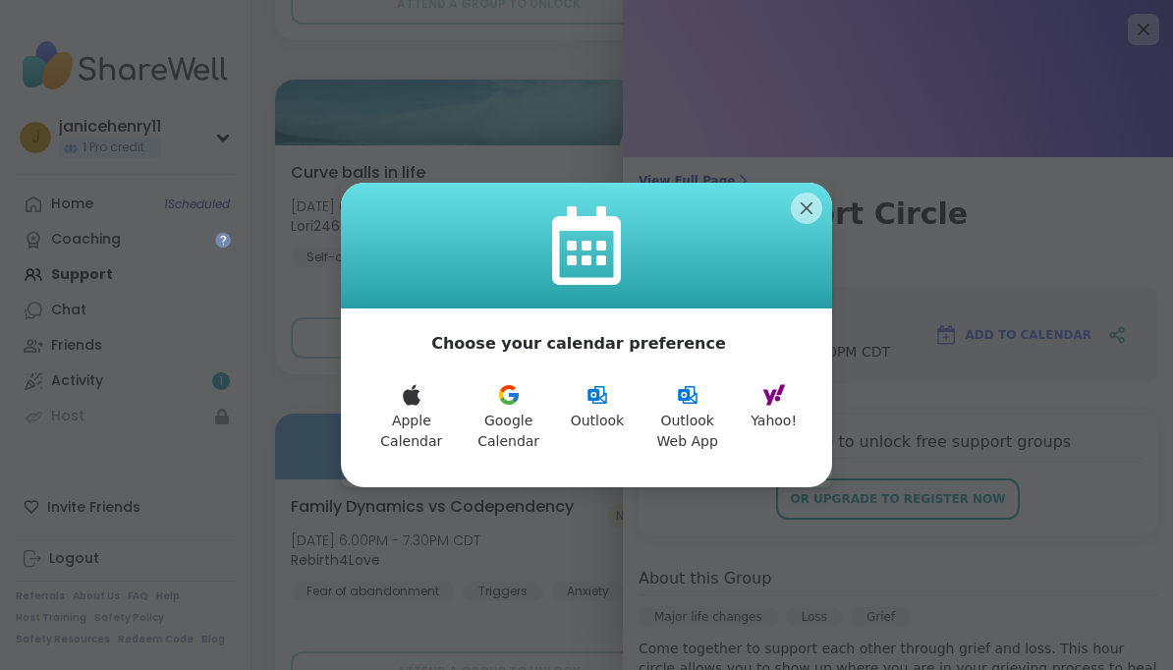
click at [786, 418] on button "Yahoo!" at bounding box center [774, 417] width 70 height 92
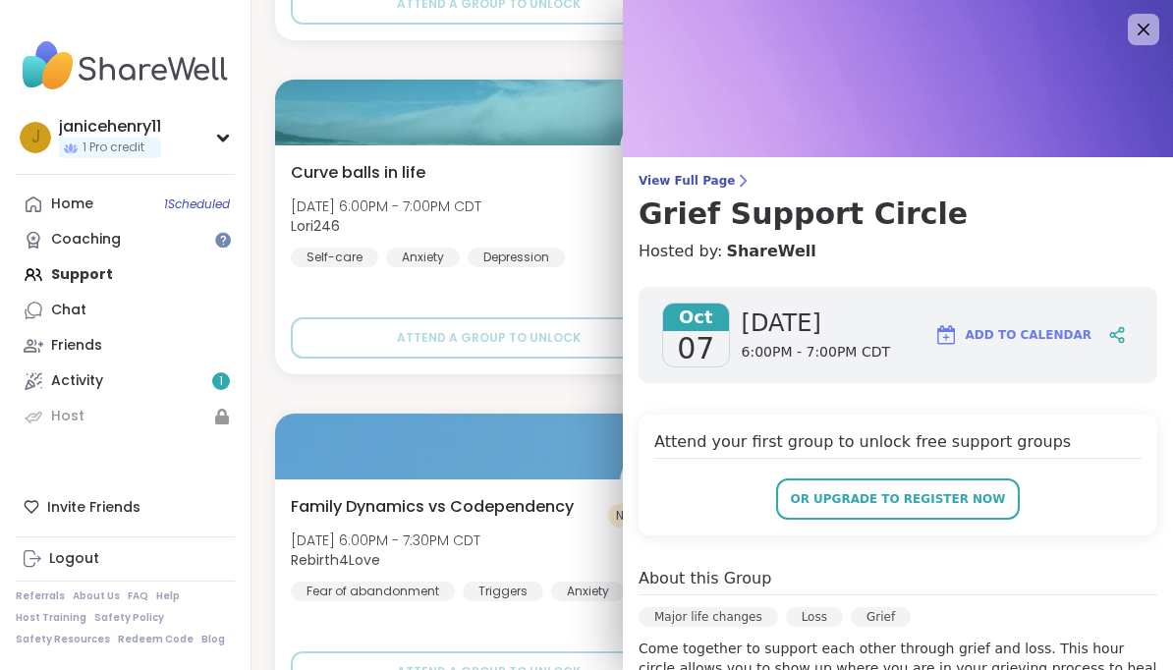
click at [1148, 34] on icon at bounding box center [1144, 30] width 12 height 12
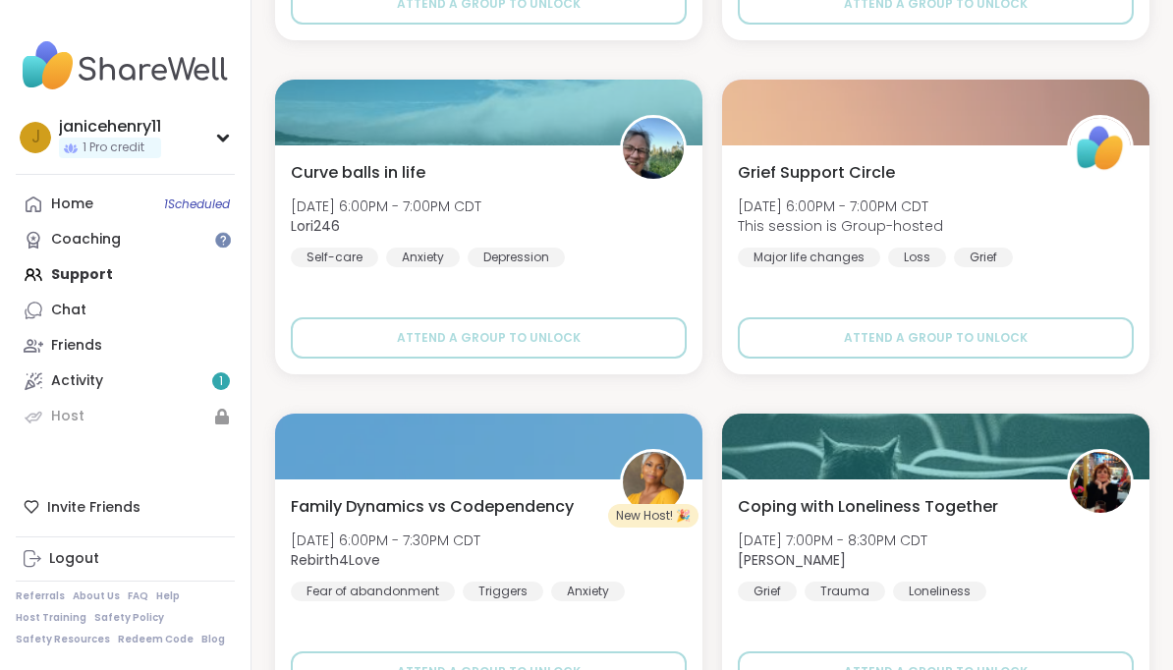
click at [672, 134] on img at bounding box center [653, 148] width 61 height 61
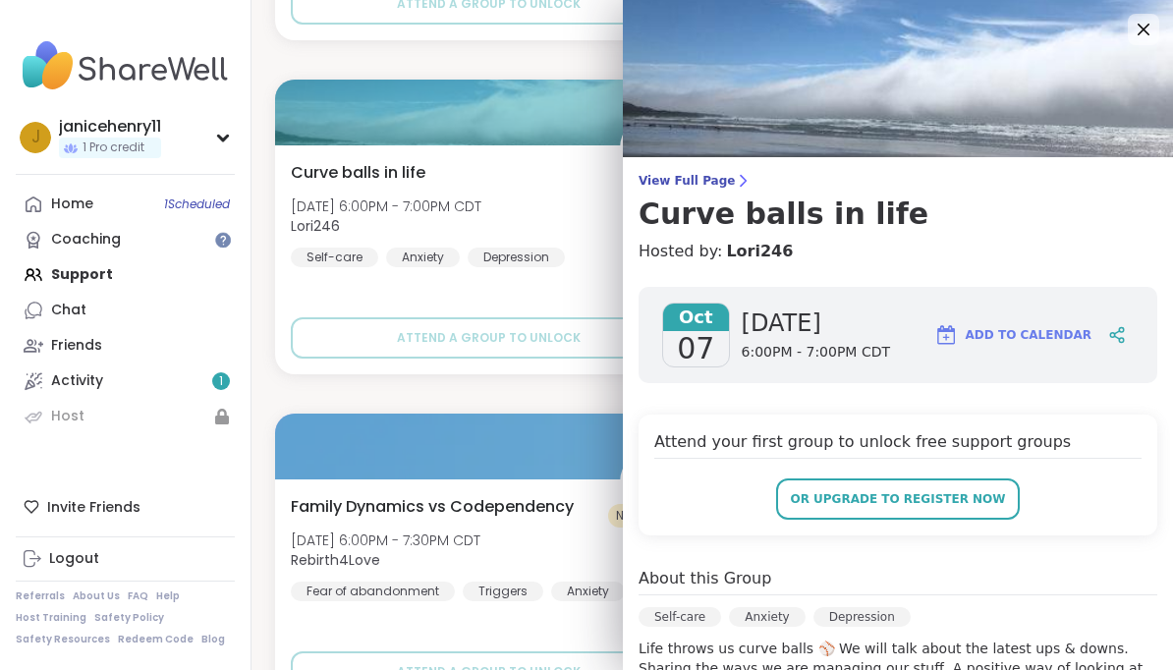
click at [1065, 332] on span "Add to Calendar" at bounding box center [1029, 335] width 126 height 18
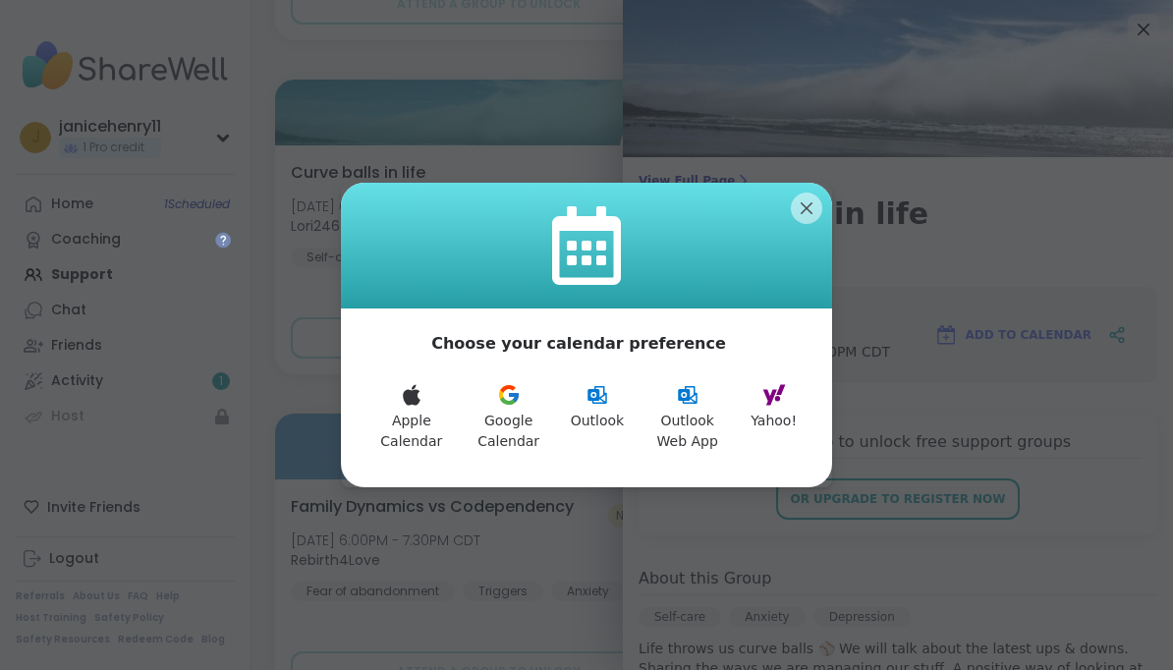
click at [779, 419] on button "Yahoo!" at bounding box center [774, 417] width 70 height 92
click at [825, 200] on div at bounding box center [586, 246] width 491 height 126
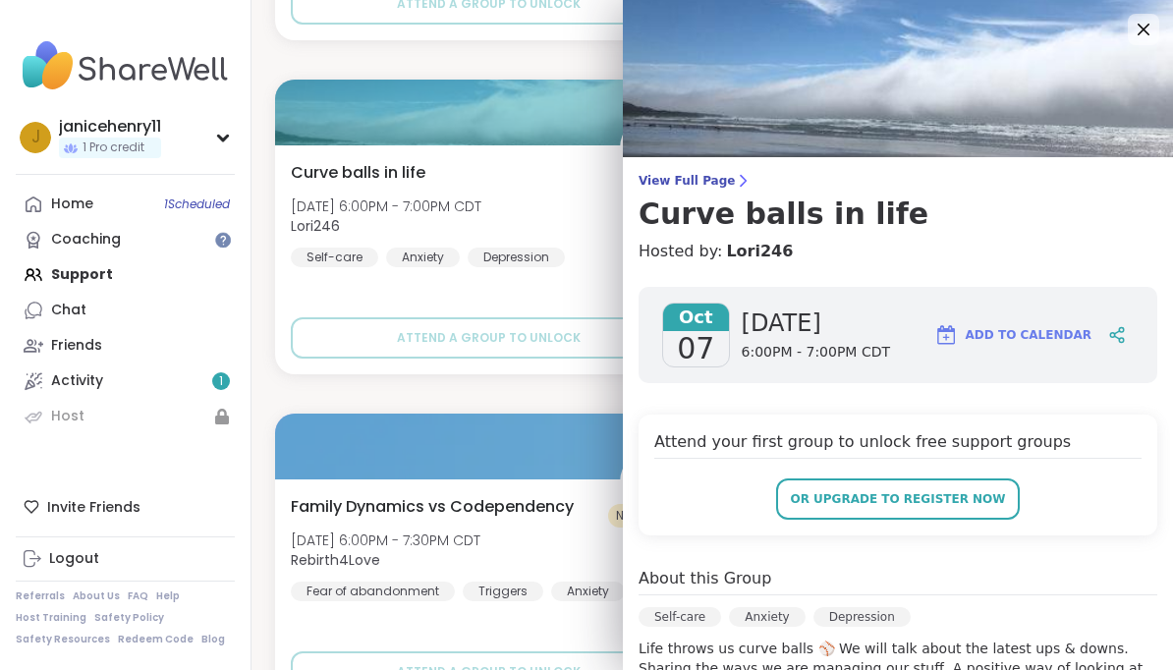
click at [1125, 35] on img at bounding box center [898, 78] width 550 height 157
click at [1149, 33] on icon at bounding box center [1144, 30] width 12 height 12
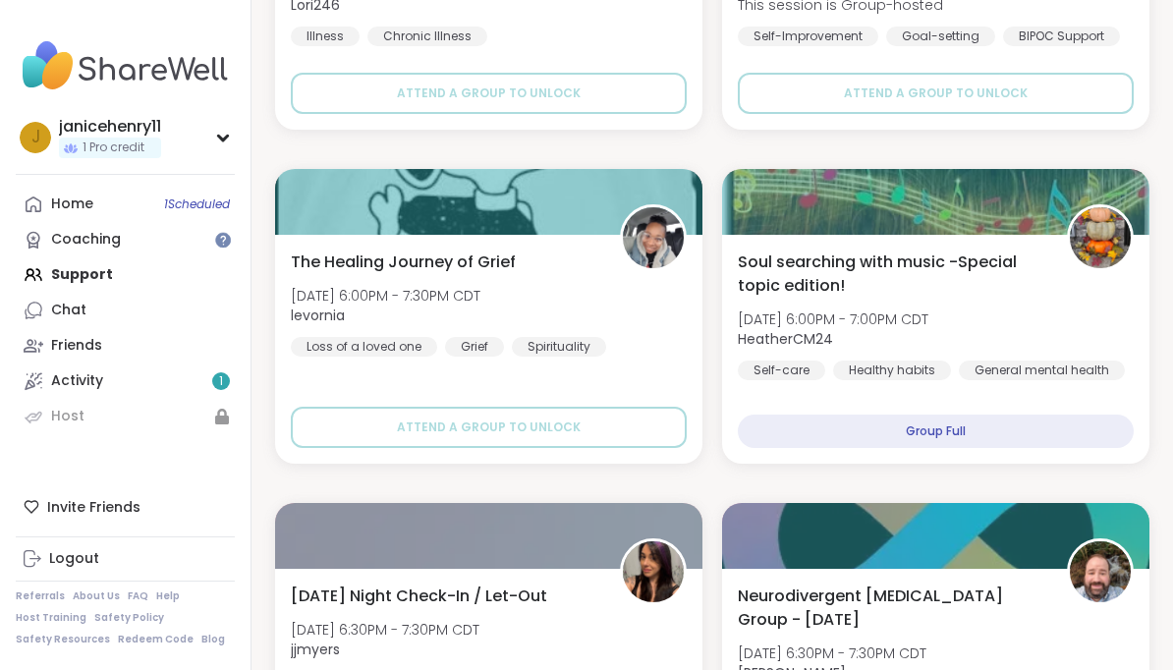
scroll to position [5889, 0]
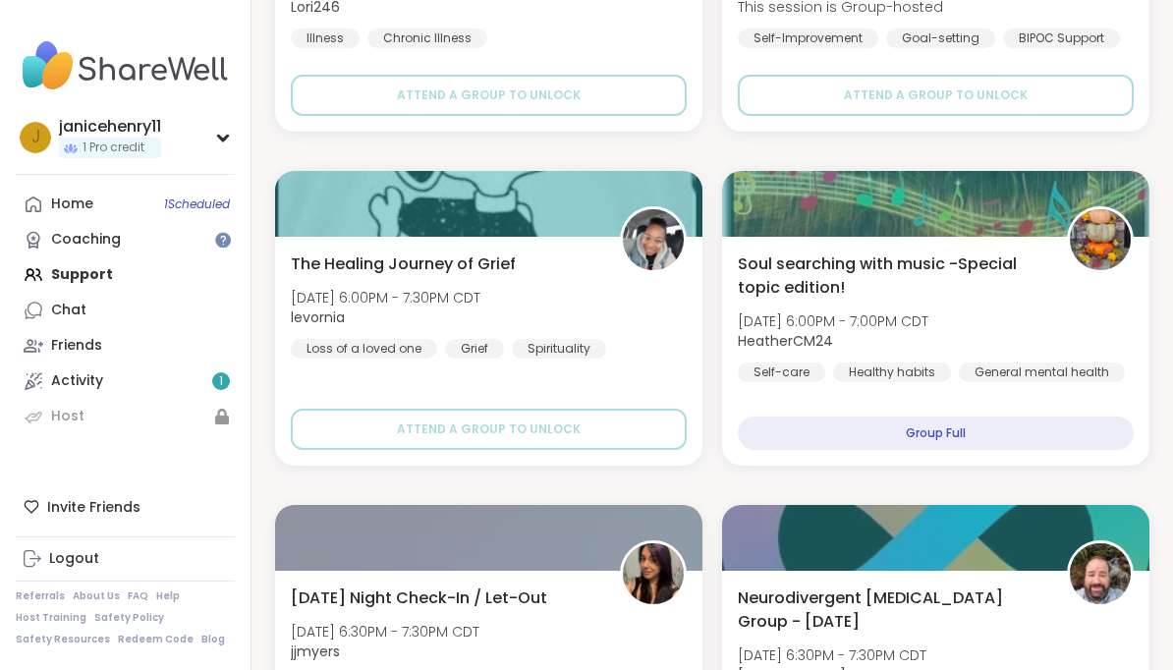
click at [677, 241] on img at bounding box center [653, 239] width 61 height 61
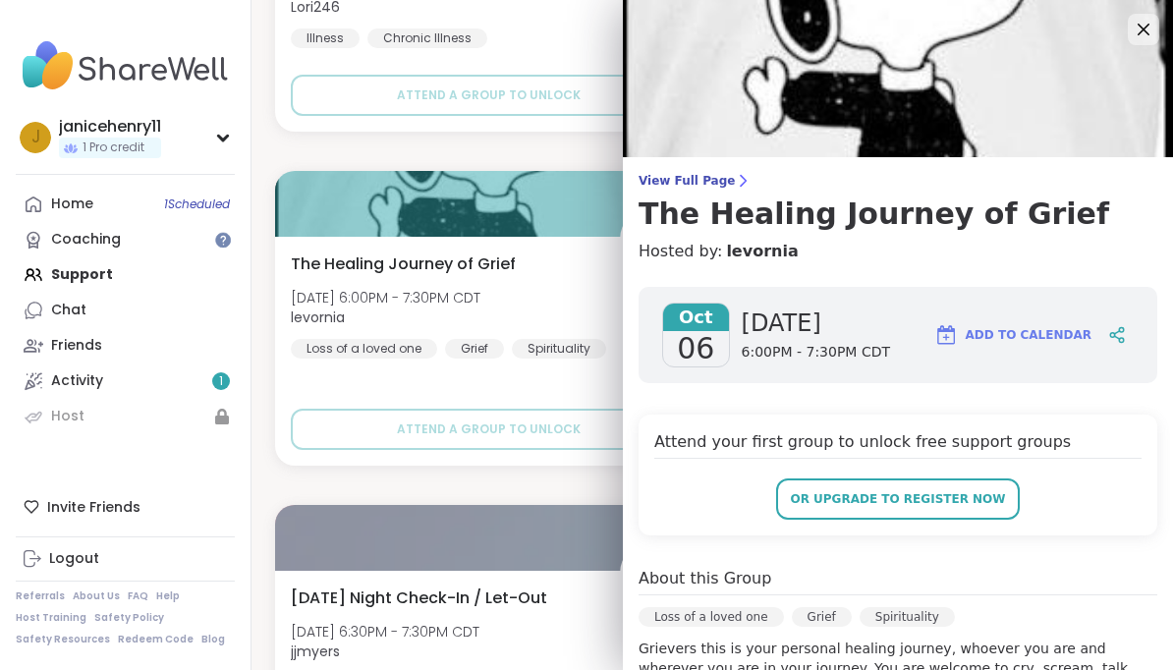
click at [1083, 334] on span "Add to Calendar" at bounding box center [1029, 335] width 126 height 18
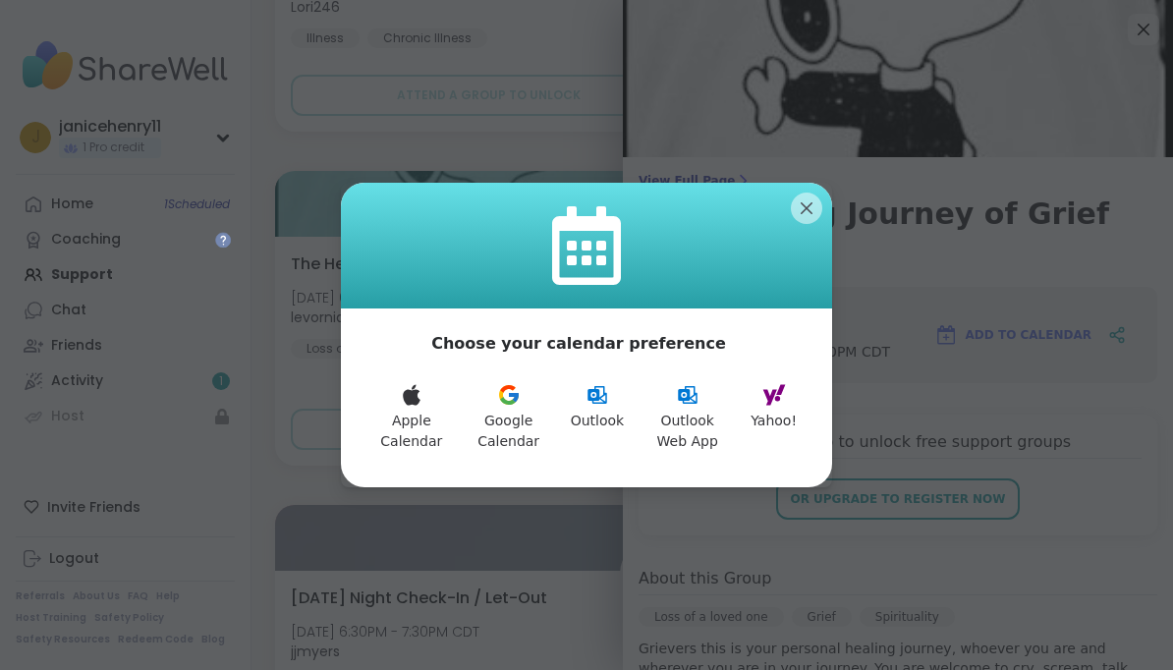
click at [792, 409] on button "Yahoo!" at bounding box center [774, 417] width 70 height 92
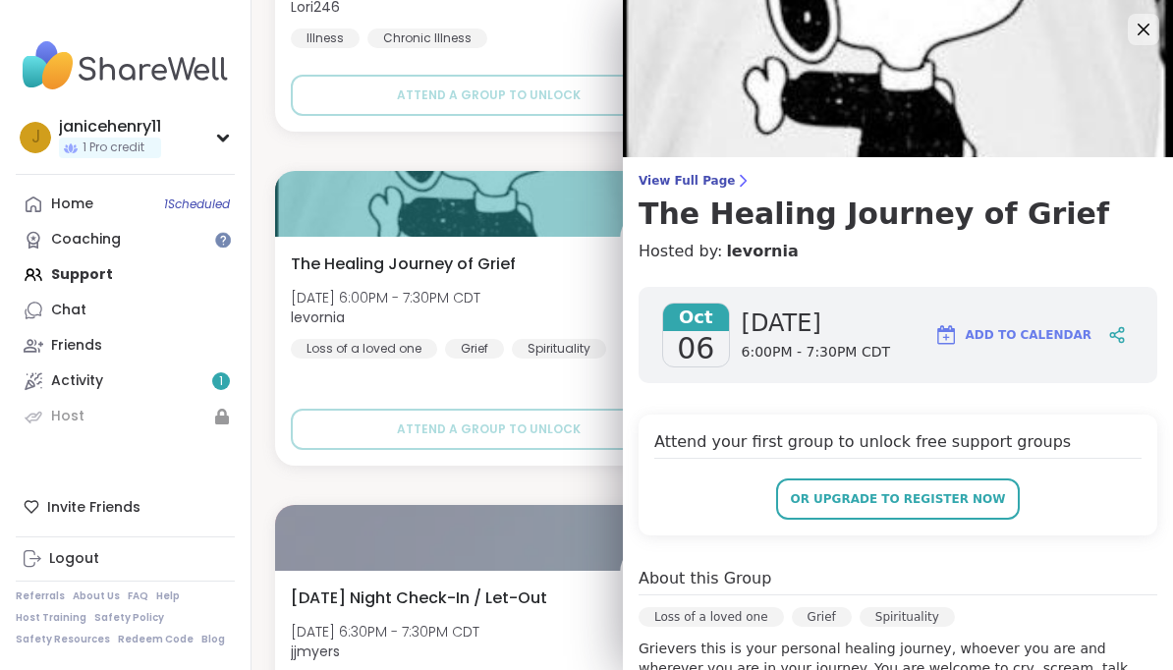
click at [1148, 36] on icon at bounding box center [1144, 30] width 24 height 24
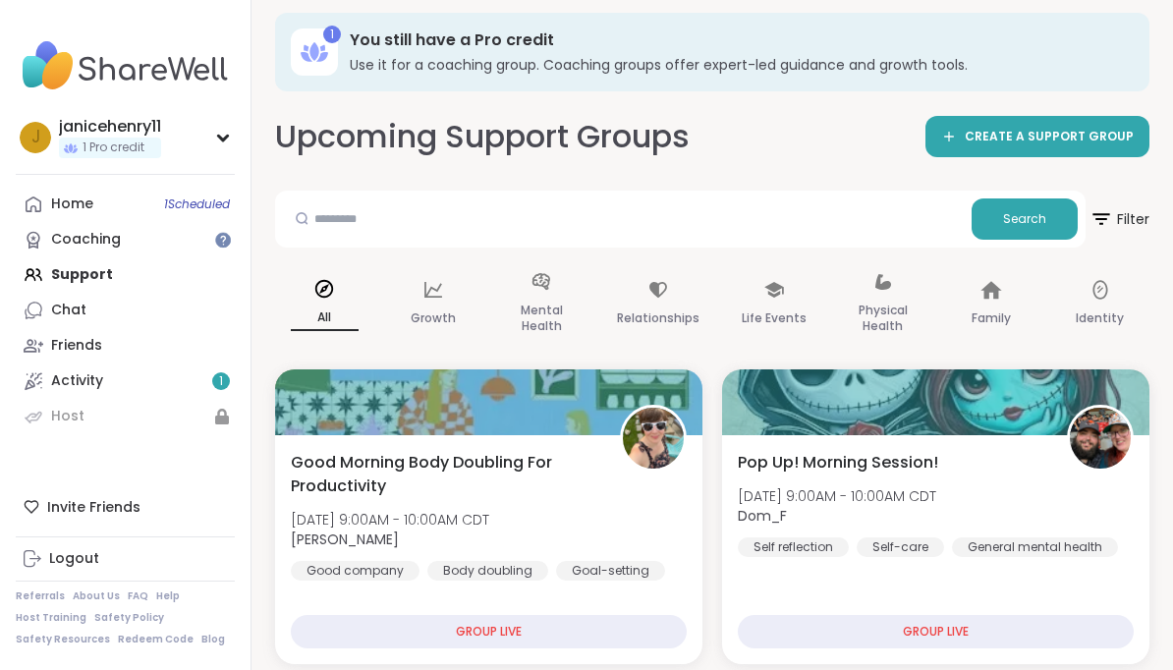
scroll to position [0, 0]
